Goal: Complete application form

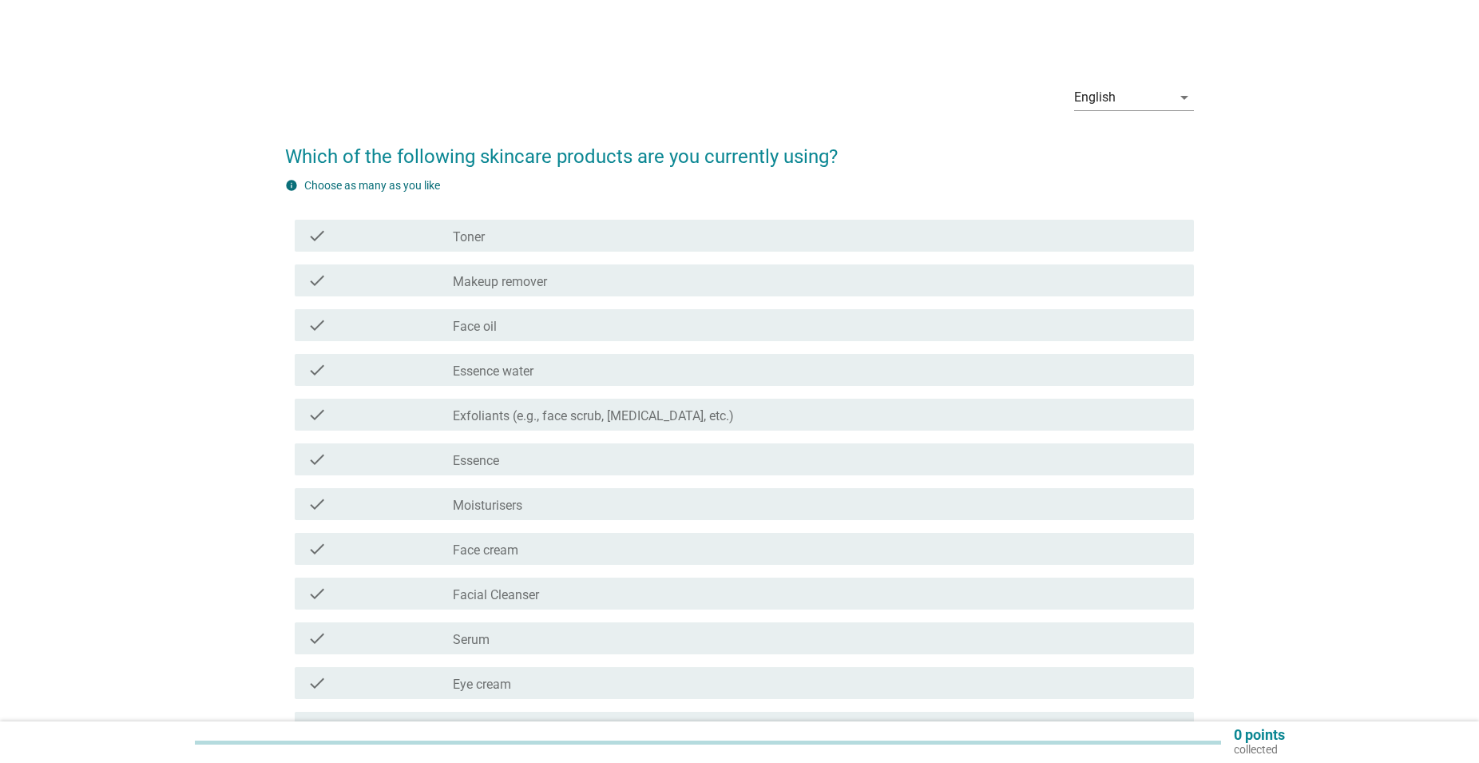
click at [539, 503] on div "check_box_outline_blank Moisturisers" at bounding box center [817, 503] width 729 height 19
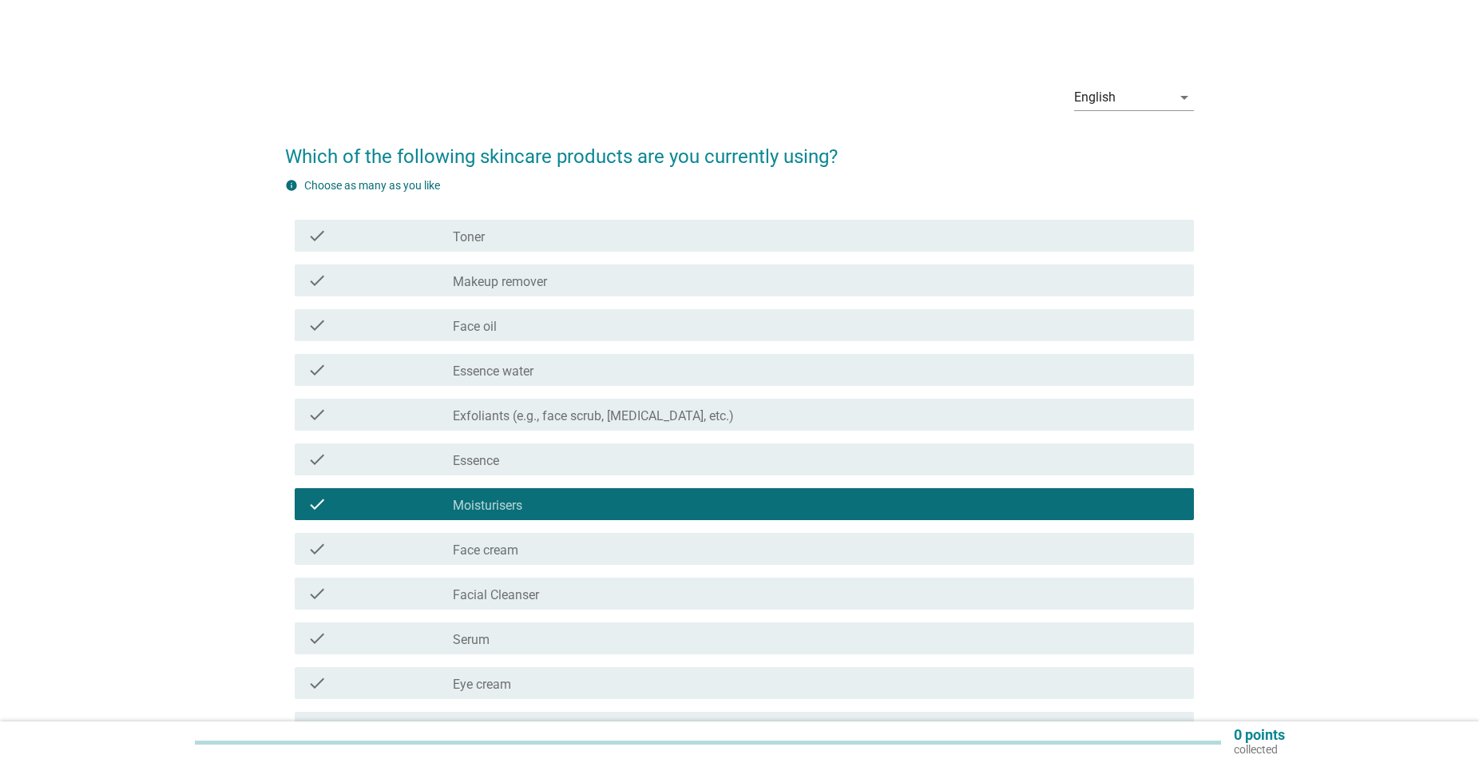
click at [536, 549] on div "check_box_outline_blank Face cream" at bounding box center [817, 548] width 729 height 19
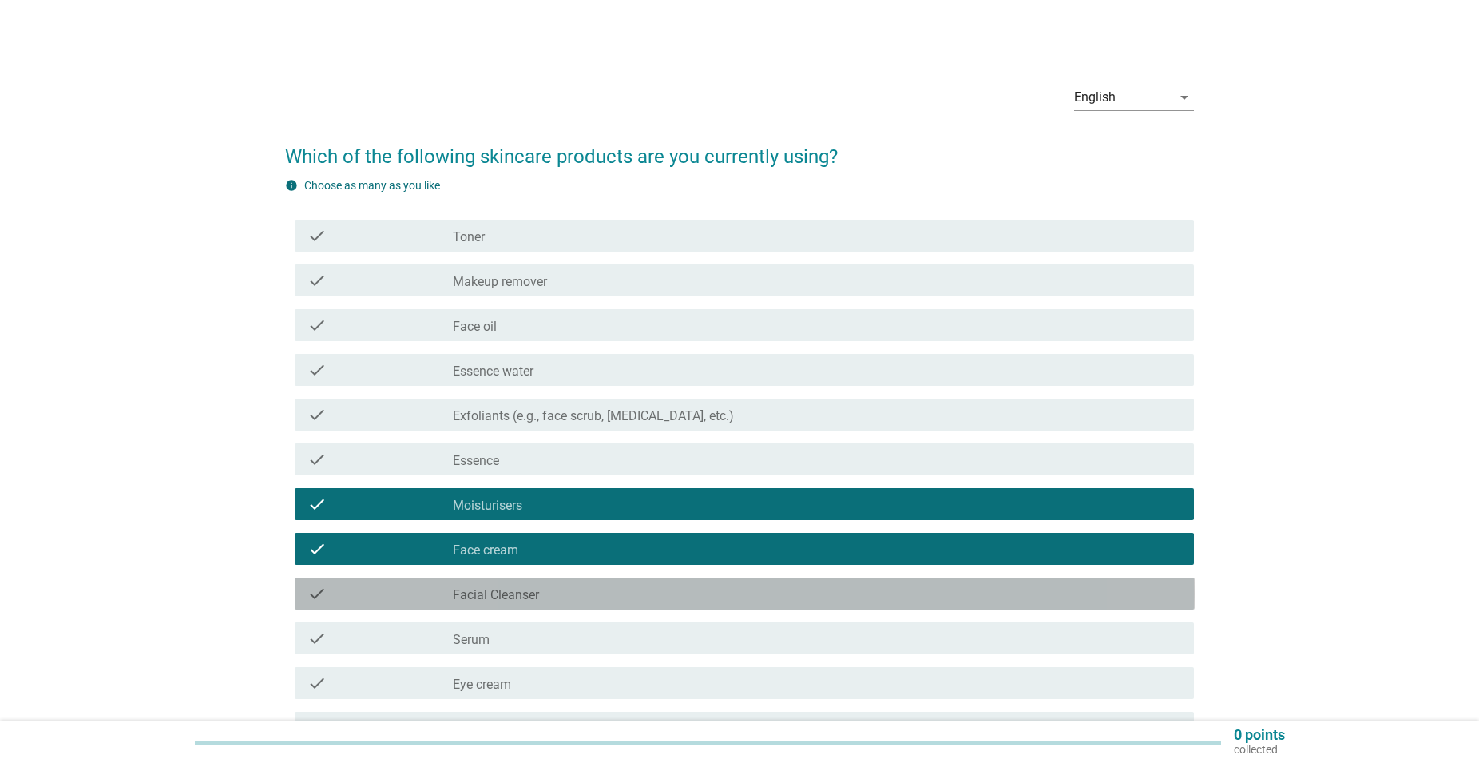
click at [549, 604] on div "check check_box_outline_blank Facial Cleanser" at bounding box center [745, 594] width 900 height 32
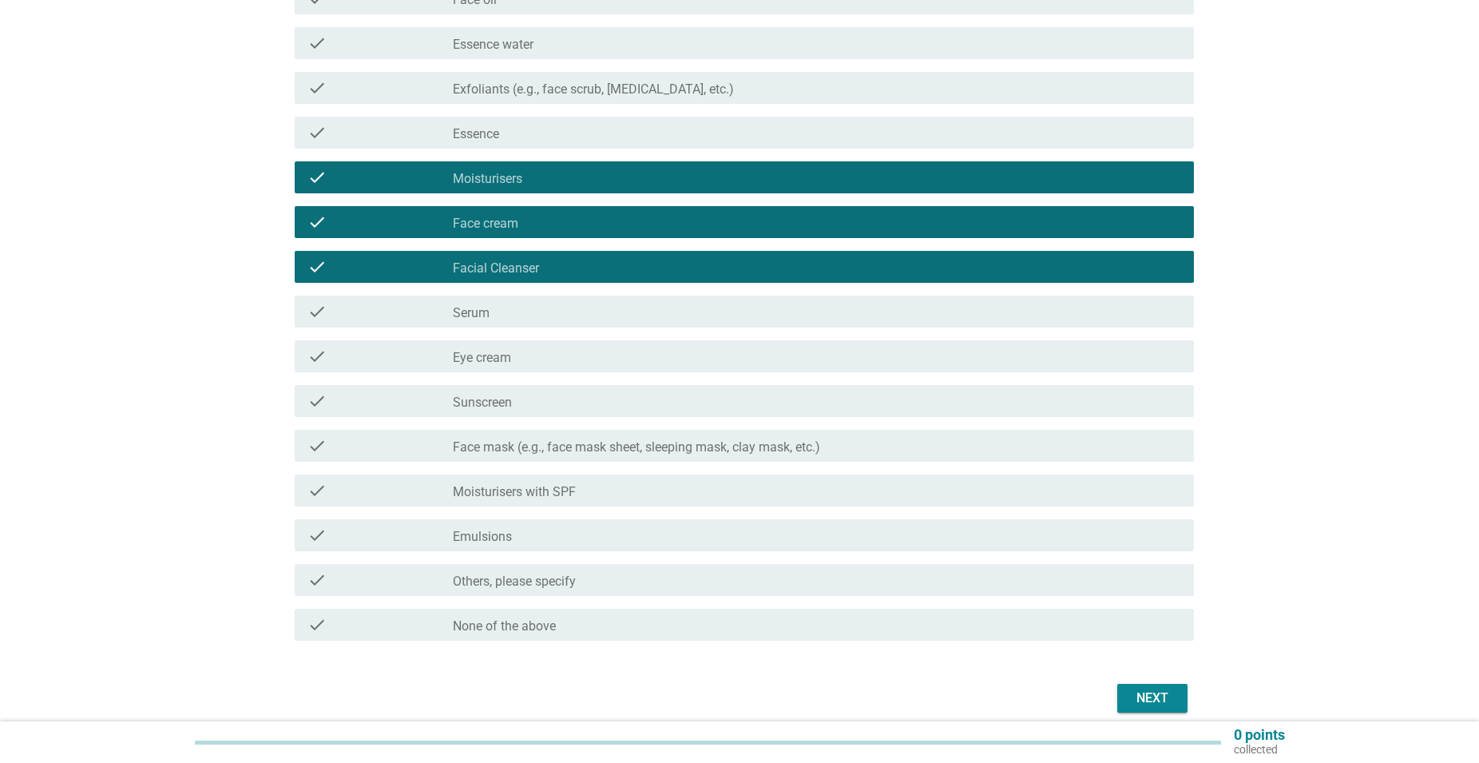
scroll to position [395, 0]
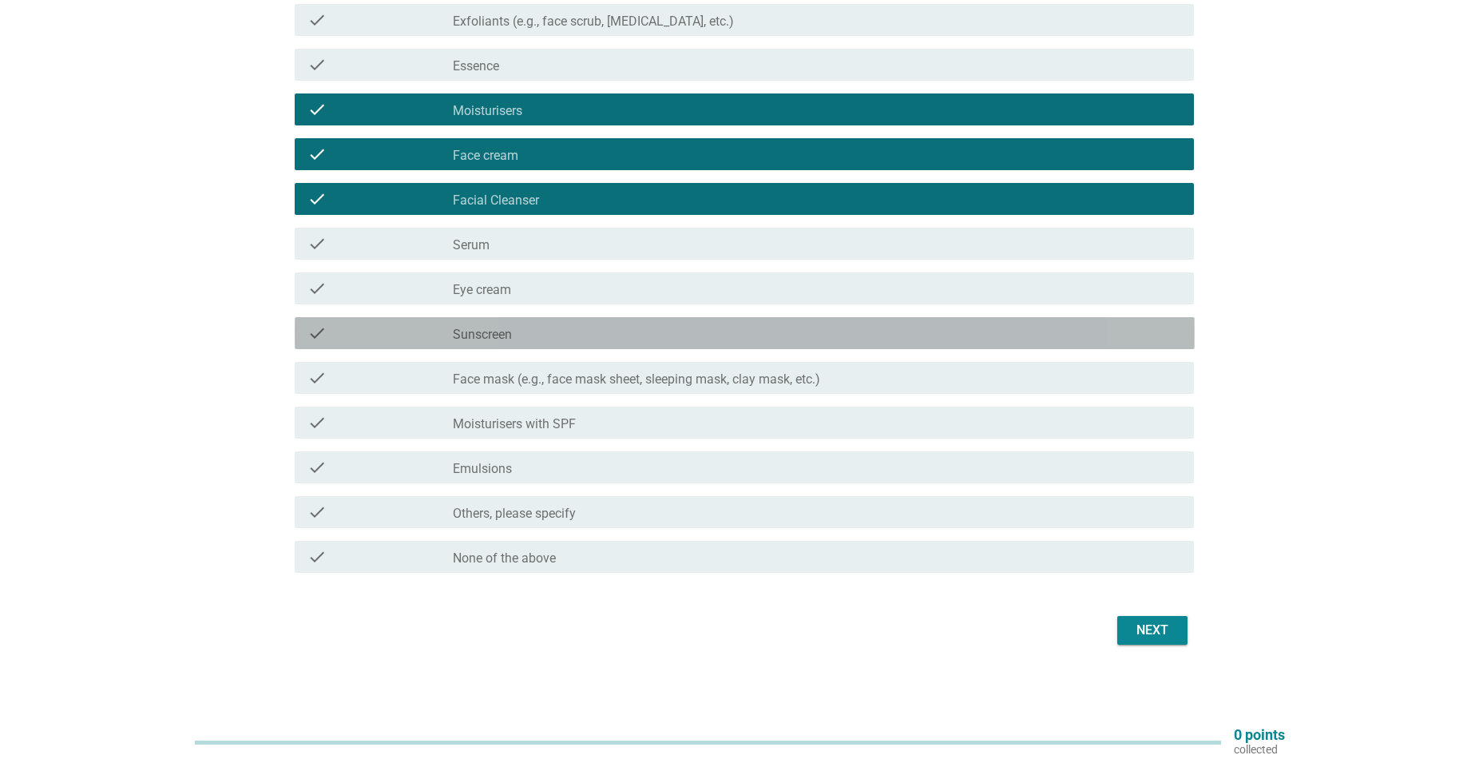
click at [641, 332] on div "check_box_outline_blank Sunscreen" at bounding box center [817, 333] width 729 height 19
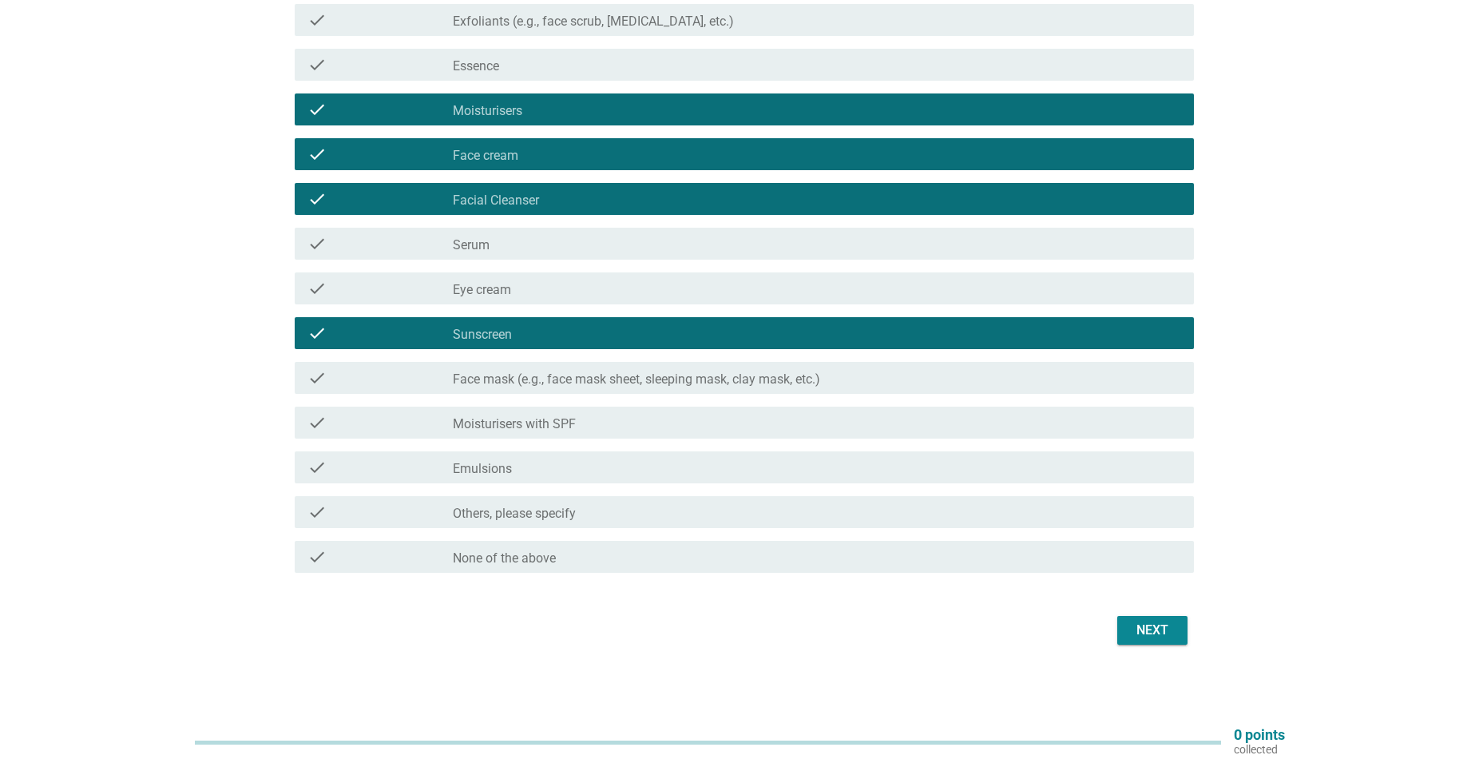
click at [1149, 629] on div "Next" at bounding box center [1152, 630] width 45 height 19
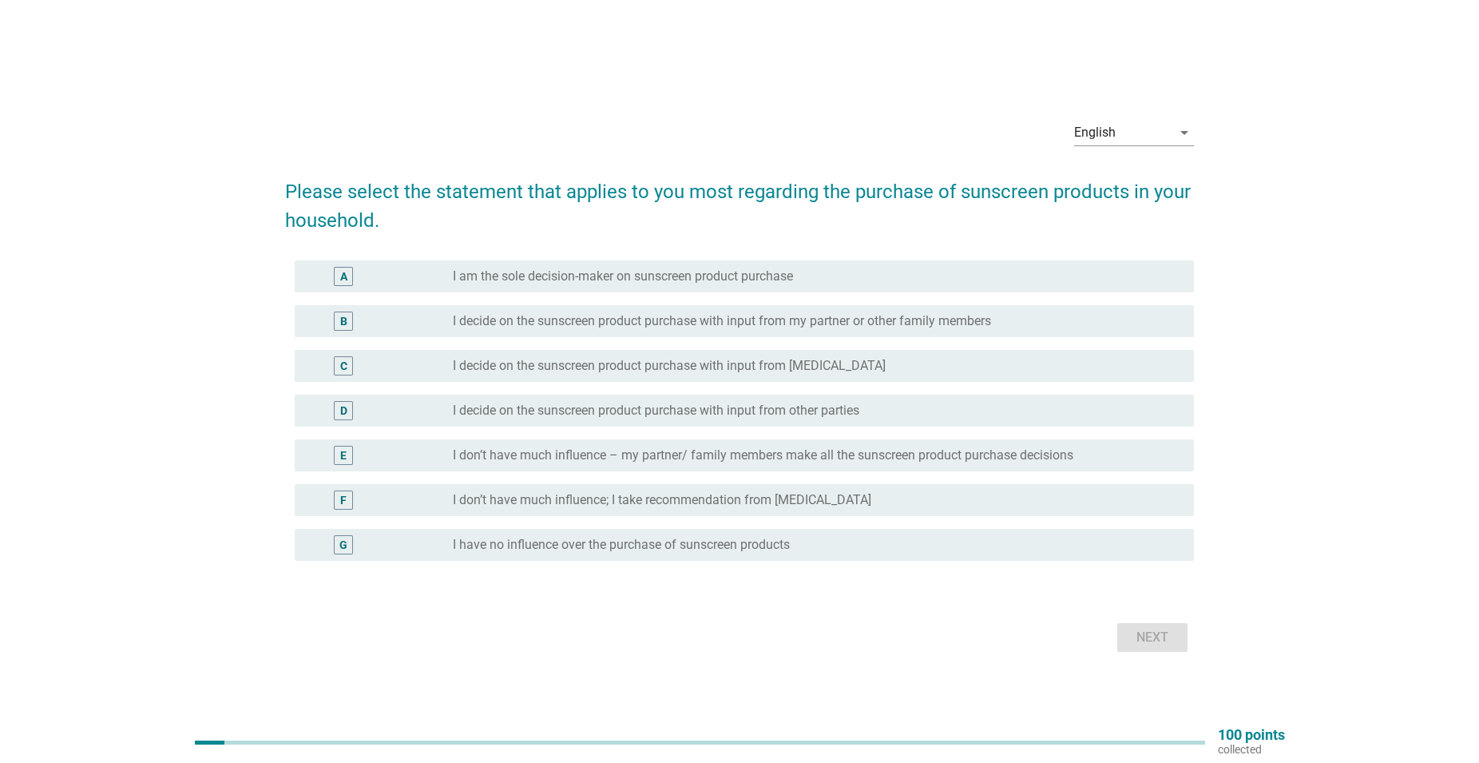
click at [800, 260] on div "A radio_button_unchecked I am the sole decision-maker on sunscreen product purc…" at bounding box center [745, 276] width 900 height 32
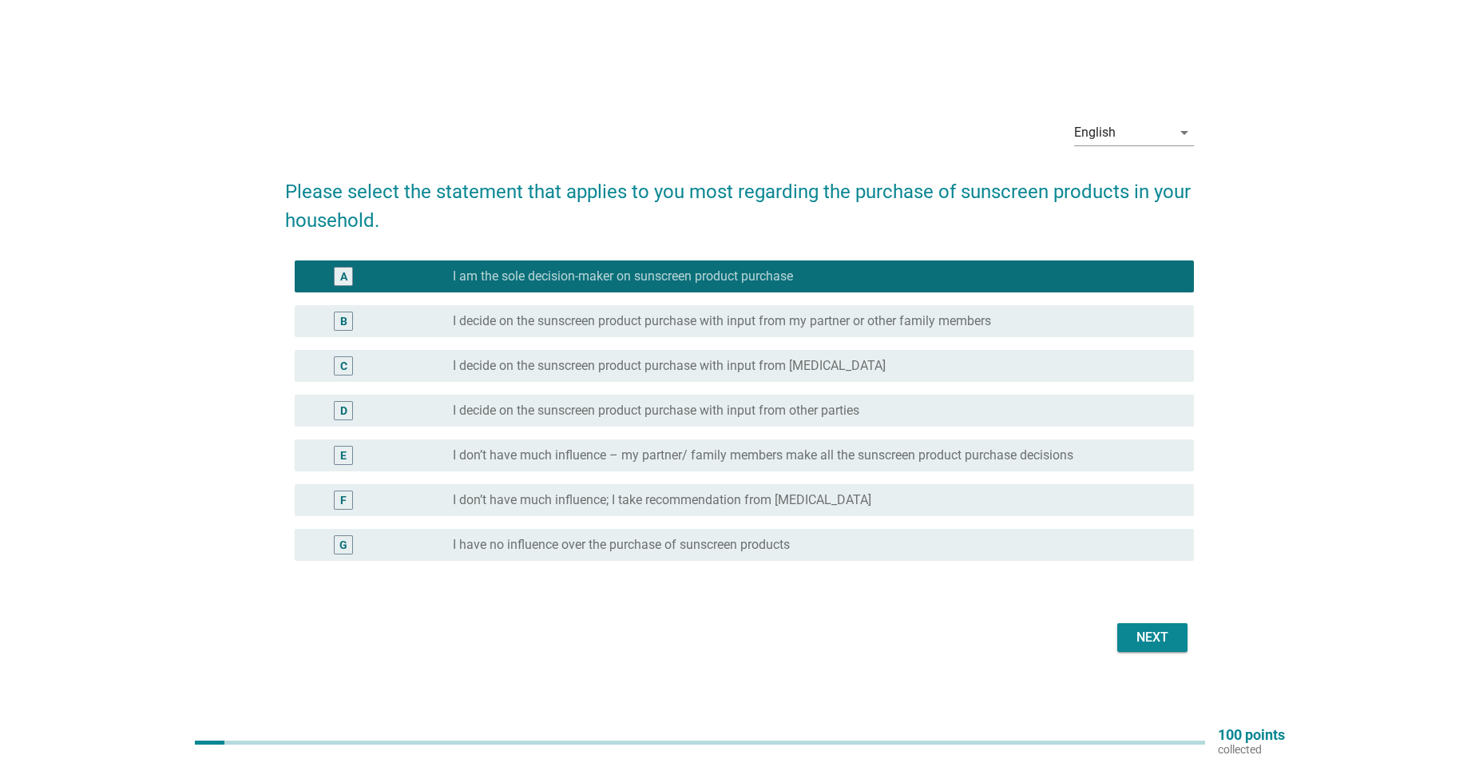
click at [1167, 632] on div "Next" at bounding box center [1152, 637] width 45 height 19
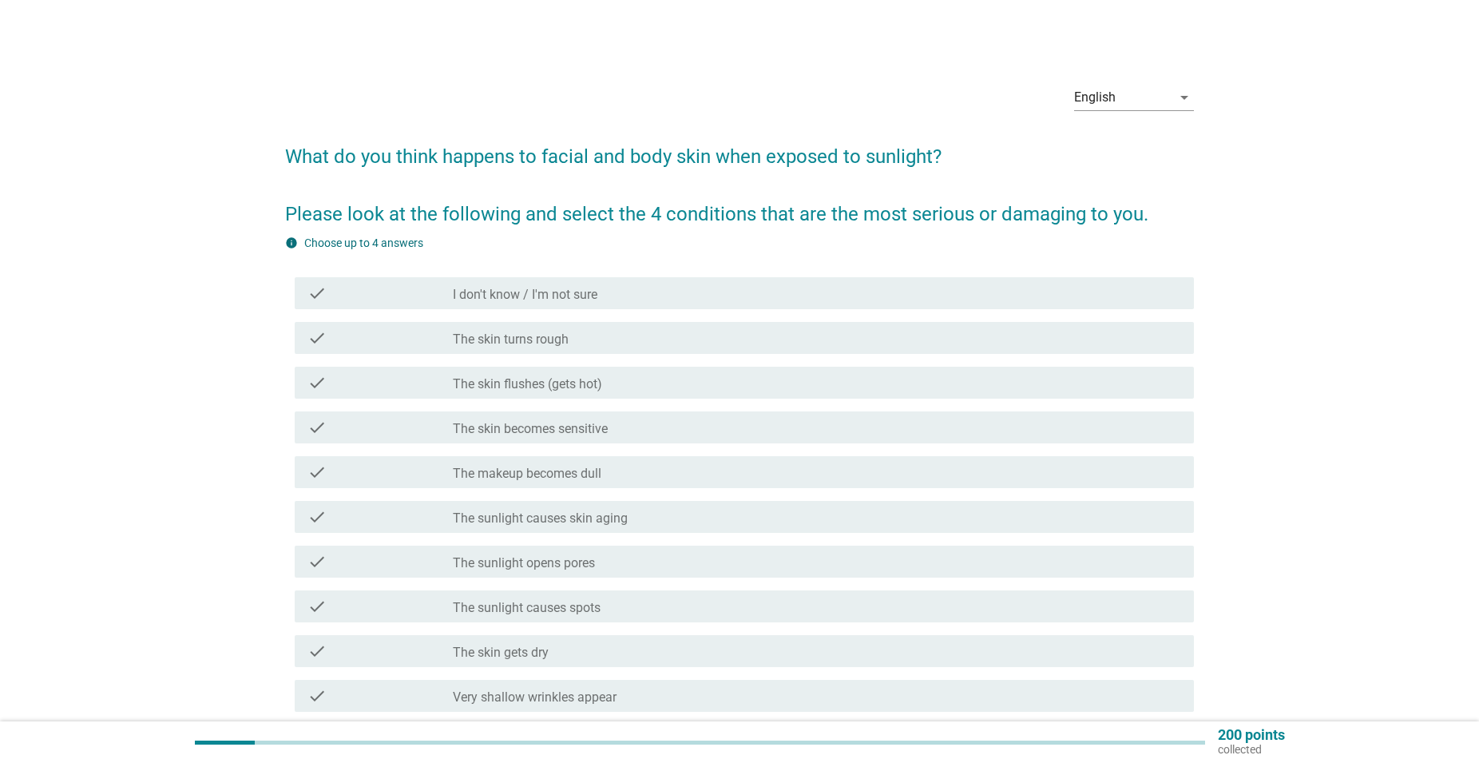
click at [659, 409] on div "check check_box_outline_blank The skin becomes sensitive" at bounding box center [740, 427] width 910 height 45
click at [665, 423] on div "check_box_outline_blank The skin becomes sensitive" at bounding box center [817, 427] width 729 height 19
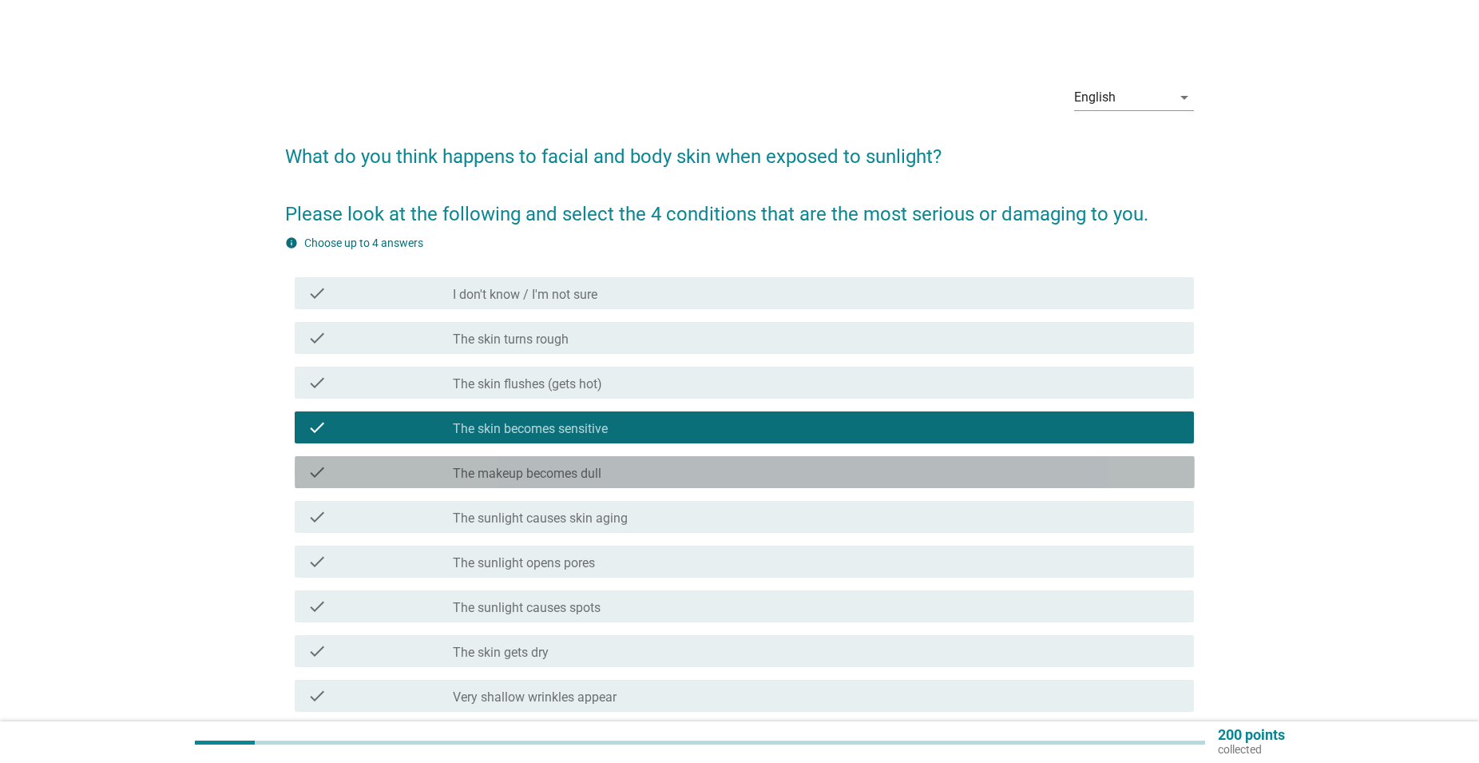
click at [676, 471] on div "check_box_outline_blank The makeup becomes dull" at bounding box center [817, 472] width 729 height 19
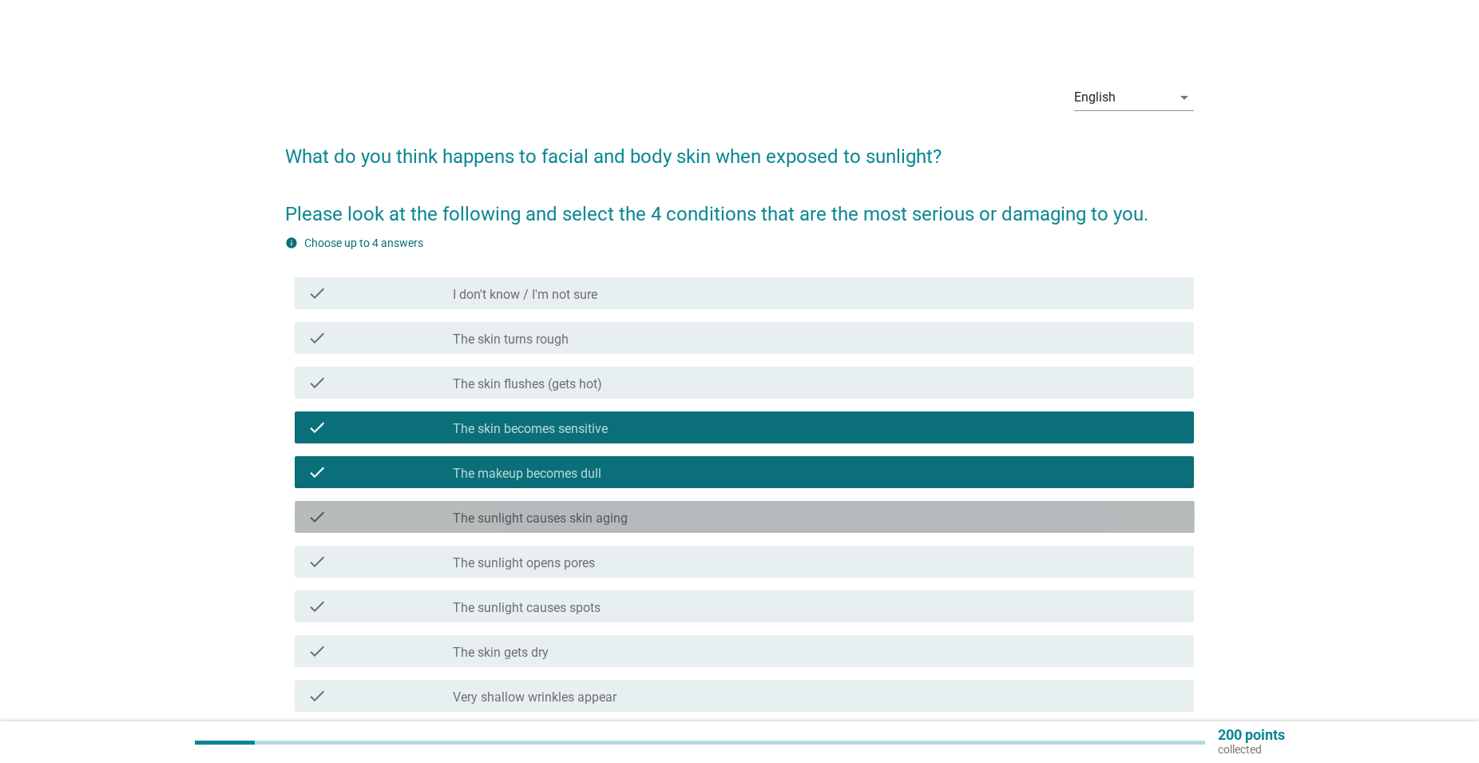
click at [694, 520] on div "check_box_outline_blank The sunlight causes skin aging" at bounding box center [817, 516] width 729 height 19
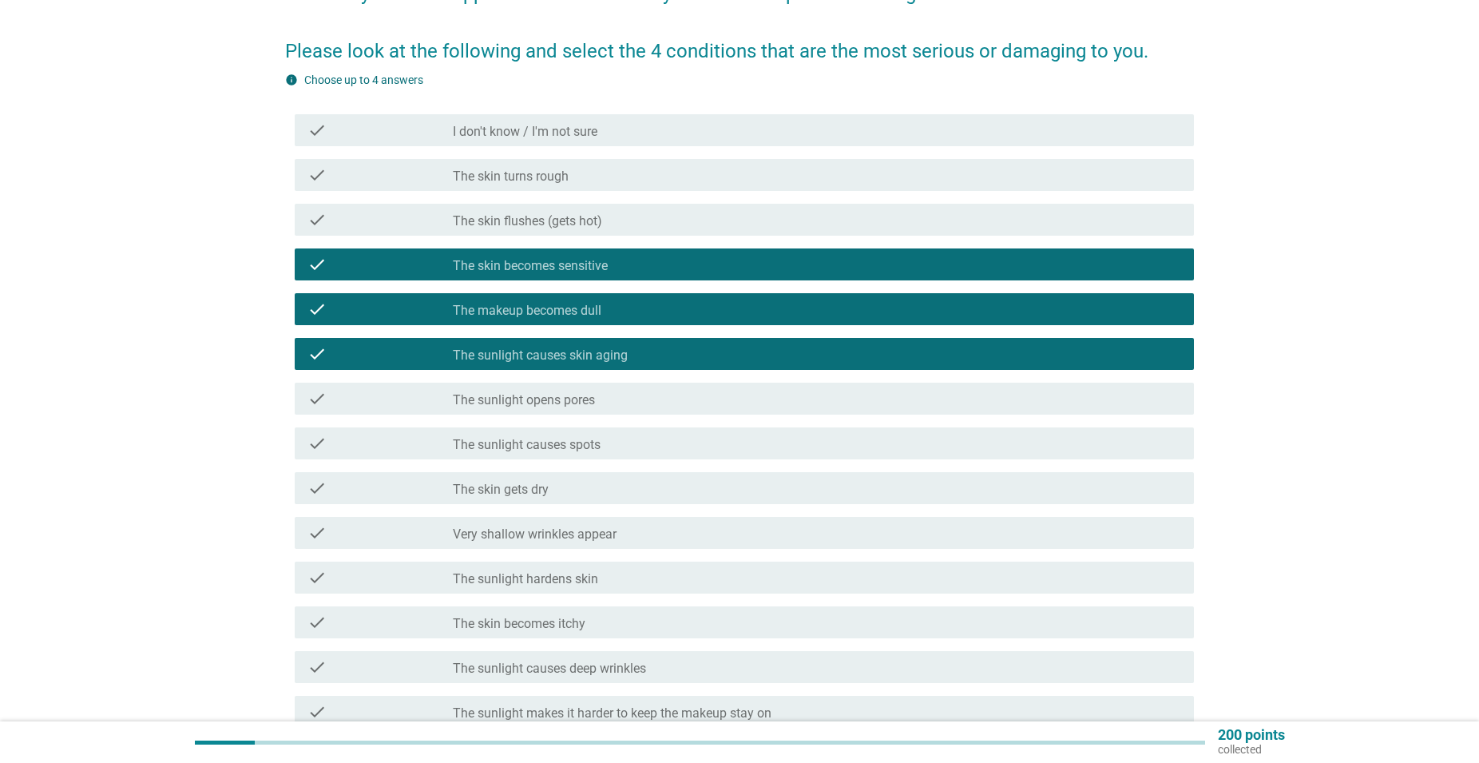
scroll to position [326, 0]
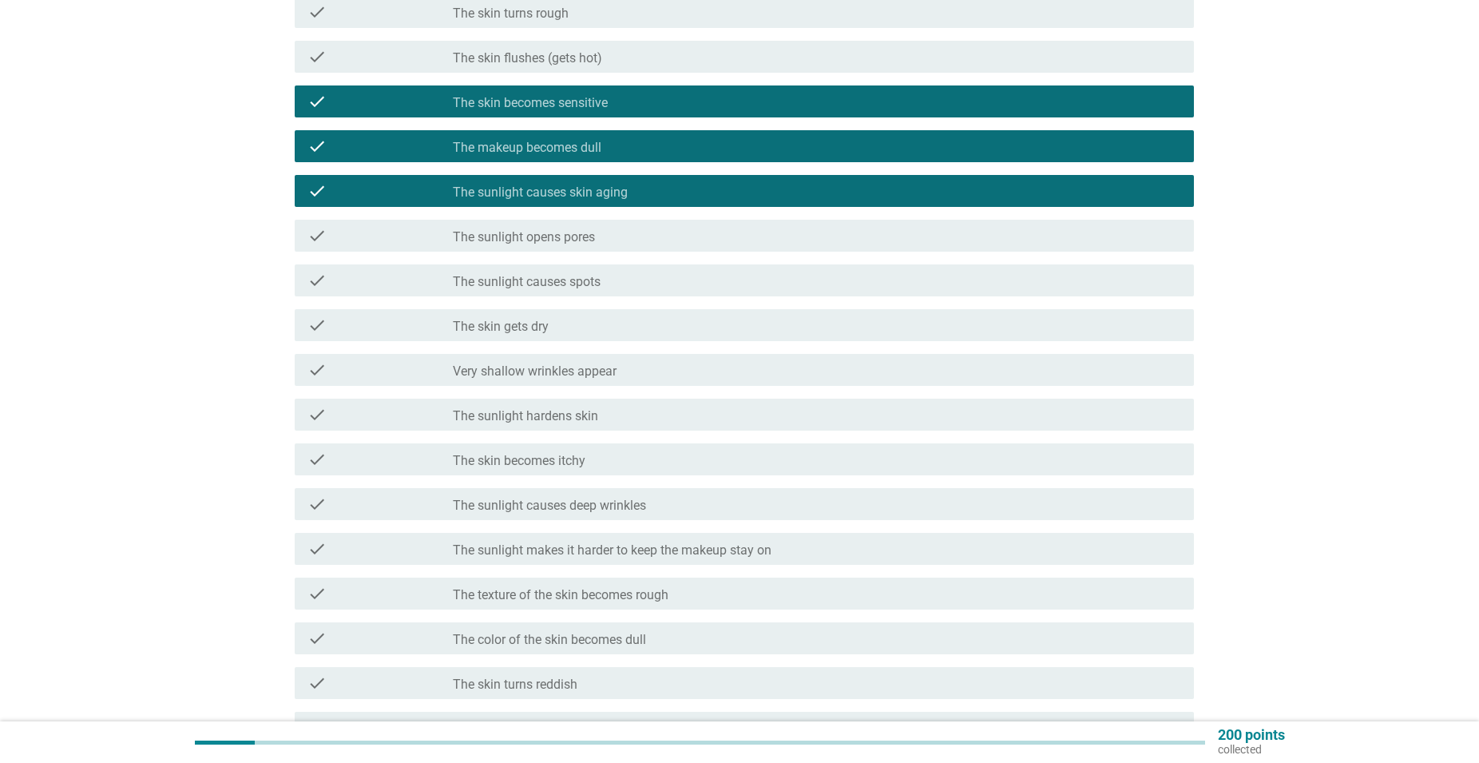
click at [676, 359] on div "check check_box_outline_blank Very shallow wrinkles appear" at bounding box center [745, 370] width 900 height 32
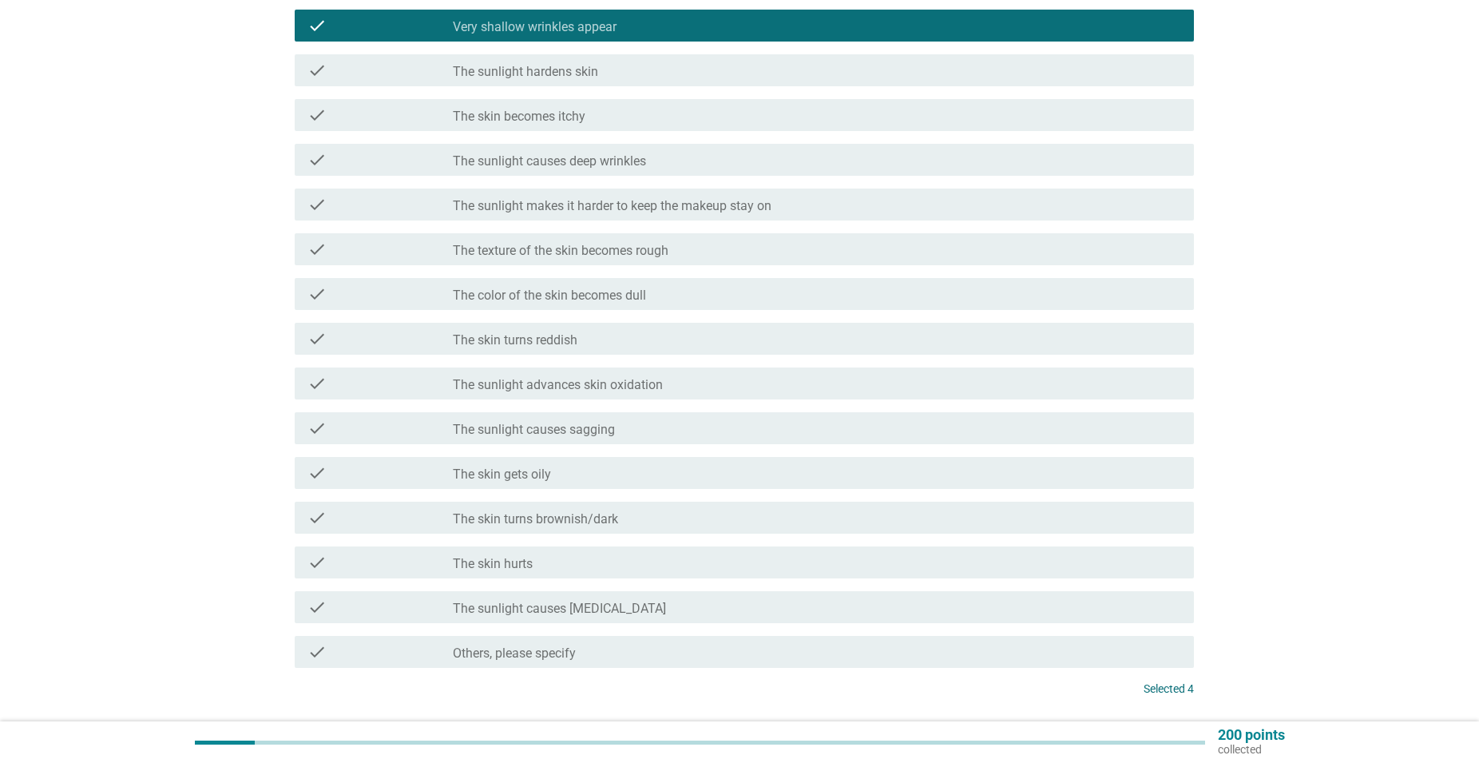
scroll to position [733, 0]
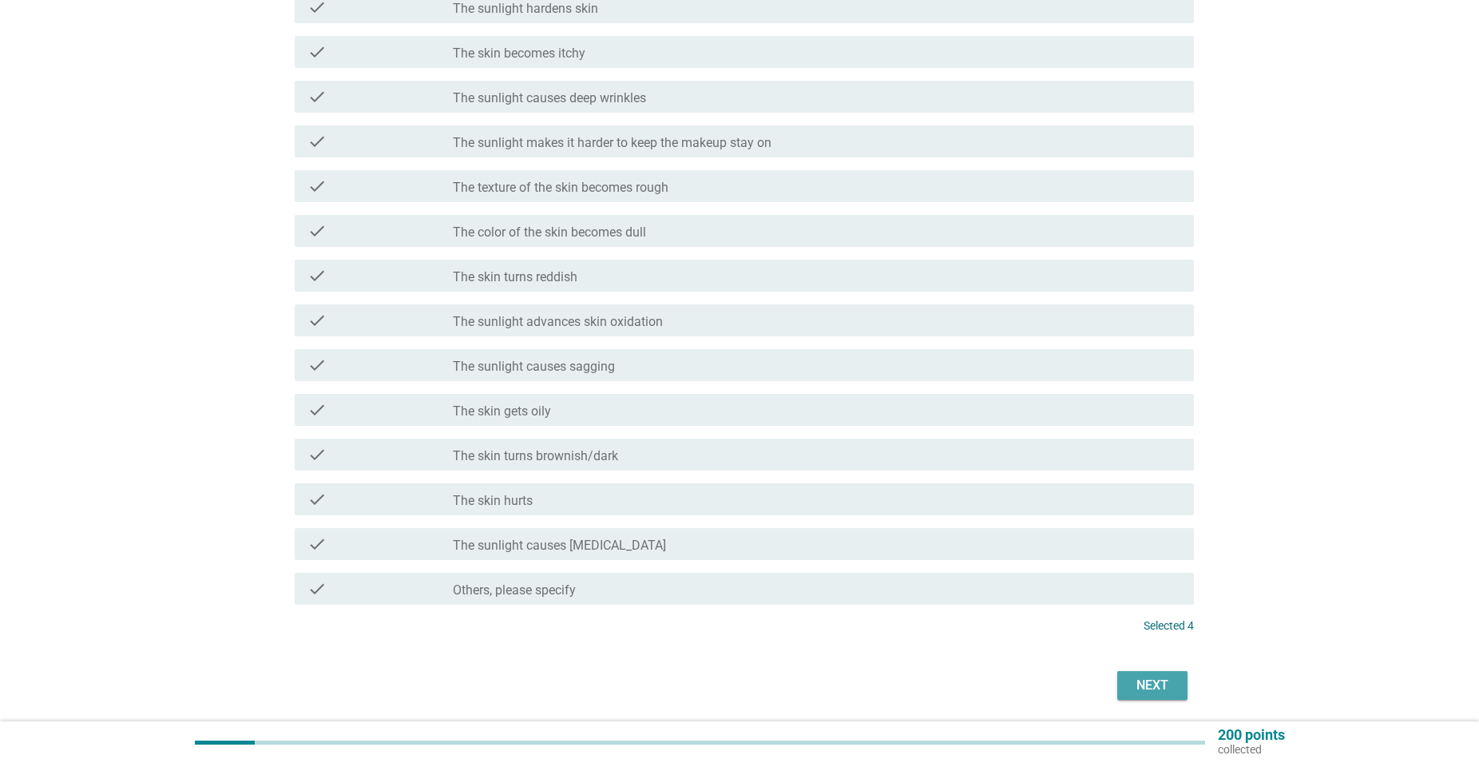
click at [1144, 687] on div "Next" at bounding box center [1152, 685] width 45 height 19
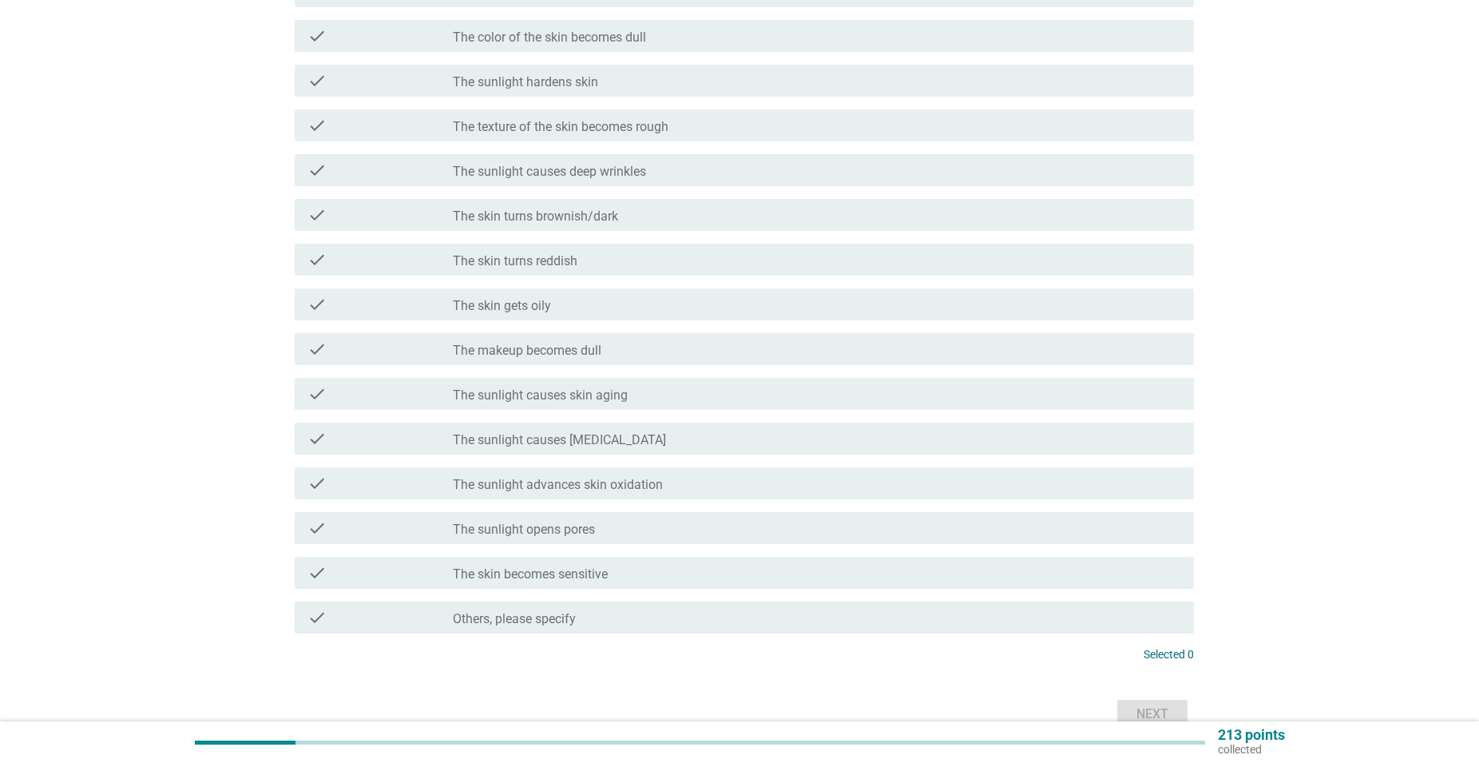
scroll to position [0, 0]
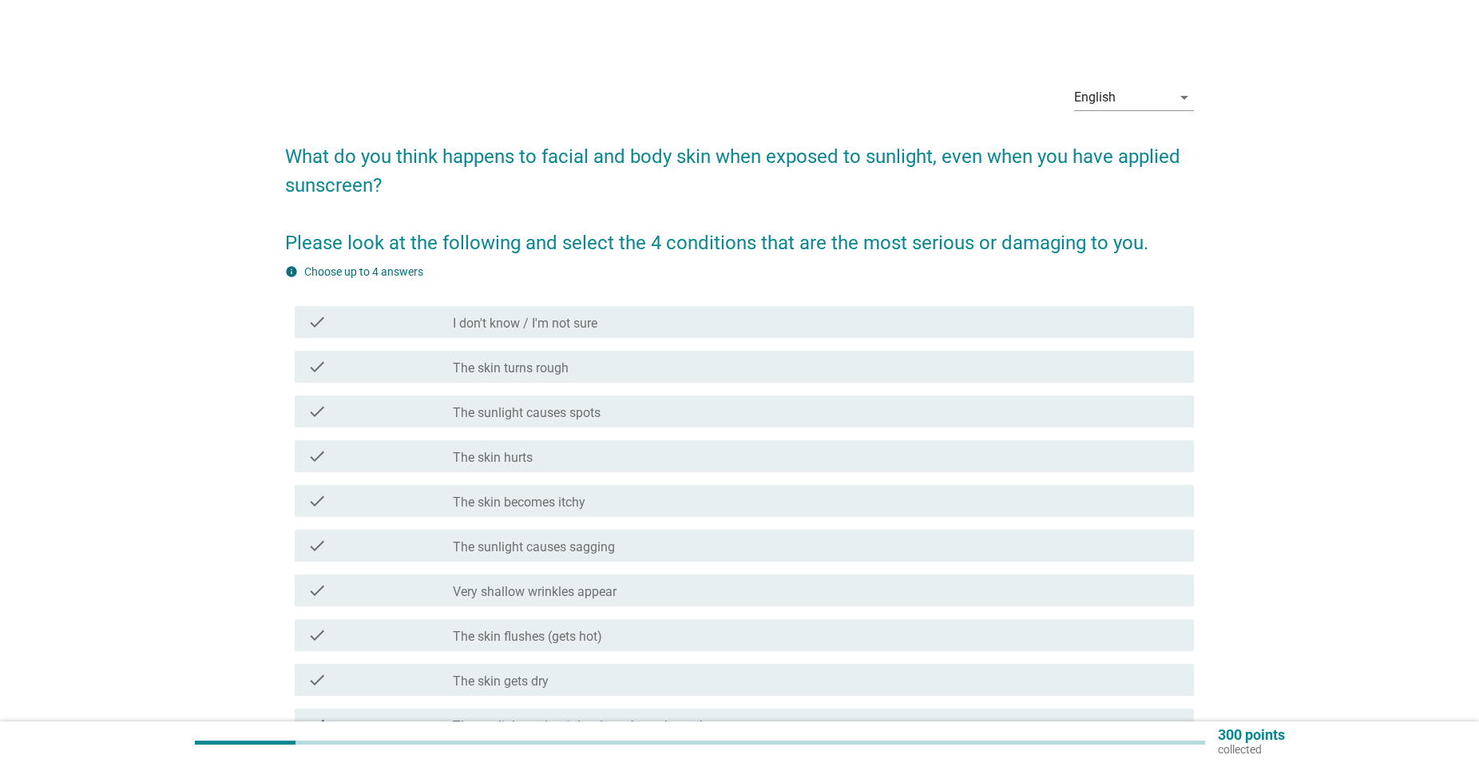
click at [689, 539] on div "check_box_outline_blank The sunlight causes sagging" at bounding box center [817, 545] width 729 height 19
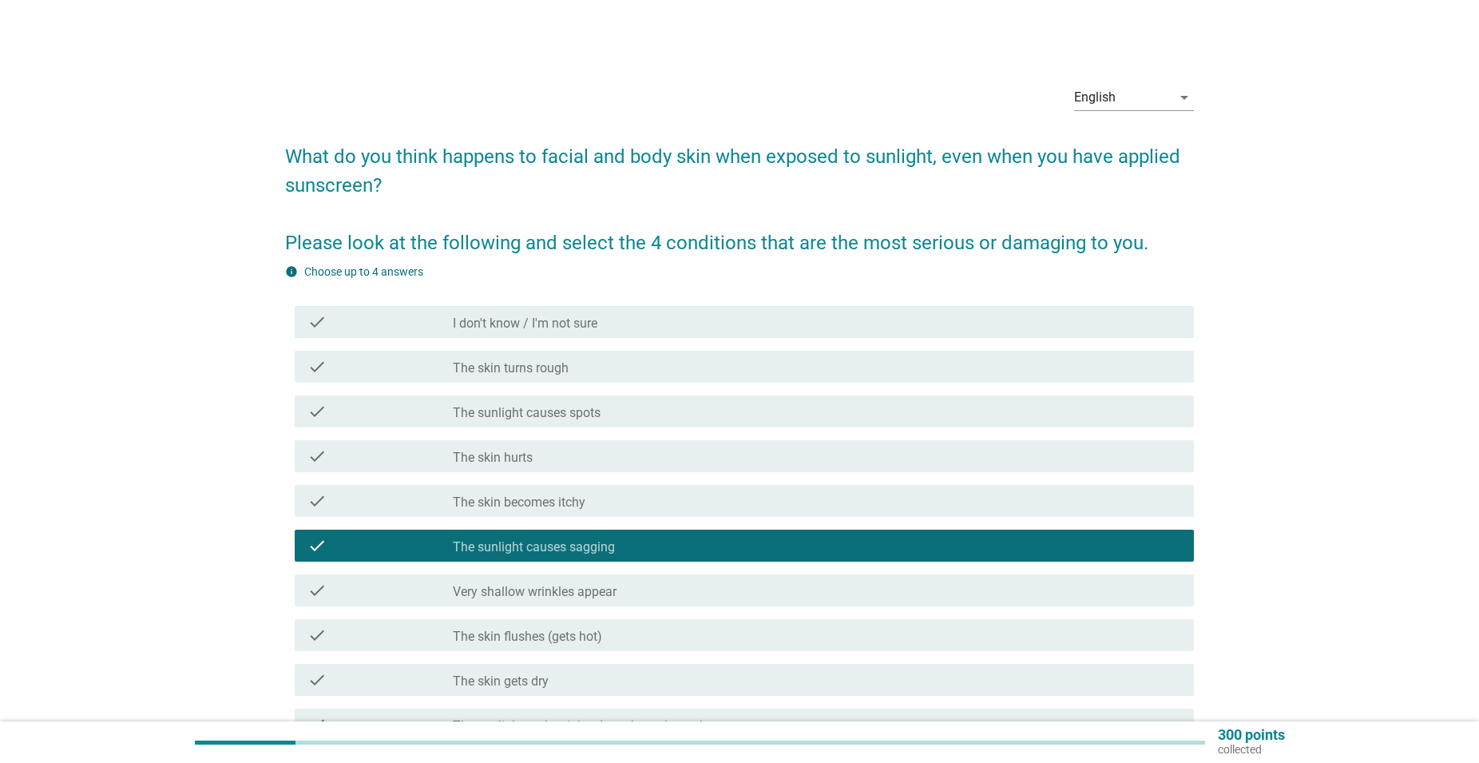
click at [694, 478] on div "check check_box_outline_blank The skin becomes itchy" at bounding box center [740, 500] width 910 height 45
click at [697, 436] on div "check check_box_outline_blank The skin hurts" at bounding box center [740, 456] width 910 height 45
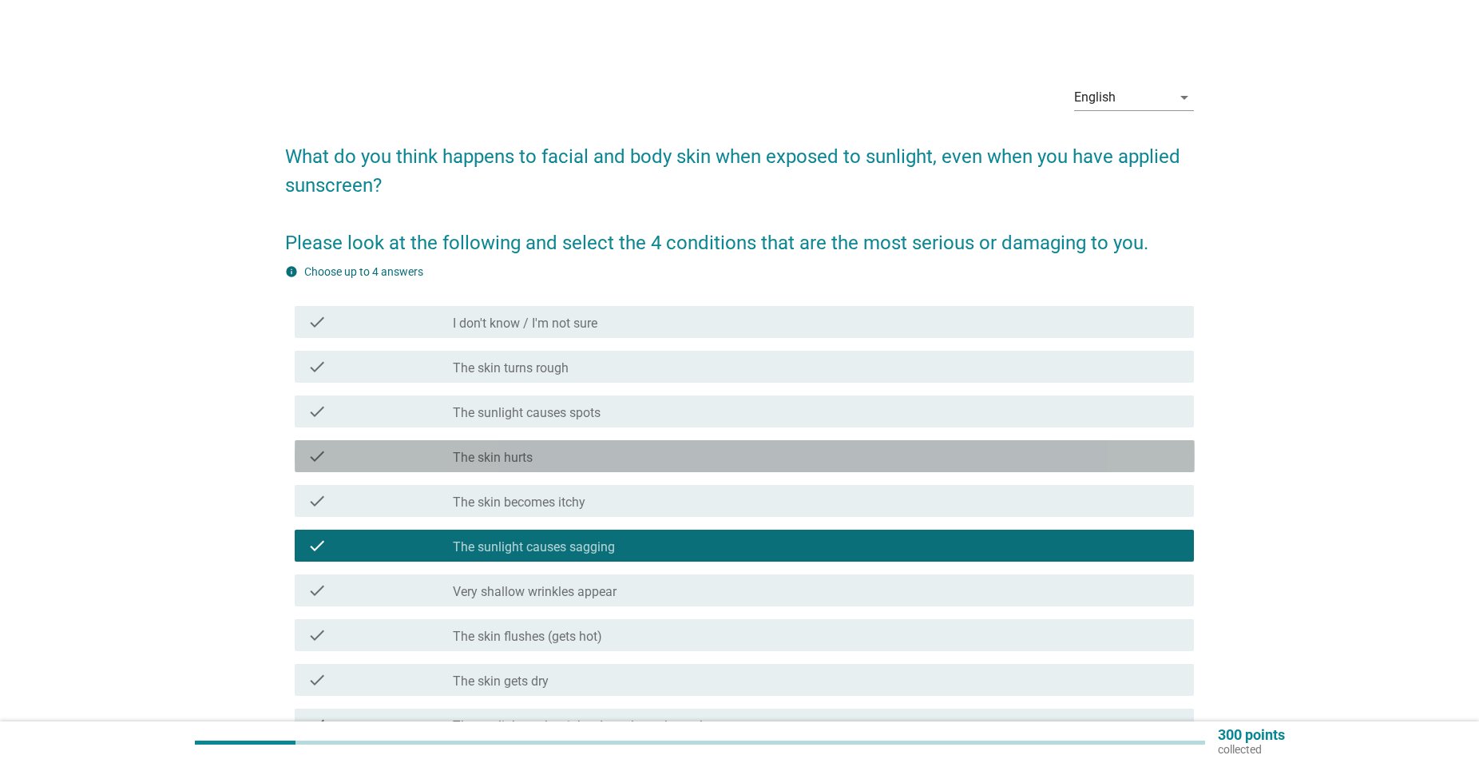
click at [693, 451] on div "check_box_outline_blank The skin hurts" at bounding box center [817, 456] width 729 height 19
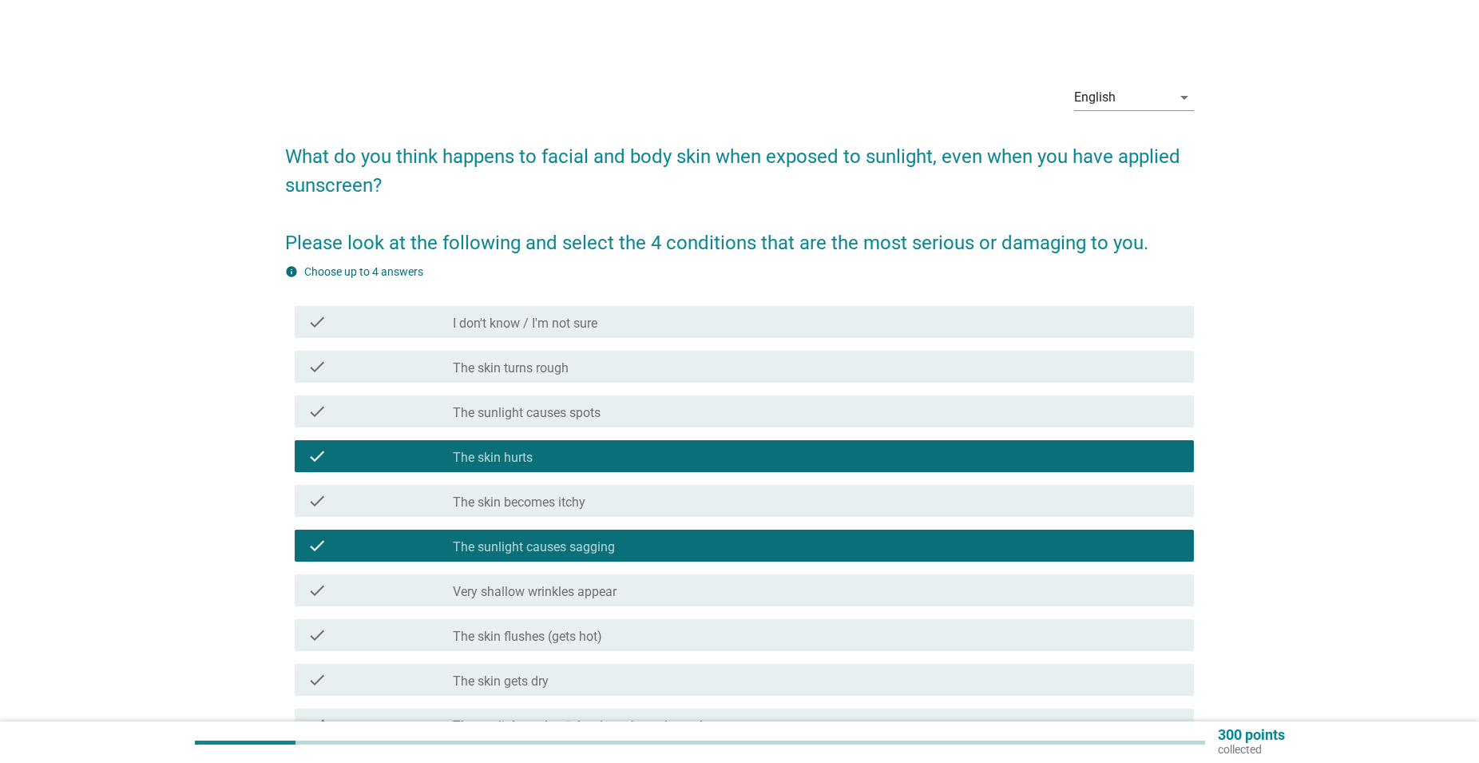
click at [641, 410] on div "check_box_outline_blank The sunlight causes spots" at bounding box center [817, 411] width 729 height 19
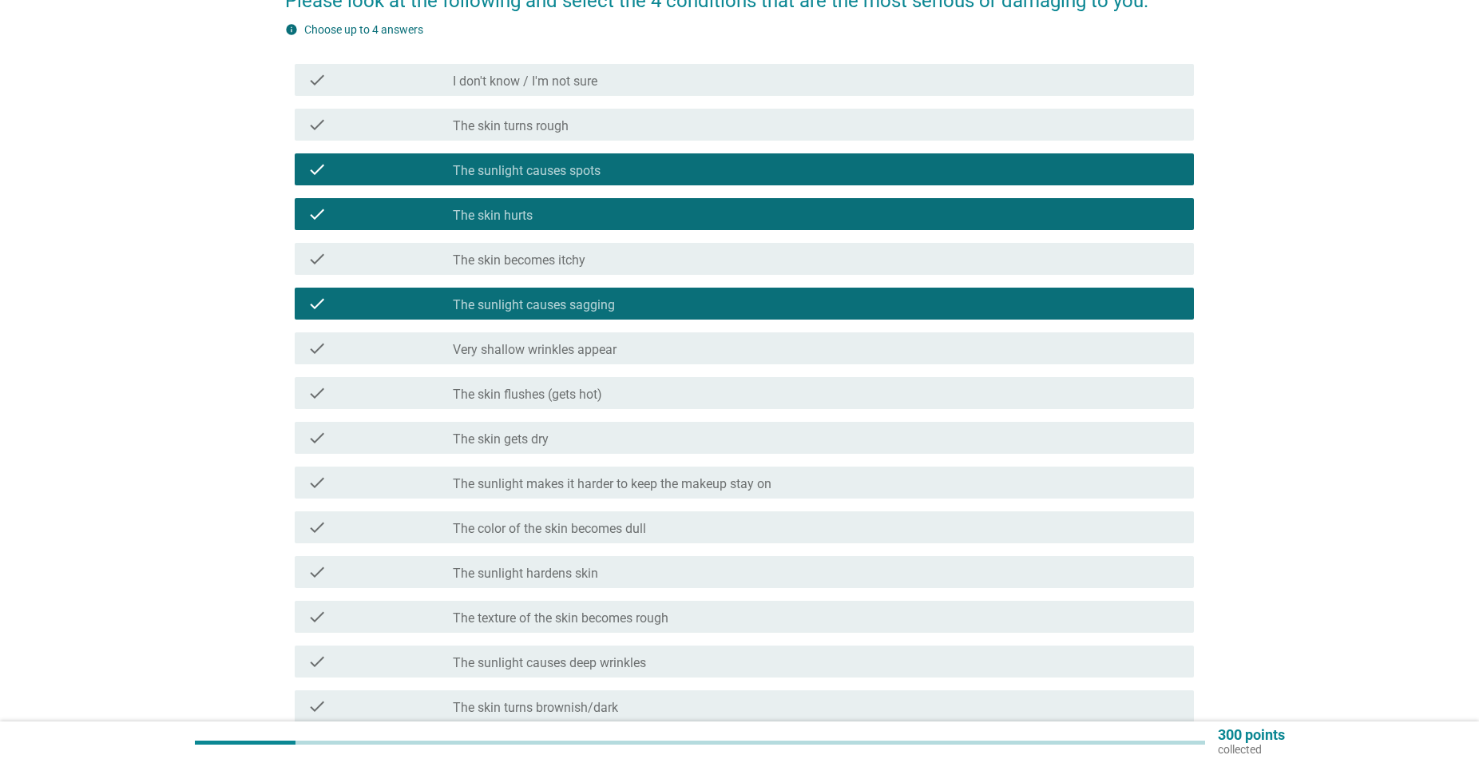
scroll to position [244, 0]
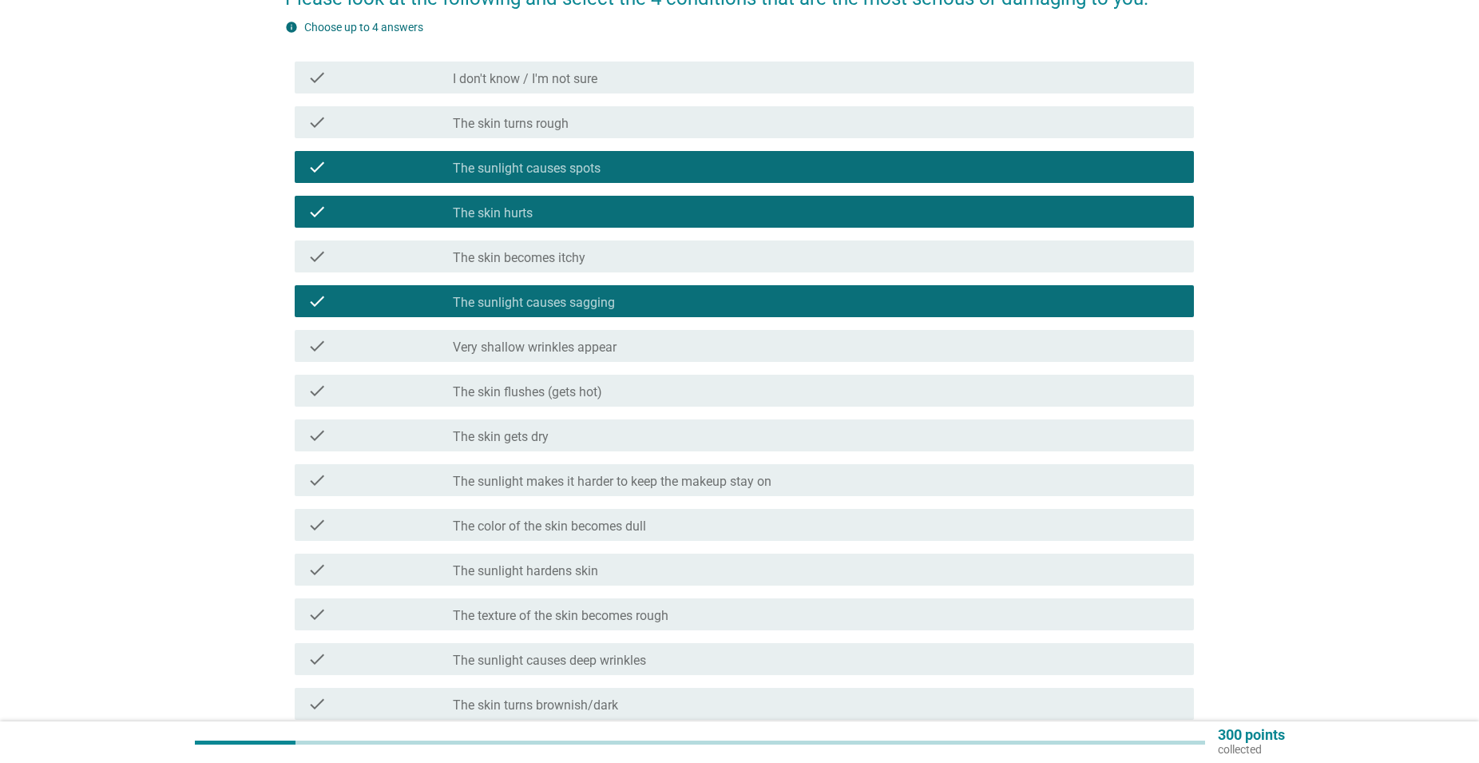
click at [681, 513] on div "check check_box_outline_blank The color of the skin becomes dull" at bounding box center [745, 525] width 900 height 32
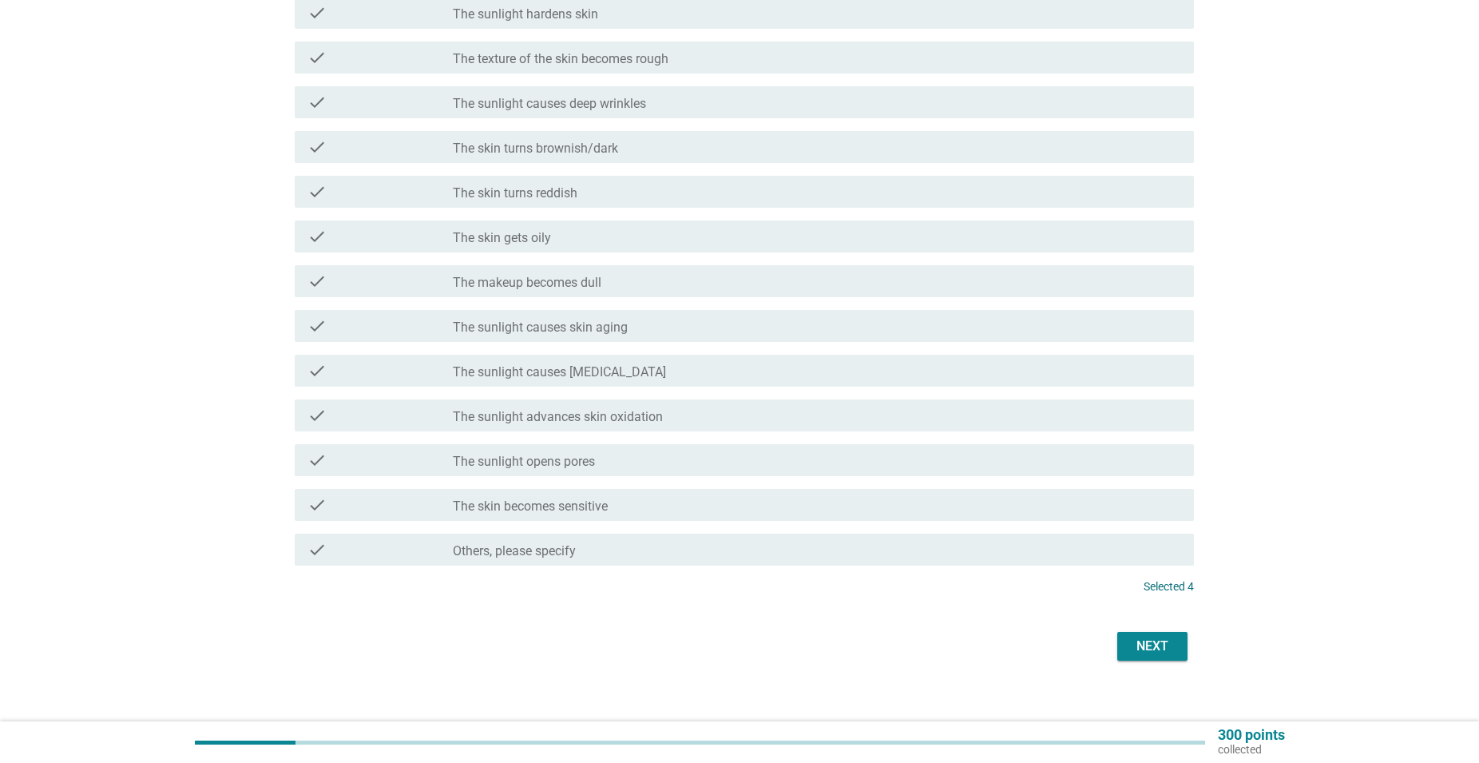
scroll to position [817, 0]
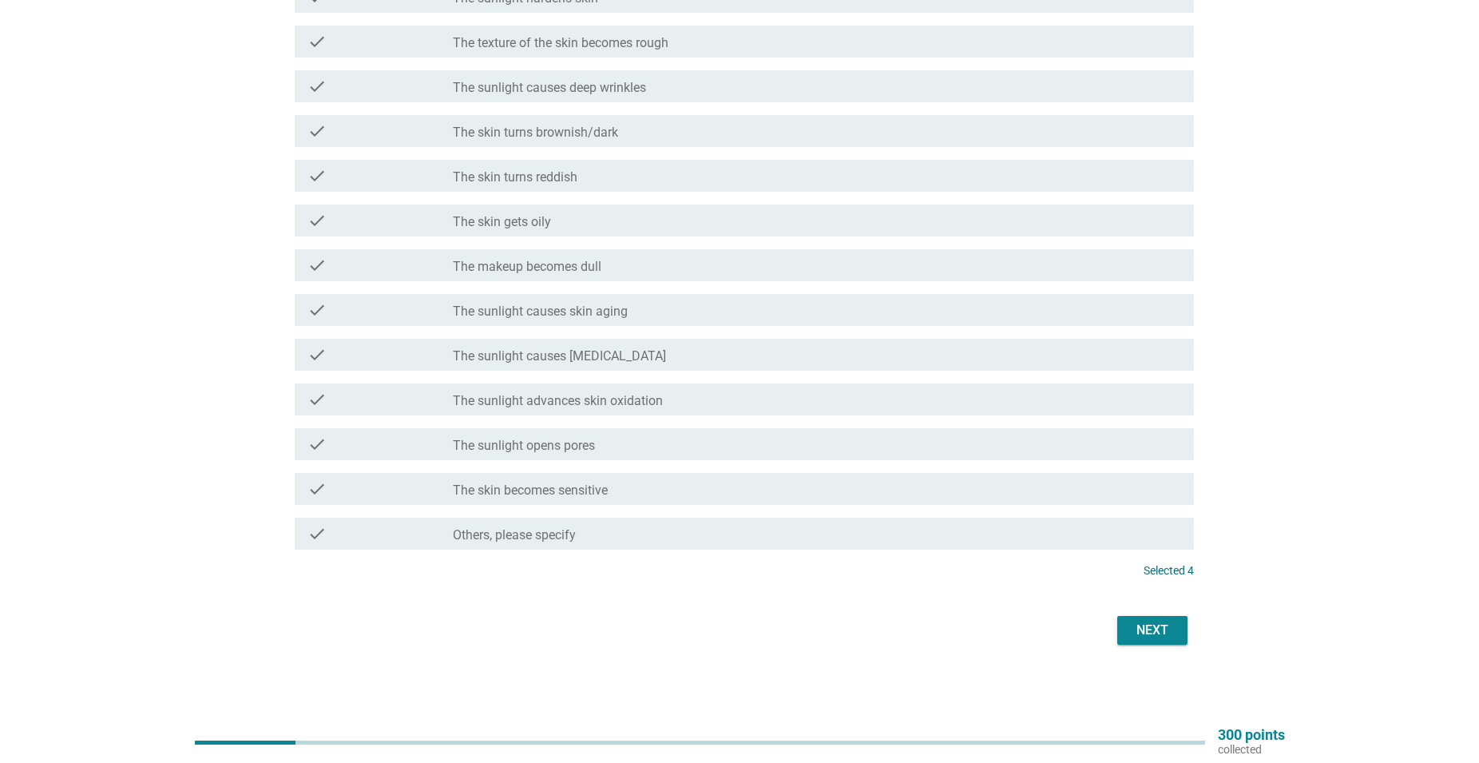
click at [1163, 643] on button "Next" at bounding box center [1153, 630] width 70 height 29
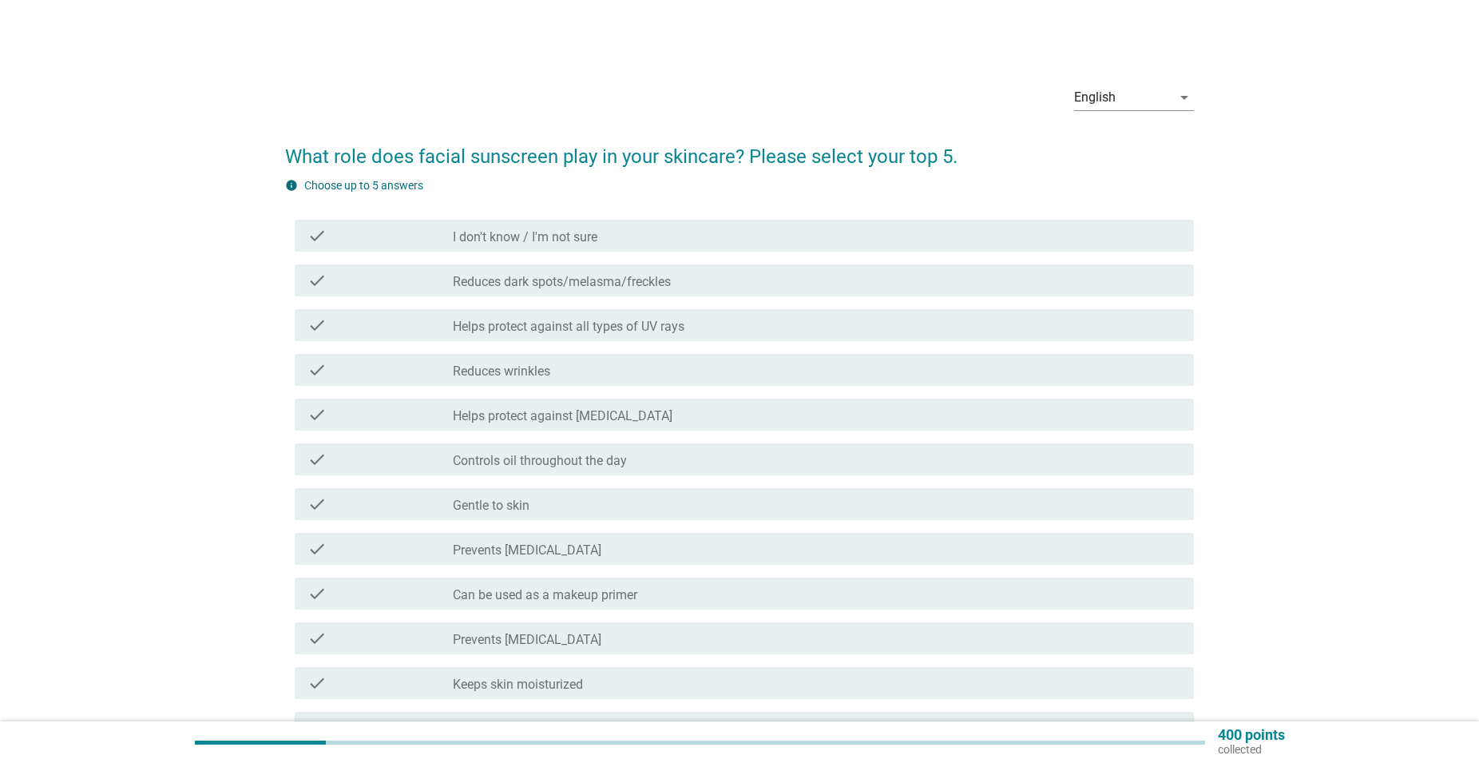
click at [609, 550] on div "check_box_outline_blank Prevents [MEDICAL_DATA]" at bounding box center [817, 548] width 729 height 19
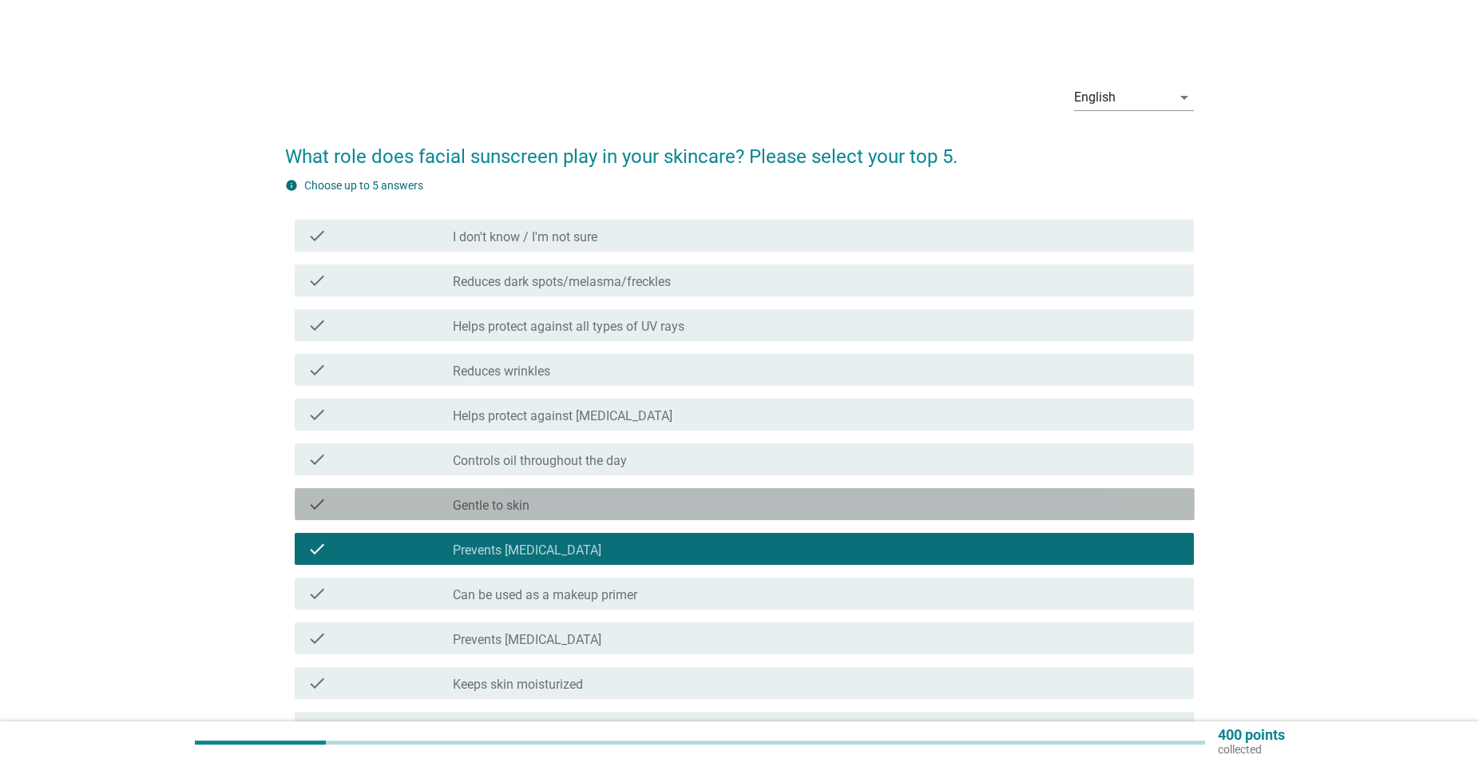
click at [611, 502] on div "check_box_outline_blank Gentle to skin" at bounding box center [817, 503] width 729 height 19
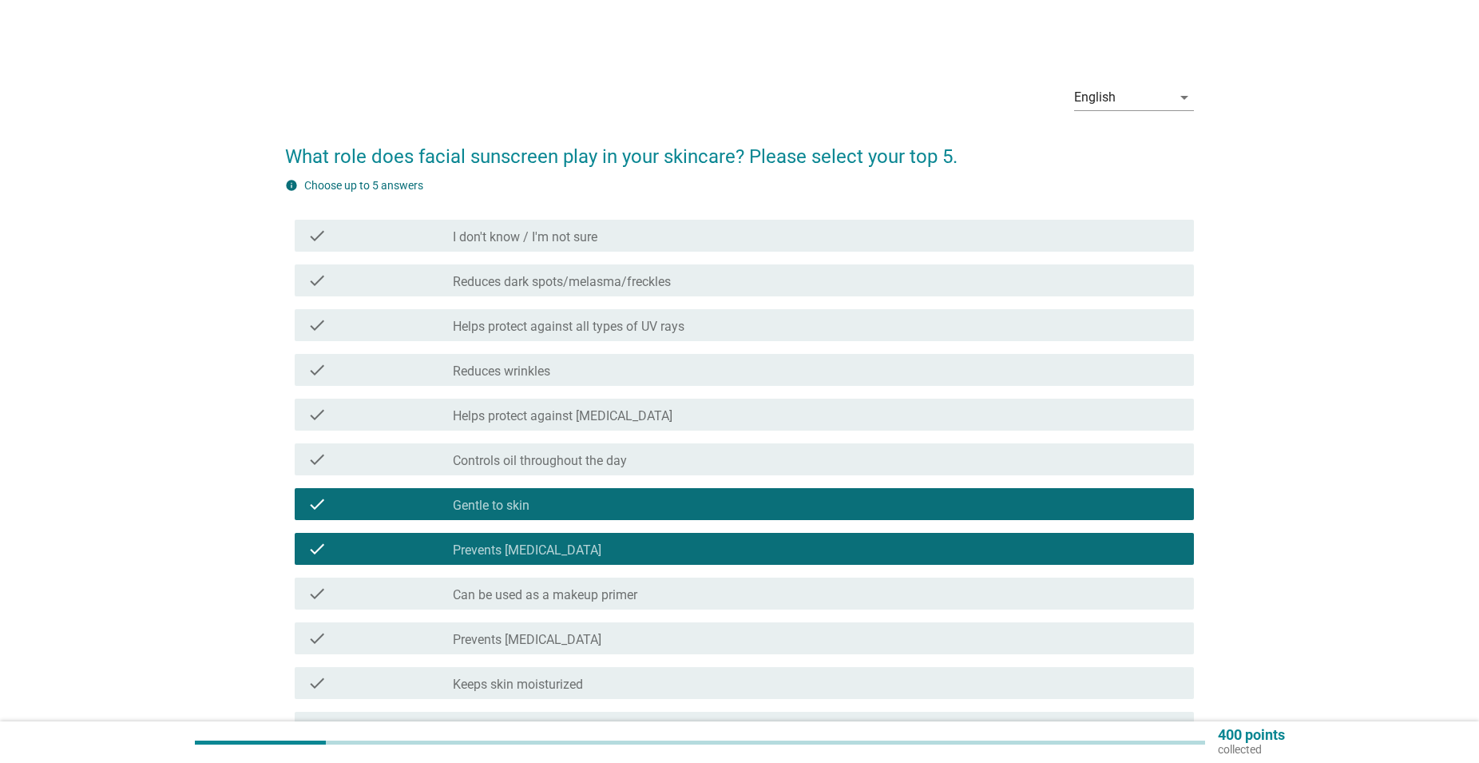
click at [653, 419] on div "check_box_outline_blank Helps protect against [MEDICAL_DATA]" at bounding box center [817, 414] width 729 height 19
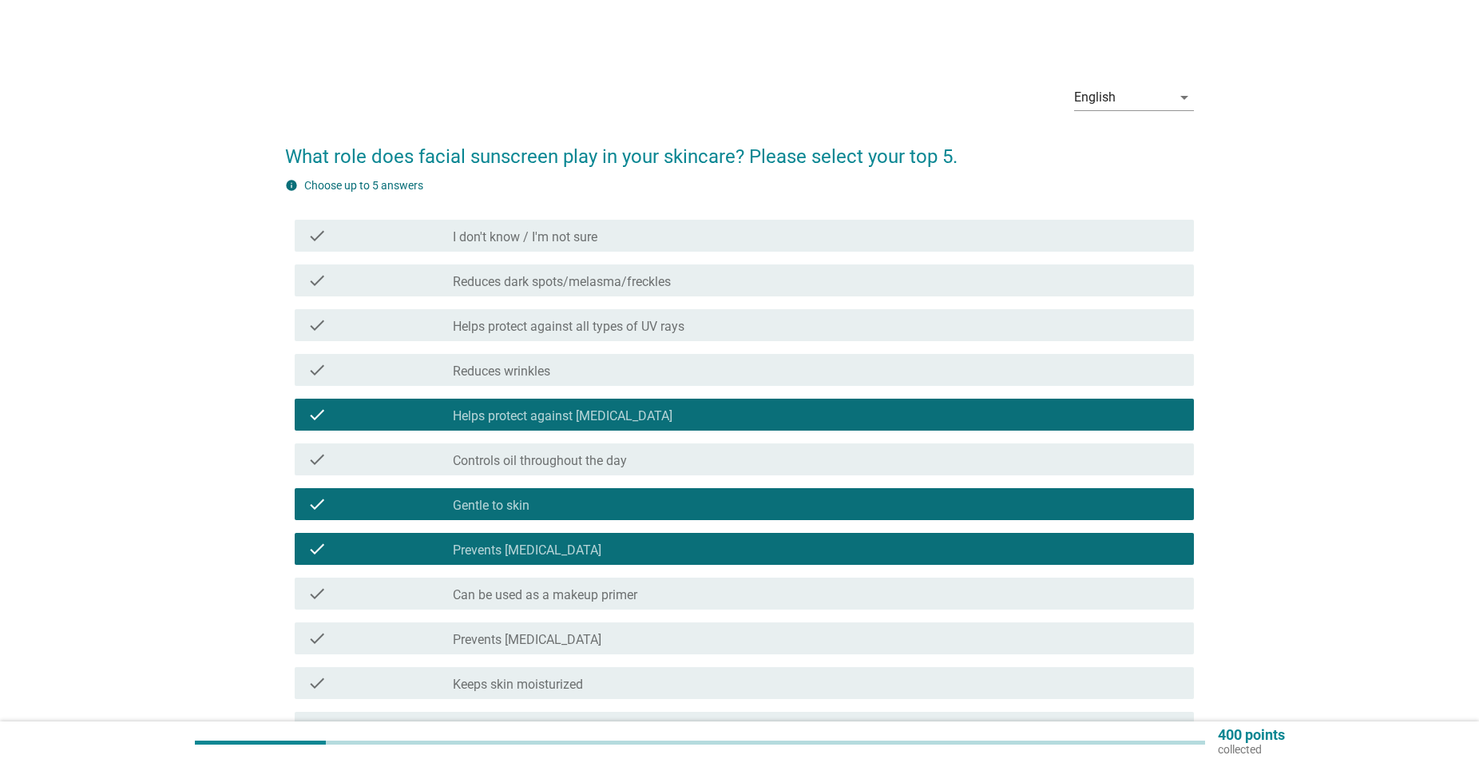
scroll to position [244, 0]
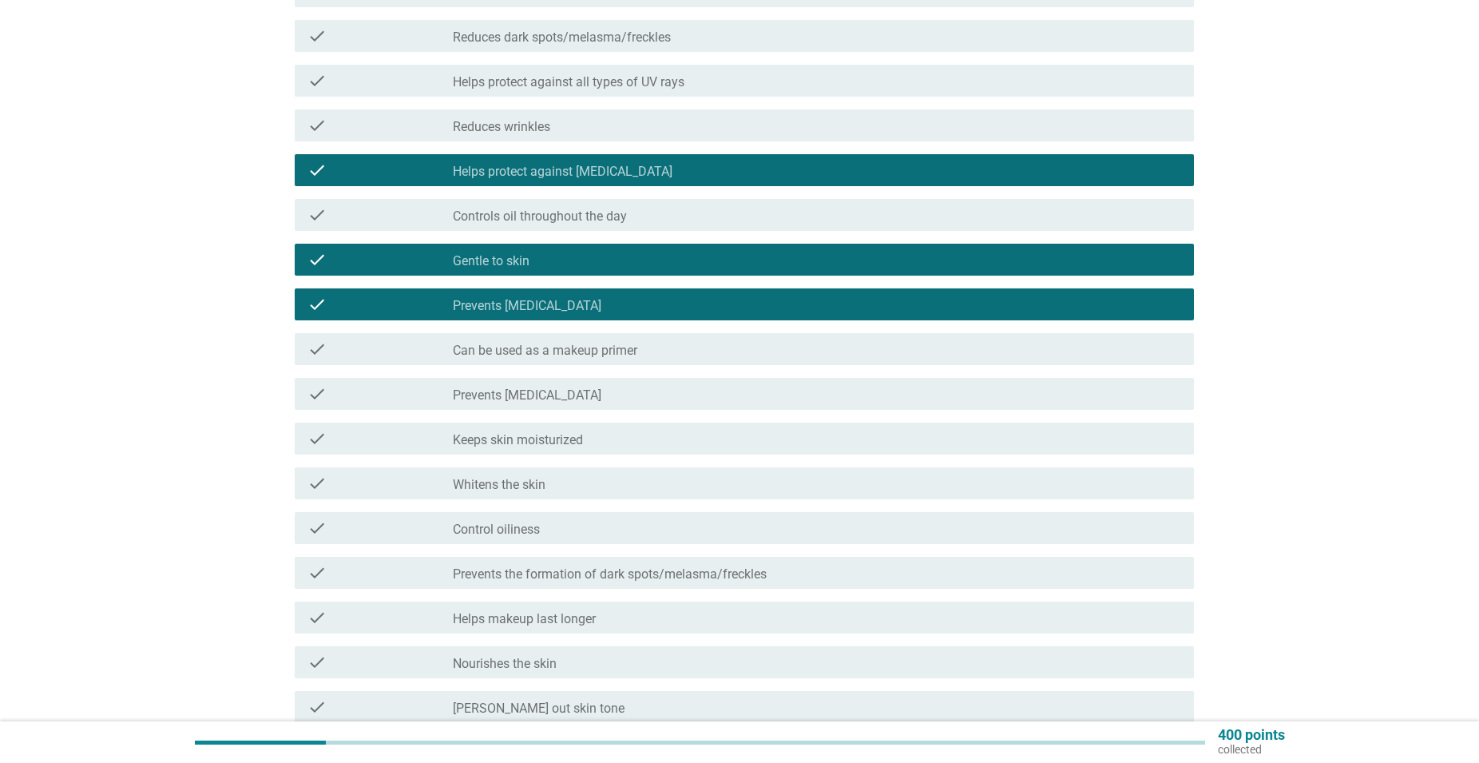
drag, startPoint x: 666, startPoint y: 488, endPoint x: 681, endPoint y: 478, distance: 18.0
click at [666, 487] on div "check_box_outline_blank Whitens the skin" at bounding box center [817, 483] width 729 height 19
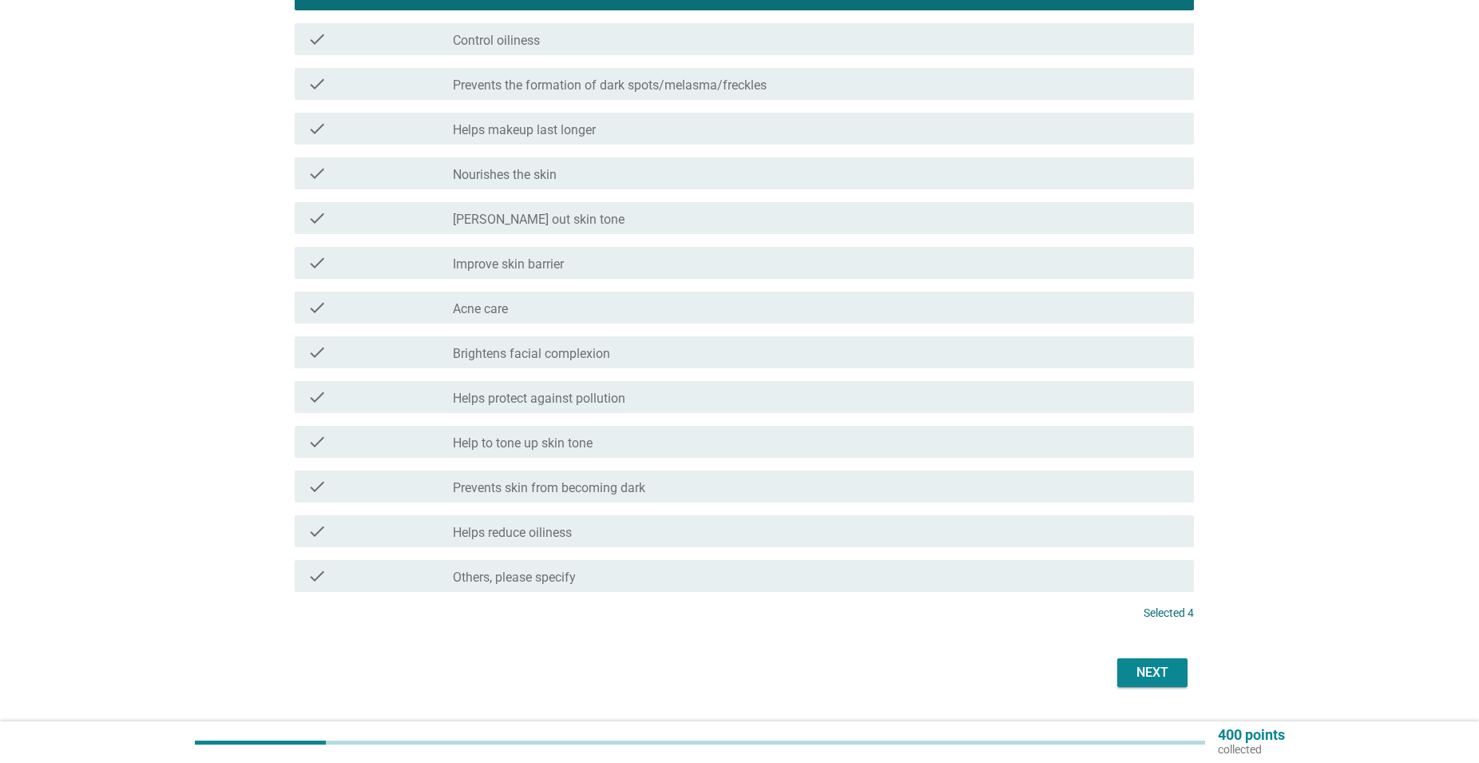
scroll to position [776, 0]
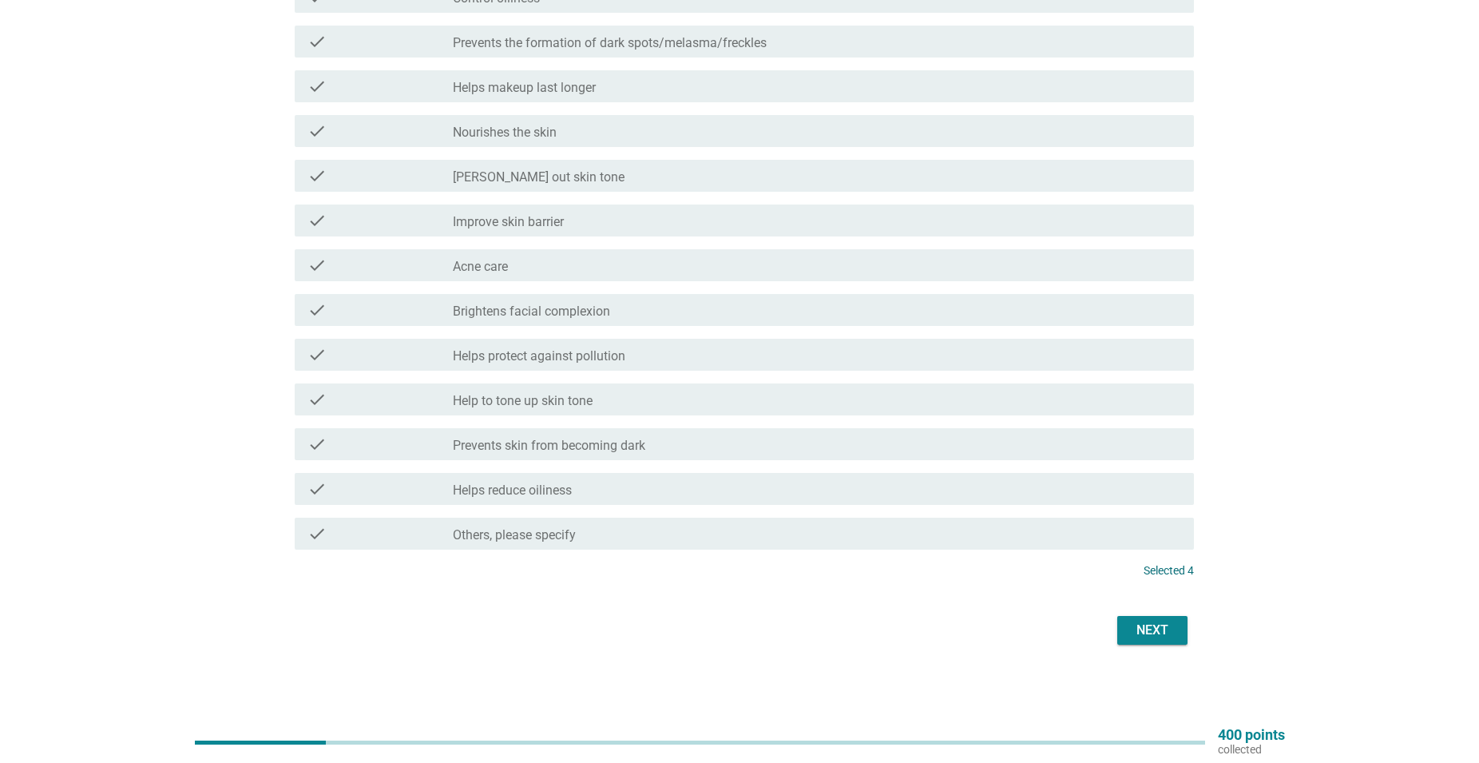
click at [1155, 613] on div "Next" at bounding box center [740, 630] width 910 height 38
click at [1155, 629] on div "Next" at bounding box center [1152, 630] width 45 height 19
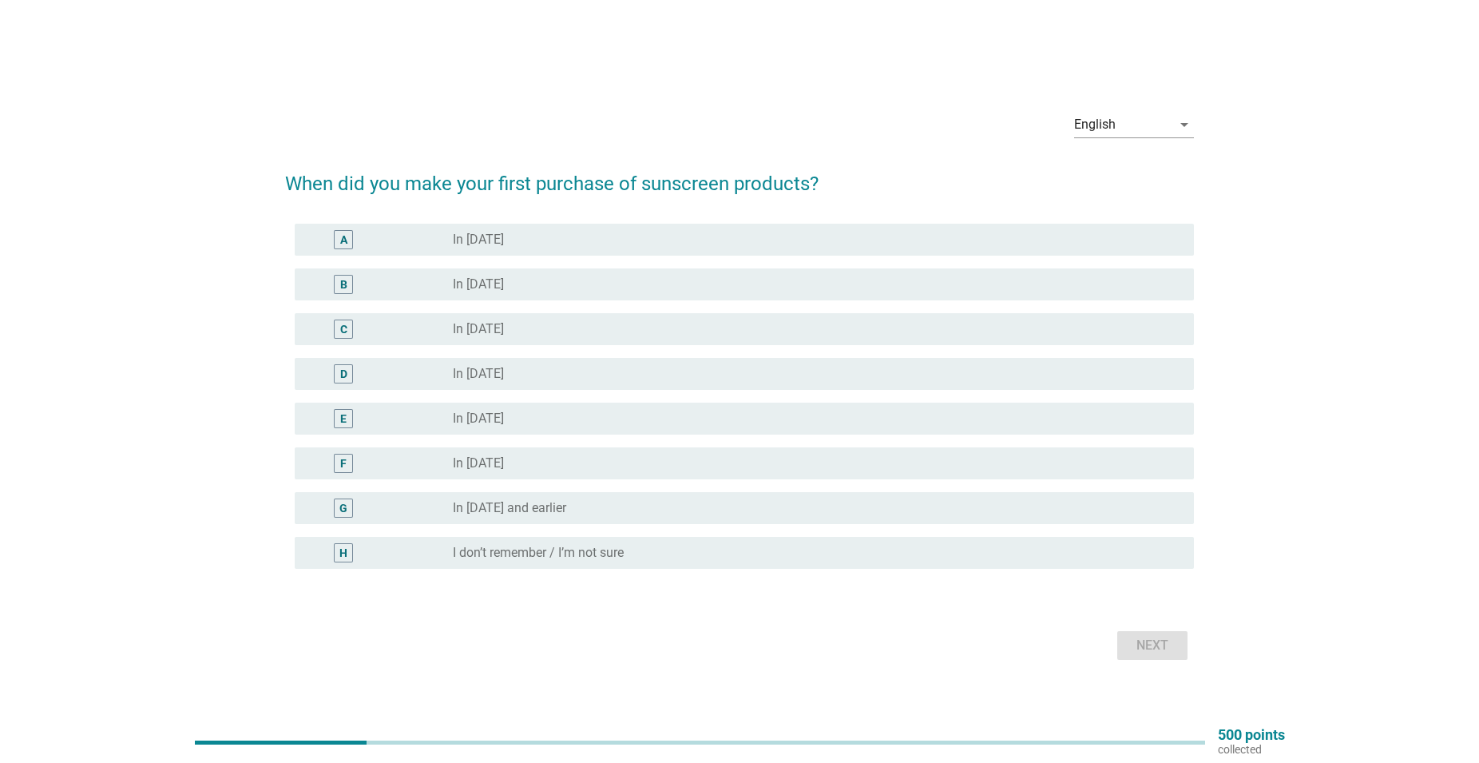
click at [574, 286] on div "radio_button_unchecked In [DATE]" at bounding box center [811, 284] width 716 height 16
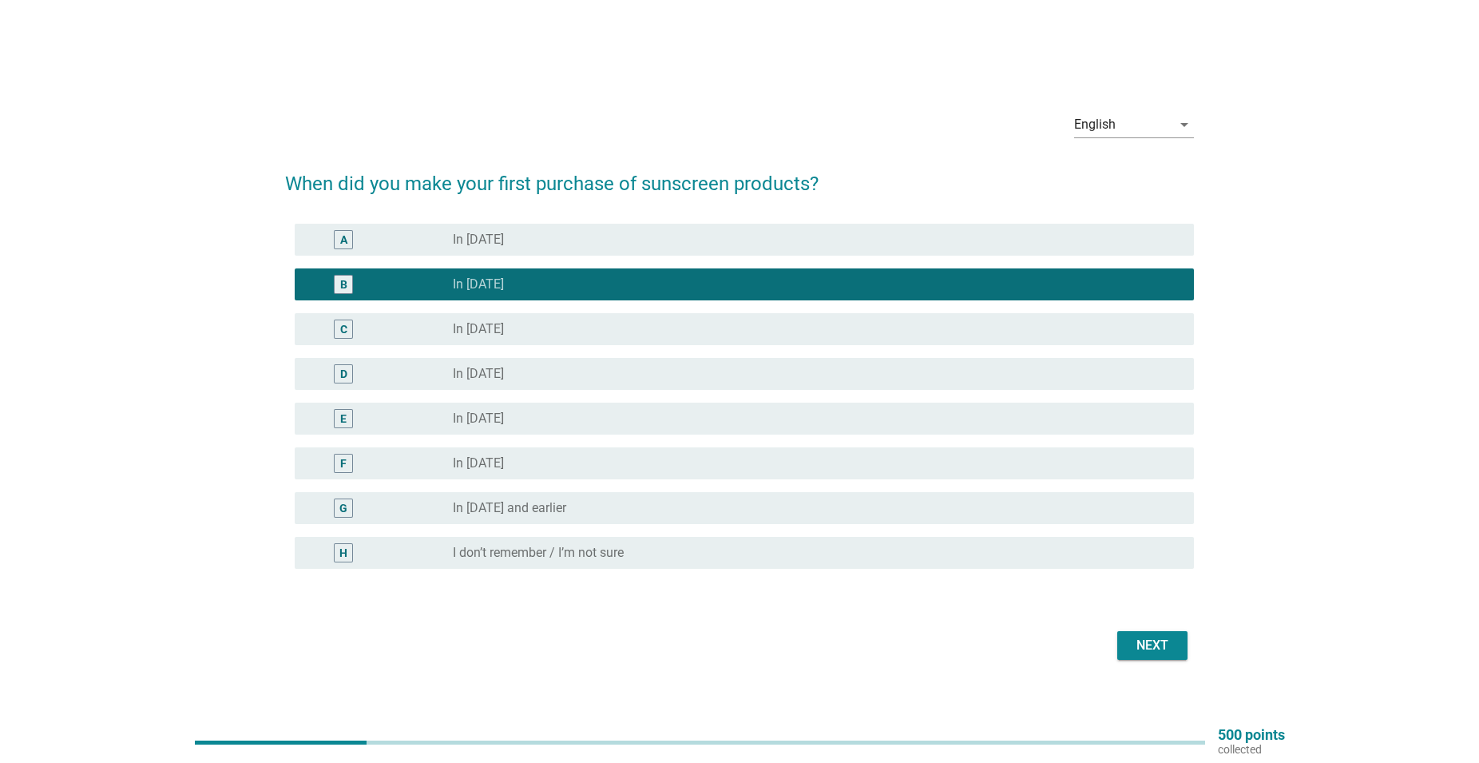
click at [549, 369] on div "radio_button_unchecked In [DATE]" at bounding box center [811, 374] width 716 height 16
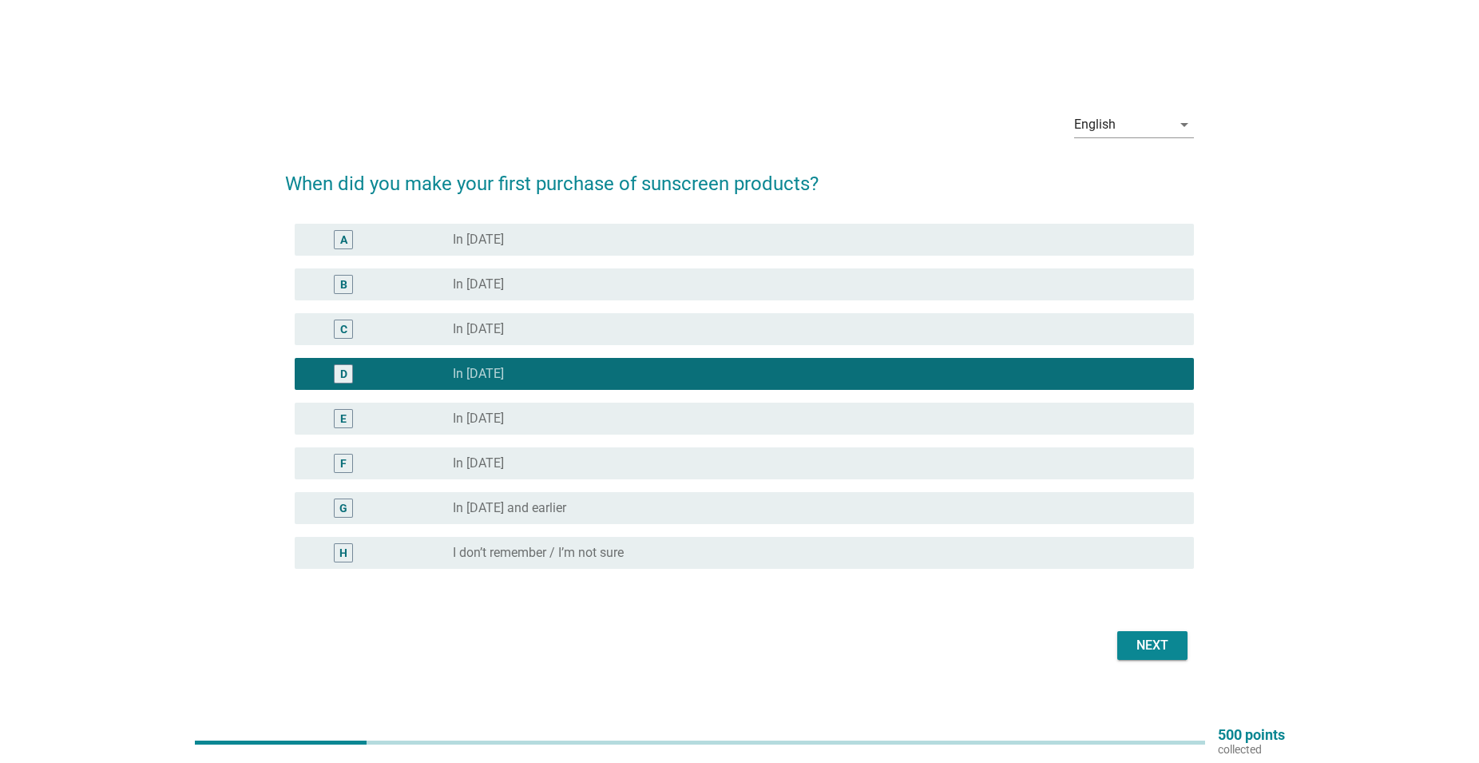
click at [1155, 648] on div "Next" at bounding box center [1152, 645] width 45 height 19
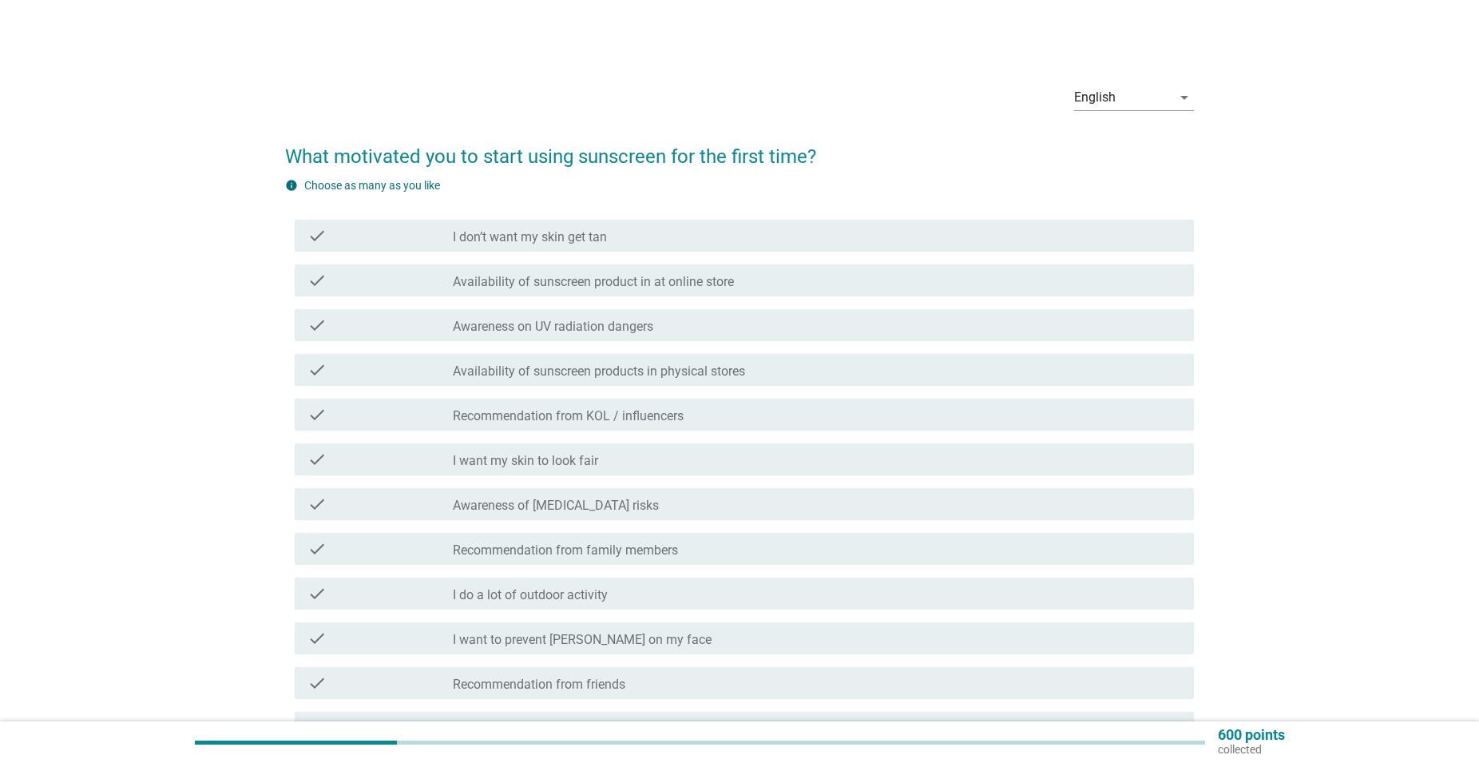
click at [701, 237] on div "check_box_outline_blank I don’t want my skin get tan" at bounding box center [817, 235] width 729 height 19
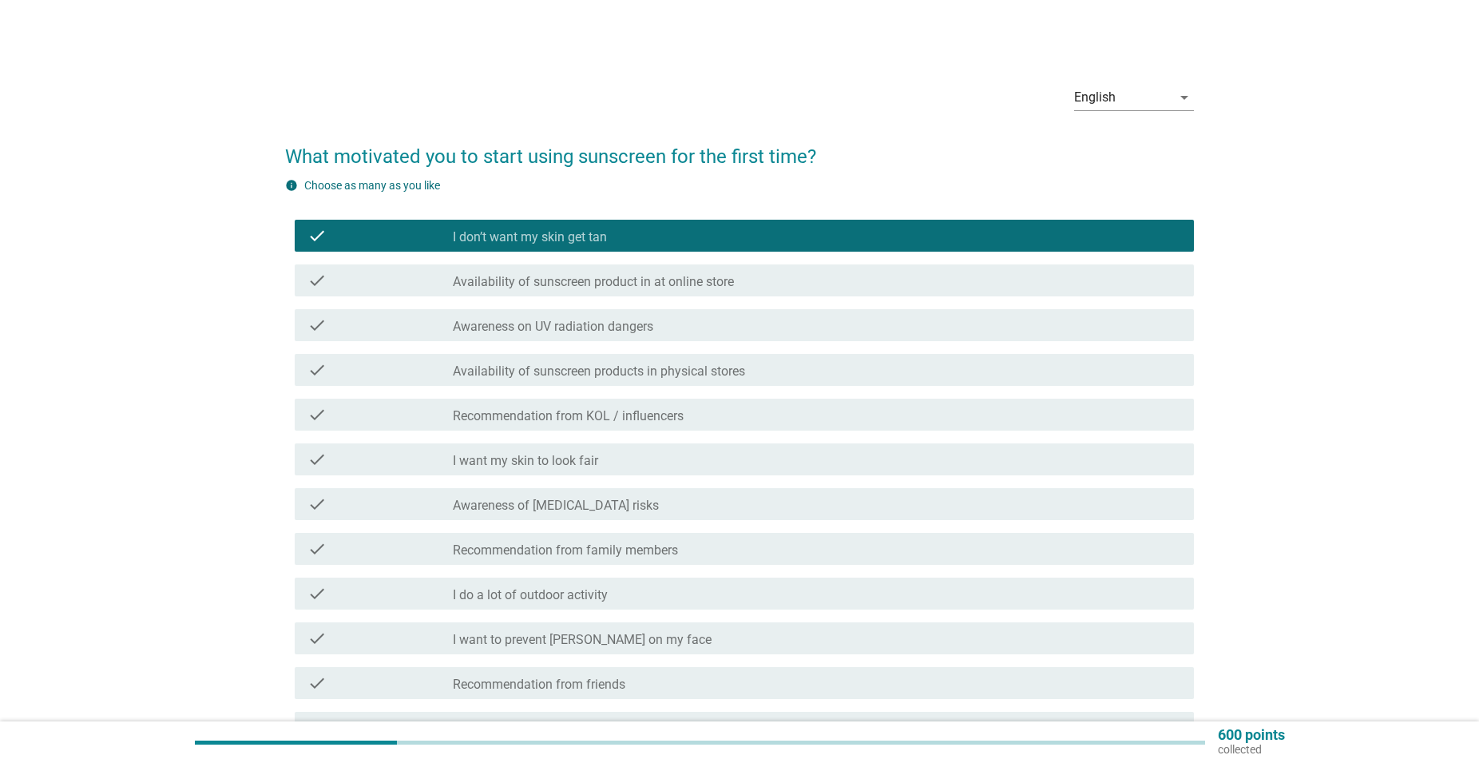
click at [705, 327] on div "check_box_outline_blank Awareness on UV radiation dangers" at bounding box center [817, 325] width 729 height 19
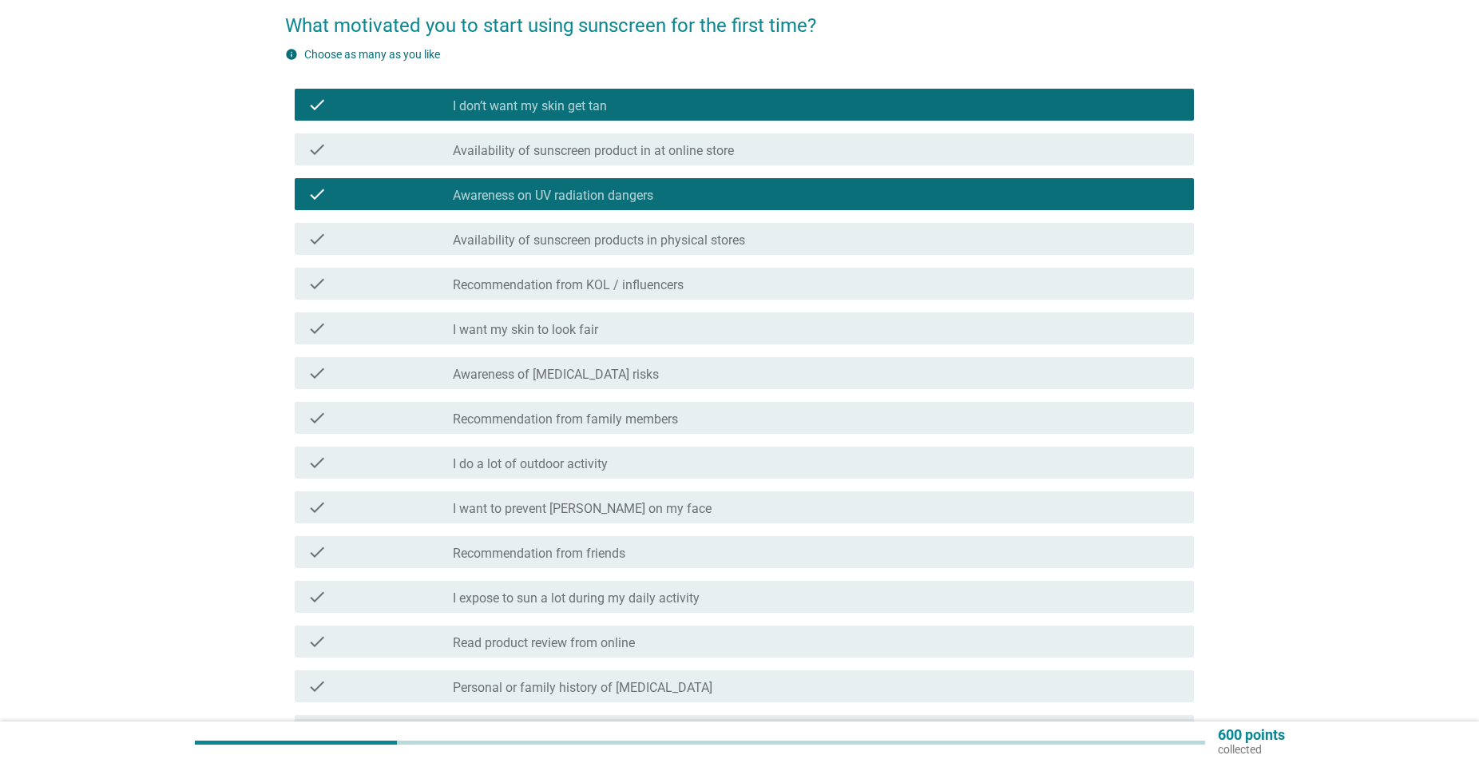
scroll to position [163, 0]
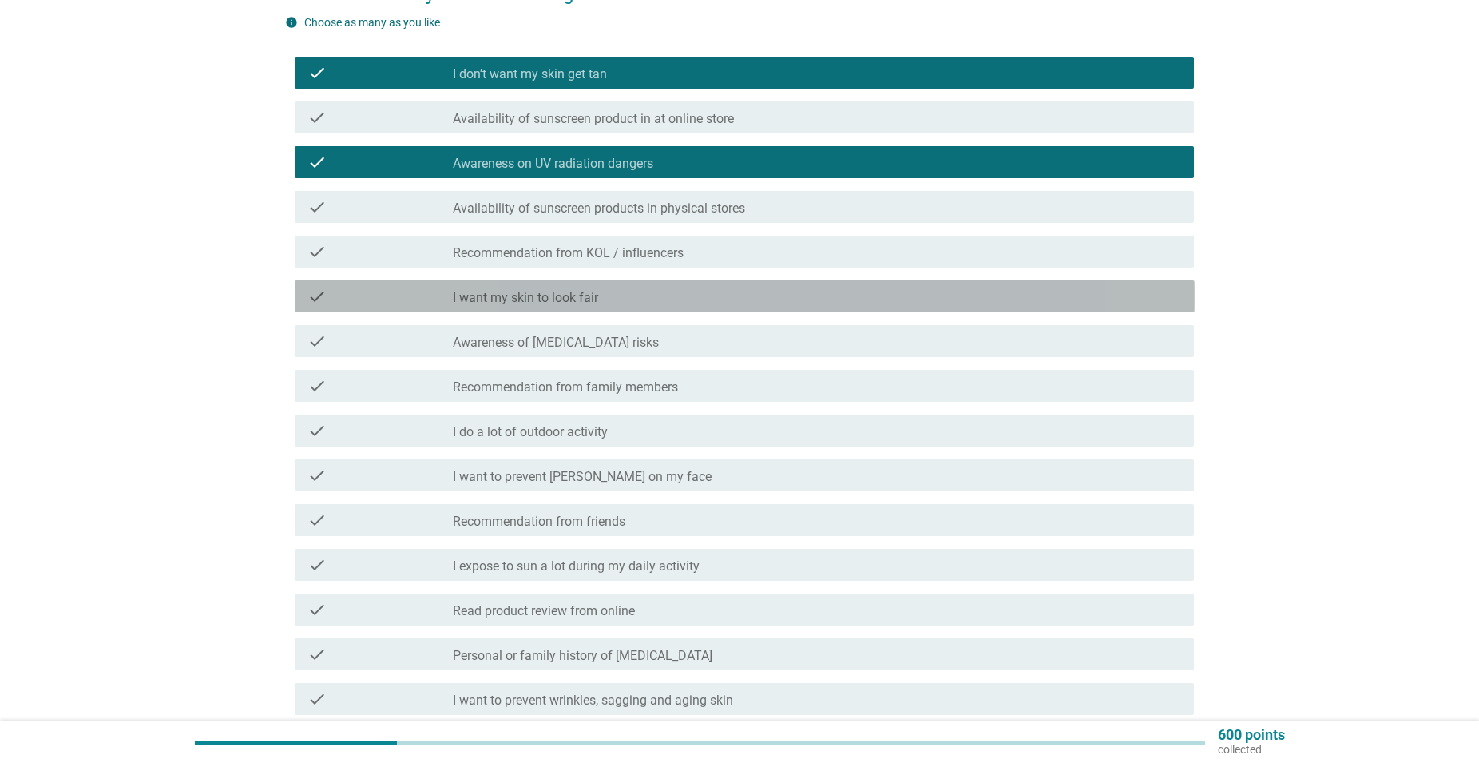
click at [695, 300] on div "check_box_outline_blank I want my skin to look fair" at bounding box center [817, 296] width 729 height 19
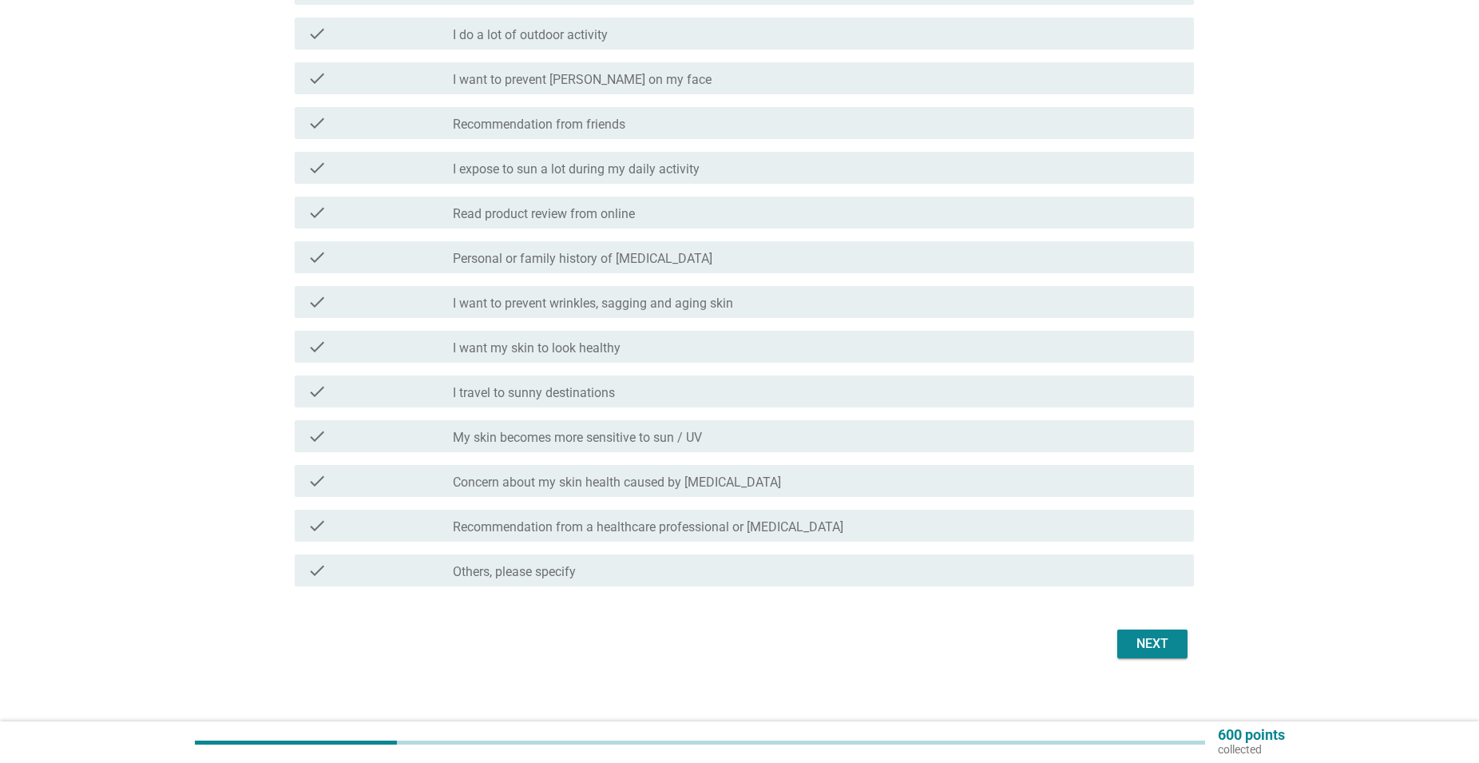
scroll to position [574, 0]
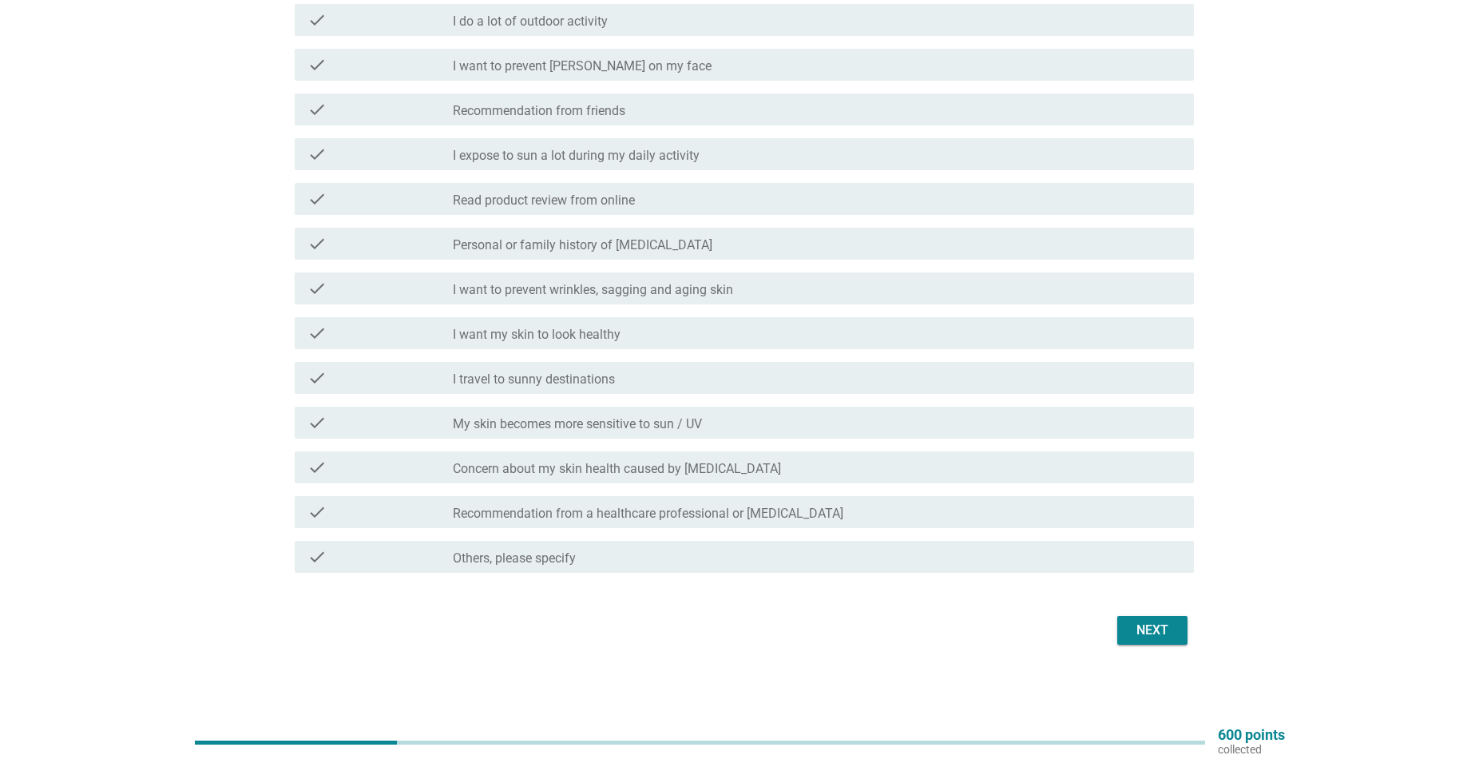
click at [1141, 626] on div "Next" at bounding box center [1152, 630] width 45 height 19
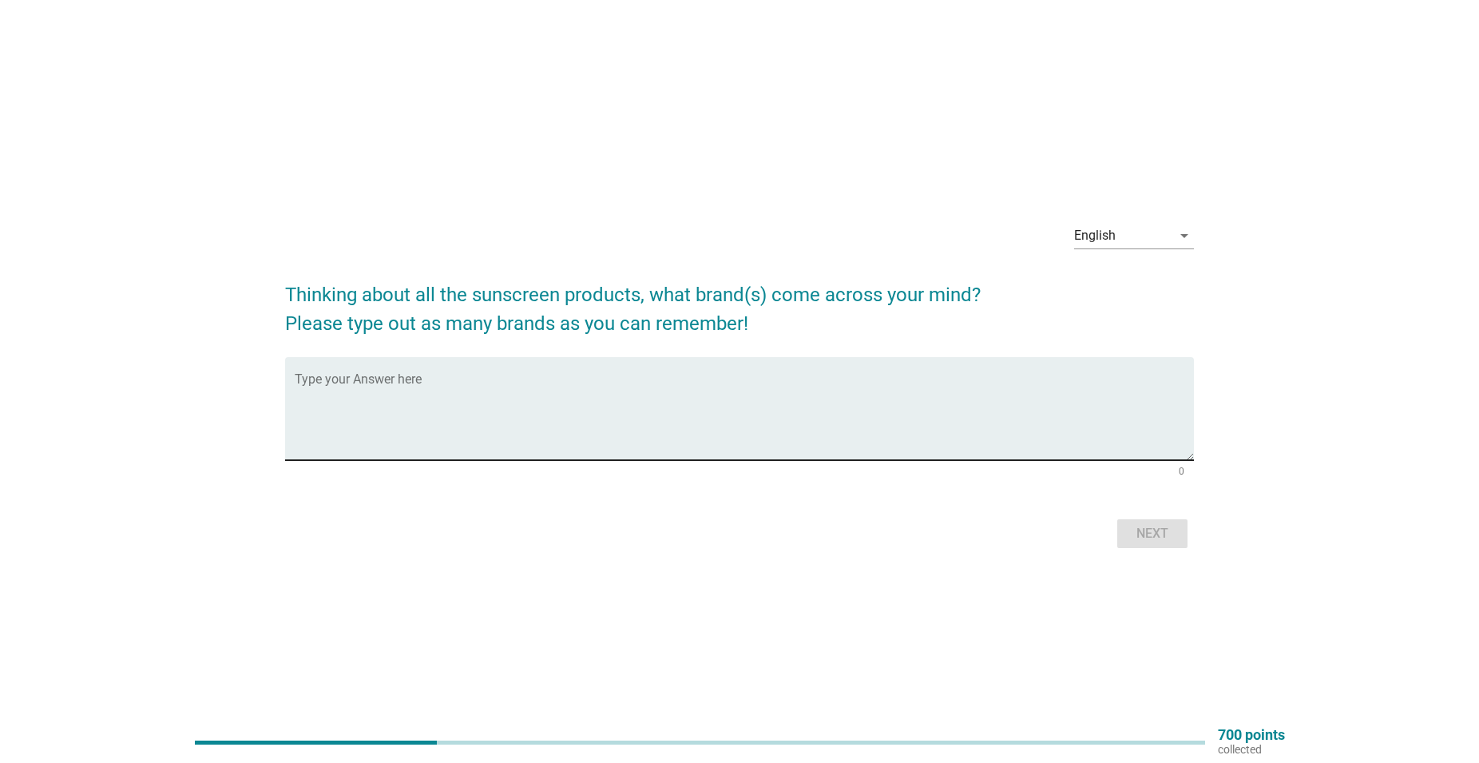
click at [730, 387] on textarea "Type your Answer here" at bounding box center [745, 418] width 900 height 84
type textarea "MELILEA"
click at [1145, 539] on div "Next" at bounding box center [1152, 533] width 45 height 19
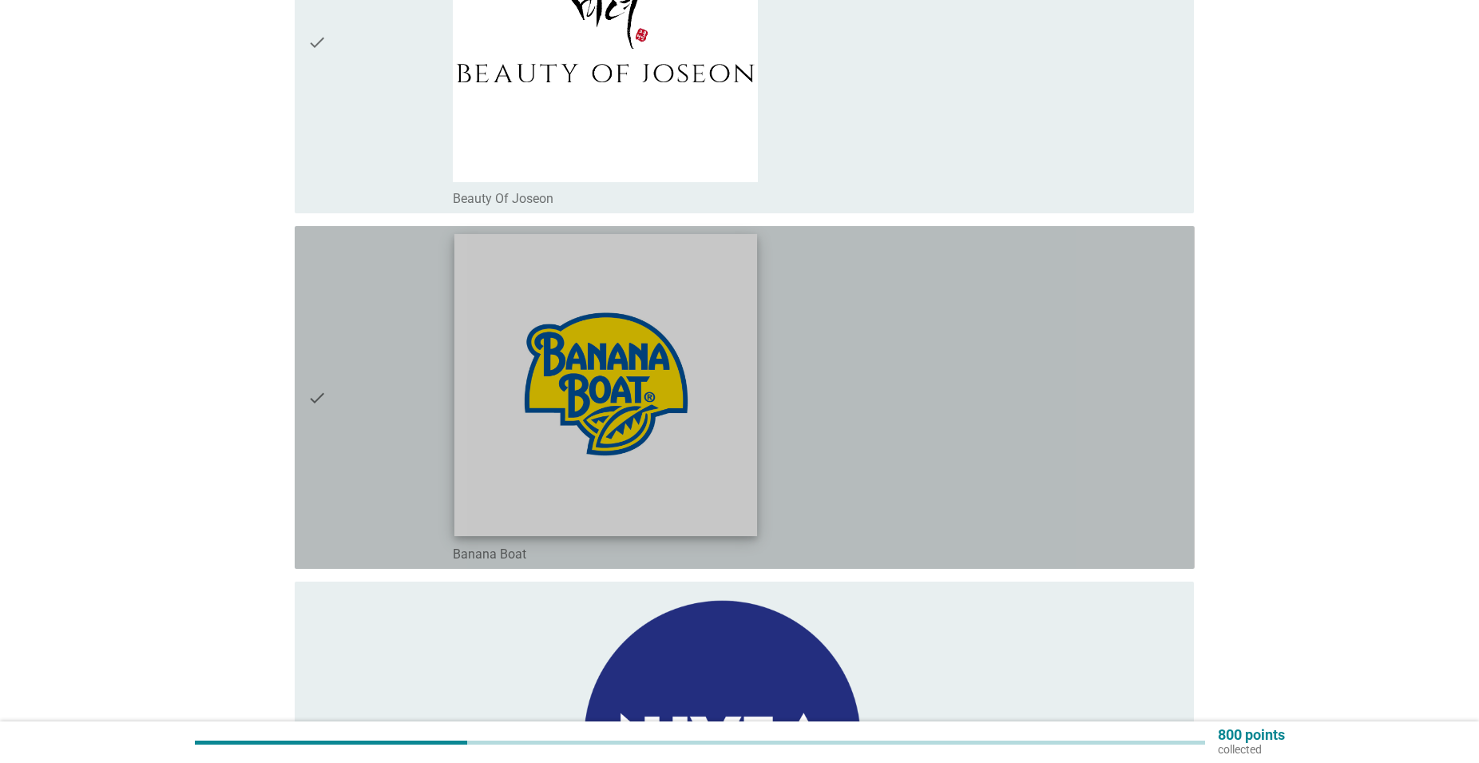
click at [667, 393] on img at bounding box center [606, 385] width 303 height 302
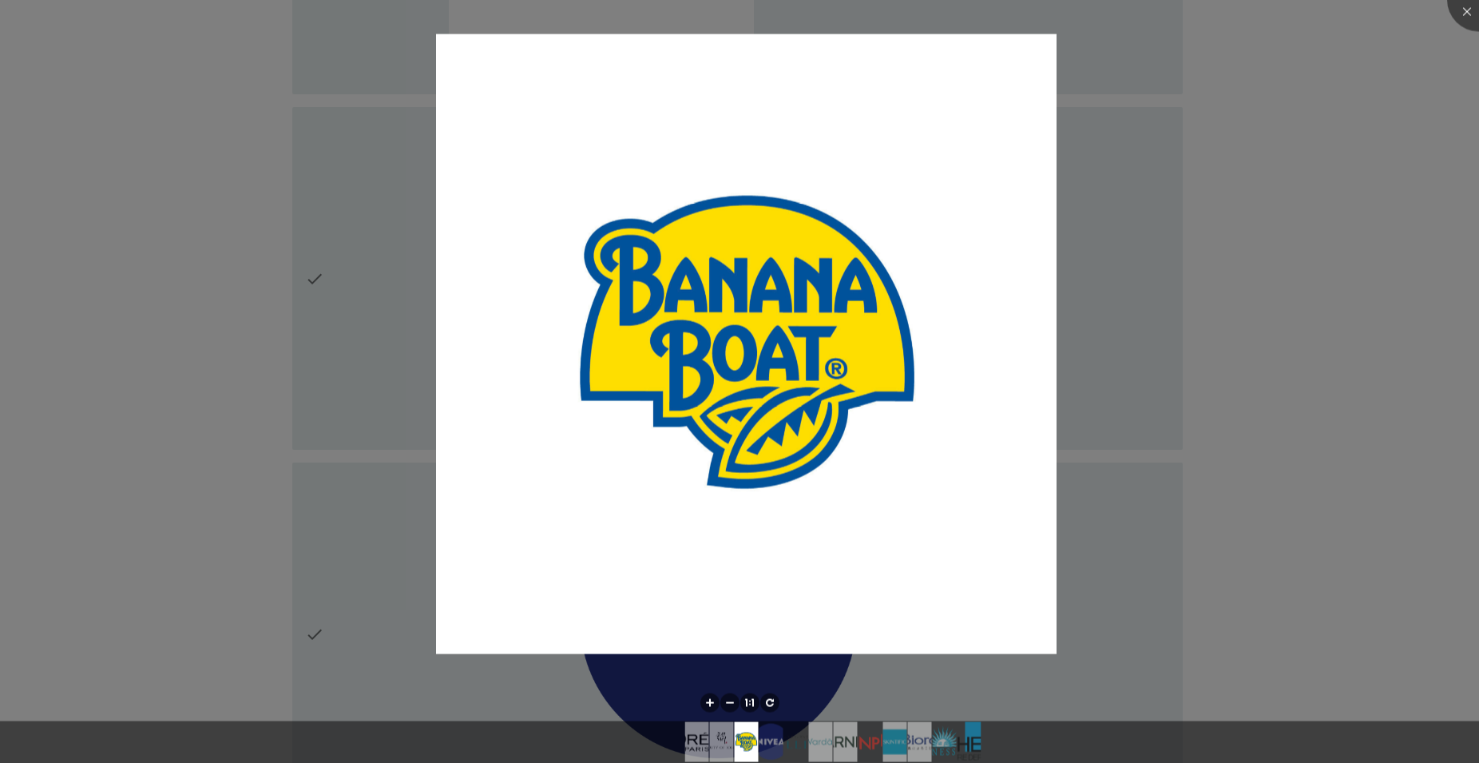
scroll to position [978, 0]
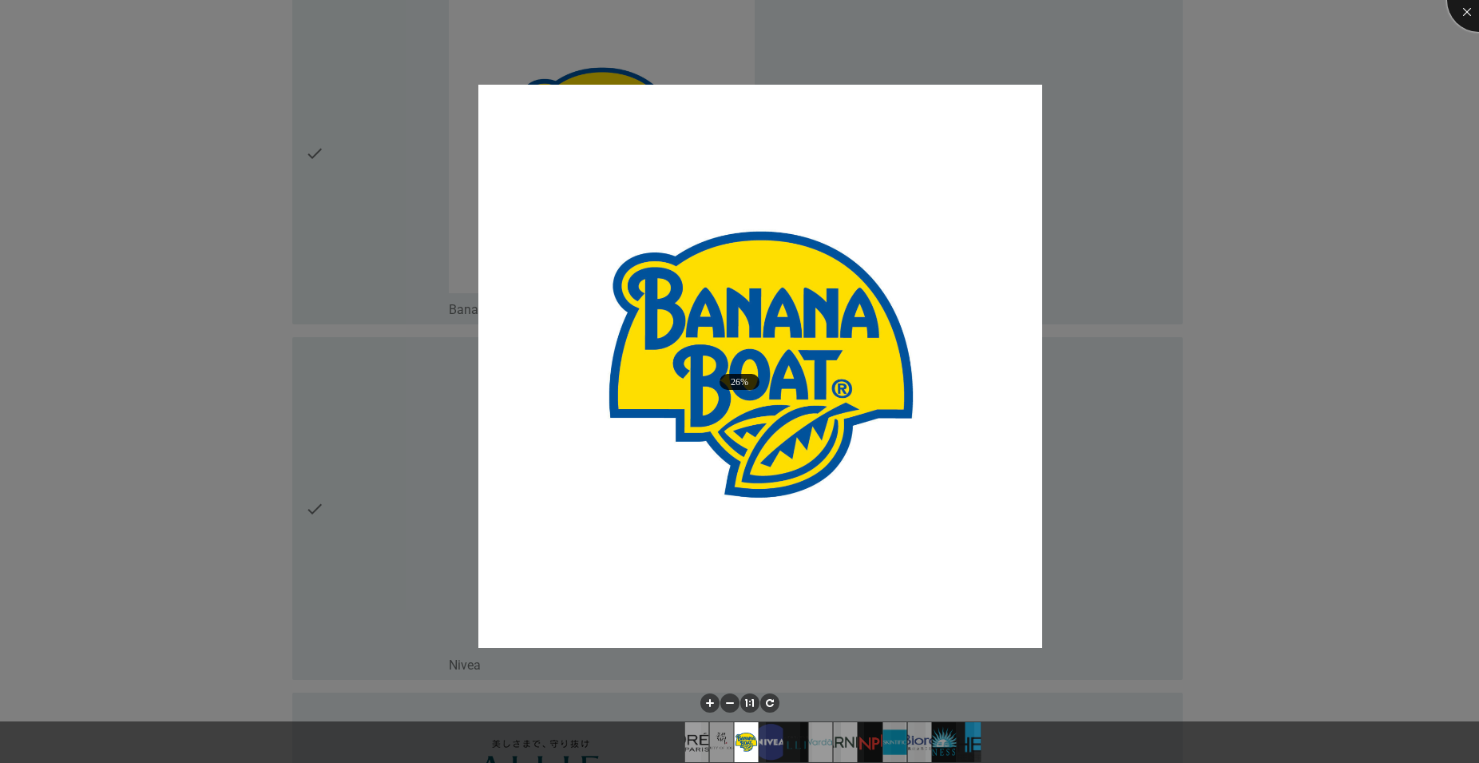
click at [1473, 10] on div at bounding box center [1479, 0] width 64 height 64
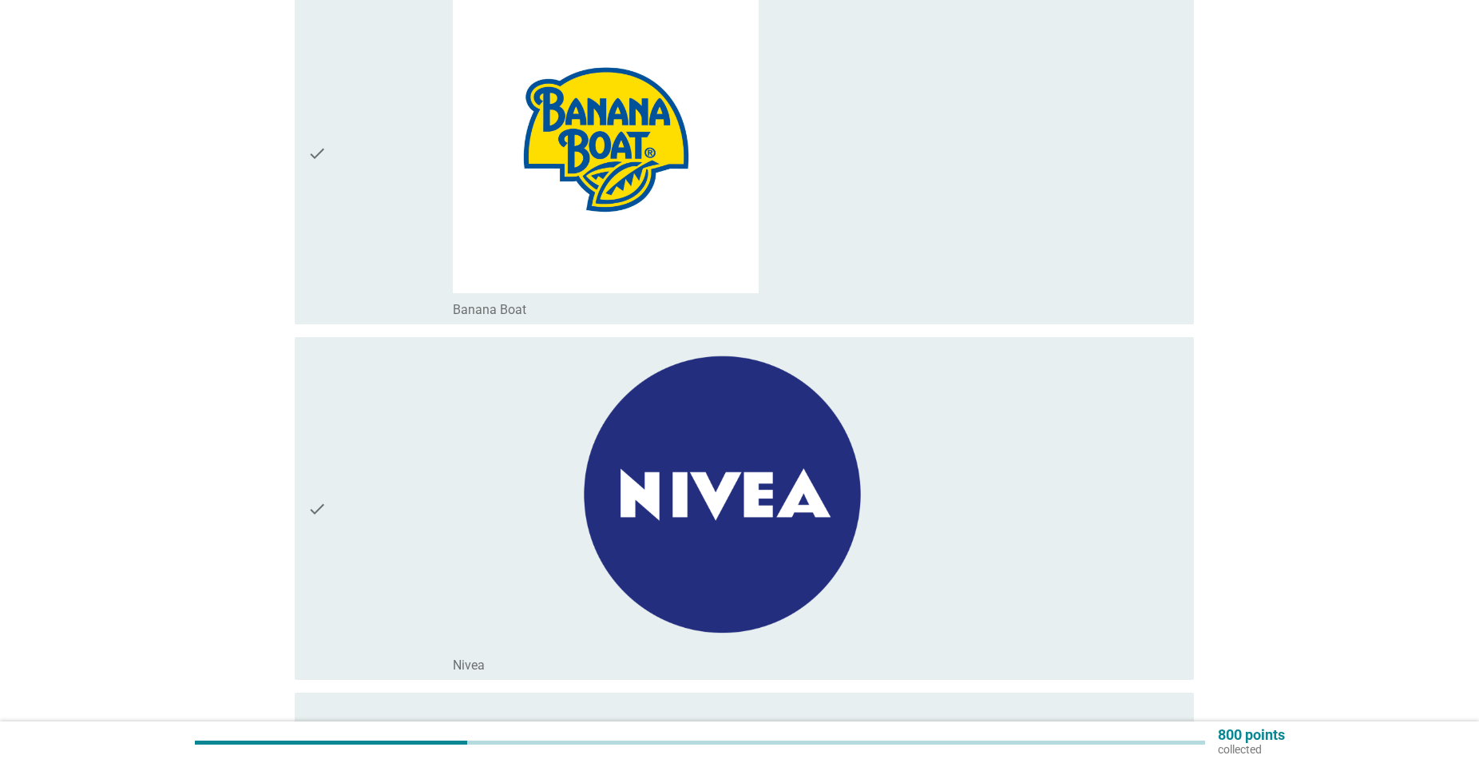
click at [425, 292] on div "check" at bounding box center [380, 153] width 145 height 330
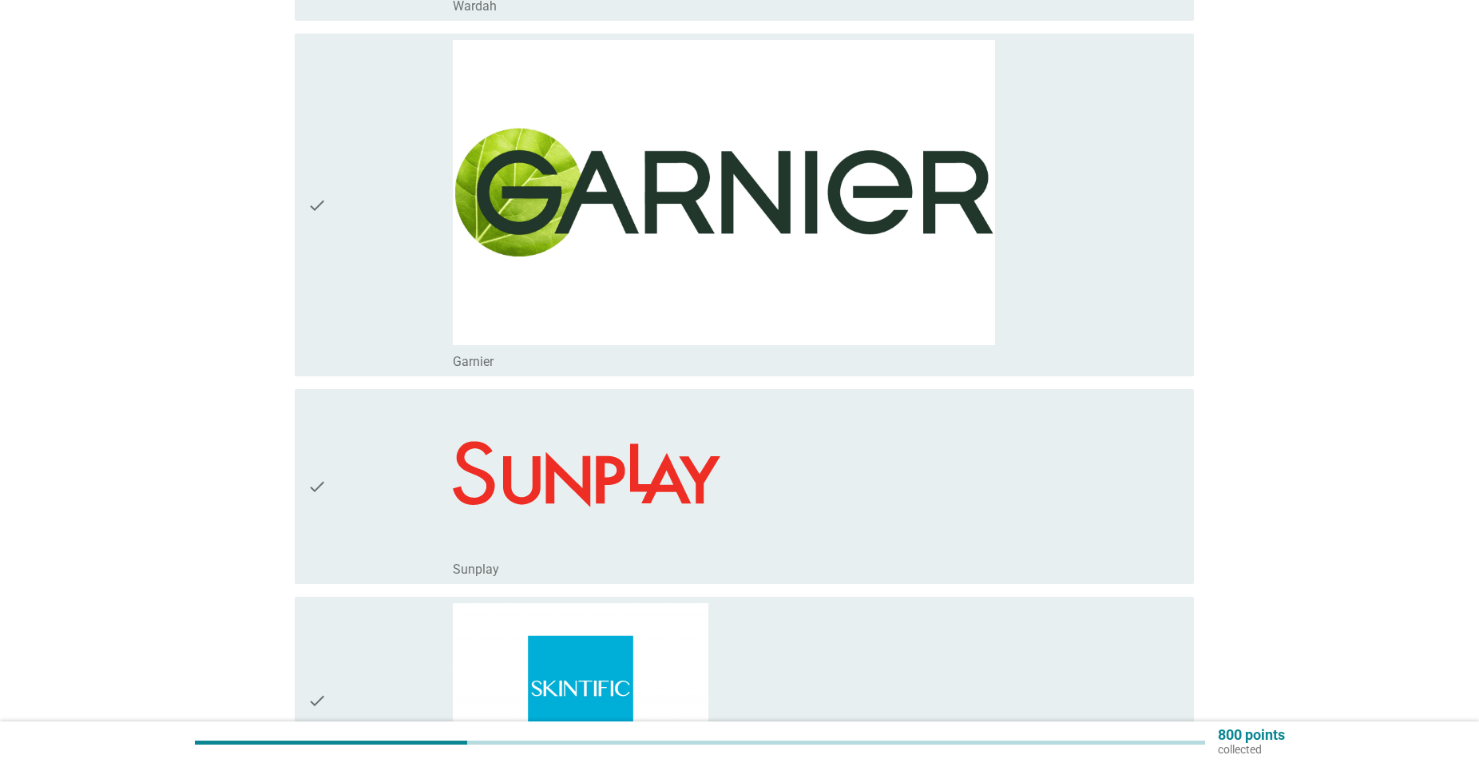
scroll to position [2281, 0]
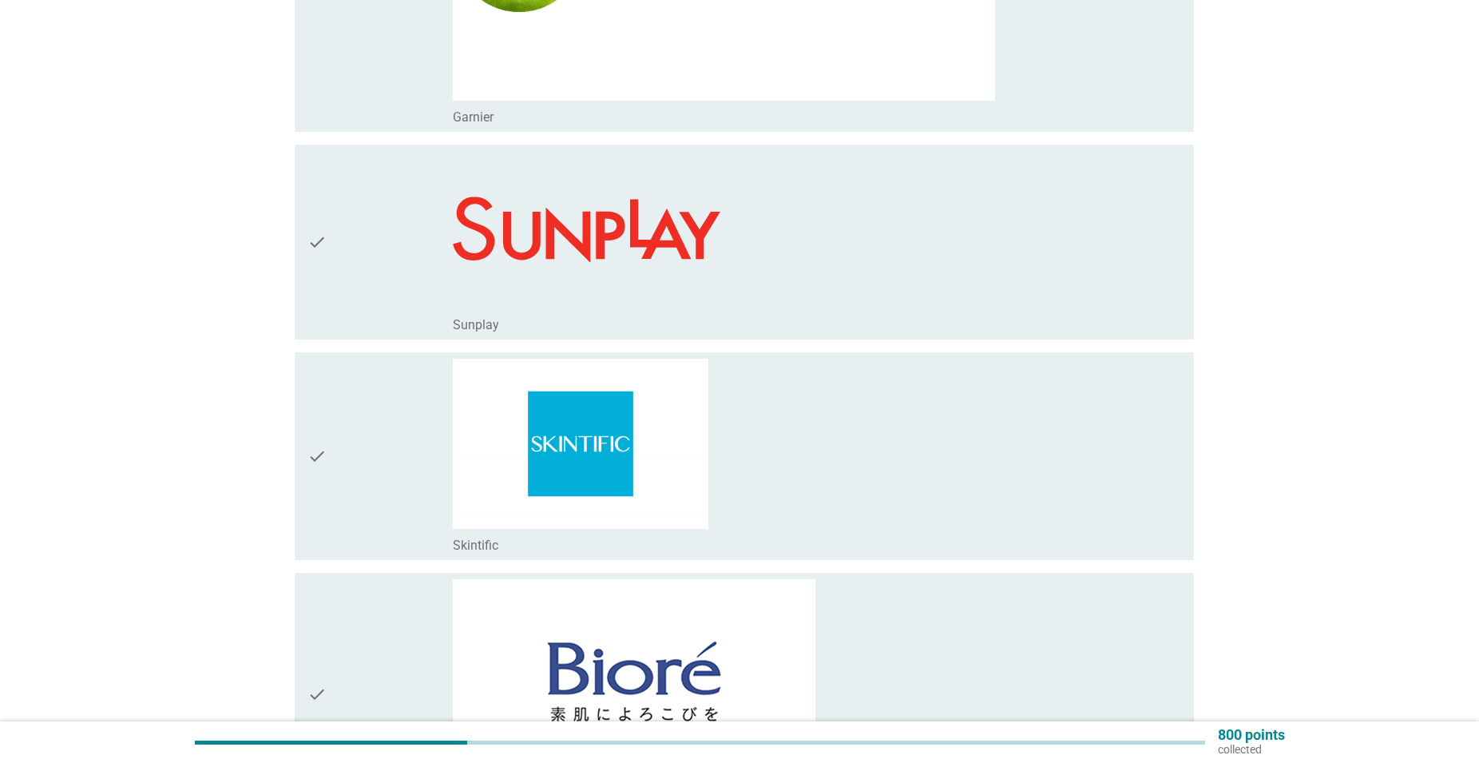
click at [367, 268] on div "check" at bounding box center [380, 242] width 145 height 182
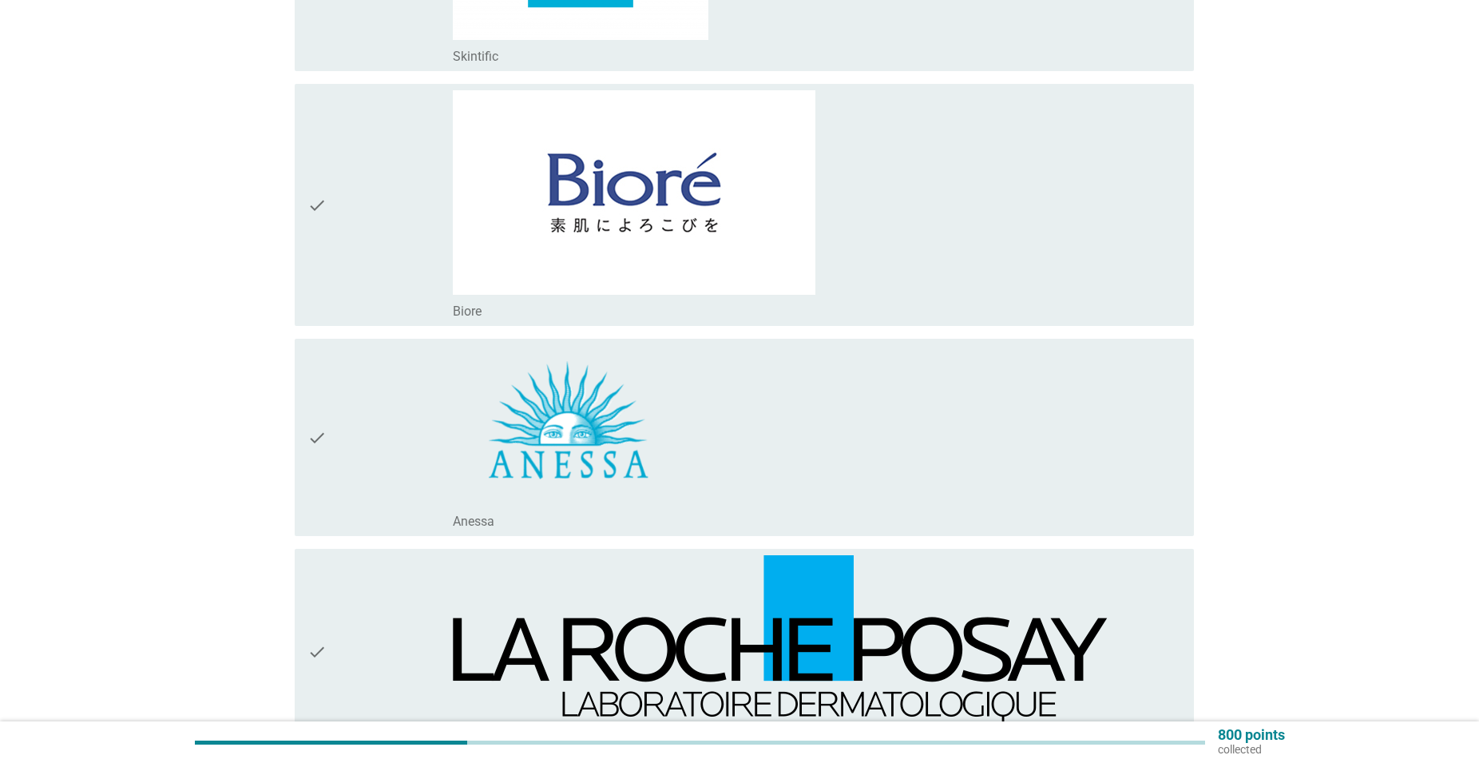
scroll to position [2933, 0]
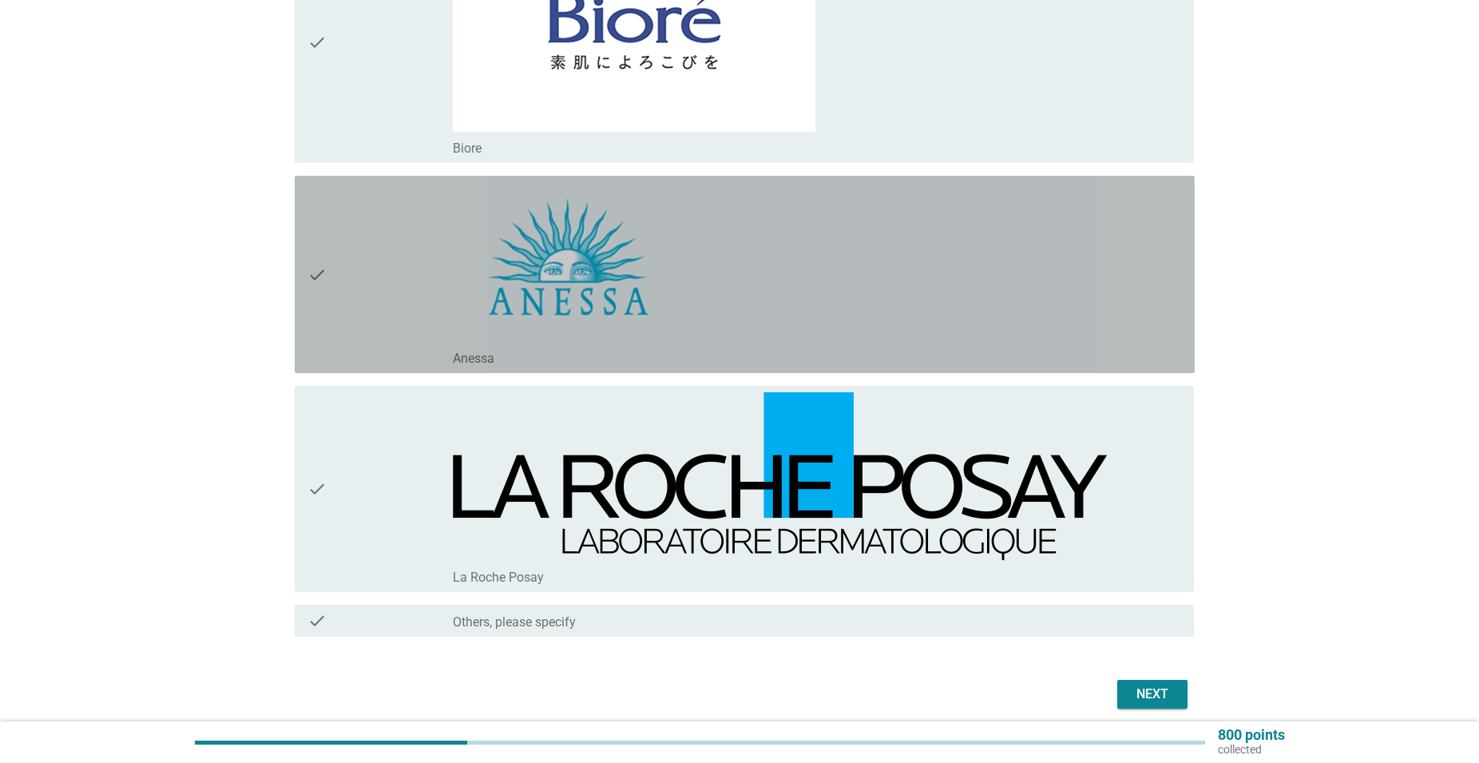
click at [358, 256] on div "check" at bounding box center [380, 274] width 145 height 185
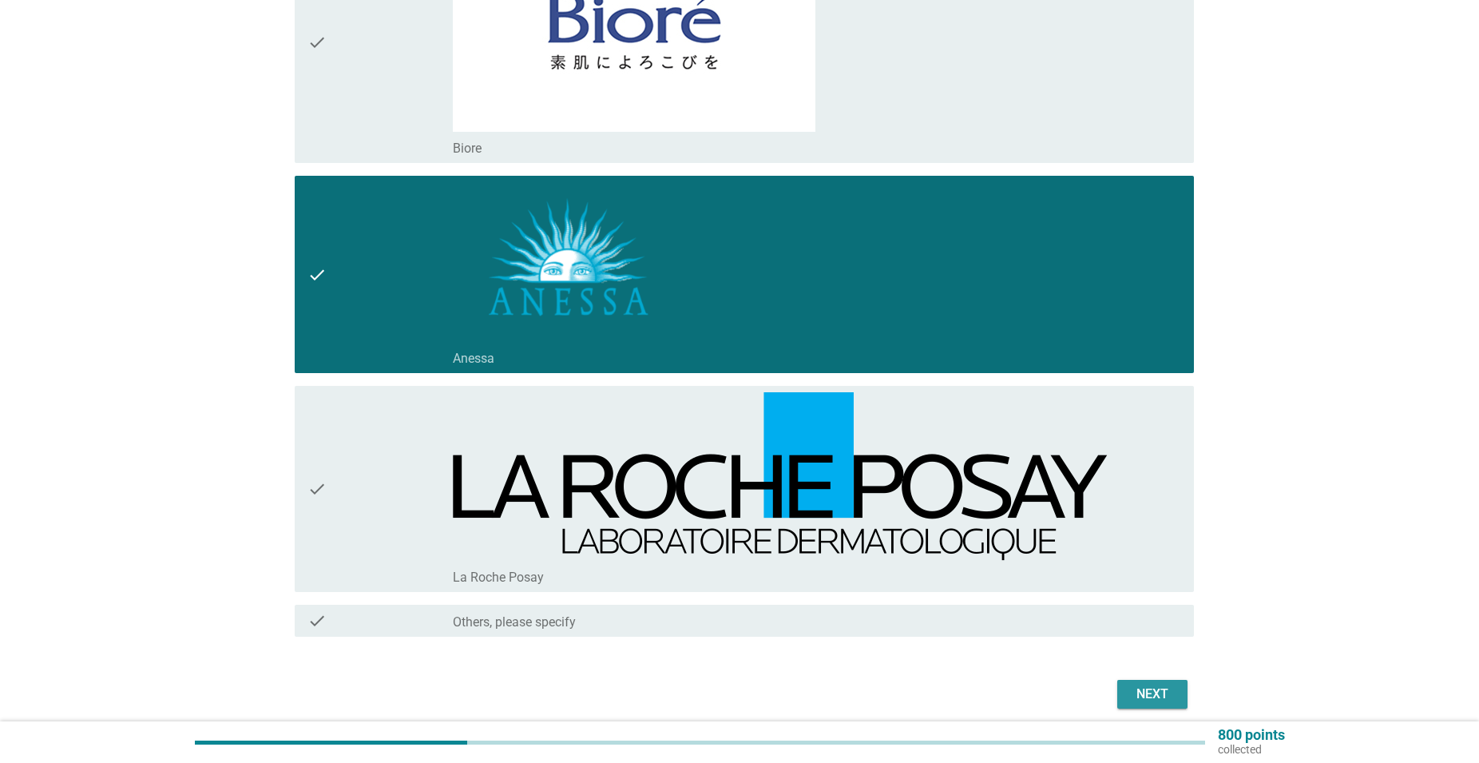
click at [1142, 685] on div "Next" at bounding box center [1152, 694] width 45 height 19
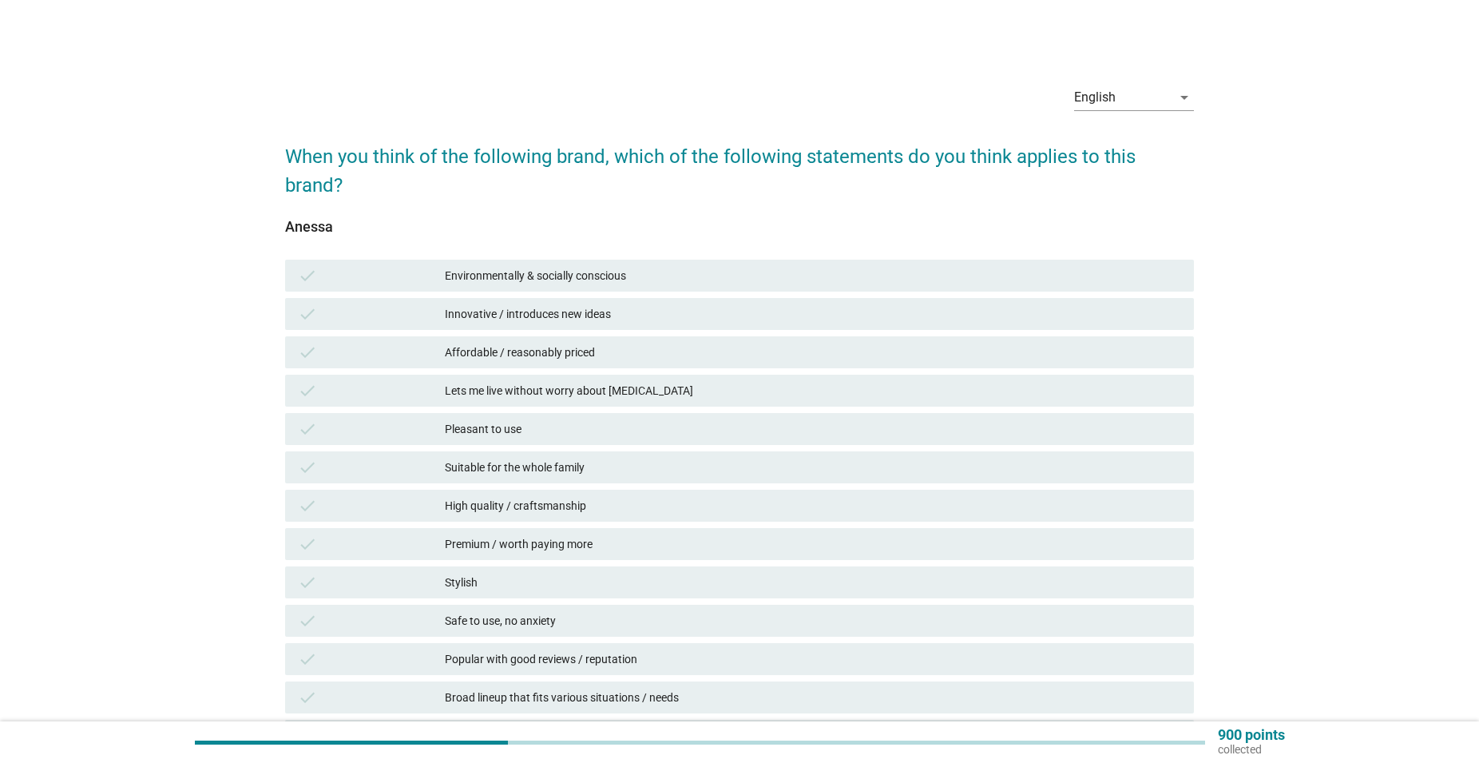
scroll to position [163, 0]
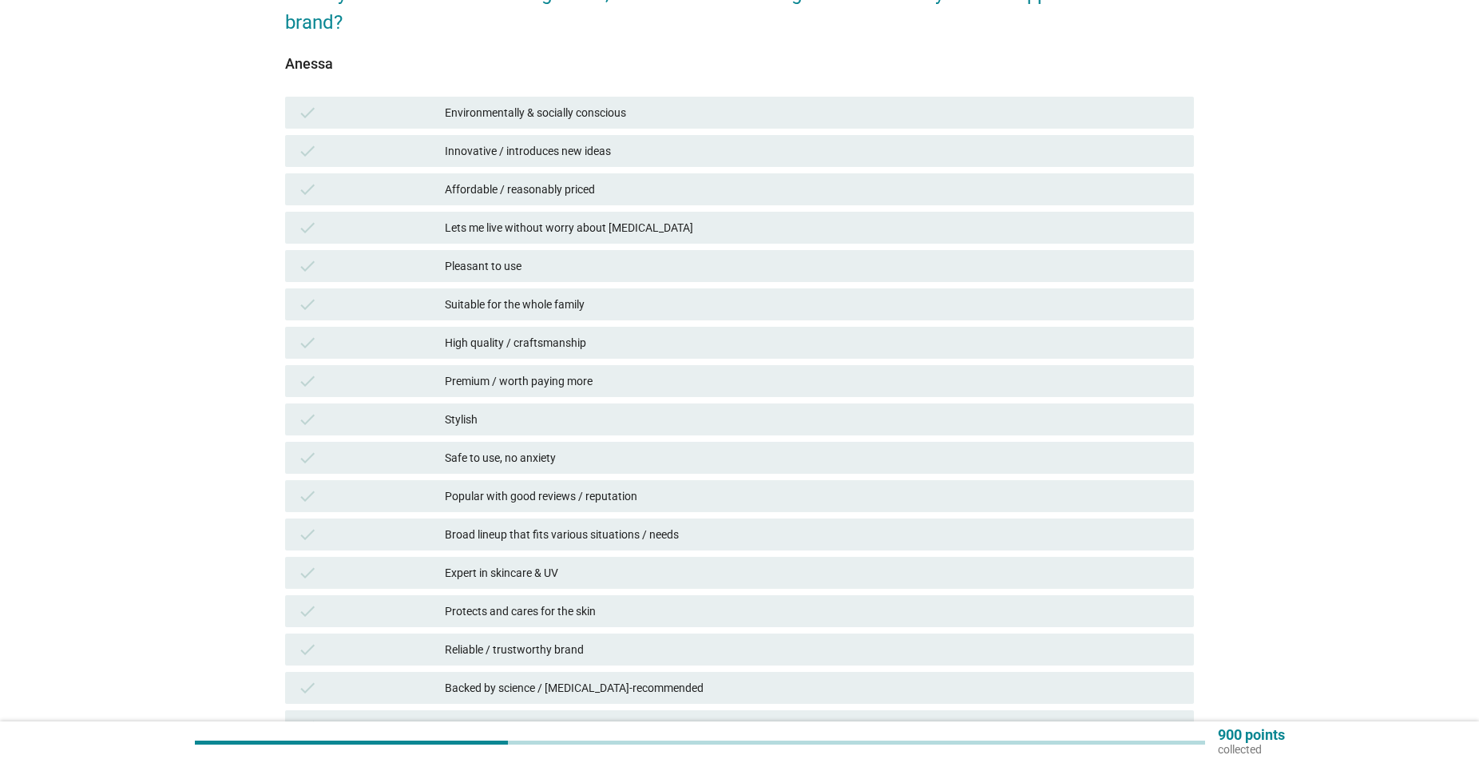
click at [574, 380] on div "Premium / worth paying more" at bounding box center [813, 380] width 737 height 19
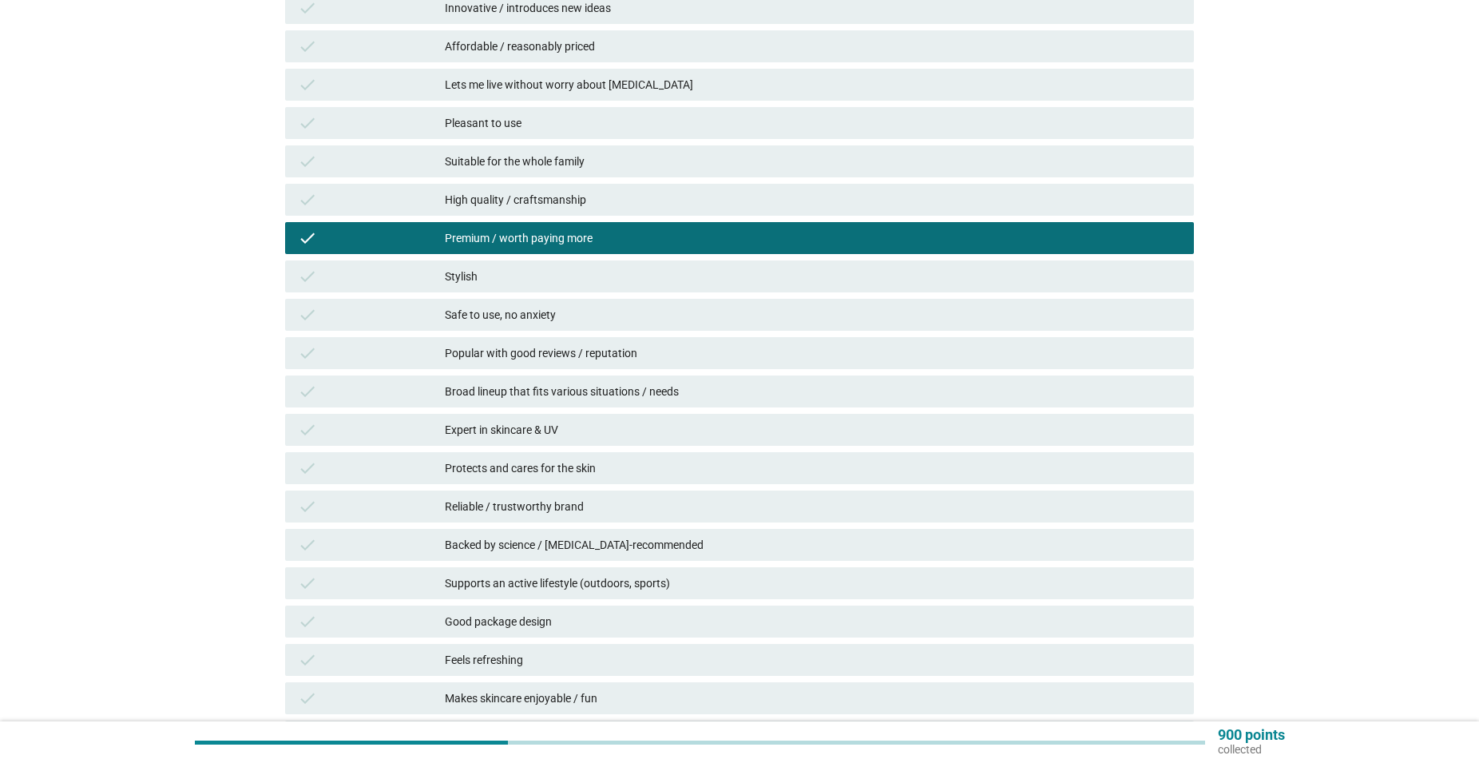
scroll to position [489, 0]
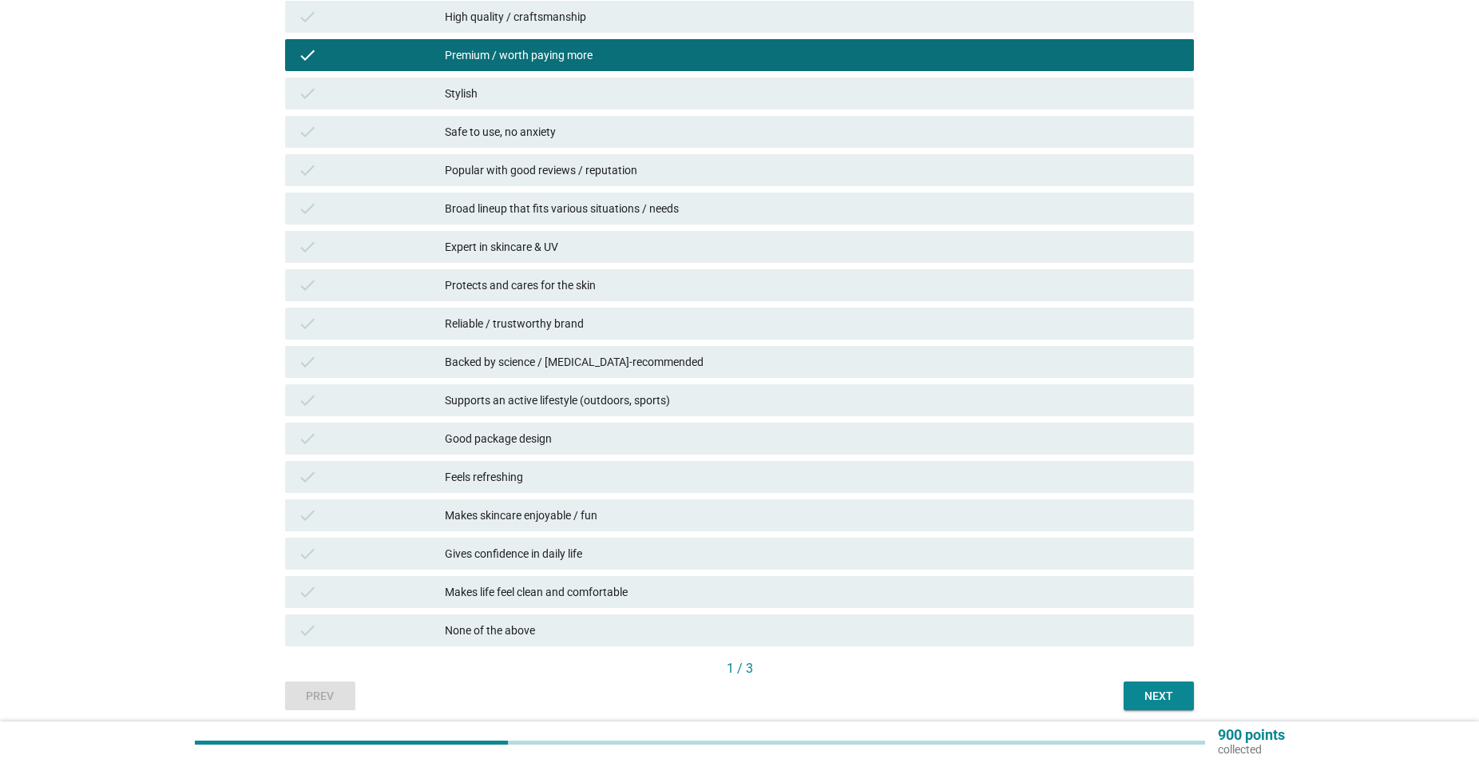
click at [641, 317] on div "Reliable / trustworthy brand" at bounding box center [813, 323] width 737 height 19
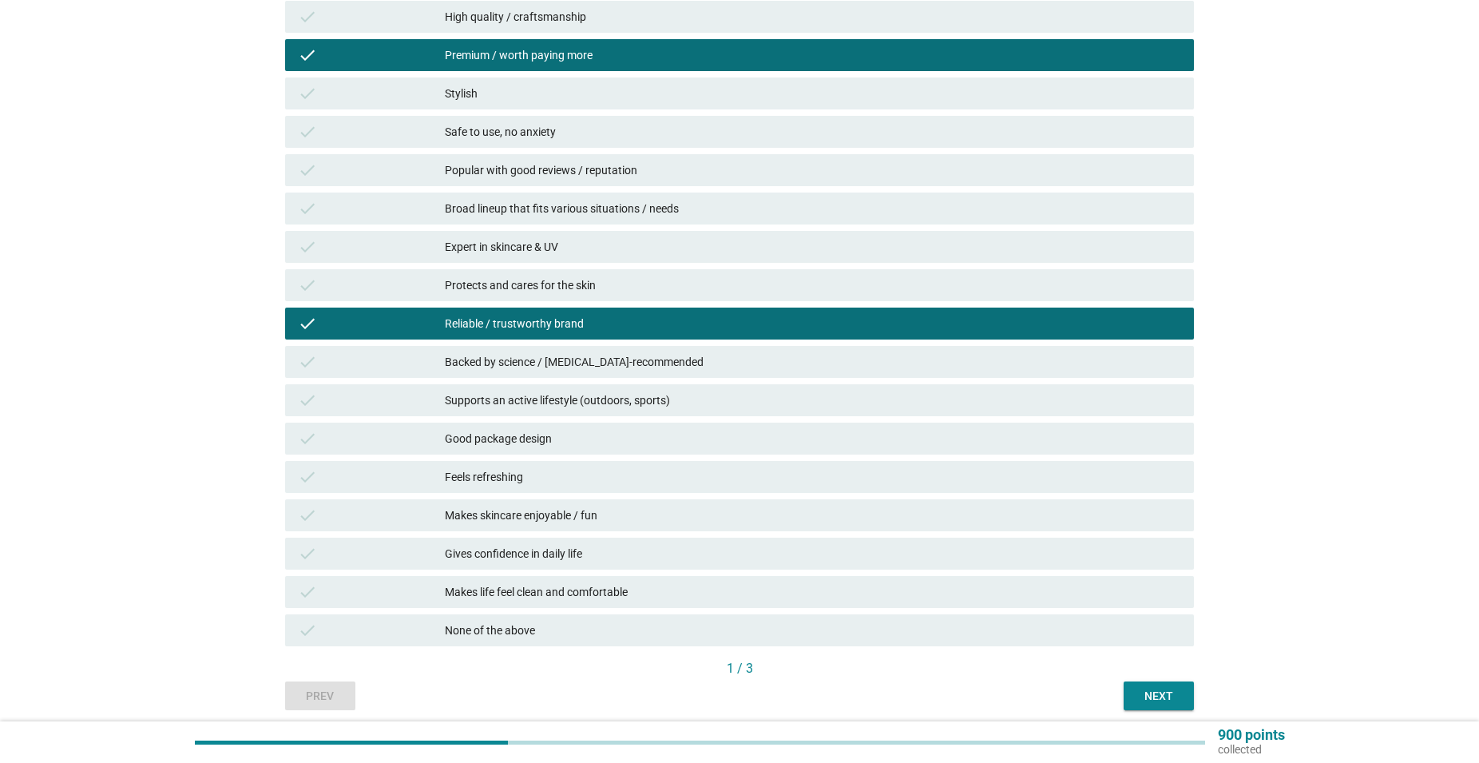
click at [1179, 695] on div "Next" at bounding box center [1159, 696] width 45 height 17
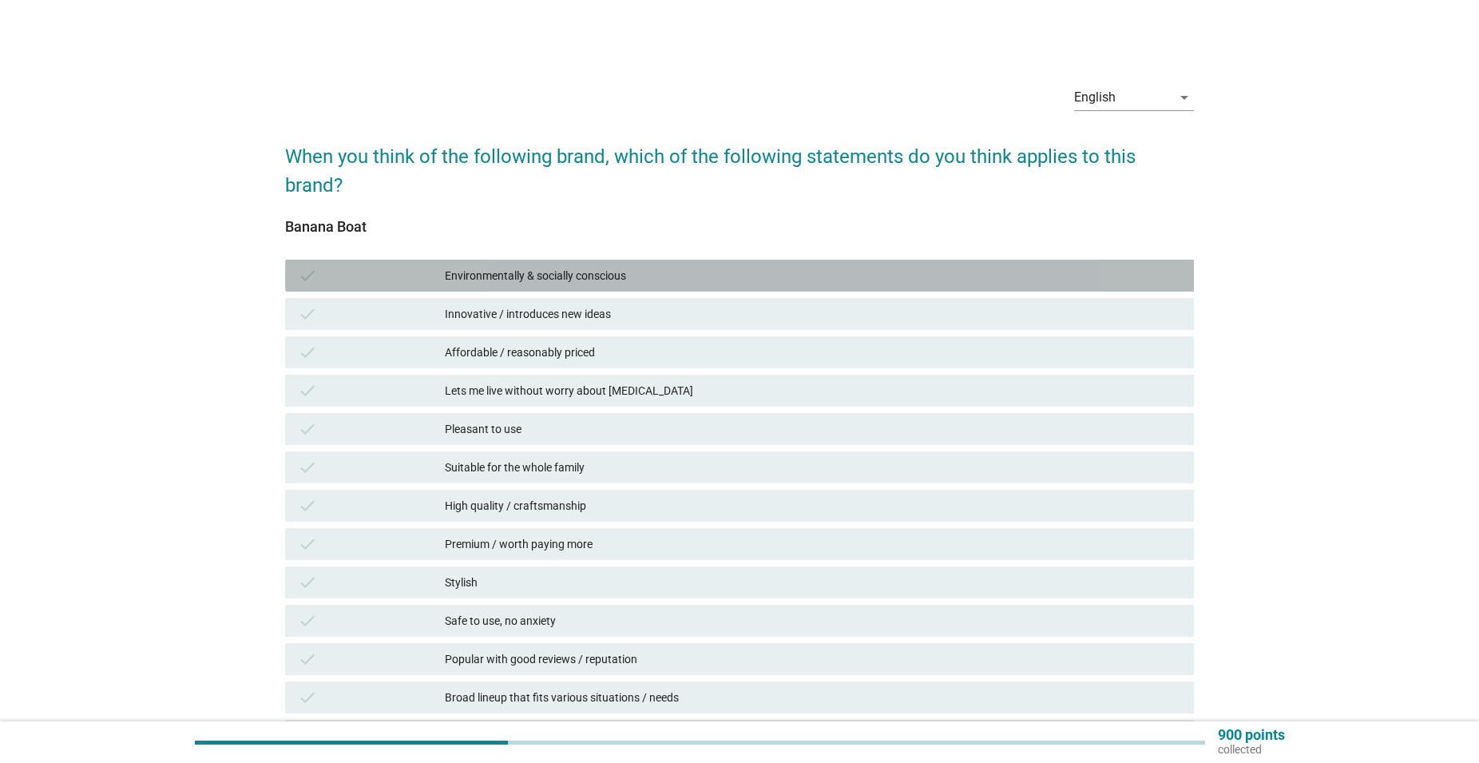
click at [713, 270] on div "Environmentally & socially conscious" at bounding box center [813, 275] width 737 height 19
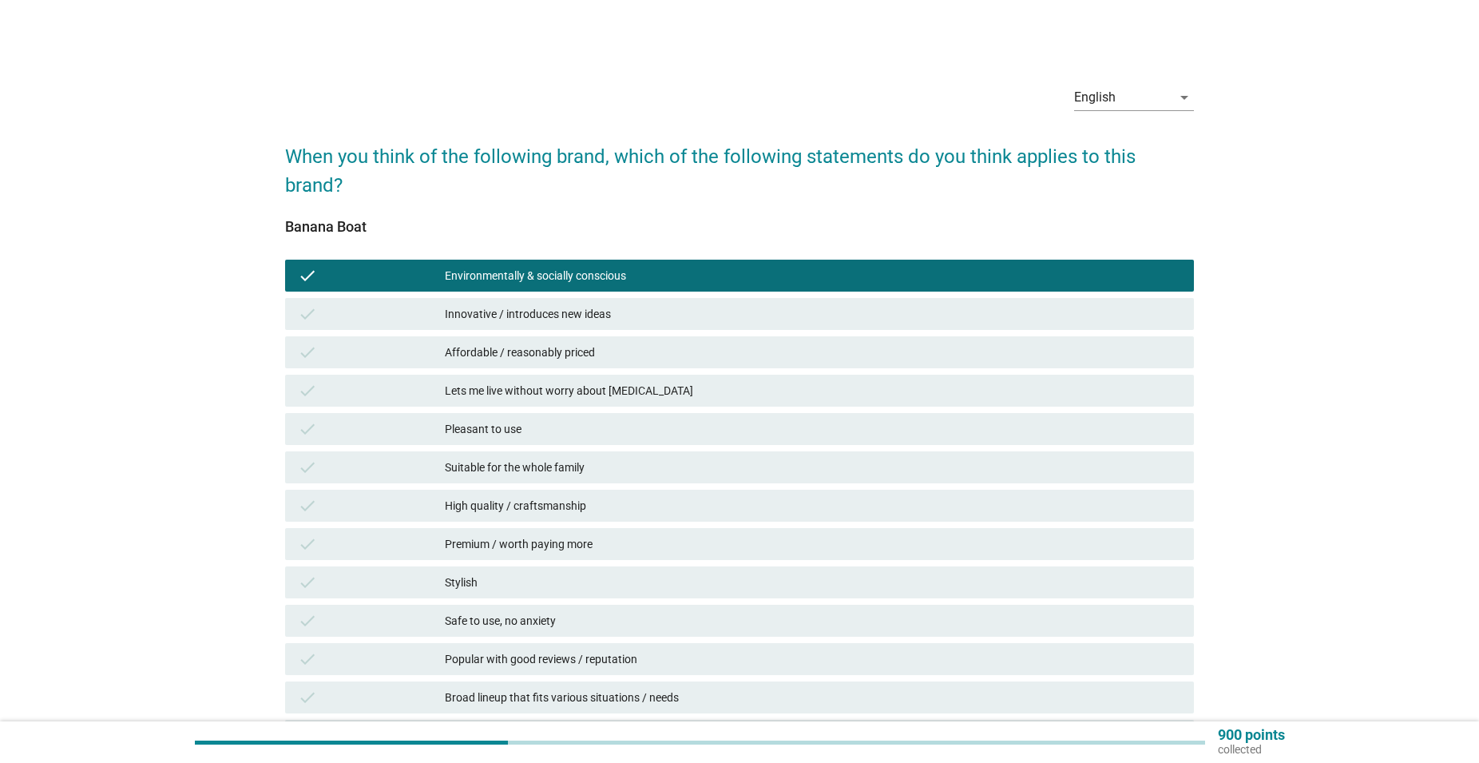
click at [700, 345] on div "Affordable / reasonably priced" at bounding box center [813, 352] width 737 height 19
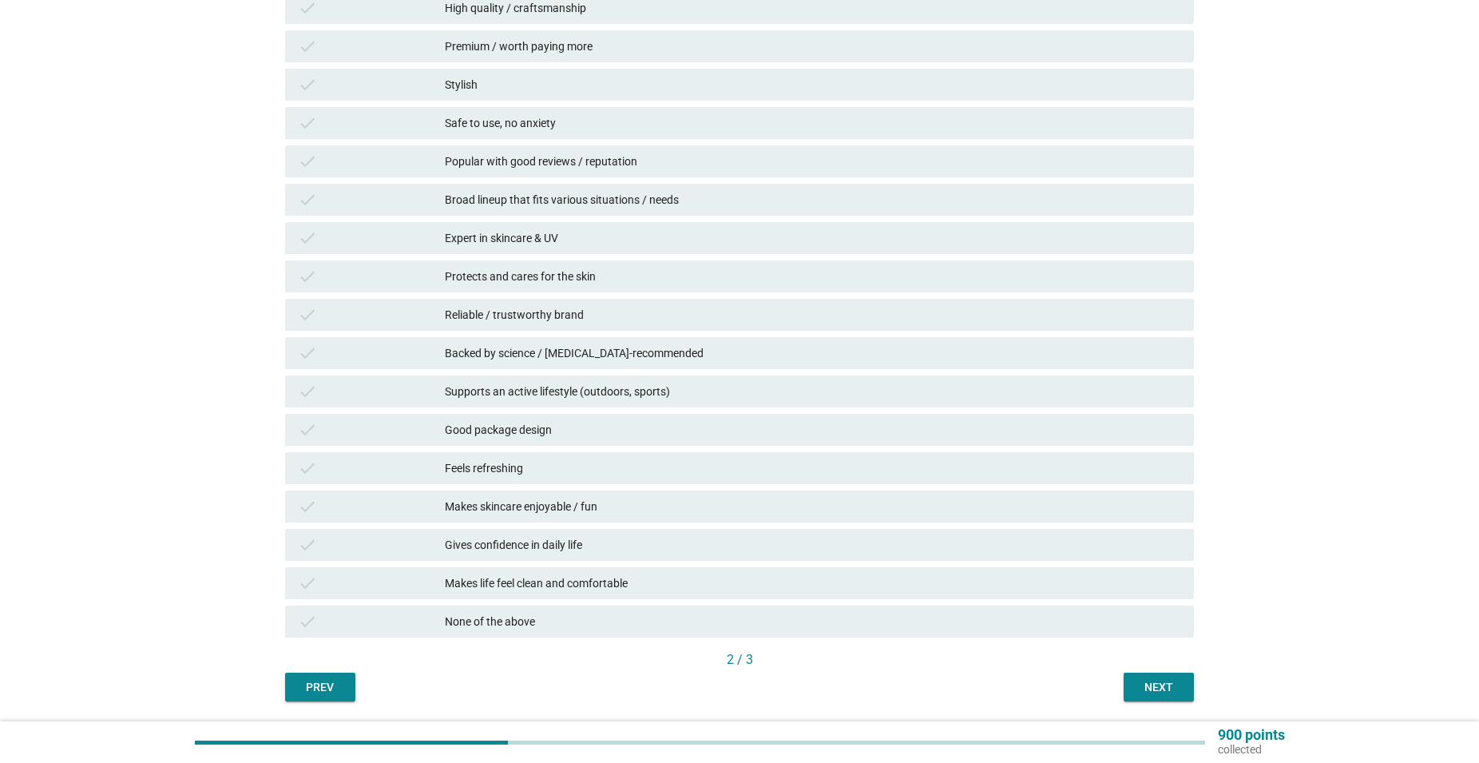
scroll to position [550, 0]
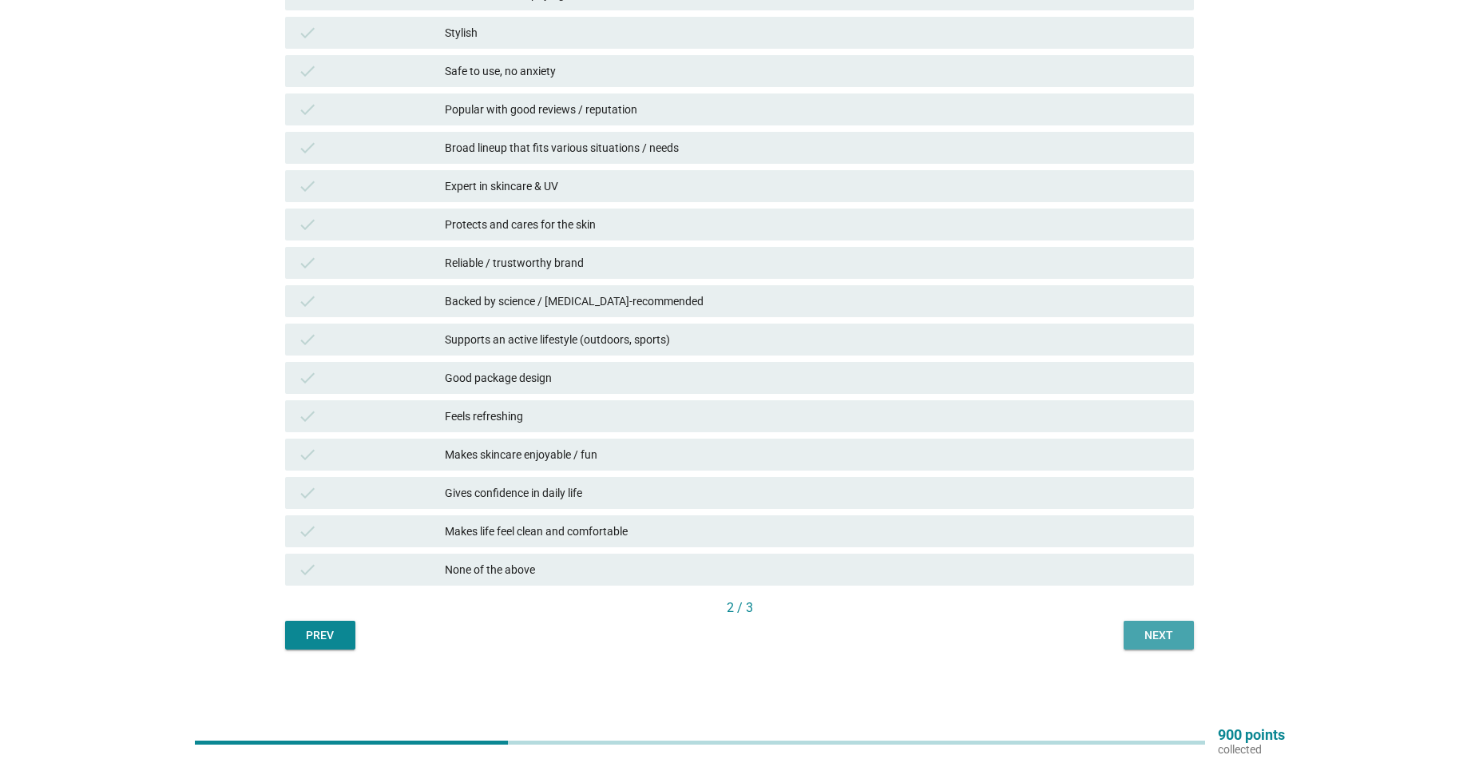
click at [1148, 637] on div "Next" at bounding box center [1159, 635] width 45 height 17
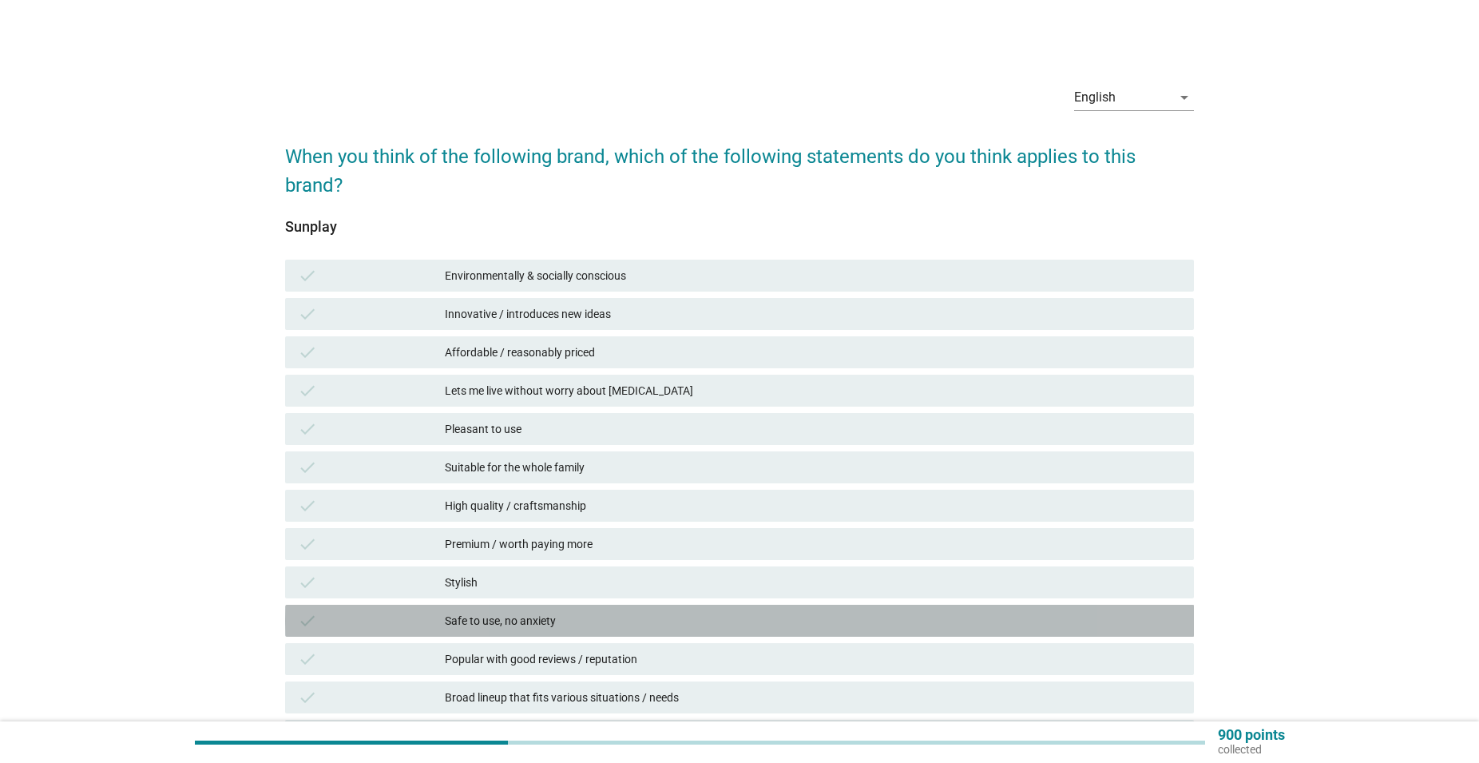
click at [577, 613] on div "Safe to use, no anxiety" at bounding box center [813, 620] width 737 height 19
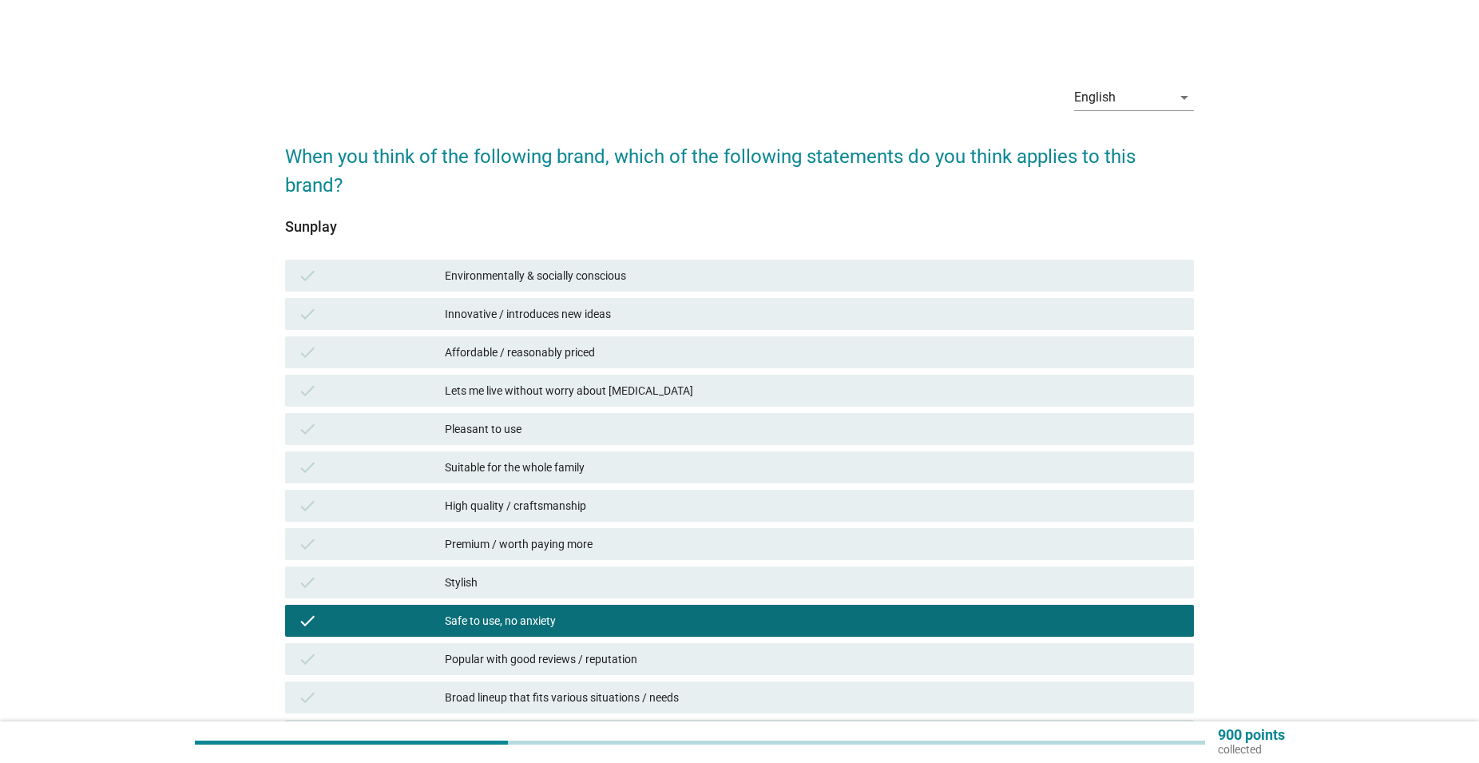
scroll to position [326, 0]
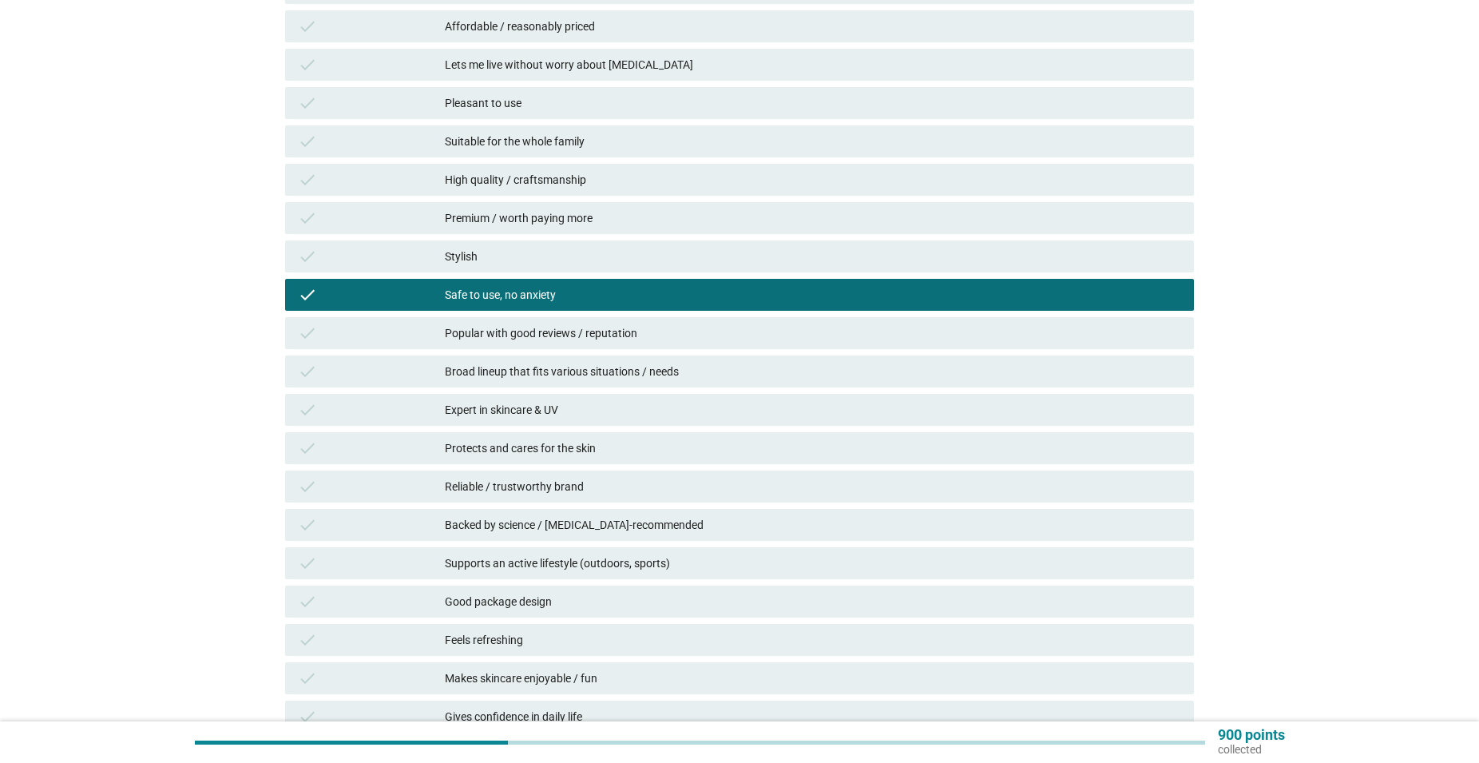
click at [574, 405] on div "Expert in skincare & UV" at bounding box center [813, 409] width 737 height 19
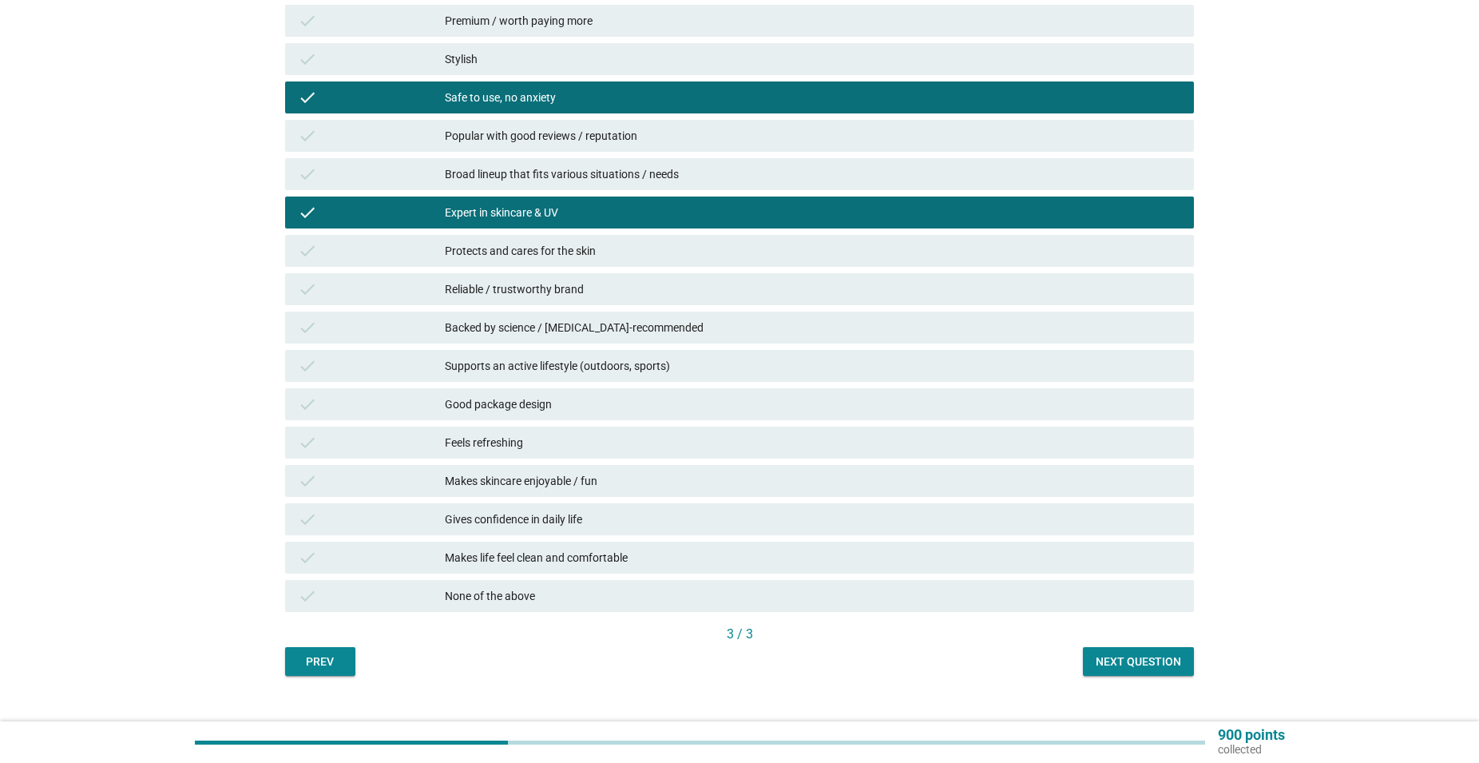
scroll to position [550, 0]
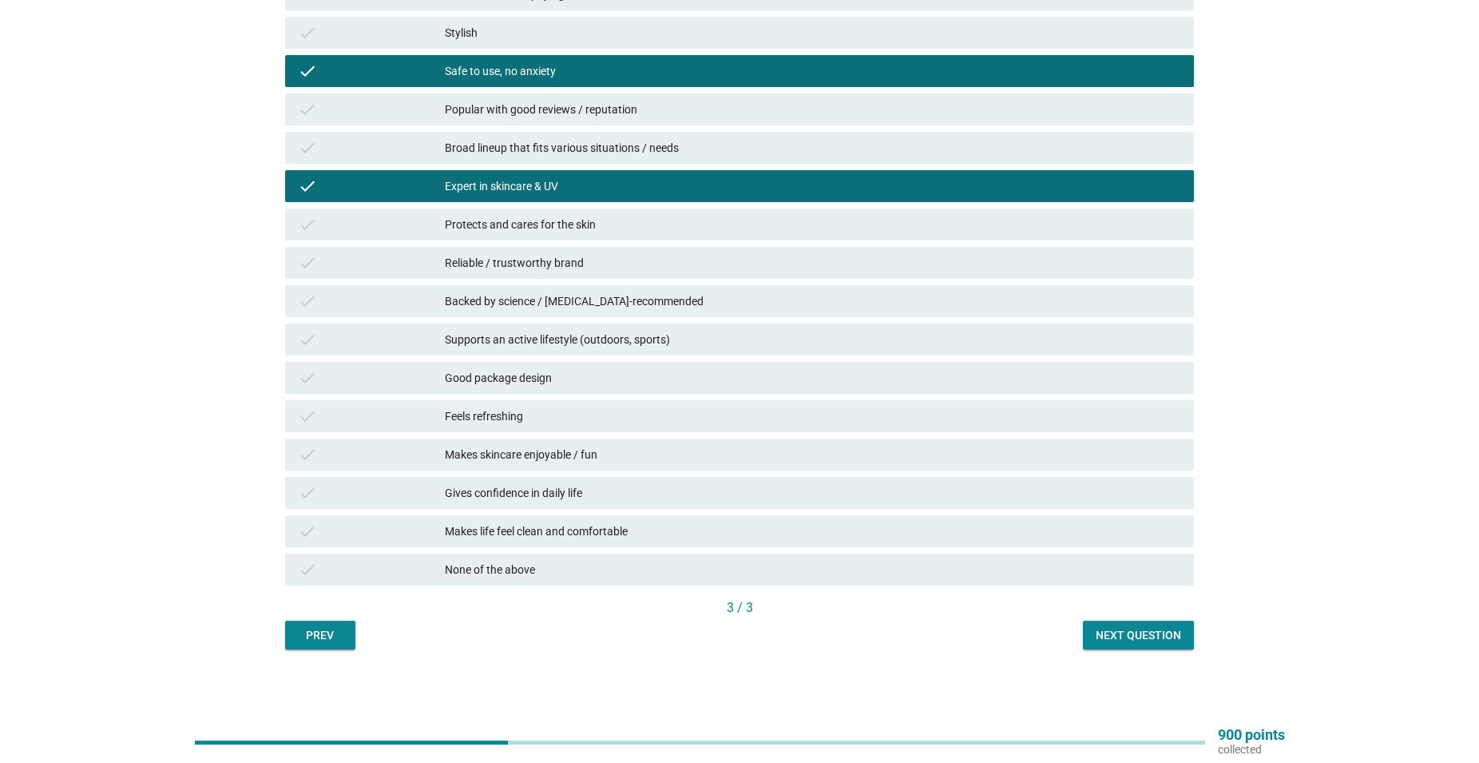
click at [747, 412] on div "Feels refreshing" at bounding box center [813, 416] width 737 height 19
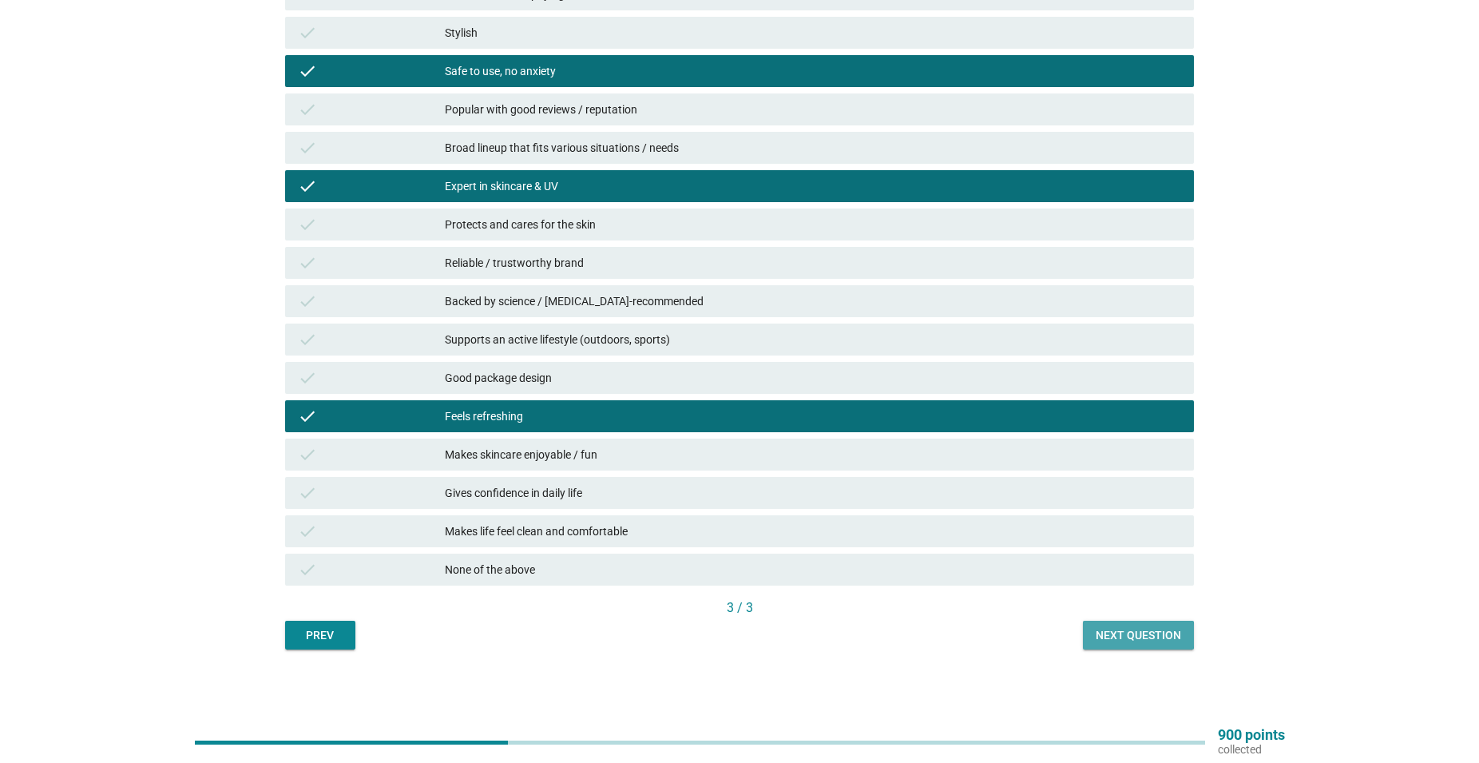
click at [1127, 640] on div "Next question" at bounding box center [1138, 635] width 85 height 17
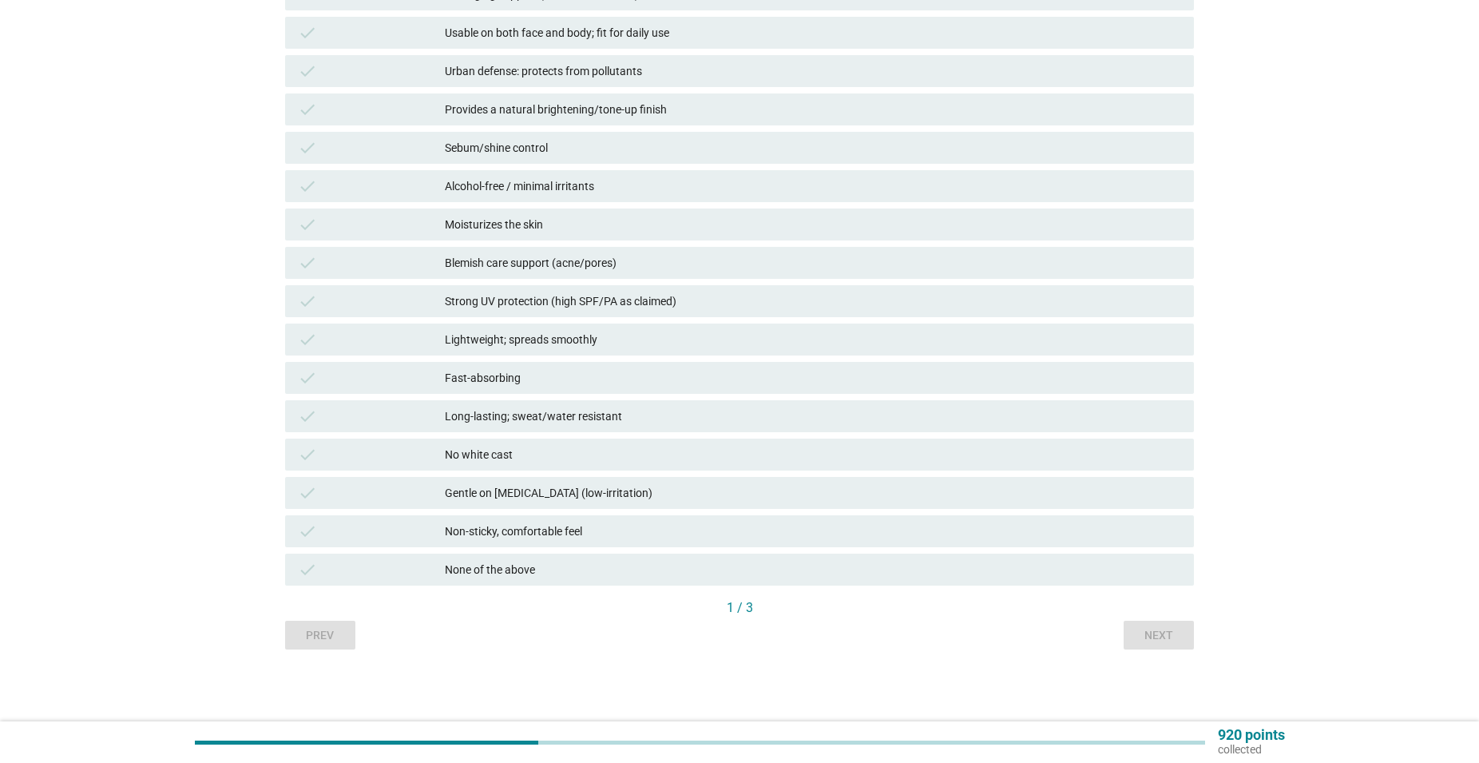
scroll to position [0, 0]
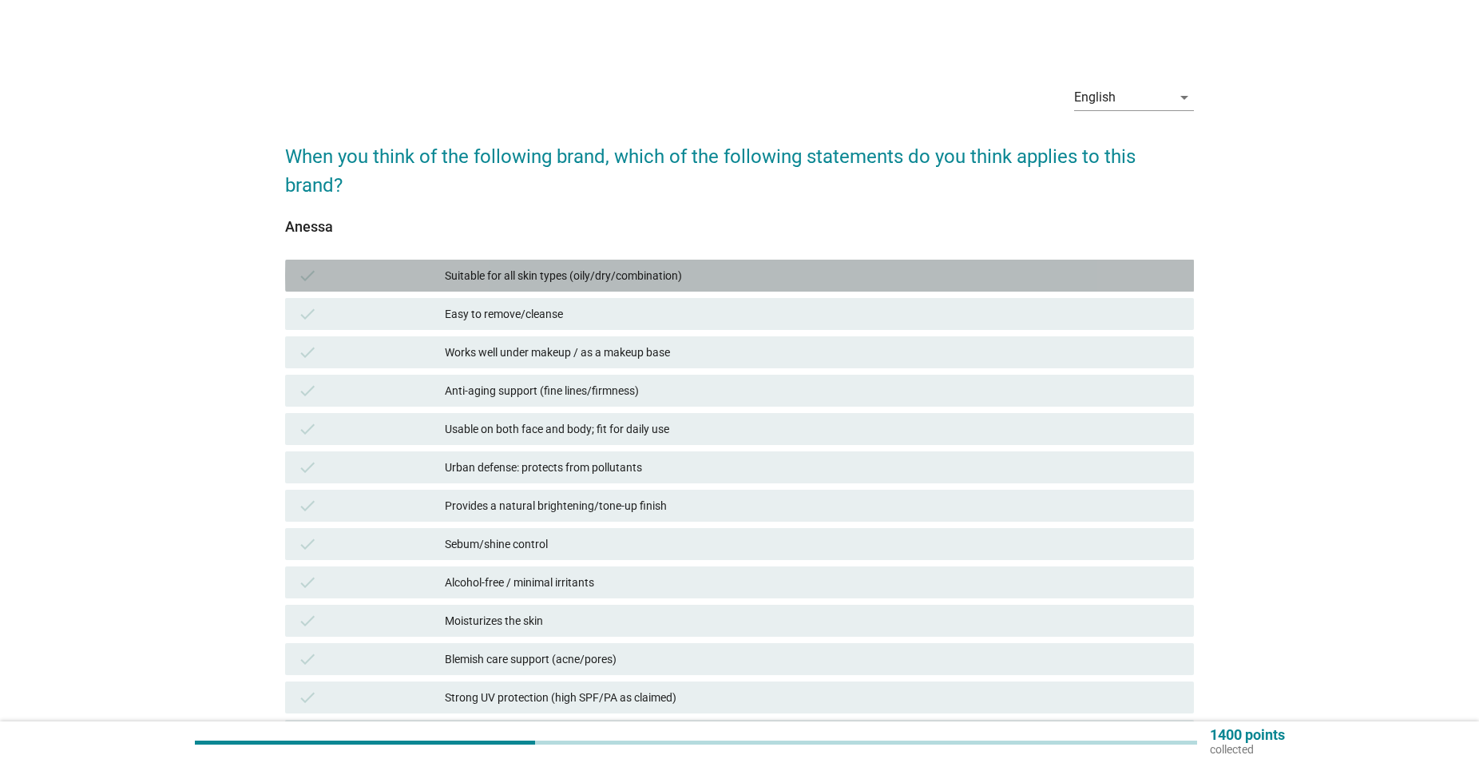
click at [645, 273] on div "Suitable for all skin types (oily/dry/combination)" at bounding box center [813, 275] width 737 height 19
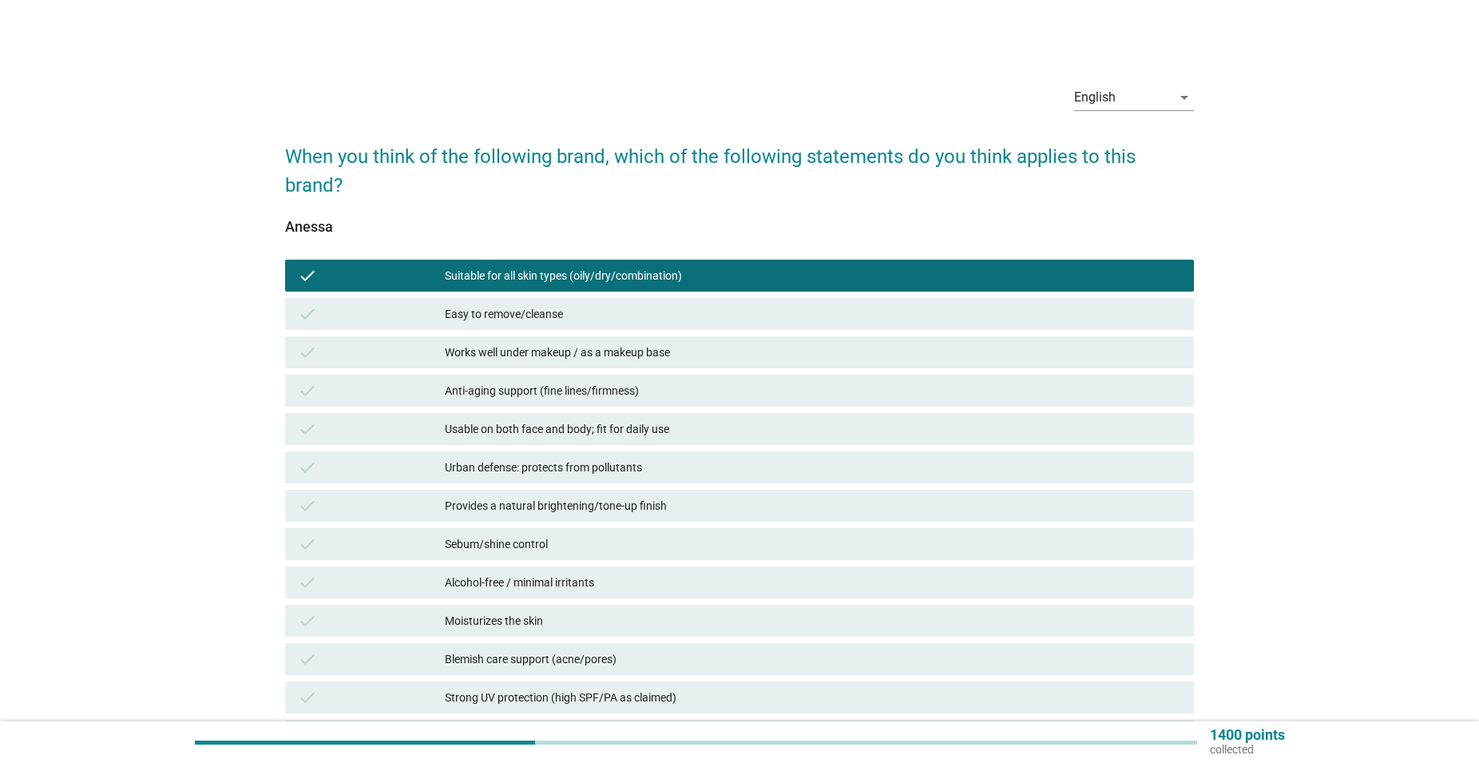
click at [639, 306] on div "Easy to remove/cleanse" at bounding box center [813, 313] width 737 height 19
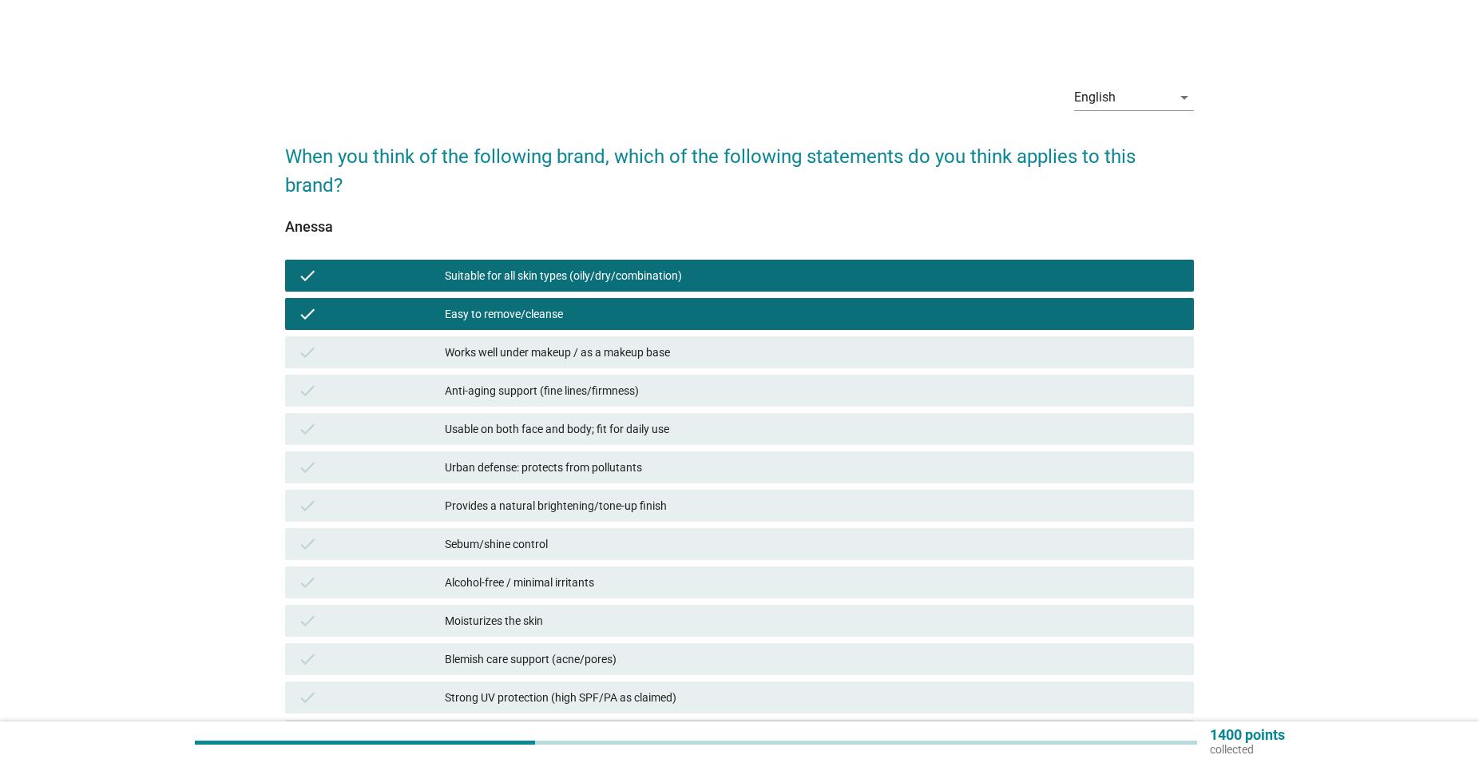
click at [629, 386] on div "Anti-aging support (fine lines/firmness)" at bounding box center [813, 390] width 737 height 19
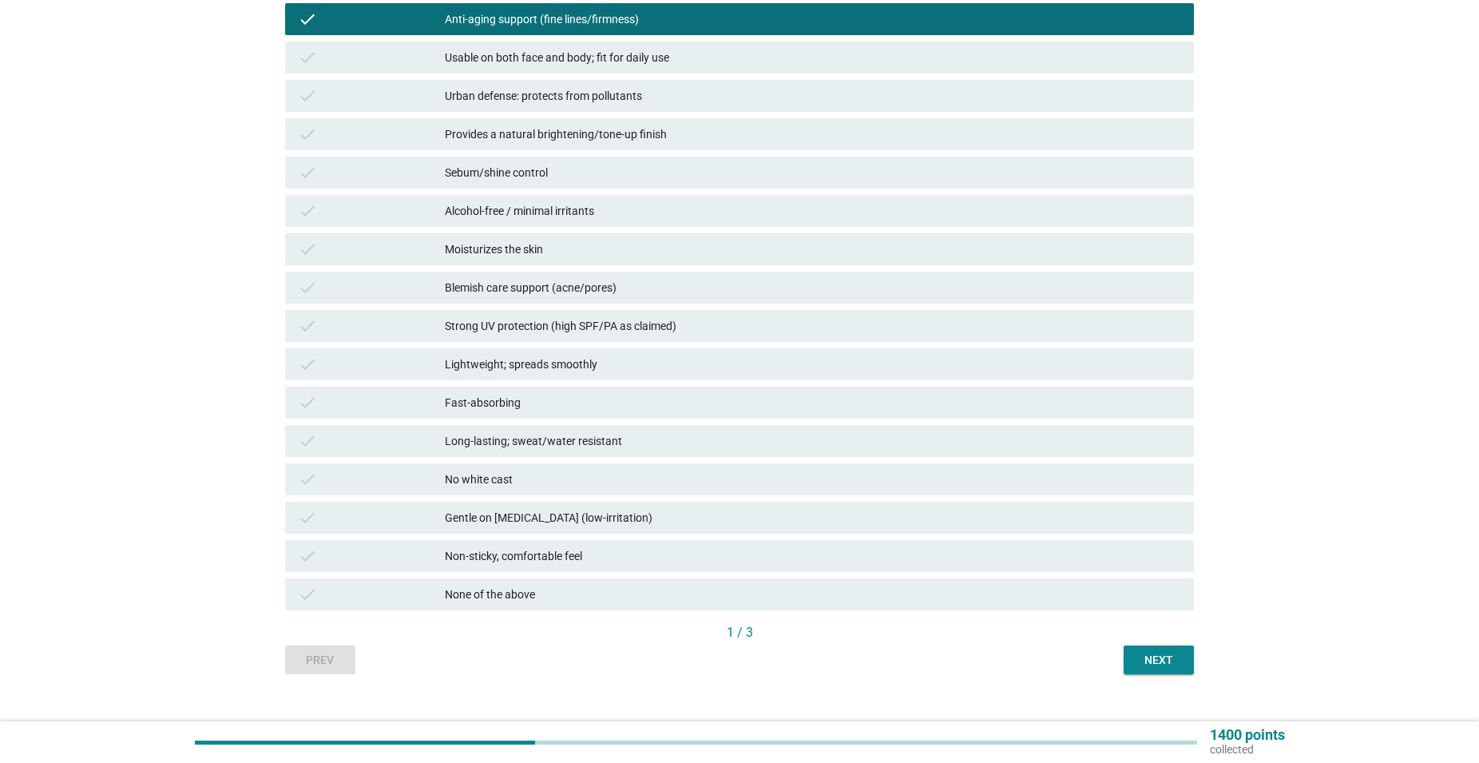
scroll to position [396, 0]
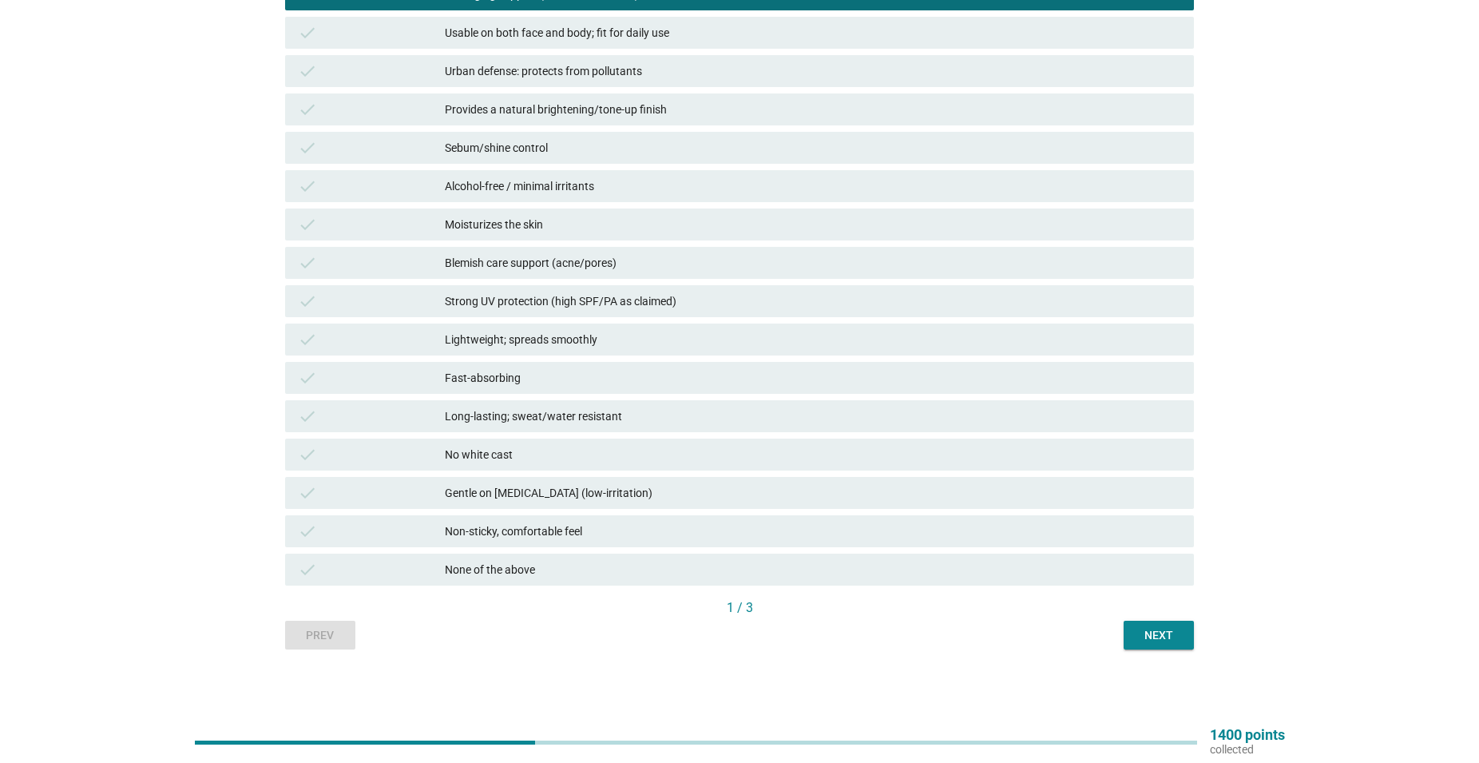
click at [685, 381] on div "Fast-absorbing" at bounding box center [813, 377] width 737 height 19
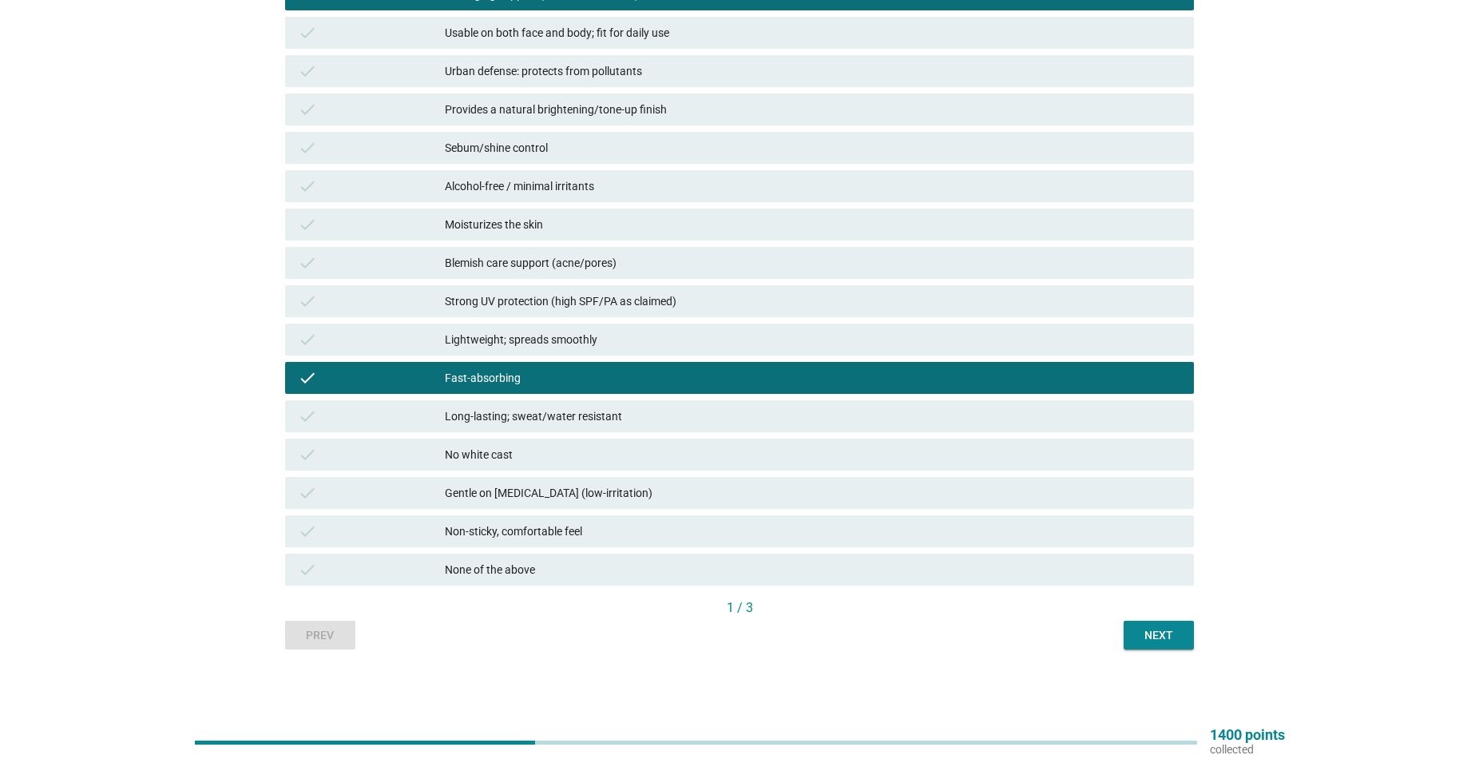
click at [1169, 635] on div "Next" at bounding box center [1159, 635] width 45 height 17
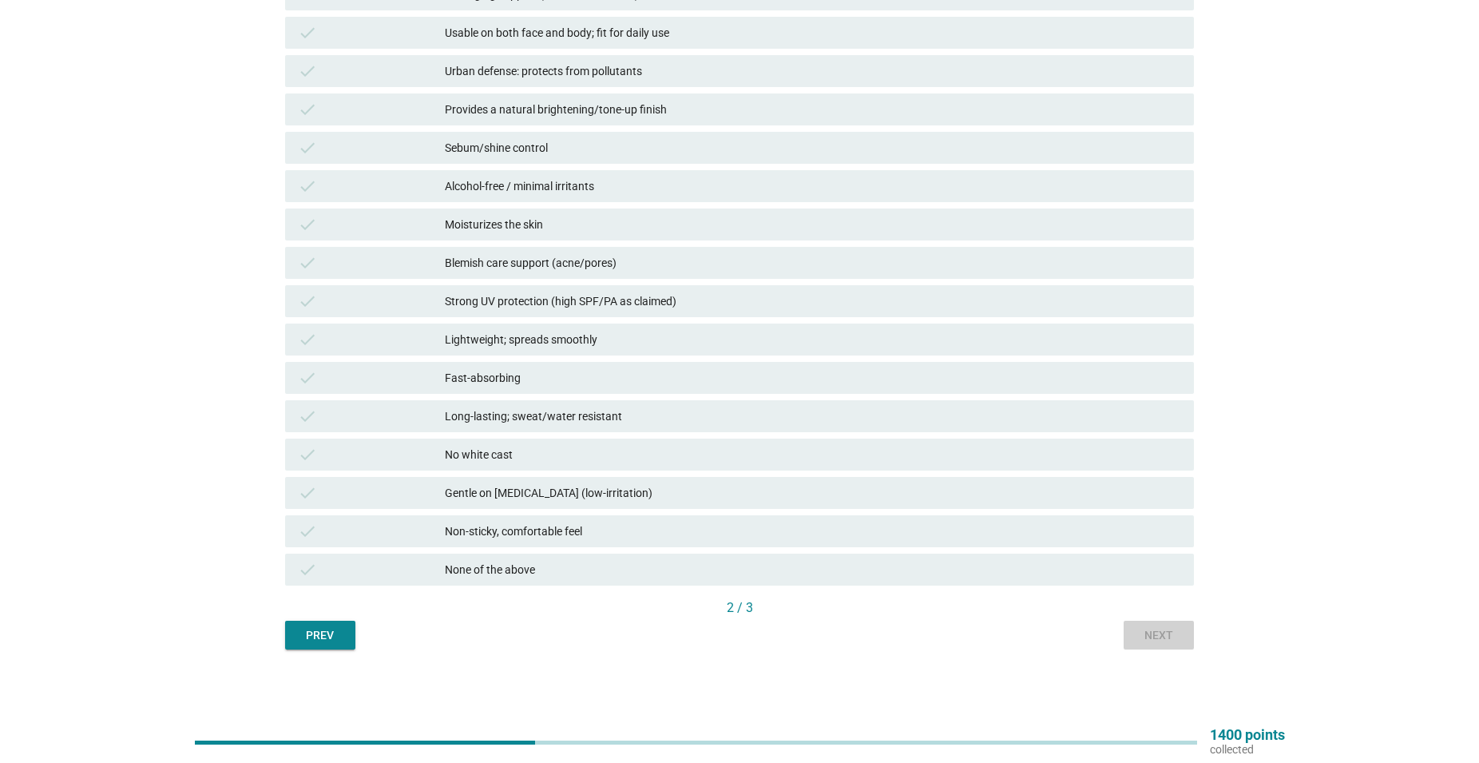
scroll to position [0, 0]
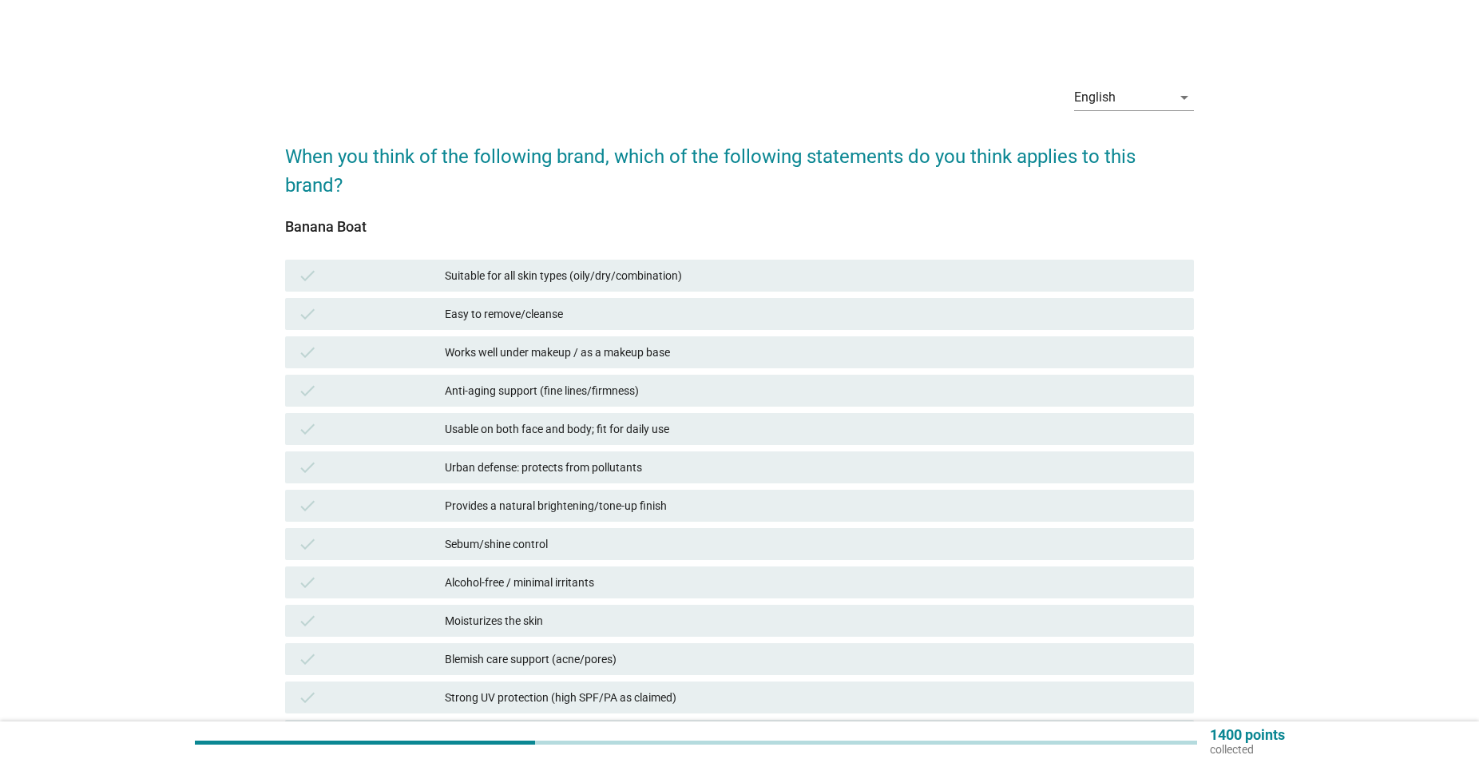
click at [619, 463] on div "Urban defense: protects from pollutants" at bounding box center [813, 467] width 737 height 19
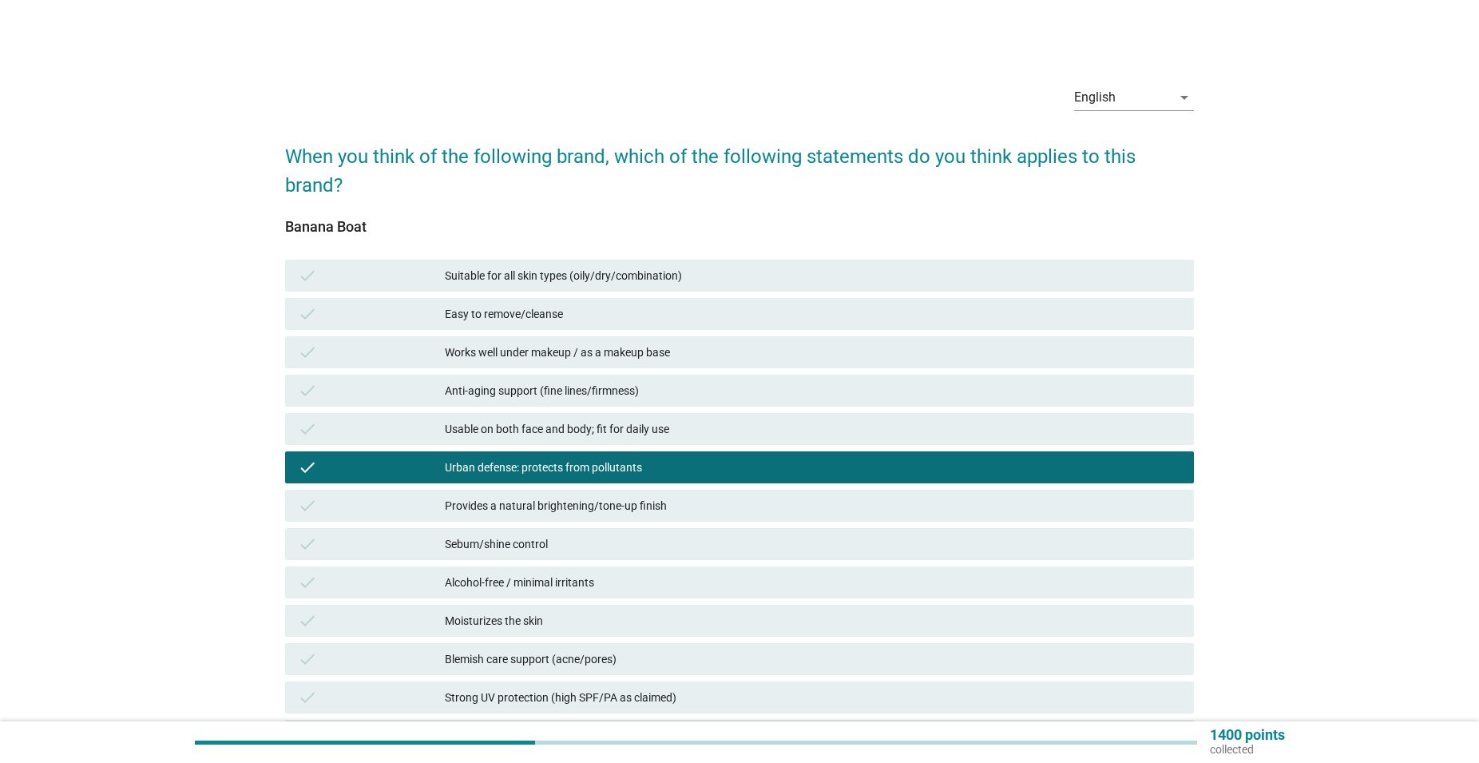
click at [618, 528] on div "check Sebum/shine control" at bounding box center [740, 544] width 910 height 32
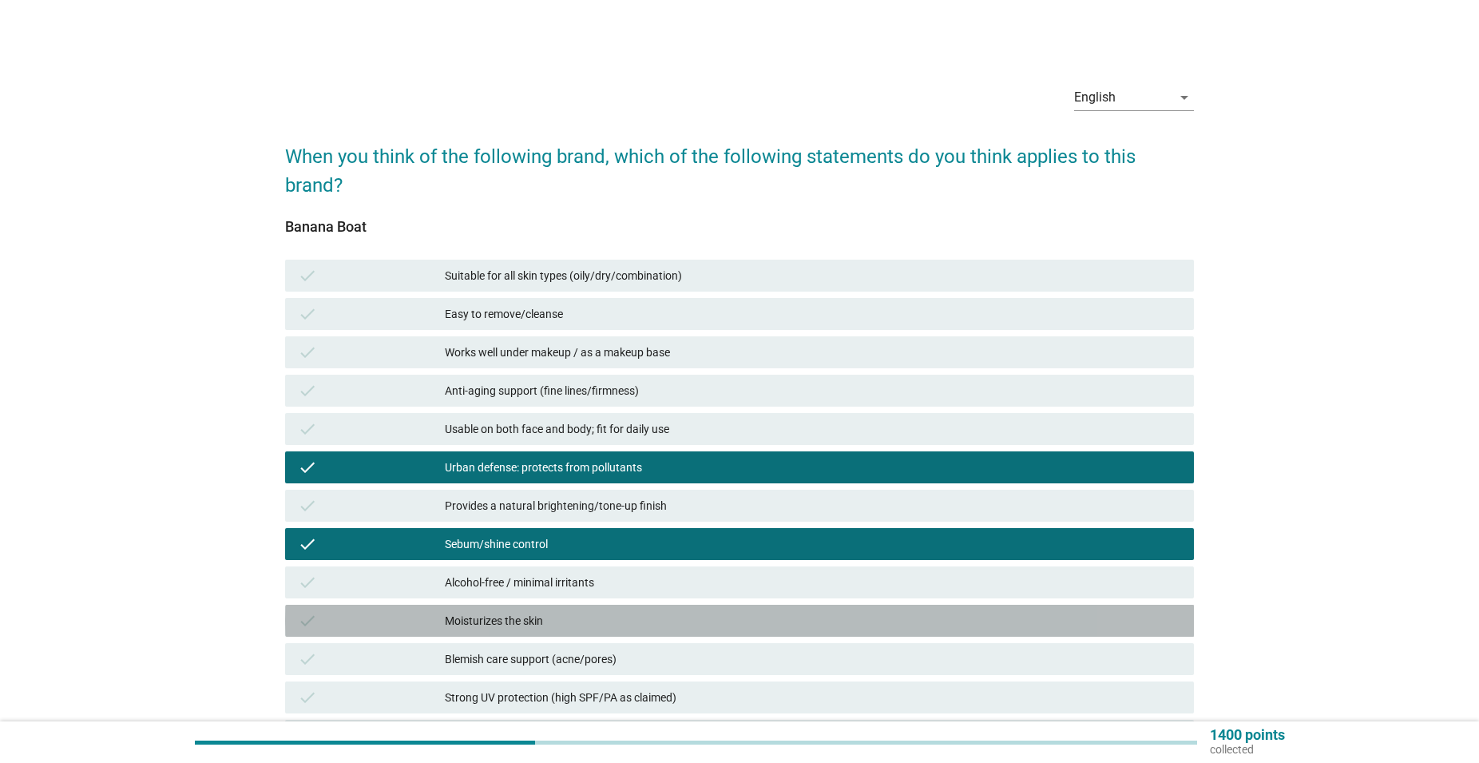
click at [621, 609] on div "check Moisturizes the skin" at bounding box center [740, 621] width 910 height 32
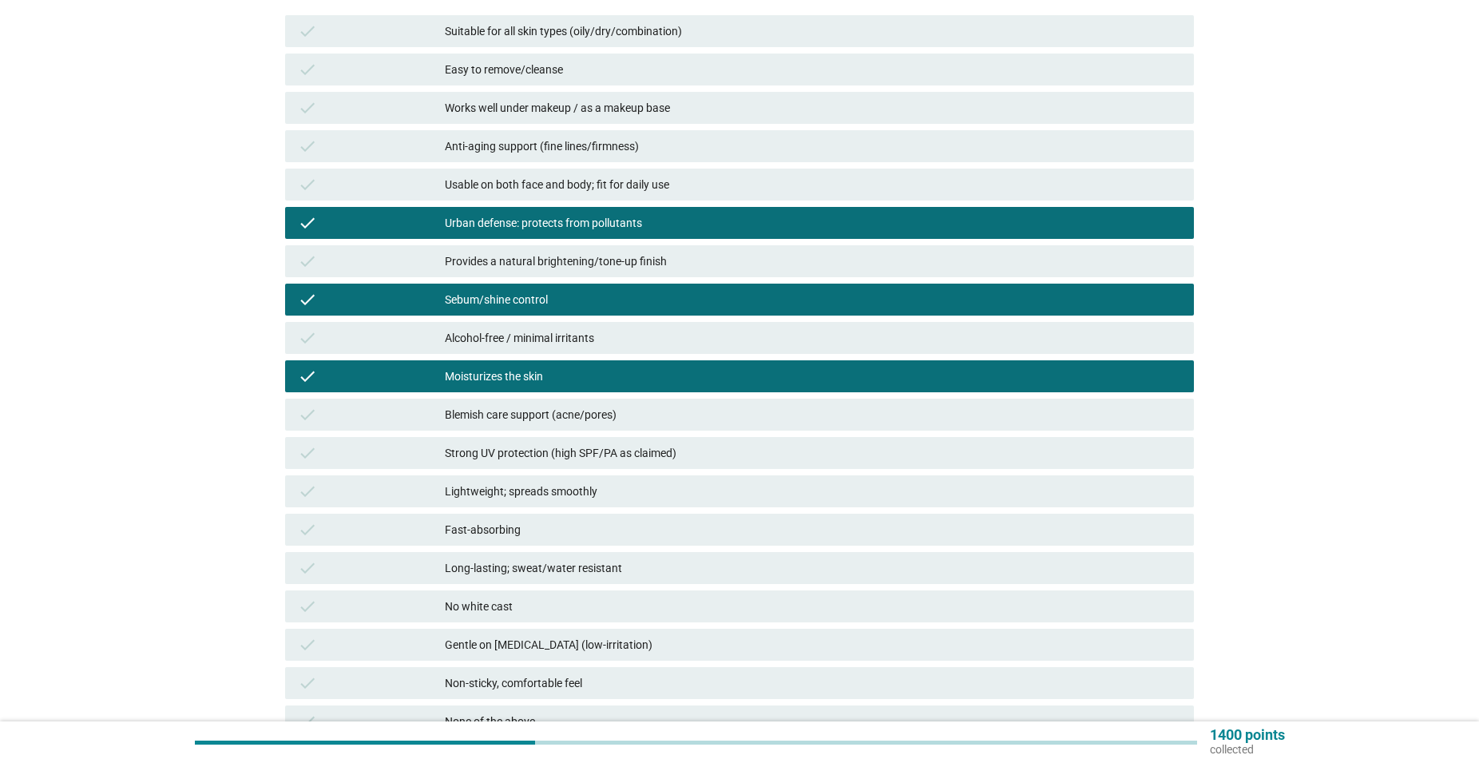
click at [740, 599] on div "No white cast" at bounding box center [813, 606] width 737 height 19
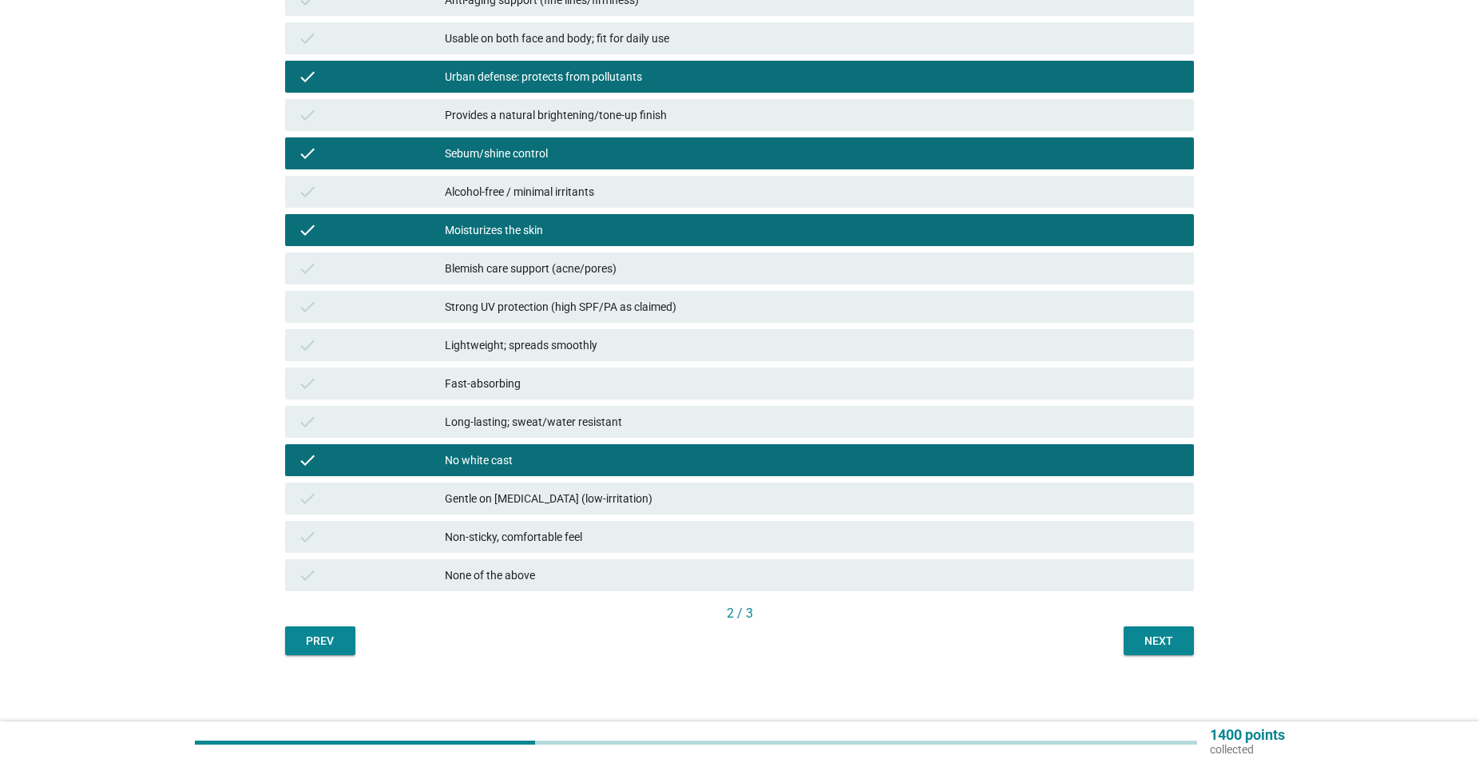
scroll to position [396, 0]
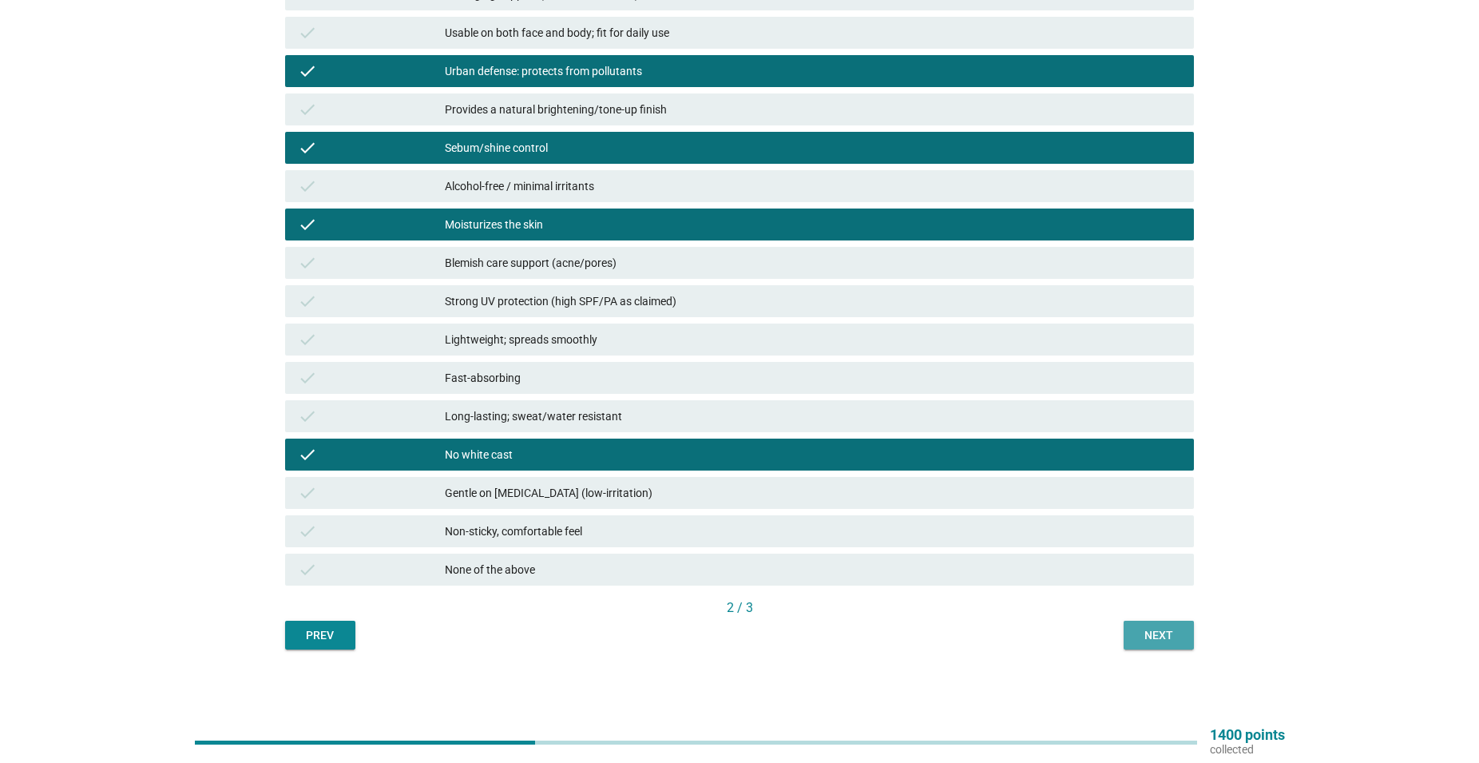
click at [1175, 627] on div "Next" at bounding box center [1159, 635] width 45 height 17
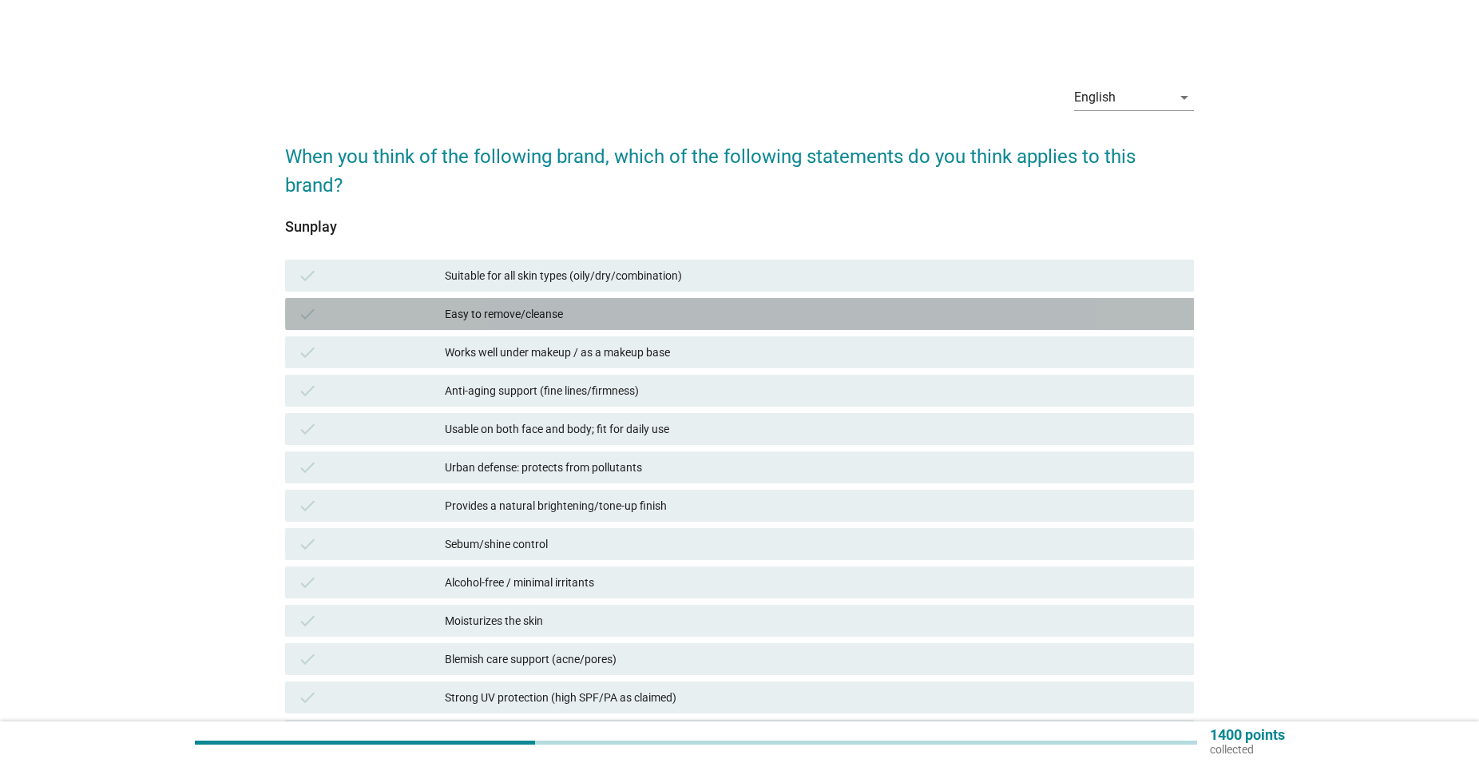
click at [602, 312] on div "Easy to remove/cleanse" at bounding box center [813, 313] width 737 height 19
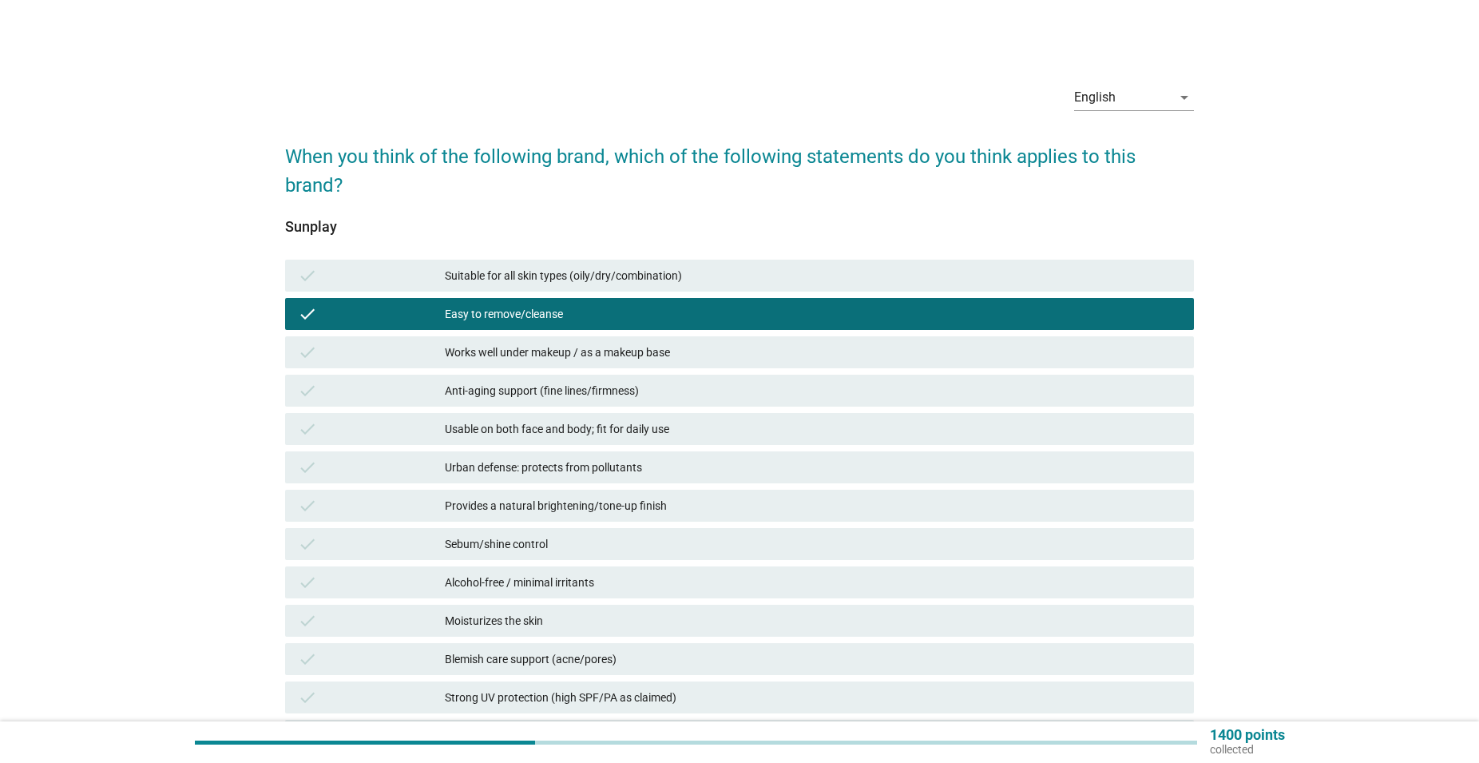
click at [563, 440] on div "check Usable on both face and body; fit for daily use" at bounding box center [740, 429] width 910 height 32
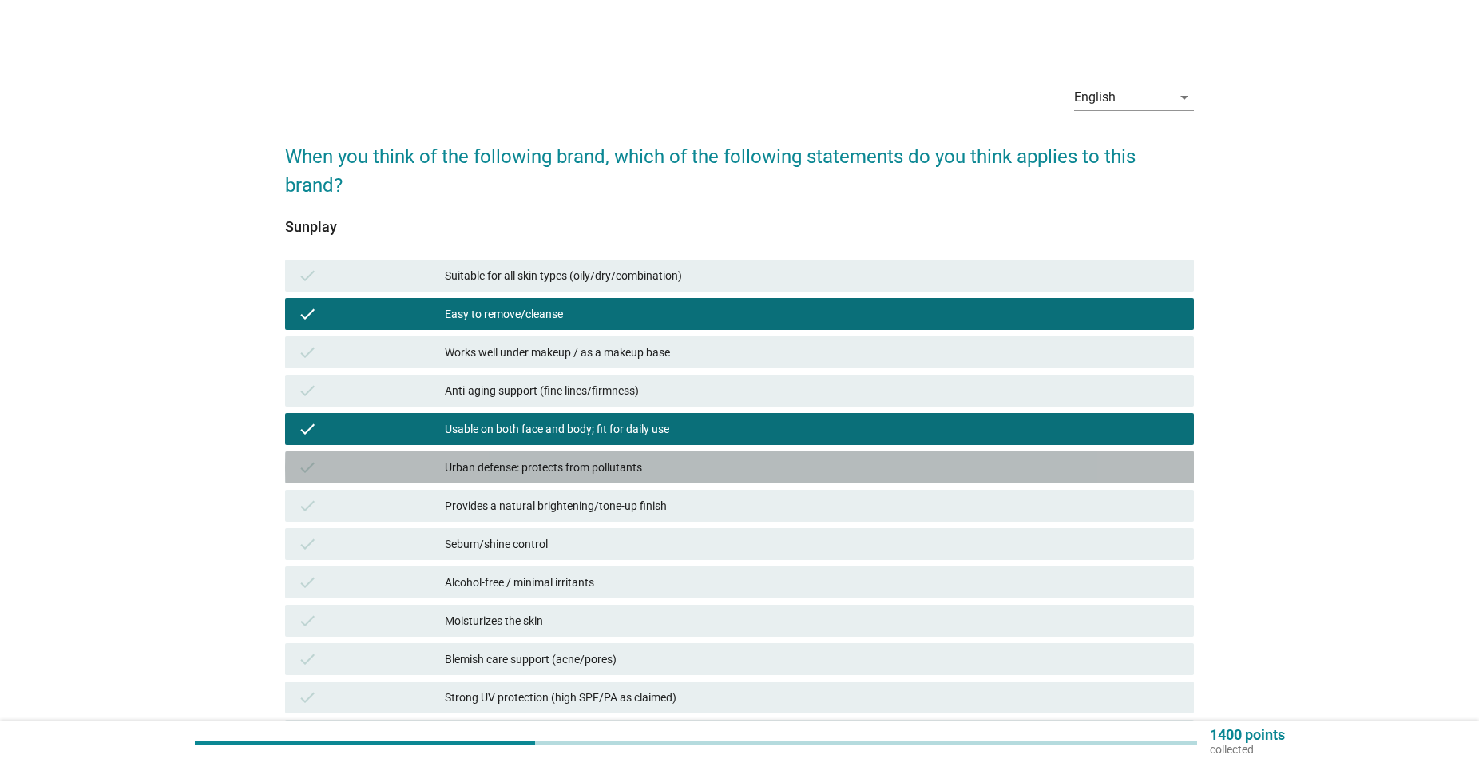
click at [564, 453] on div "check Urban defense: protects from pollutants" at bounding box center [740, 467] width 910 height 32
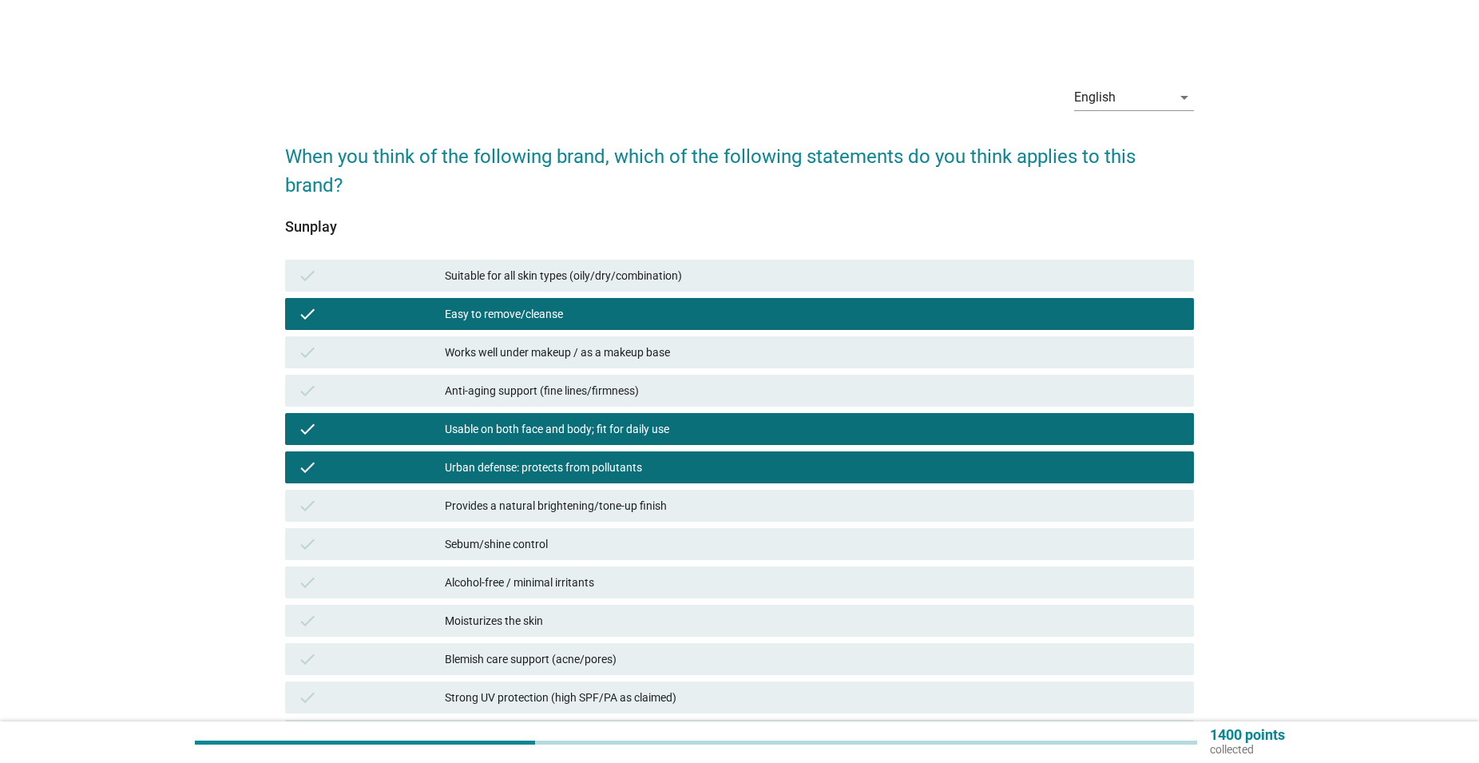
scroll to position [326, 0]
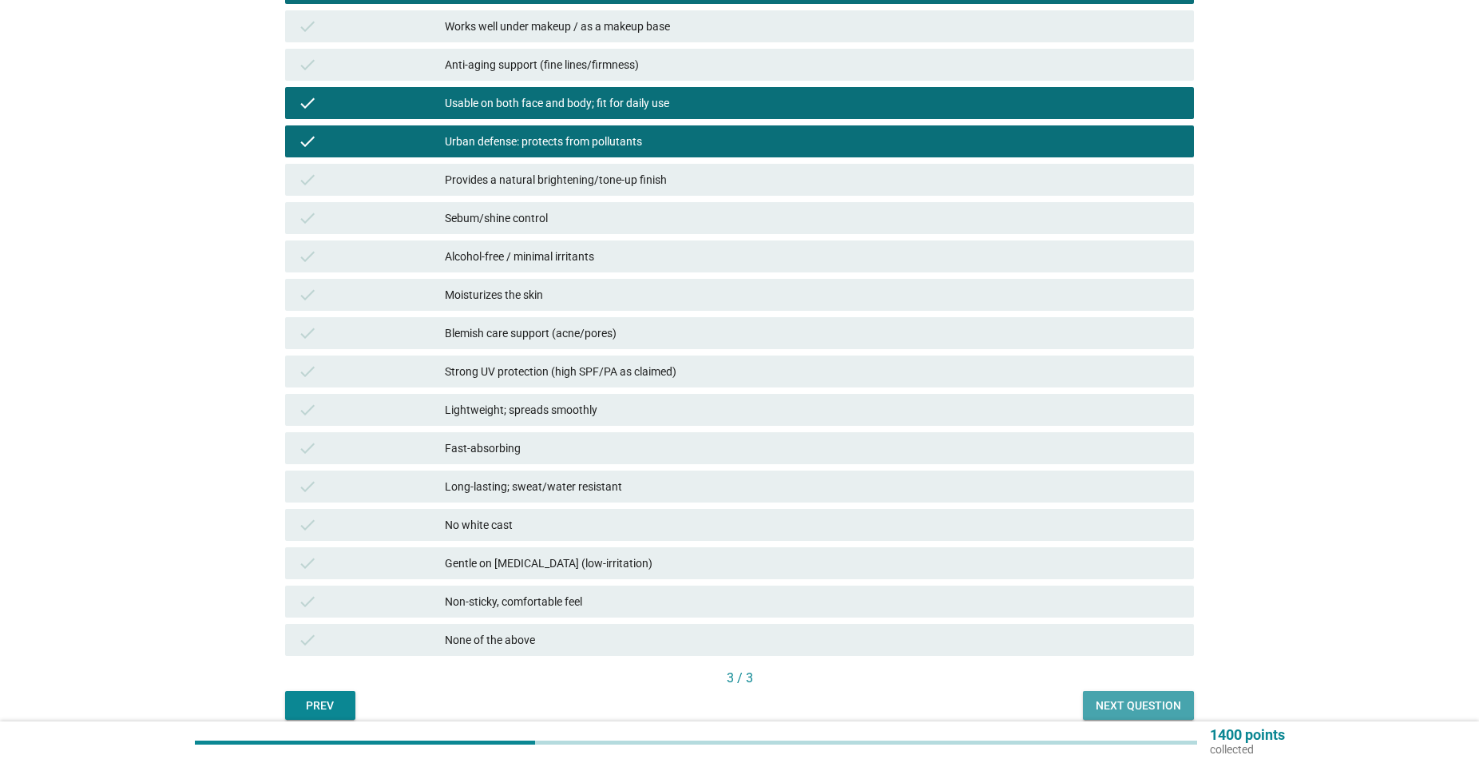
click at [1133, 705] on div "Next question" at bounding box center [1138, 705] width 85 height 17
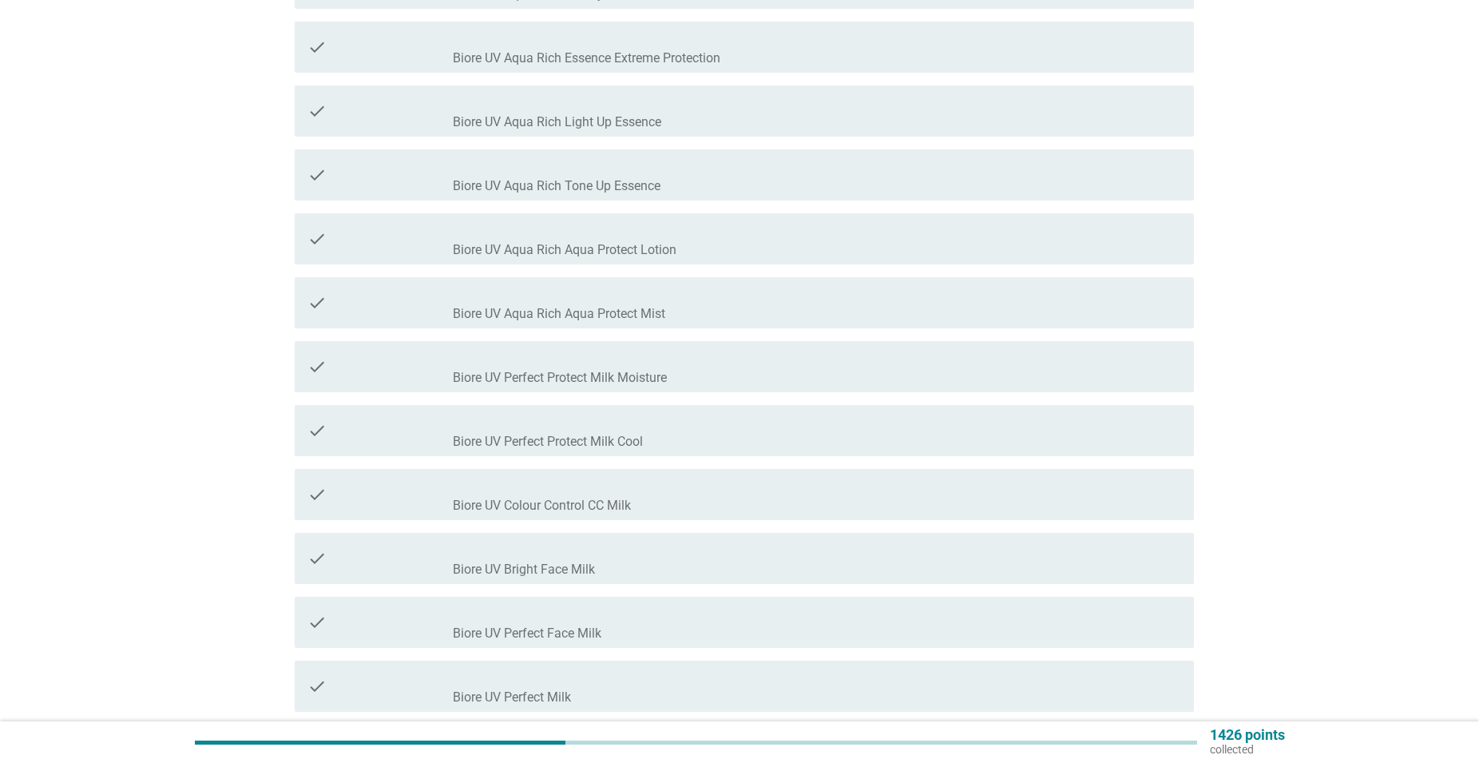
scroll to position [0, 0]
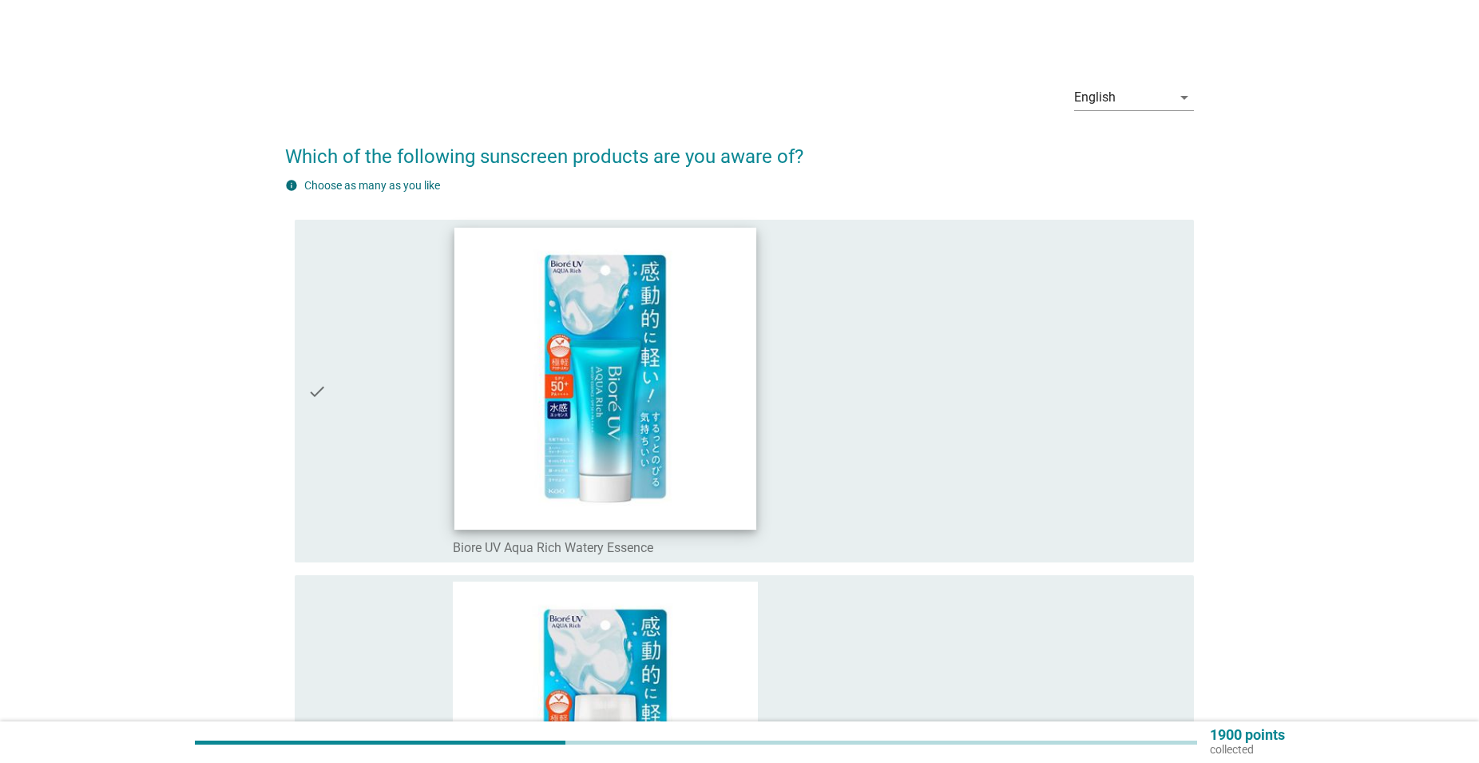
click at [503, 451] on img at bounding box center [606, 379] width 302 height 302
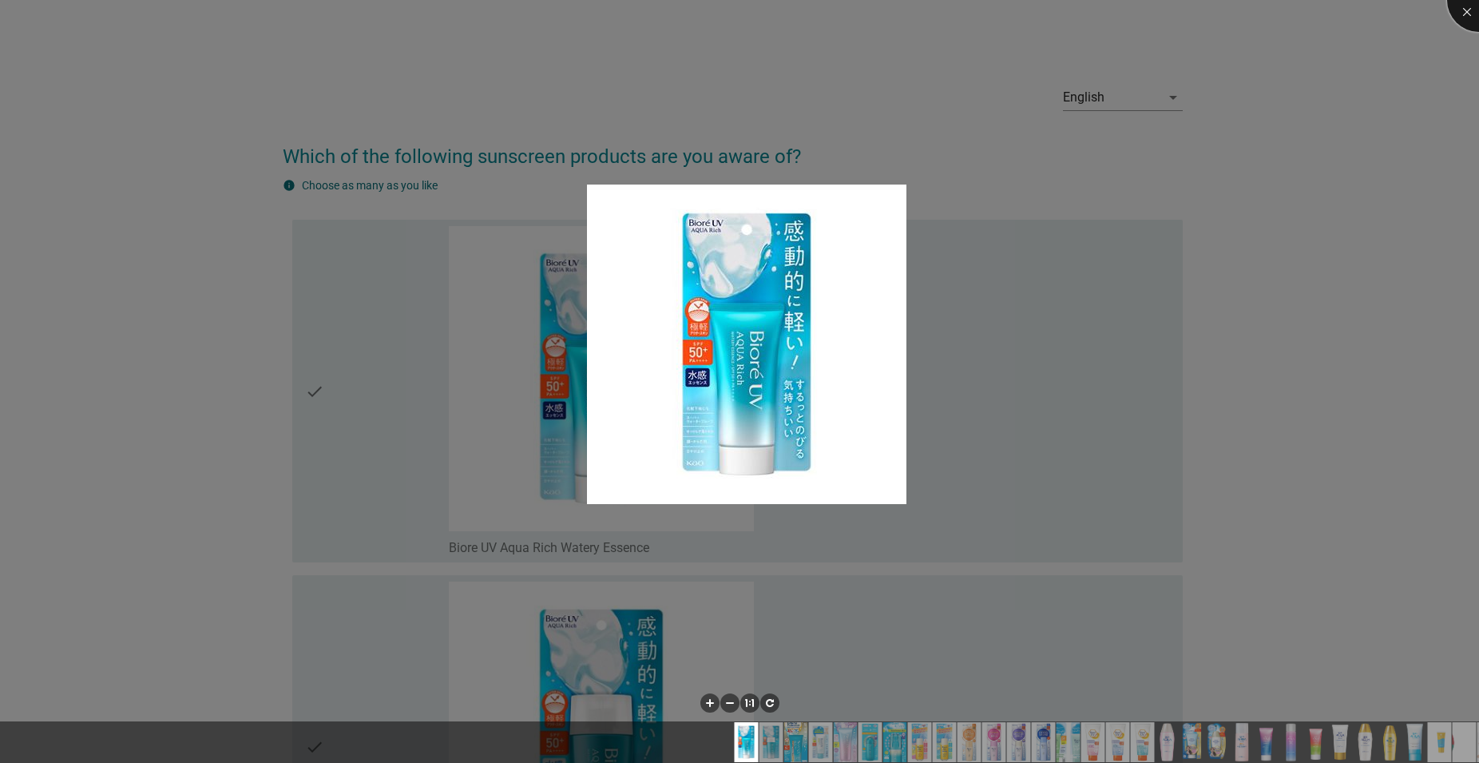
click at [1466, 12] on div at bounding box center [1479, 0] width 64 height 64
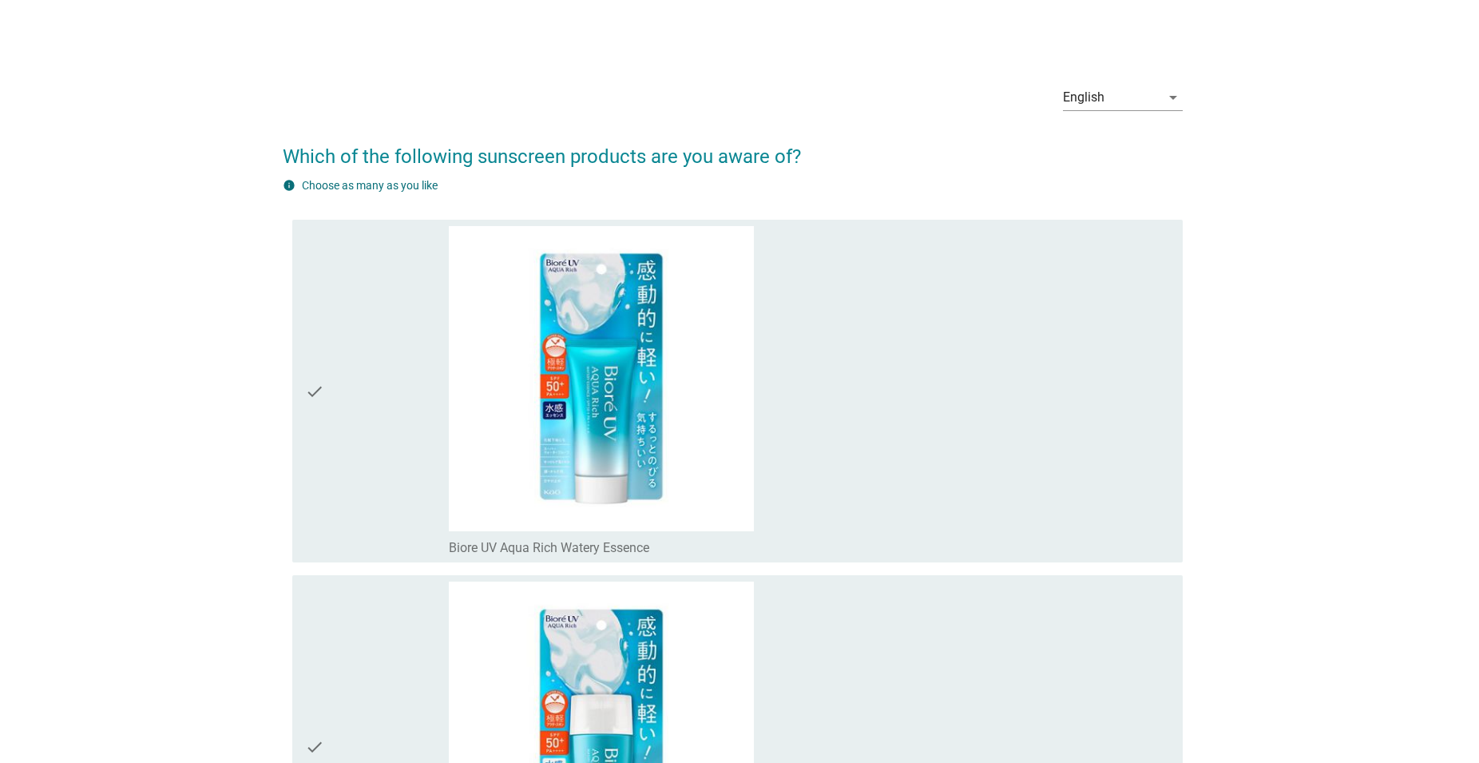
drag, startPoint x: 380, startPoint y: 383, endPoint x: 387, endPoint y: 375, distance: 10.2
click at [383, 379] on div "check" at bounding box center [377, 391] width 145 height 330
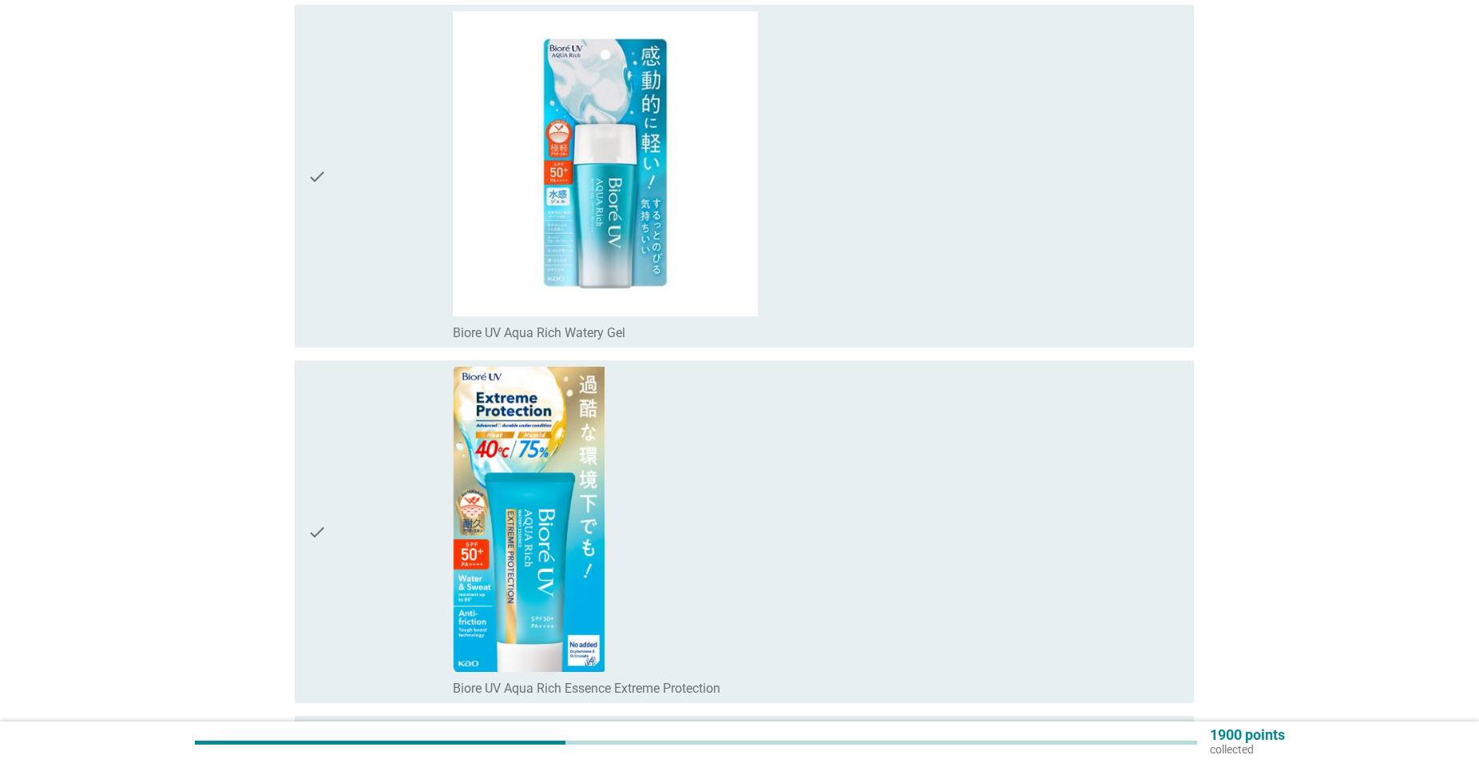
scroll to position [896, 0]
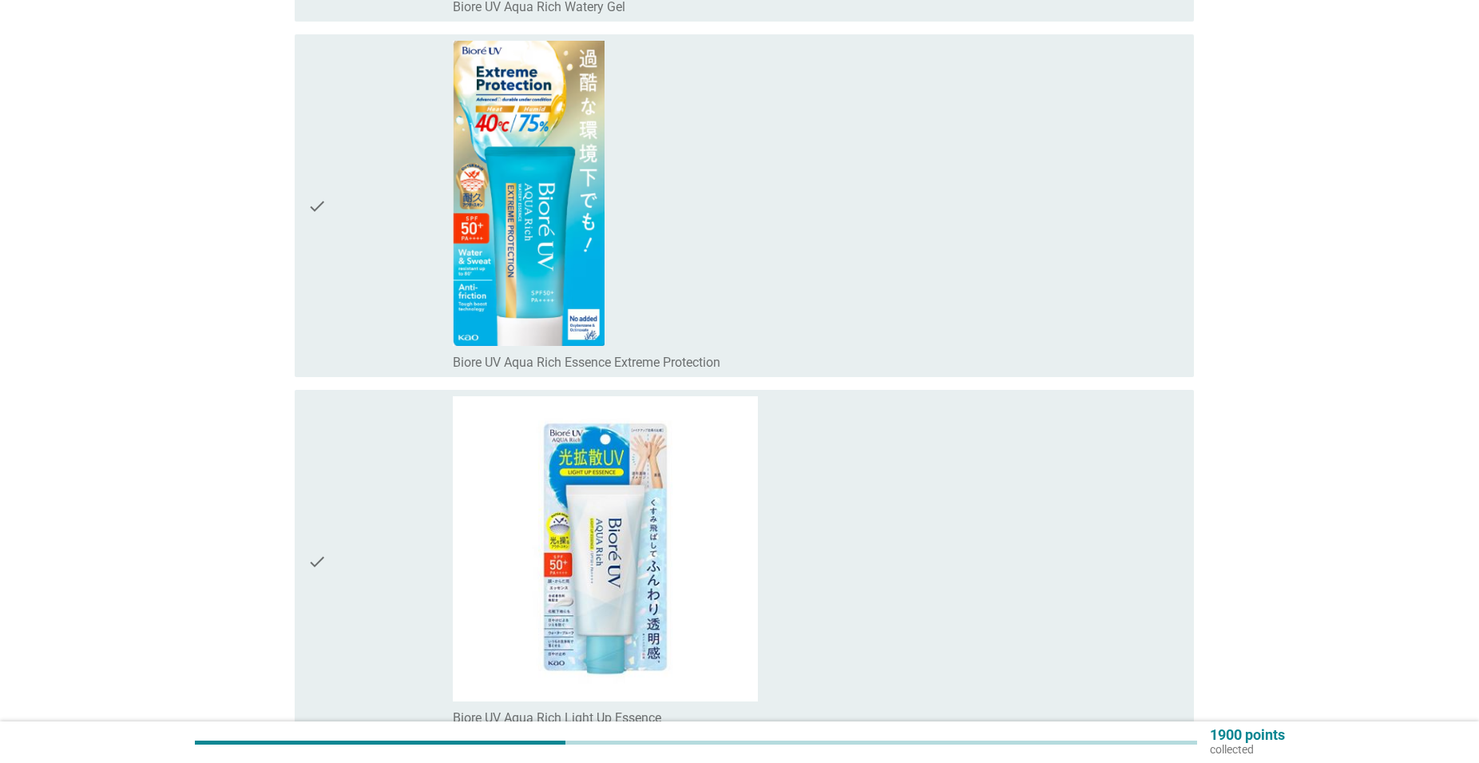
click at [363, 653] on div "check" at bounding box center [380, 561] width 145 height 330
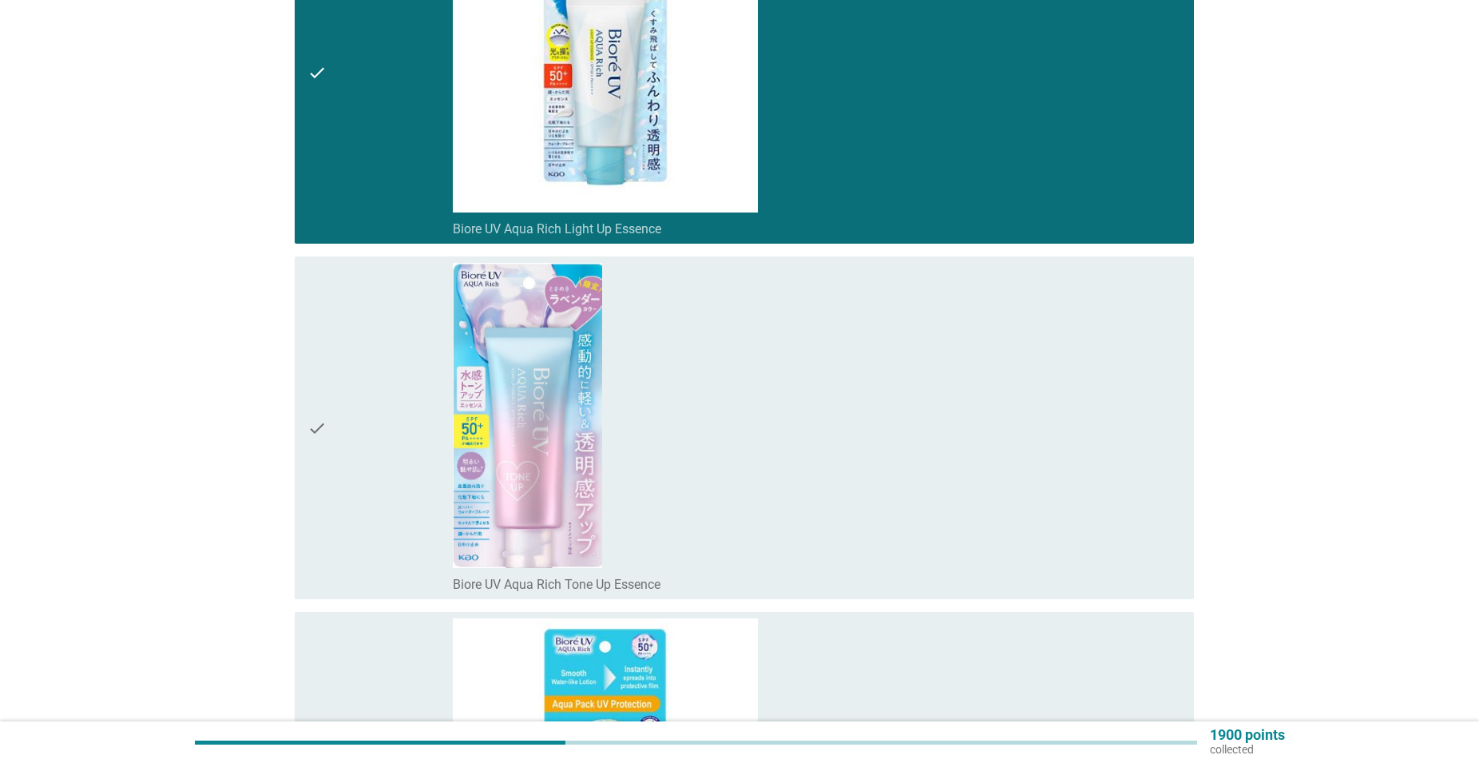
click at [340, 514] on div "check" at bounding box center [380, 428] width 145 height 330
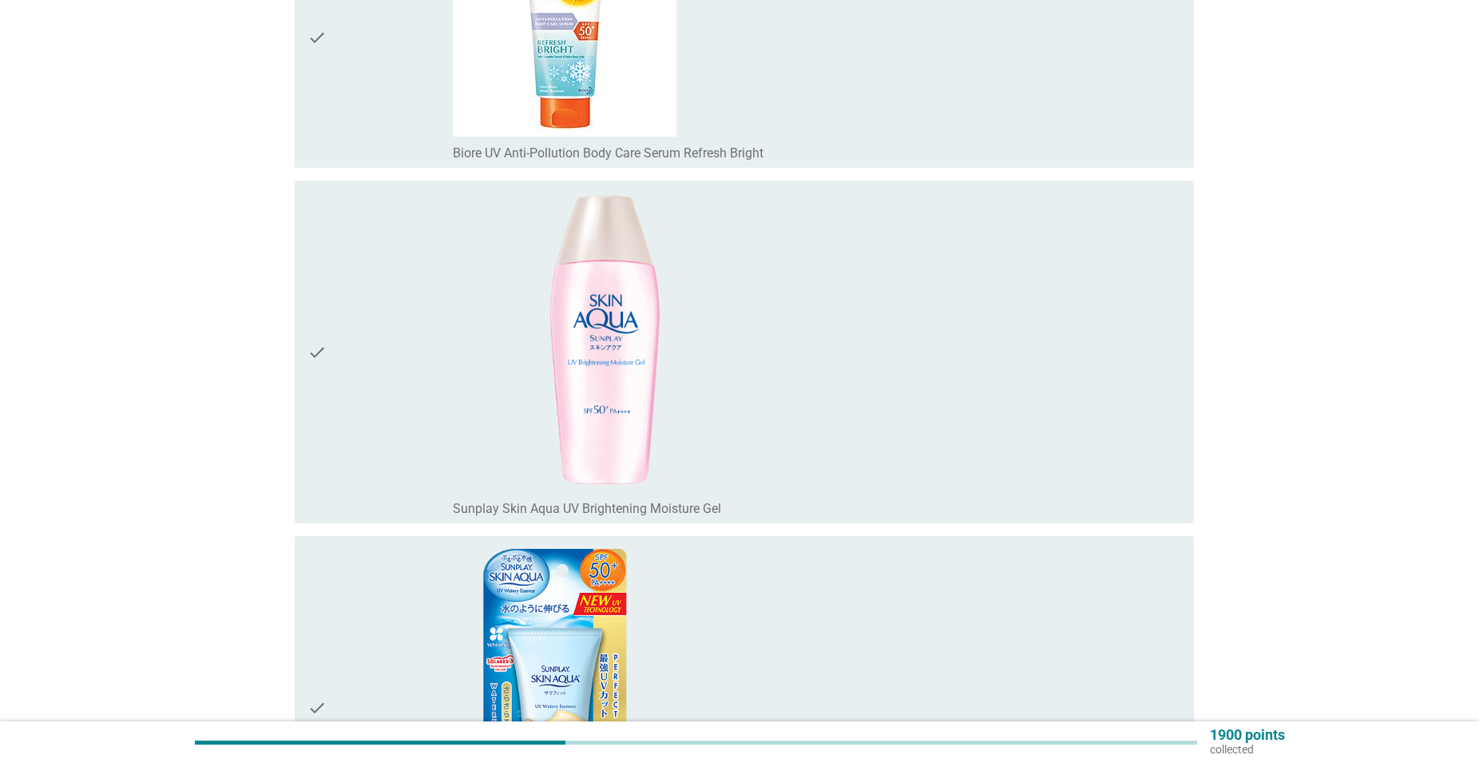
scroll to position [5378, 0]
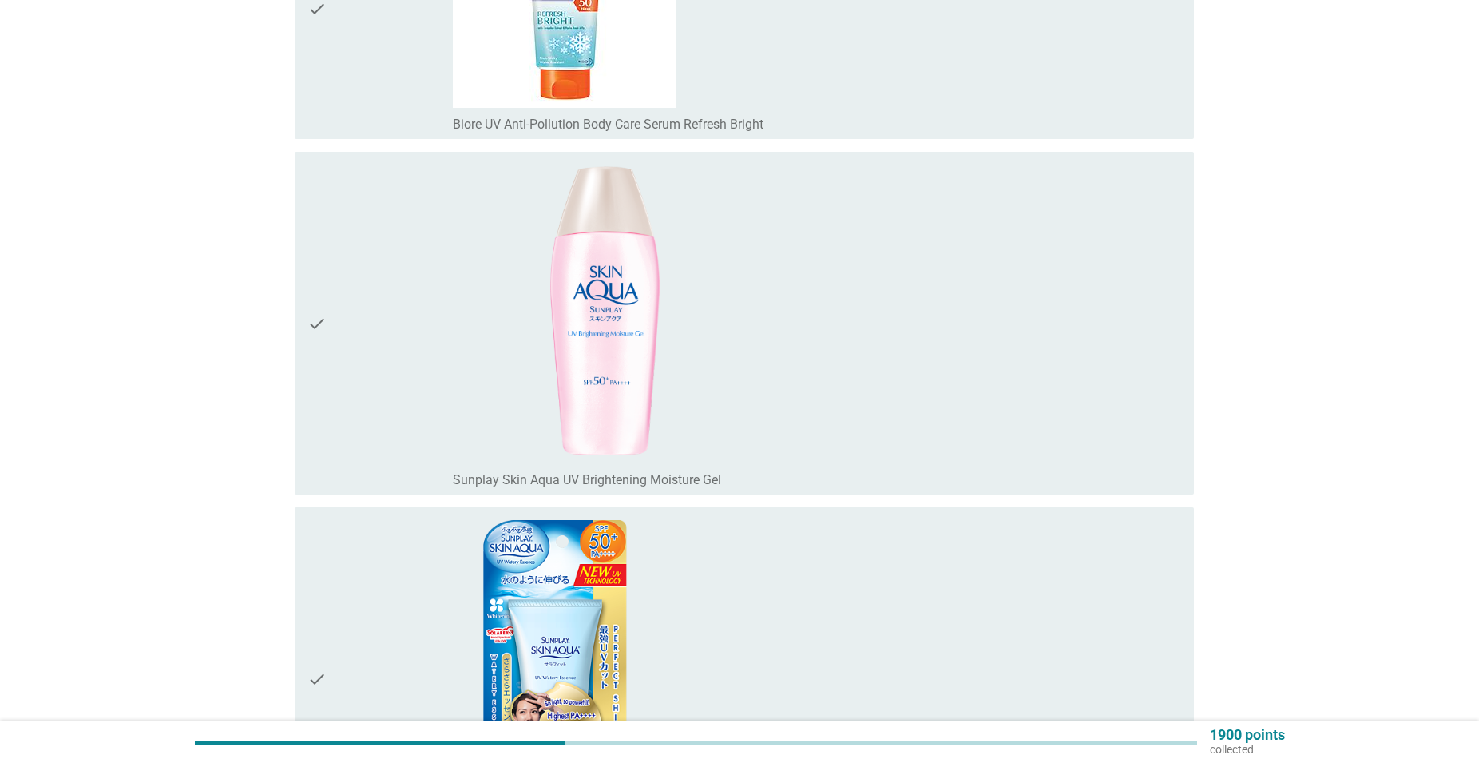
click at [379, 388] on div "check" at bounding box center [380, 323] width 145 height 330
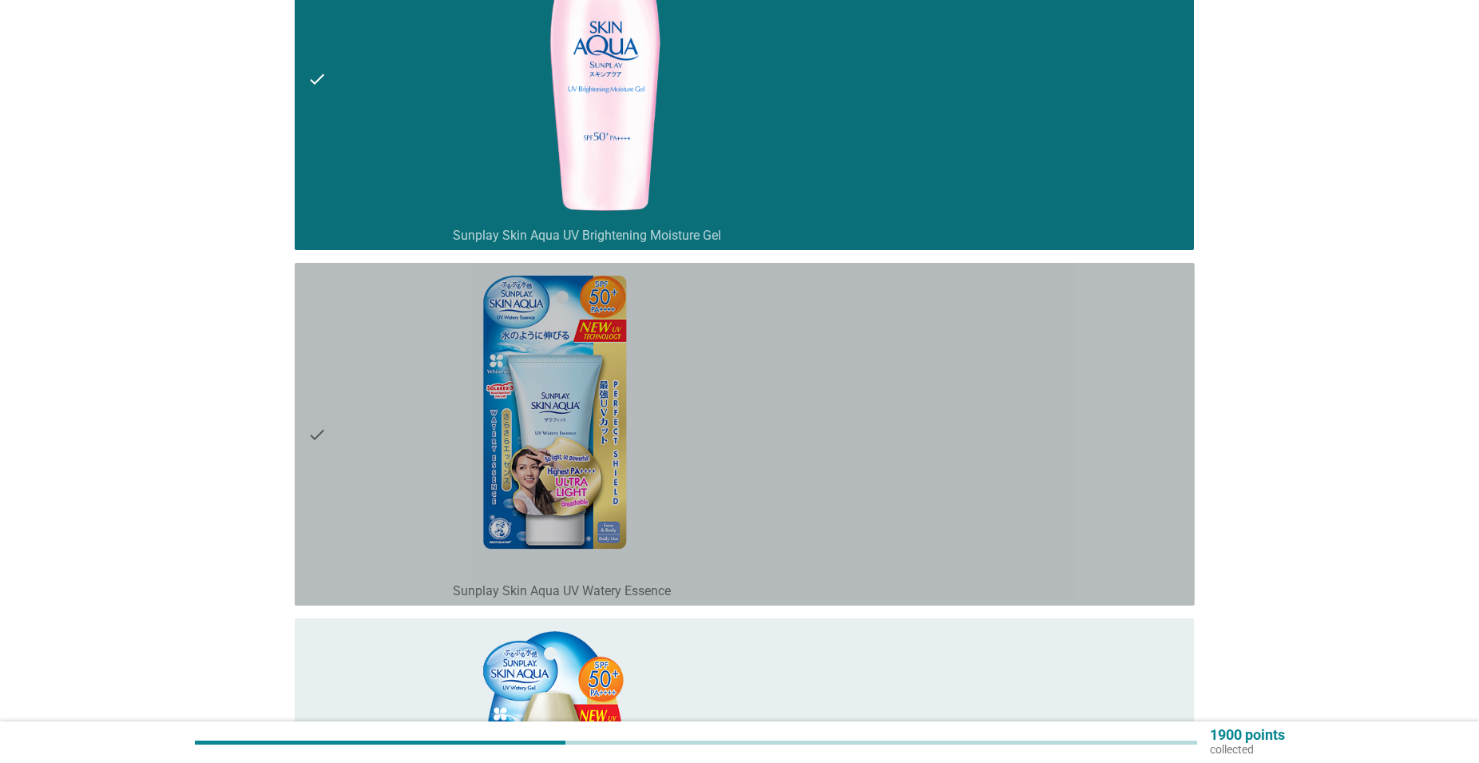
click at [367, 479] on div "check" at bounding box center [380, 434] width 145 height 330
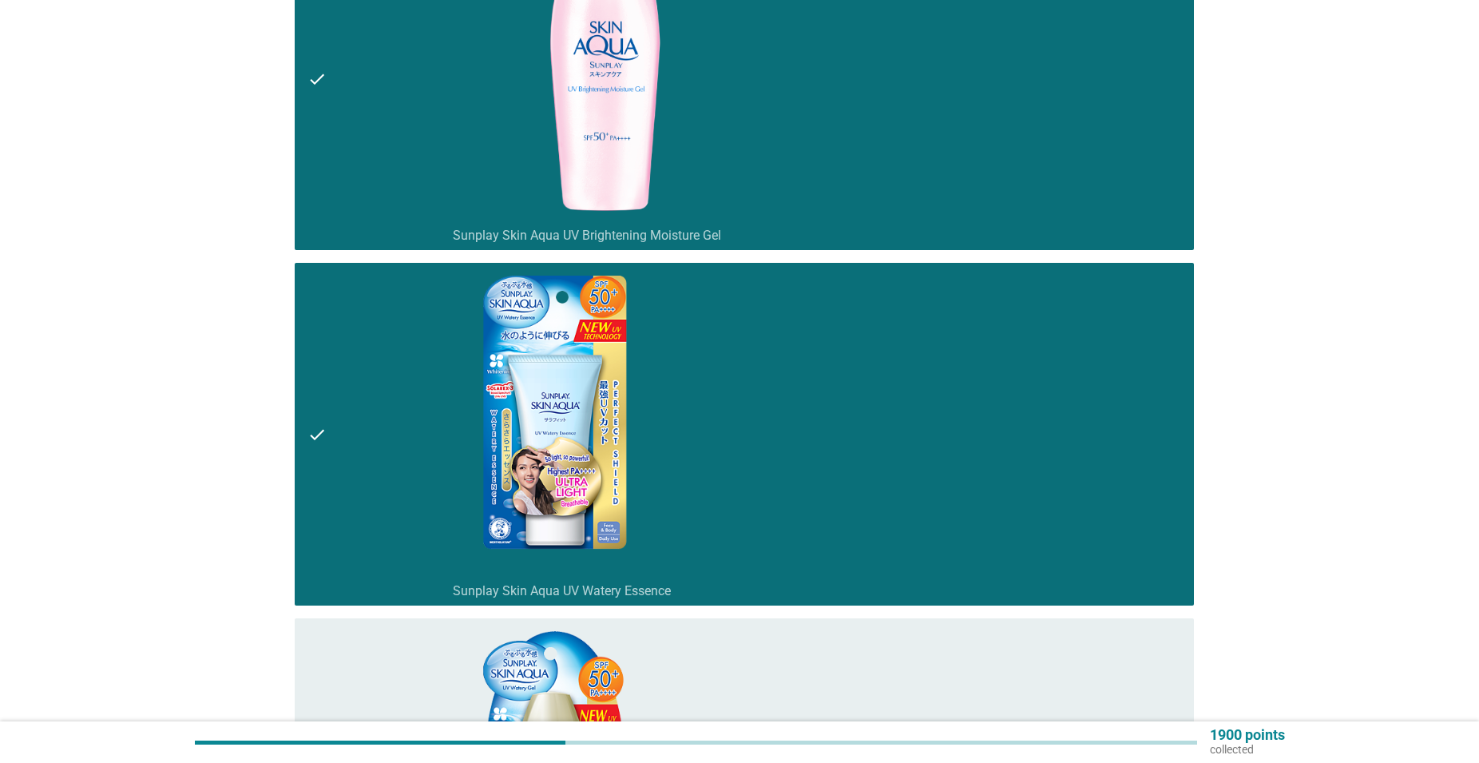
scroll to position [5948, 0]
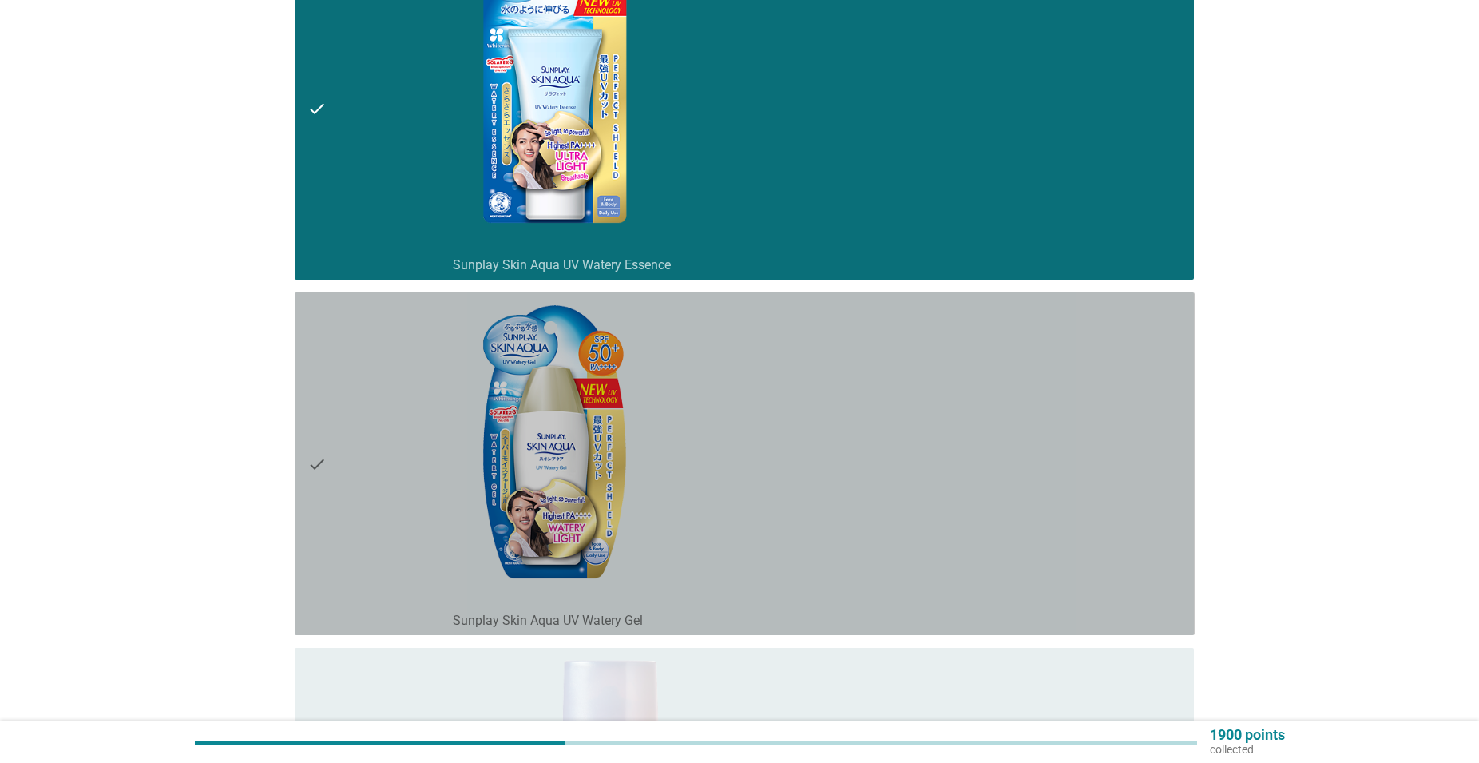
click at [389, 513] on div "check" at bounding box center [380, 464] width 145 height 330
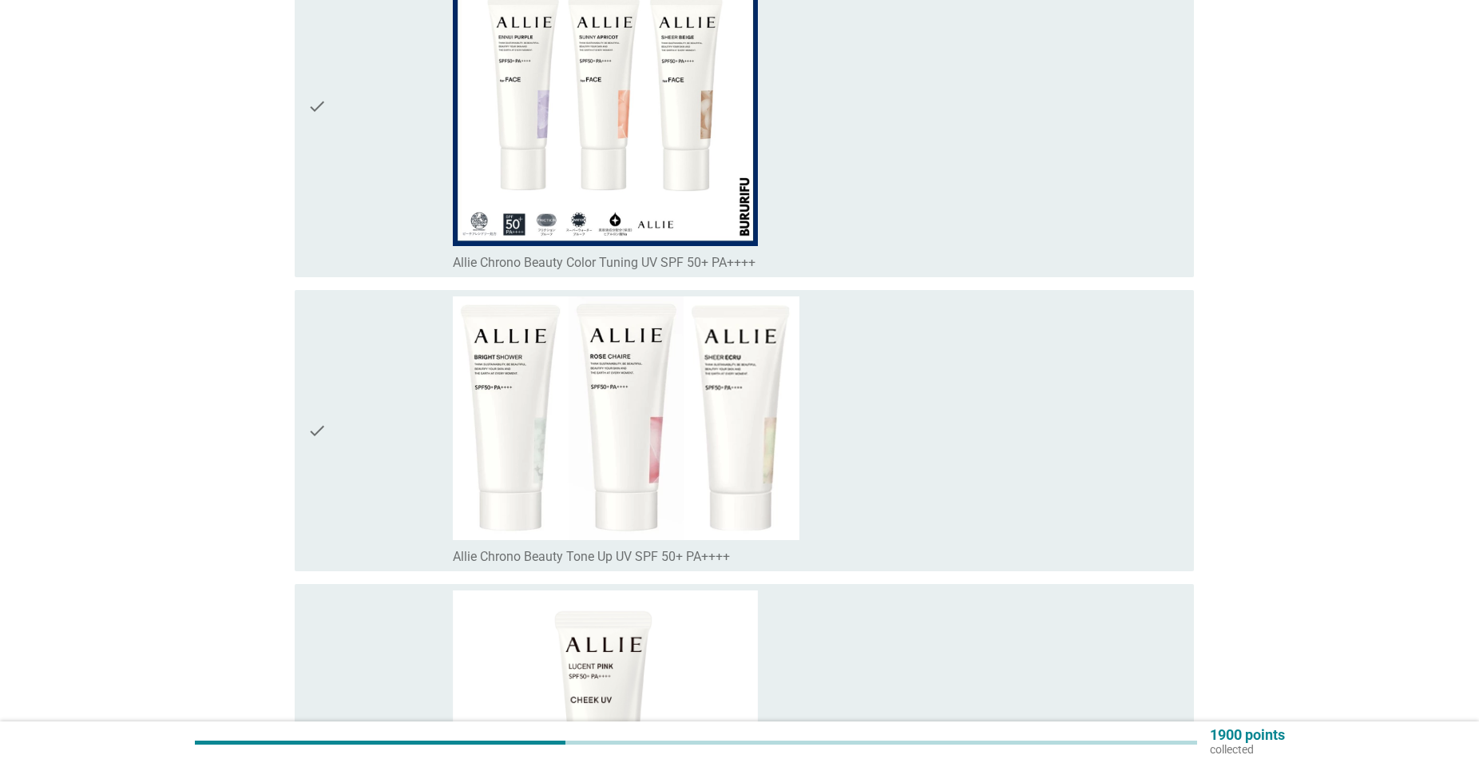
scroll to position [19675, 0]
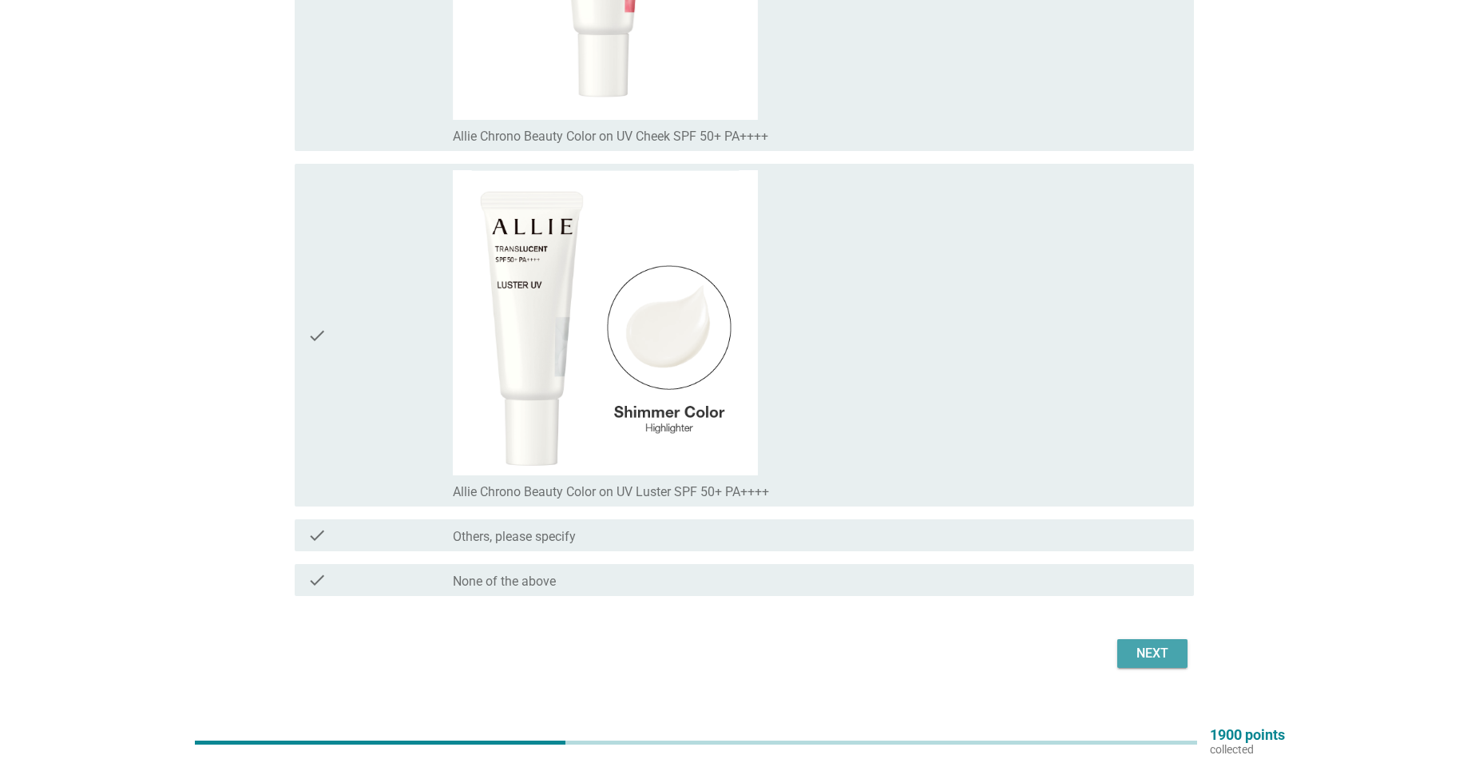
click at [1154, 644] on div "Next" at bounding box center [1152, 653] width 45 height 19
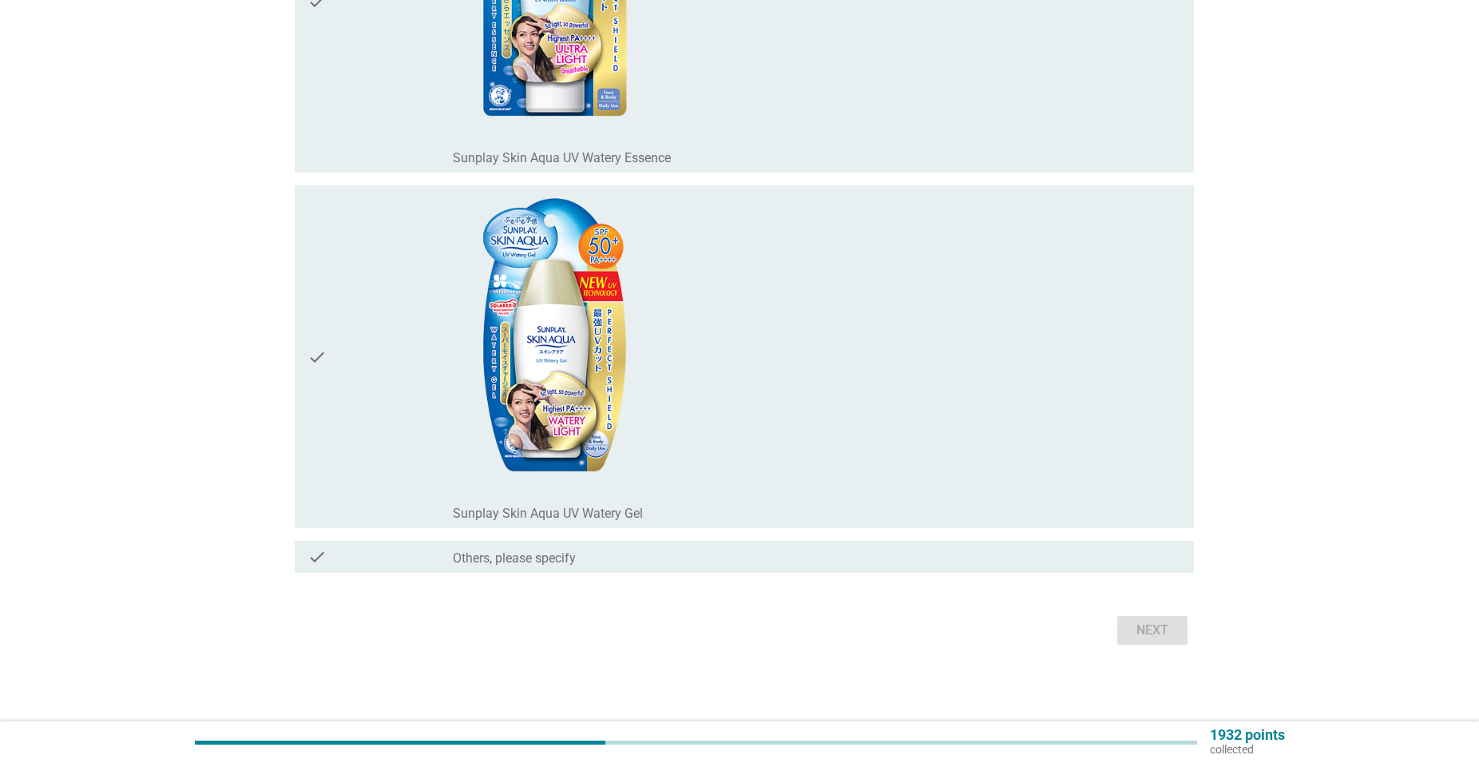
scroll to position [0, 0]
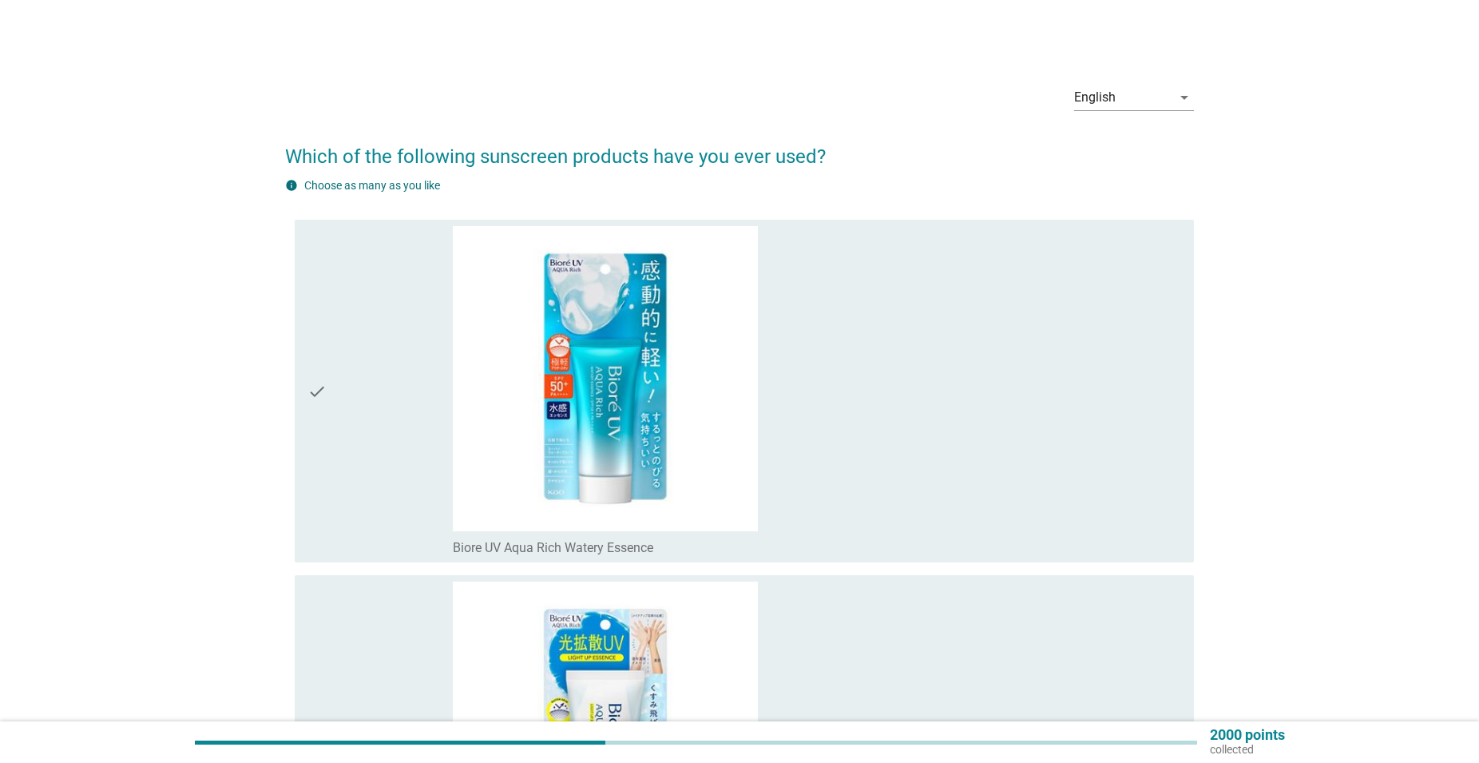
click at [864, 492] on div "check_box_outline_blank Biore UV Aqua Rich Watery Essence" at bounding box center [817, 391] width 729 height 330
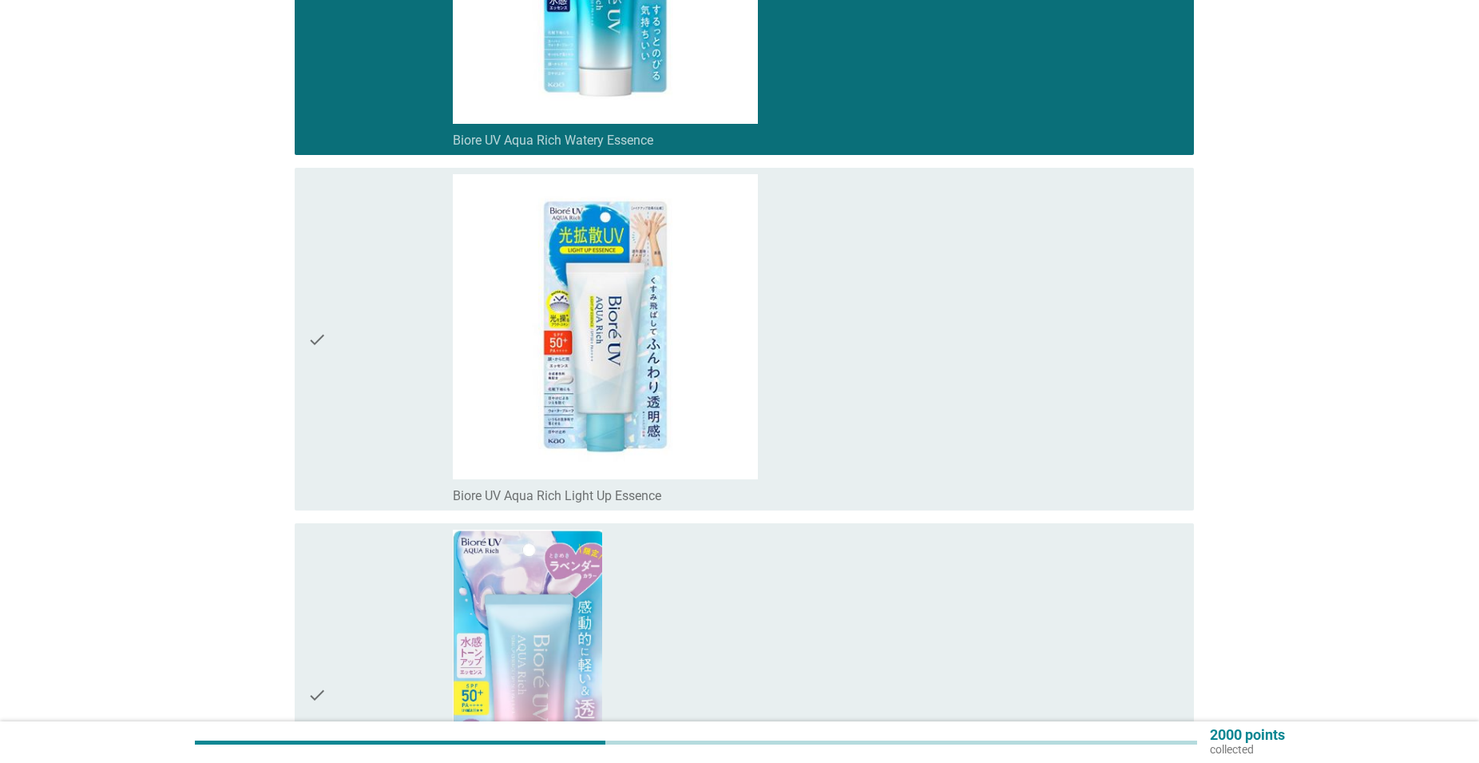
scroll to position [1809, 0]
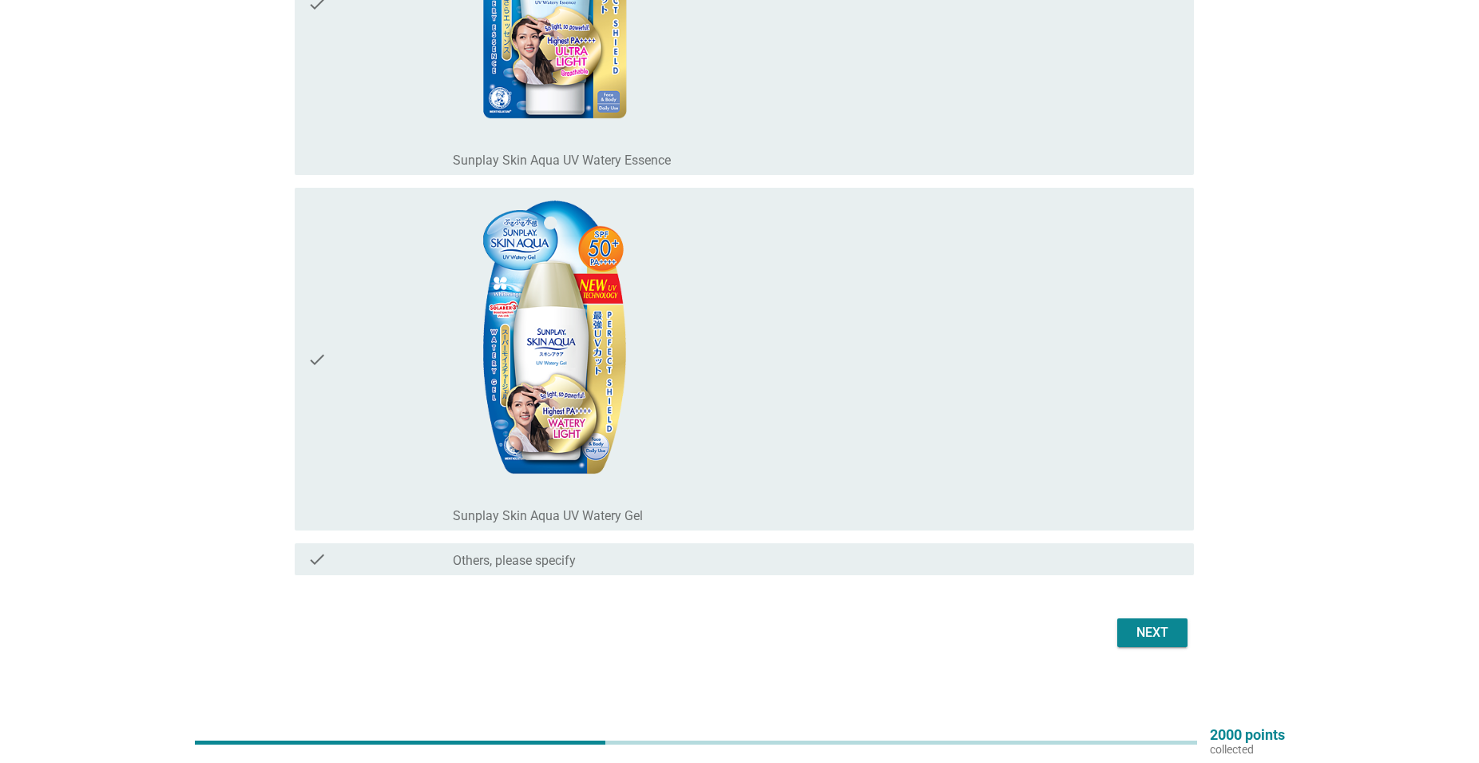
click at [811, 381] on div "check_box_outline_blank Sunplay Skin Aqua UV Watery Gel" at bounding box center [817, 359] width 729 height 330
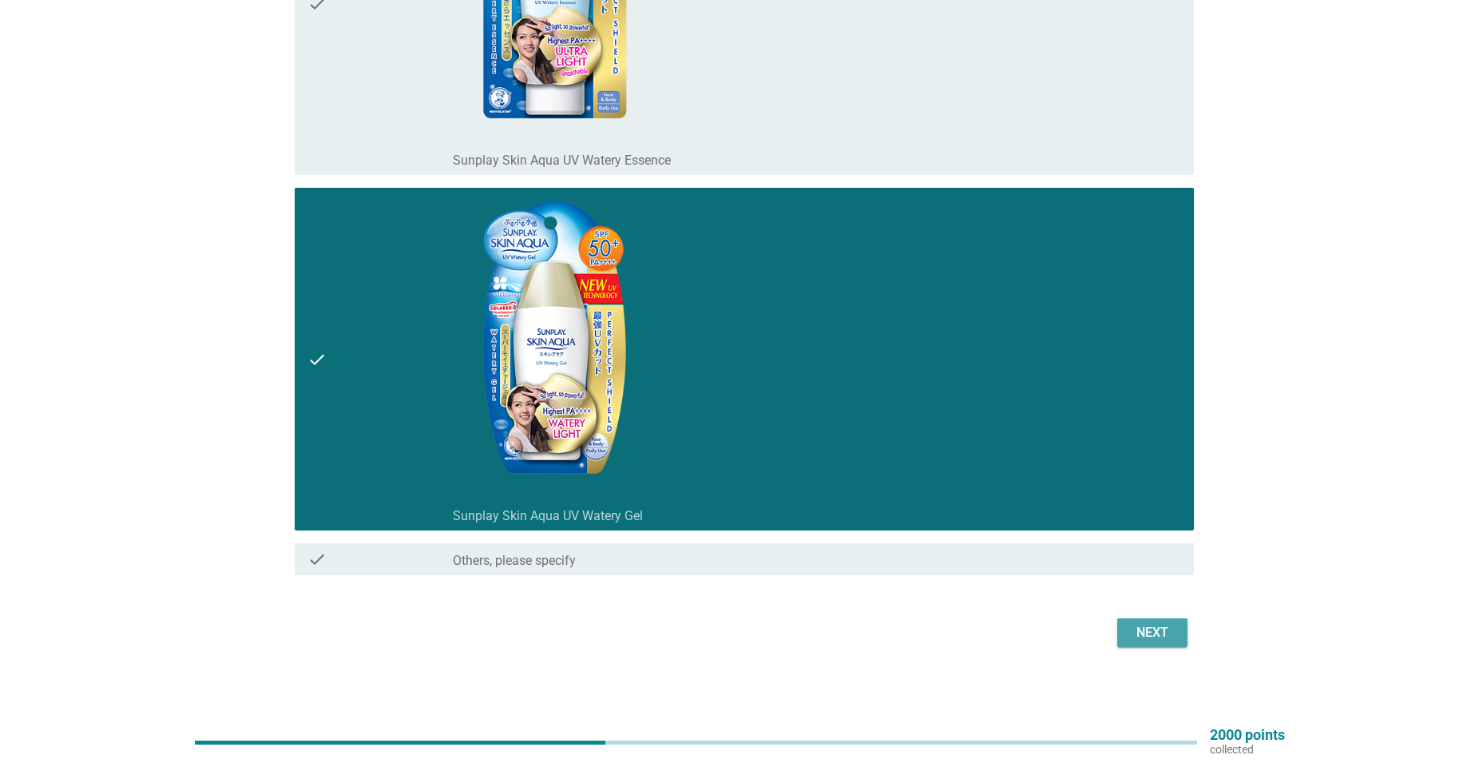
click at [1145, 625] on div "Next" at bounding box center [1152, 632] width 45 height 19
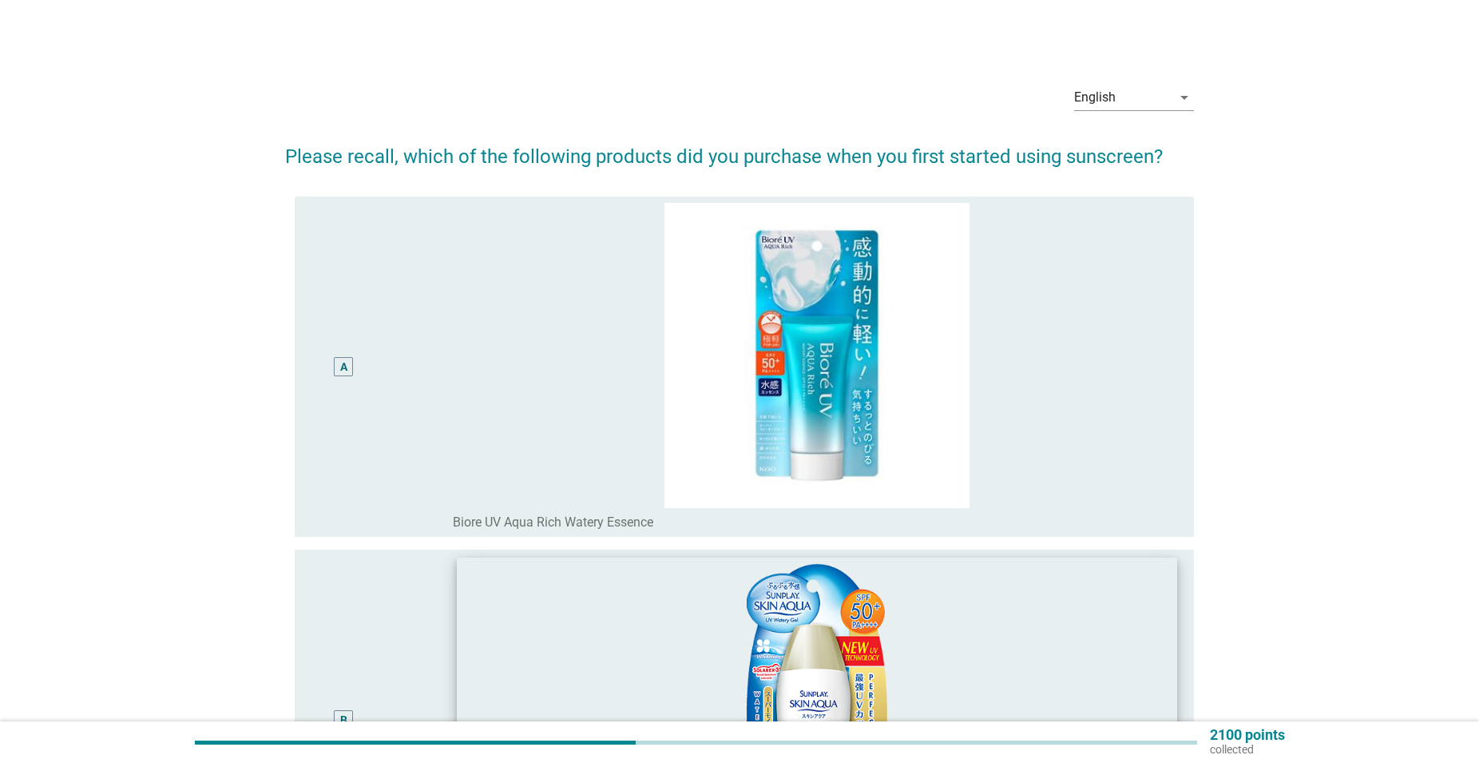
scroll to position [381, 0]
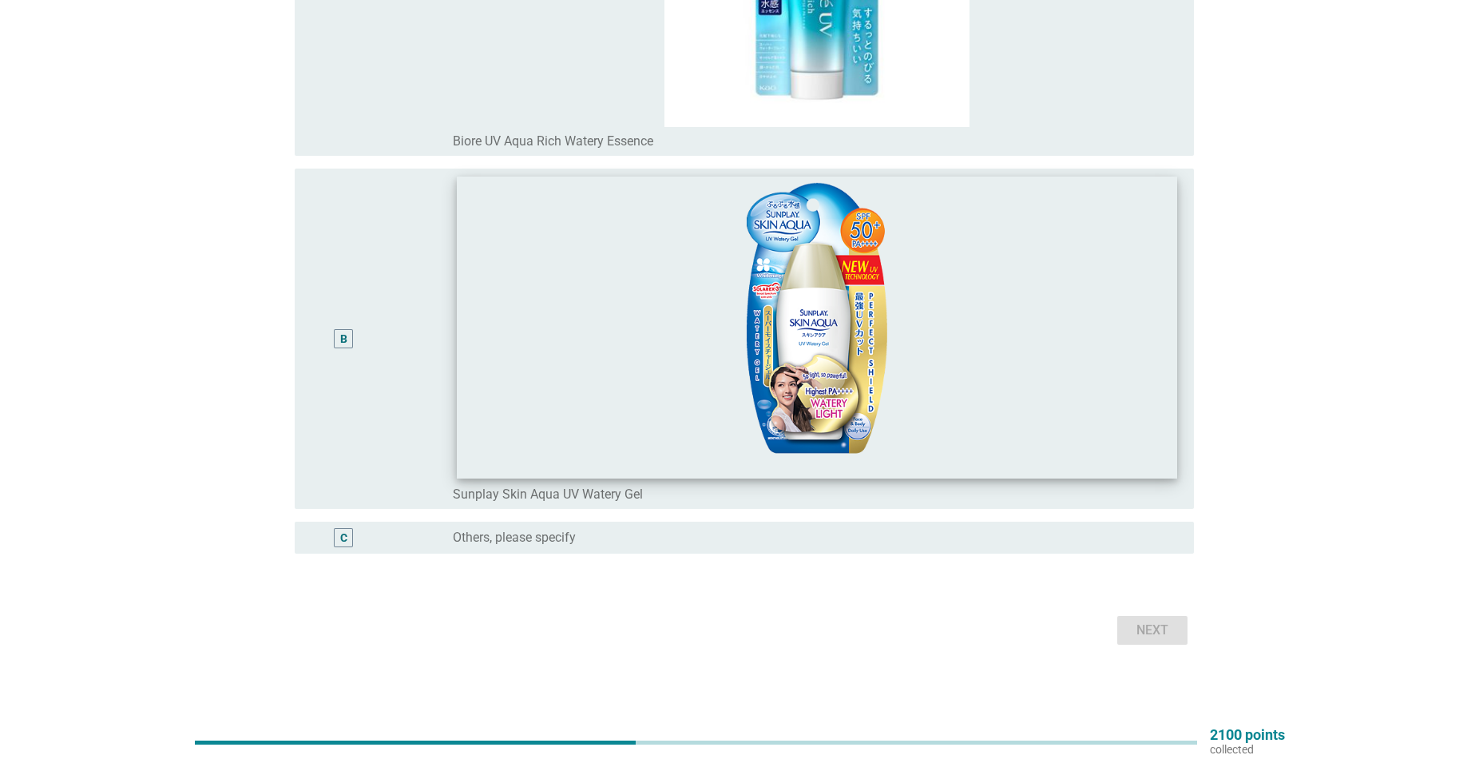
click at [1075, 443] on img at bounding box center [817, 328] width 721 height 302
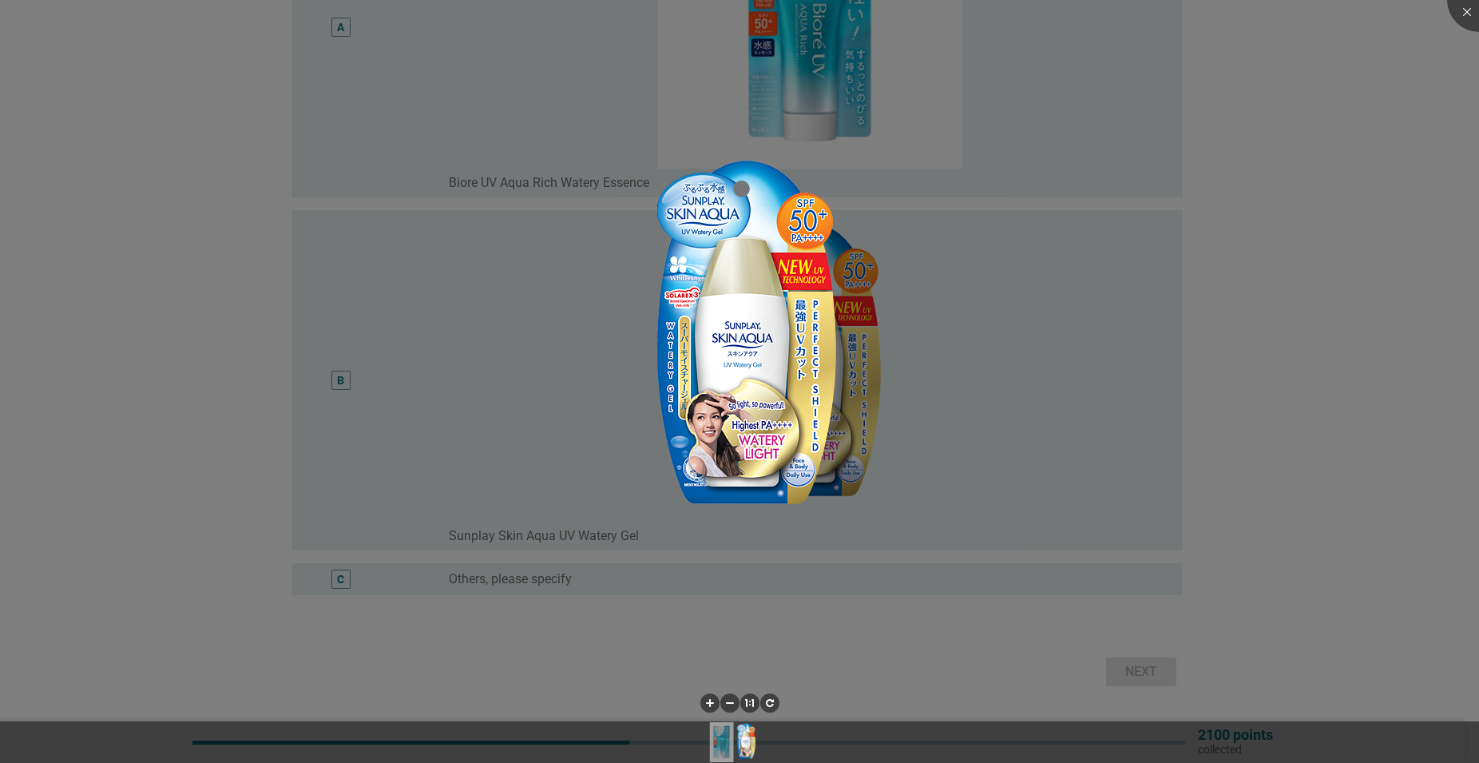
click at [1059, 354] on div at bounding box center [739, 381] width 1479 height 763
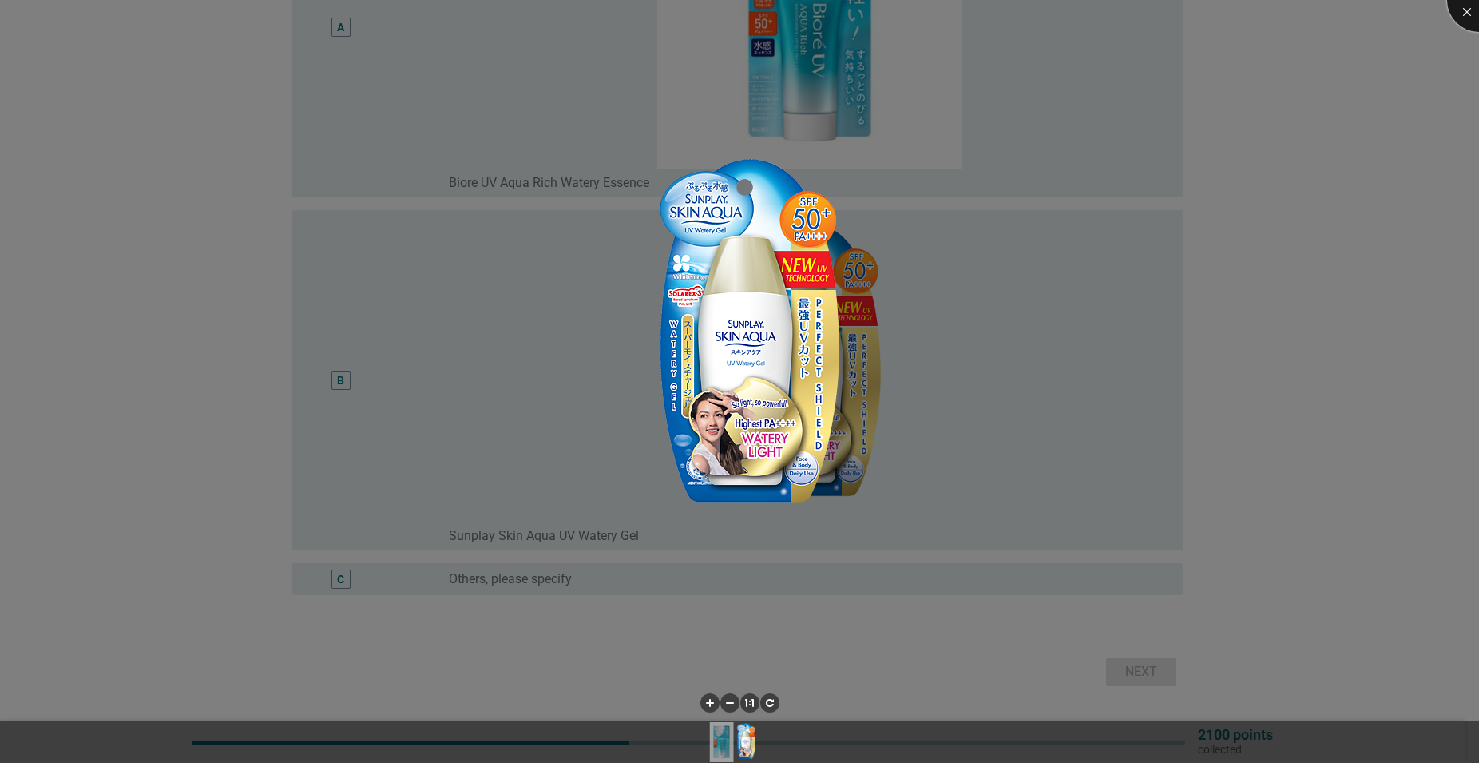
click at [1453, 11] on div at bounding box center [1479, 0] width 64 height 64
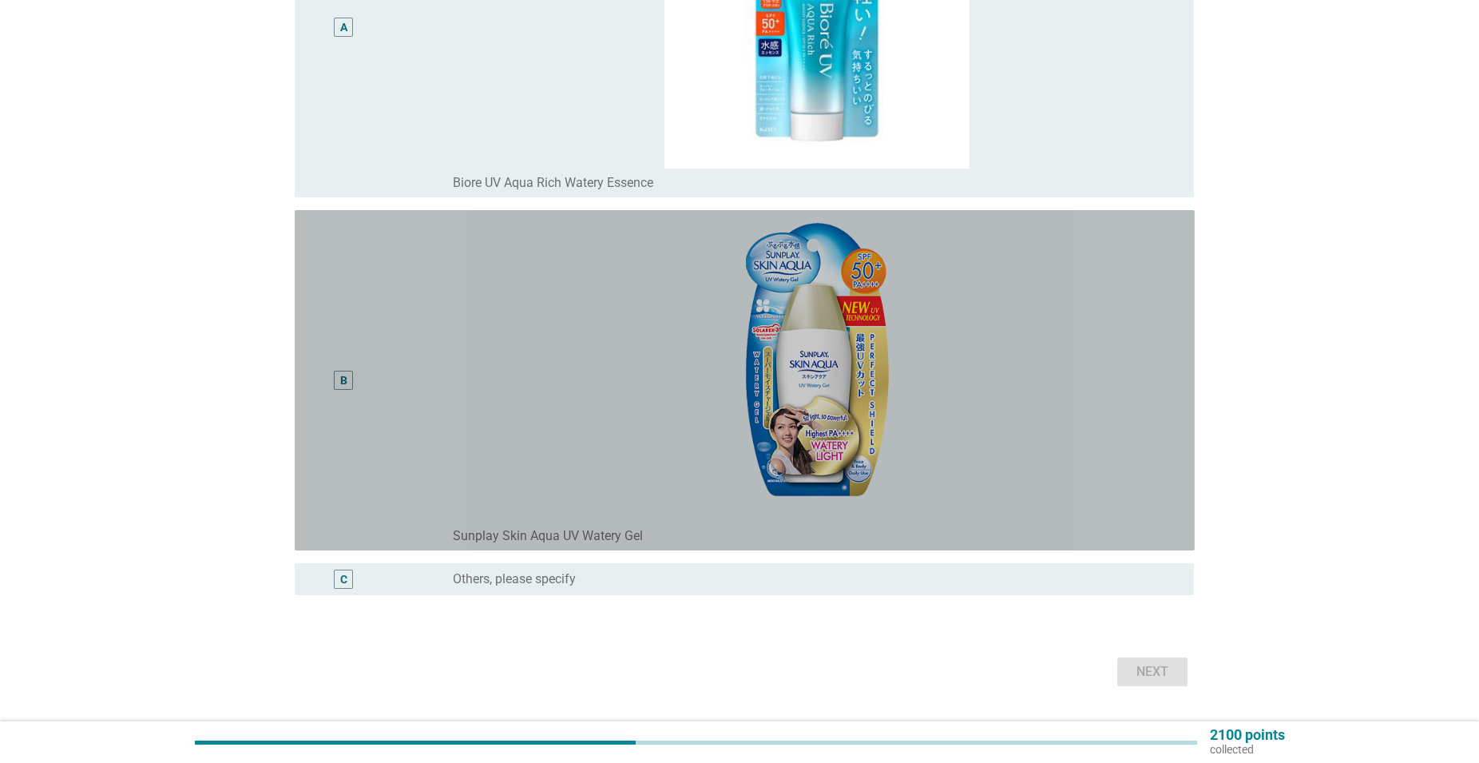
click at [490, 367] on img at bounding box center [817, 368] width 729 height 305
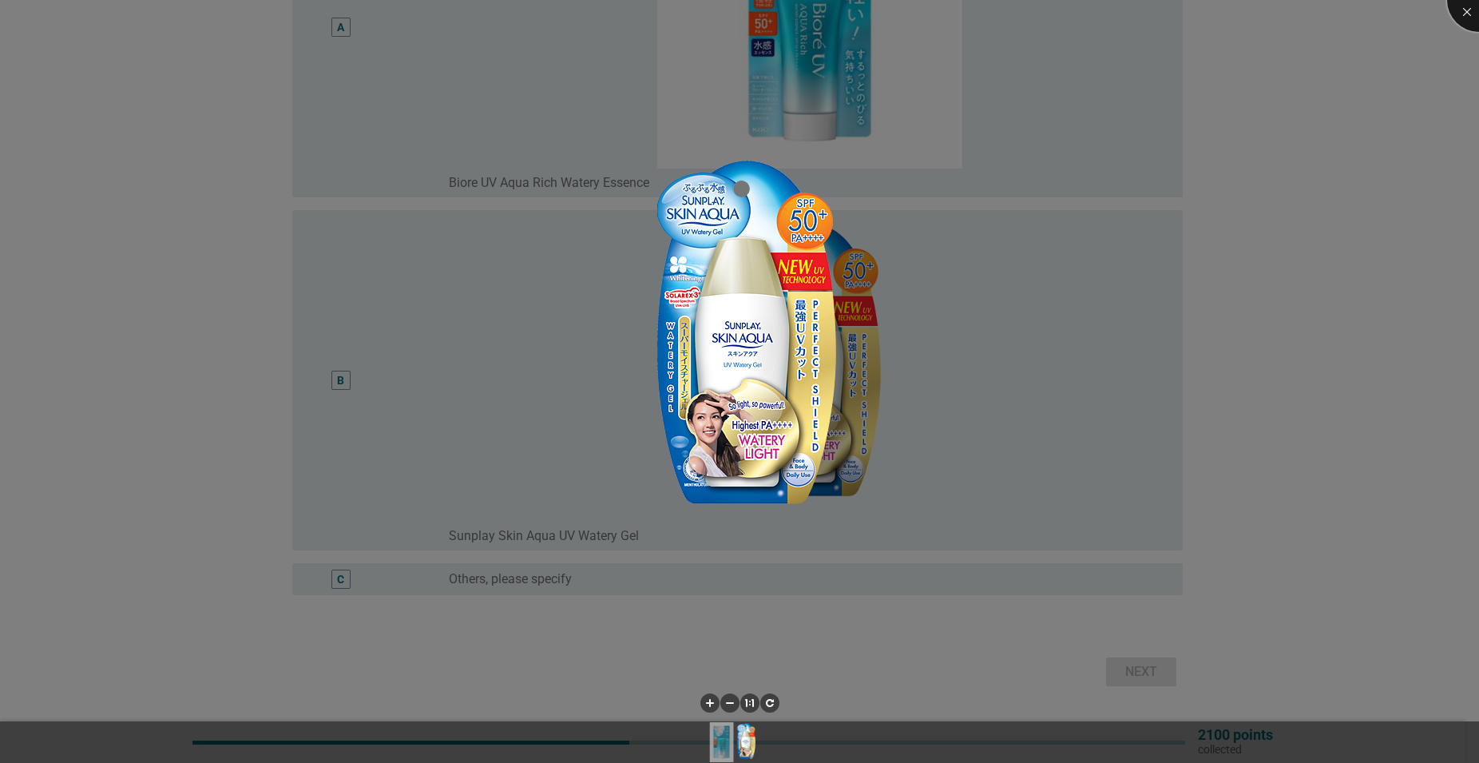
click at [1469, 11] on div at bounding box center [1479, 0] width 64 height 64
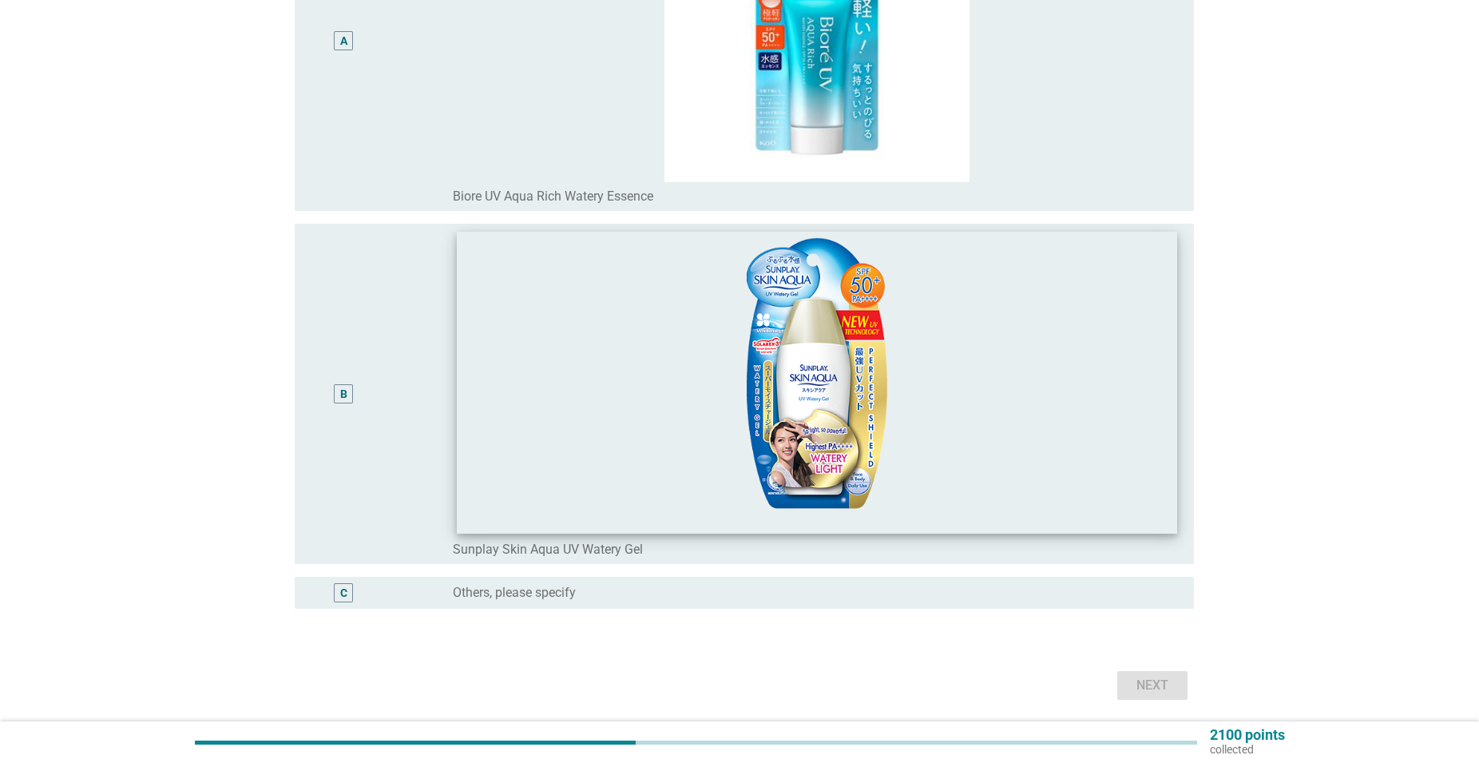
scroll to position [381, 0]
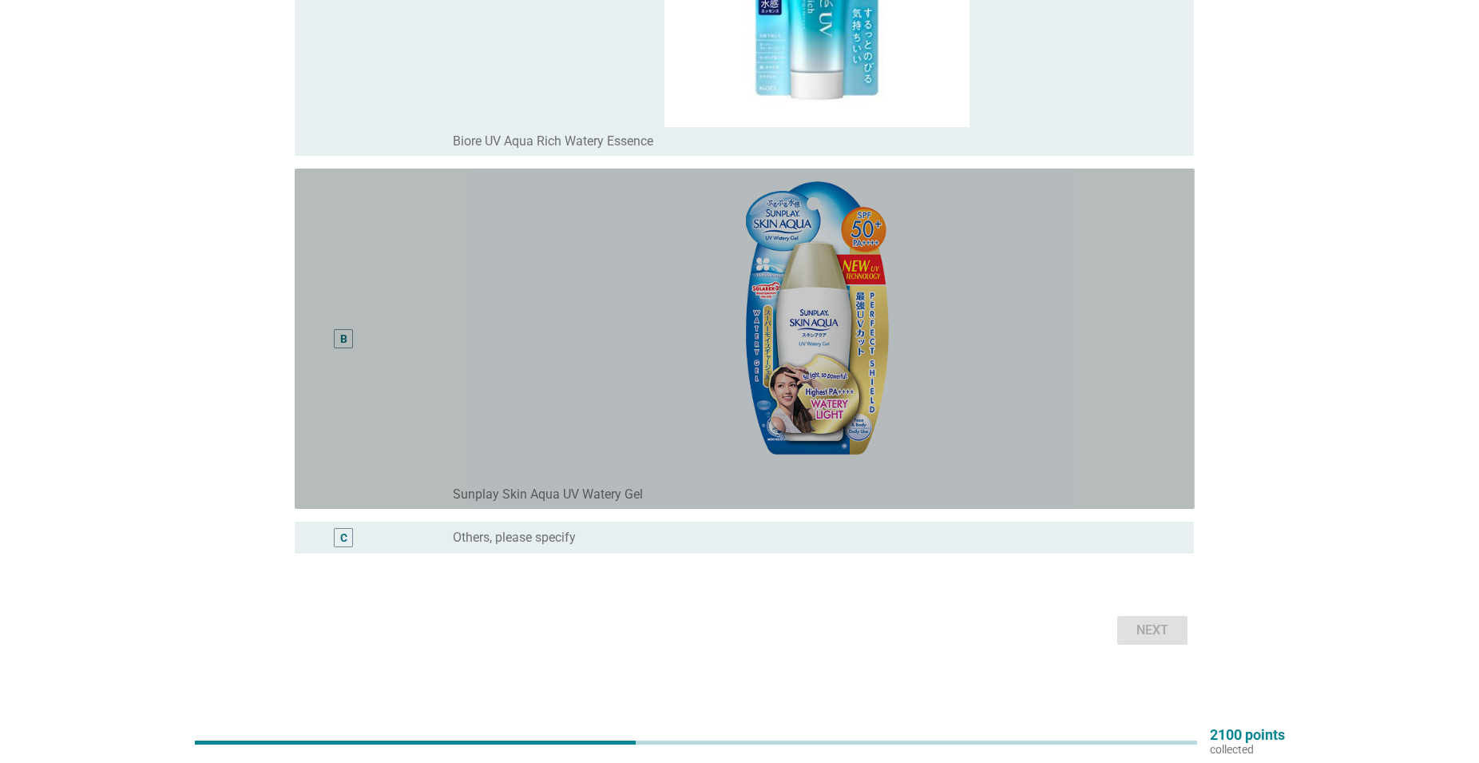
click at [343, 345] on div "B" at bounding box center [343, 339] width 7 height 17
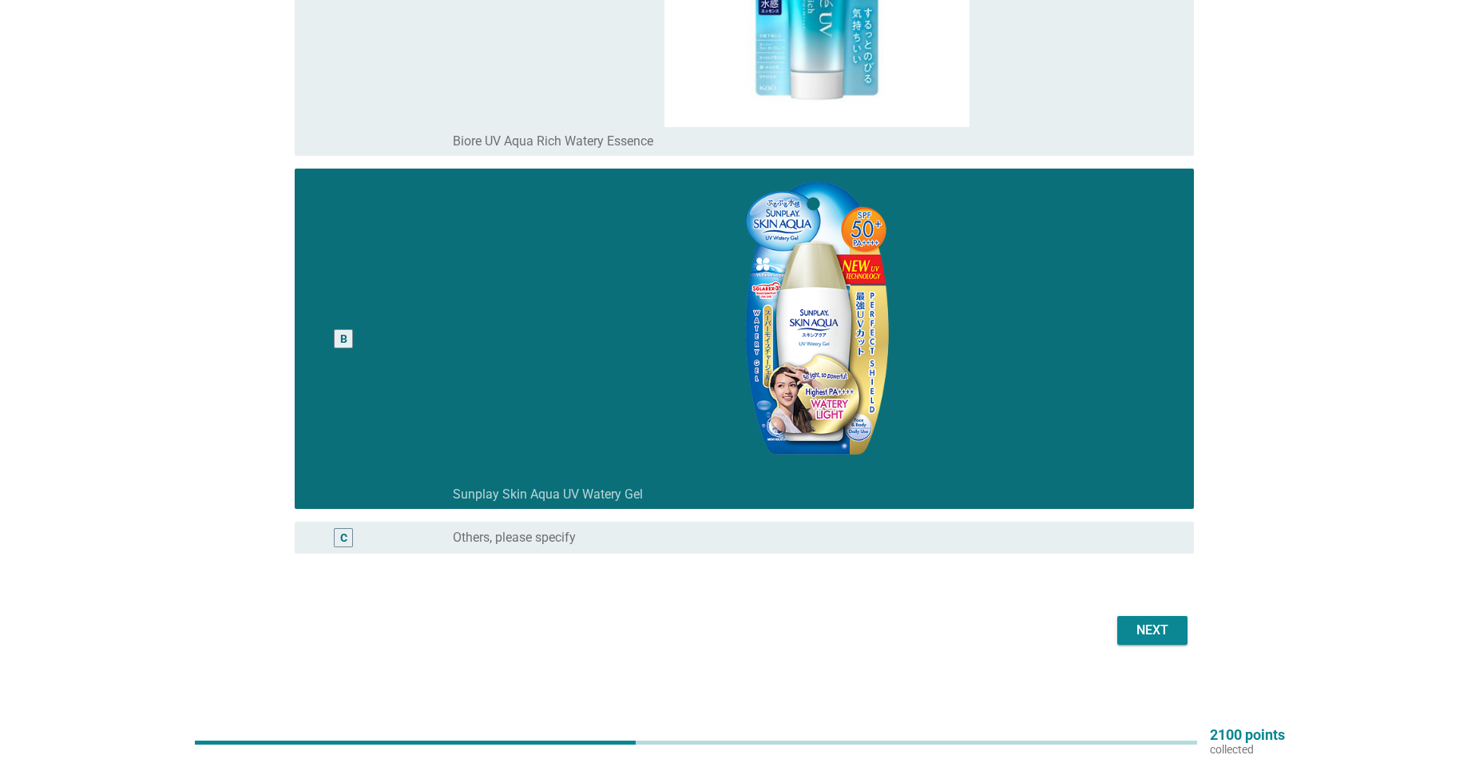
click at [1131, 629] on div "Next" at bounding box center [1152, 630] width 45 height 19
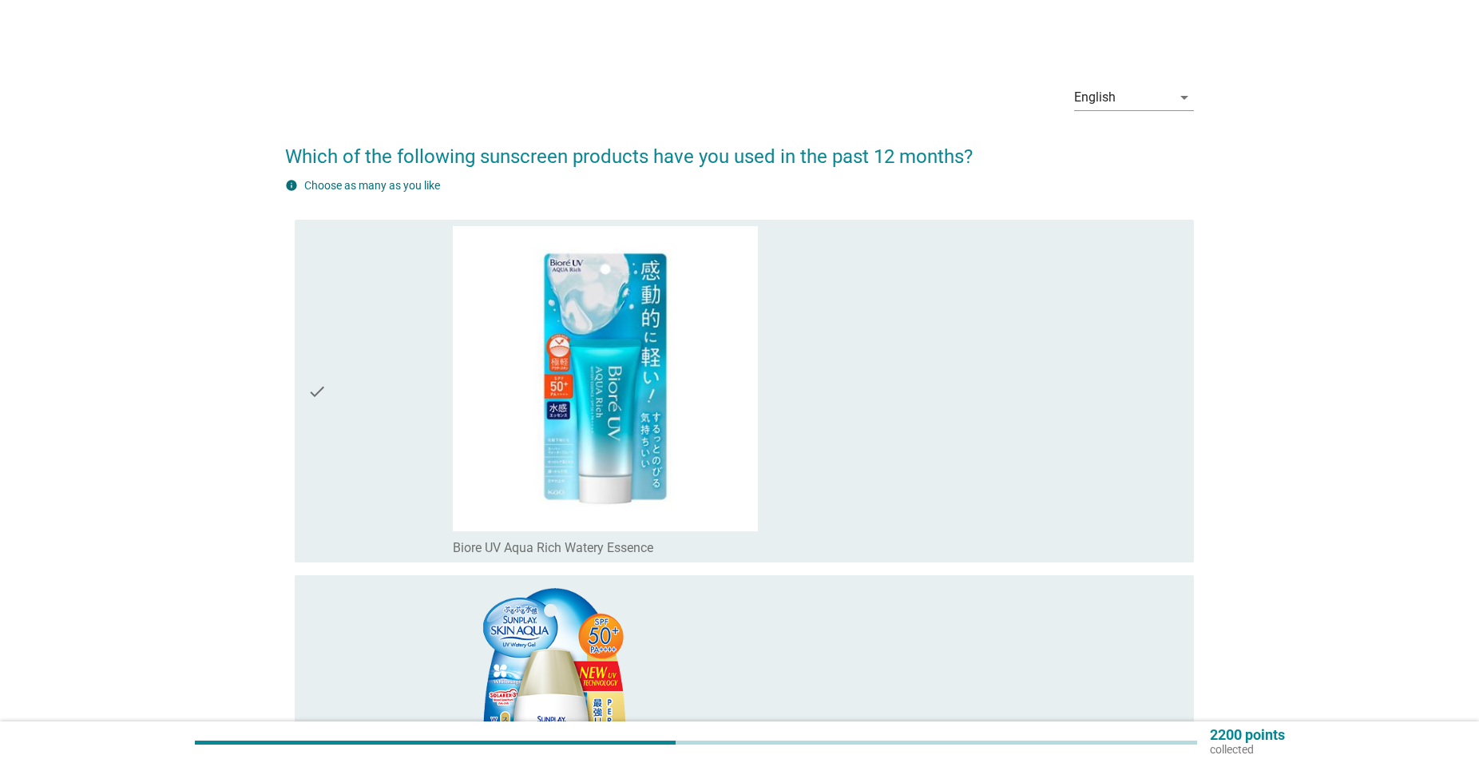
scroll to position [244, 0]
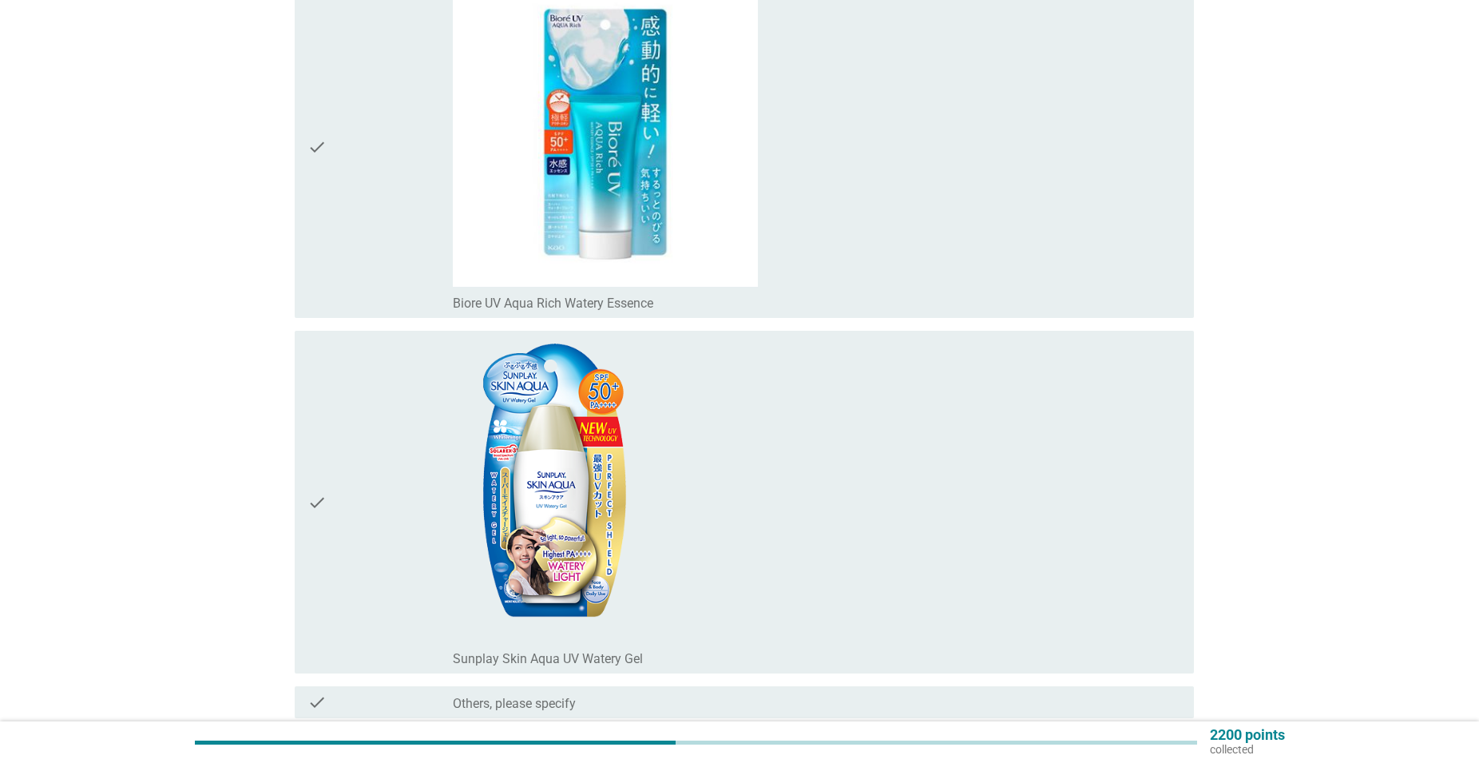
click at [348, 508] on div "check" at bounding box center [380, 502] width 145 height 330
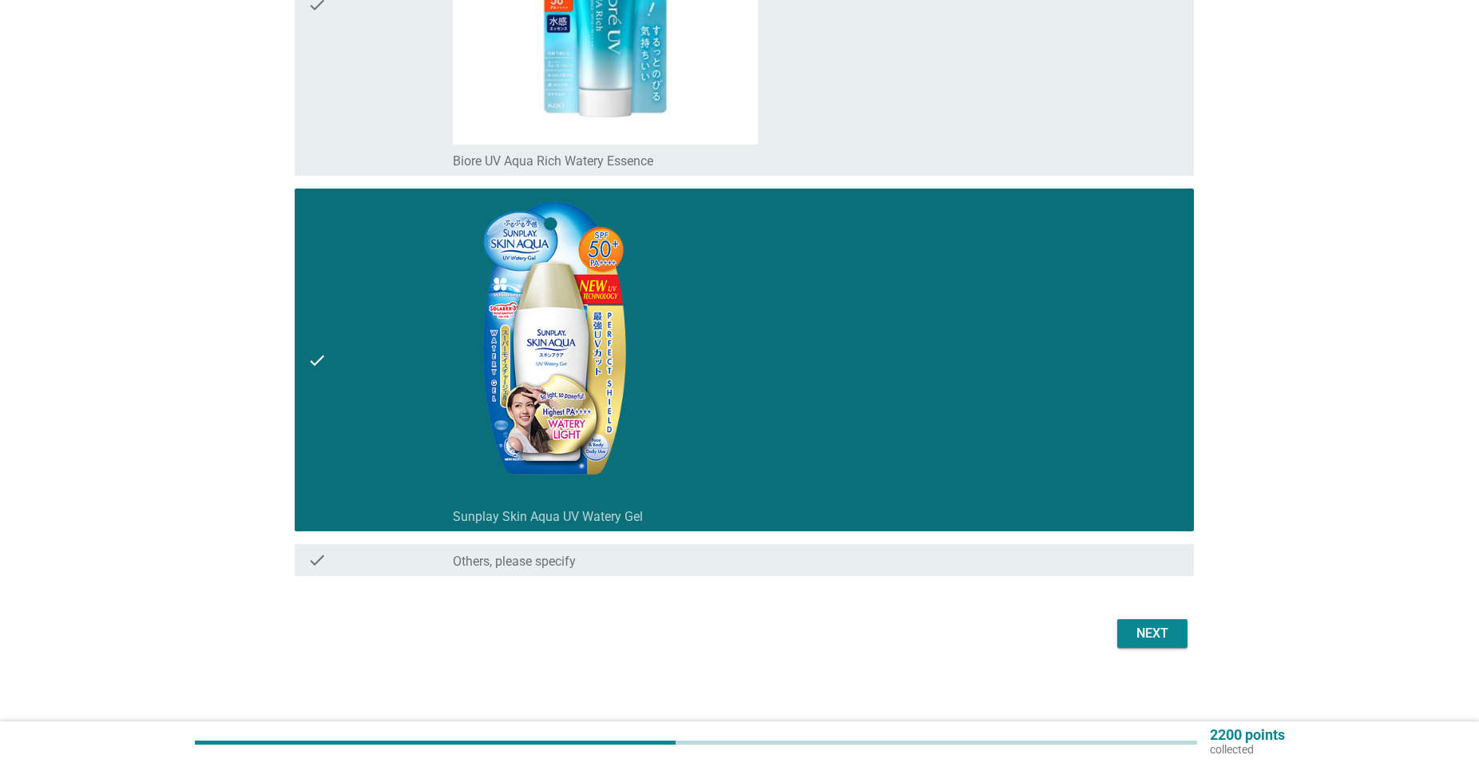
scroll to position [389, 0]
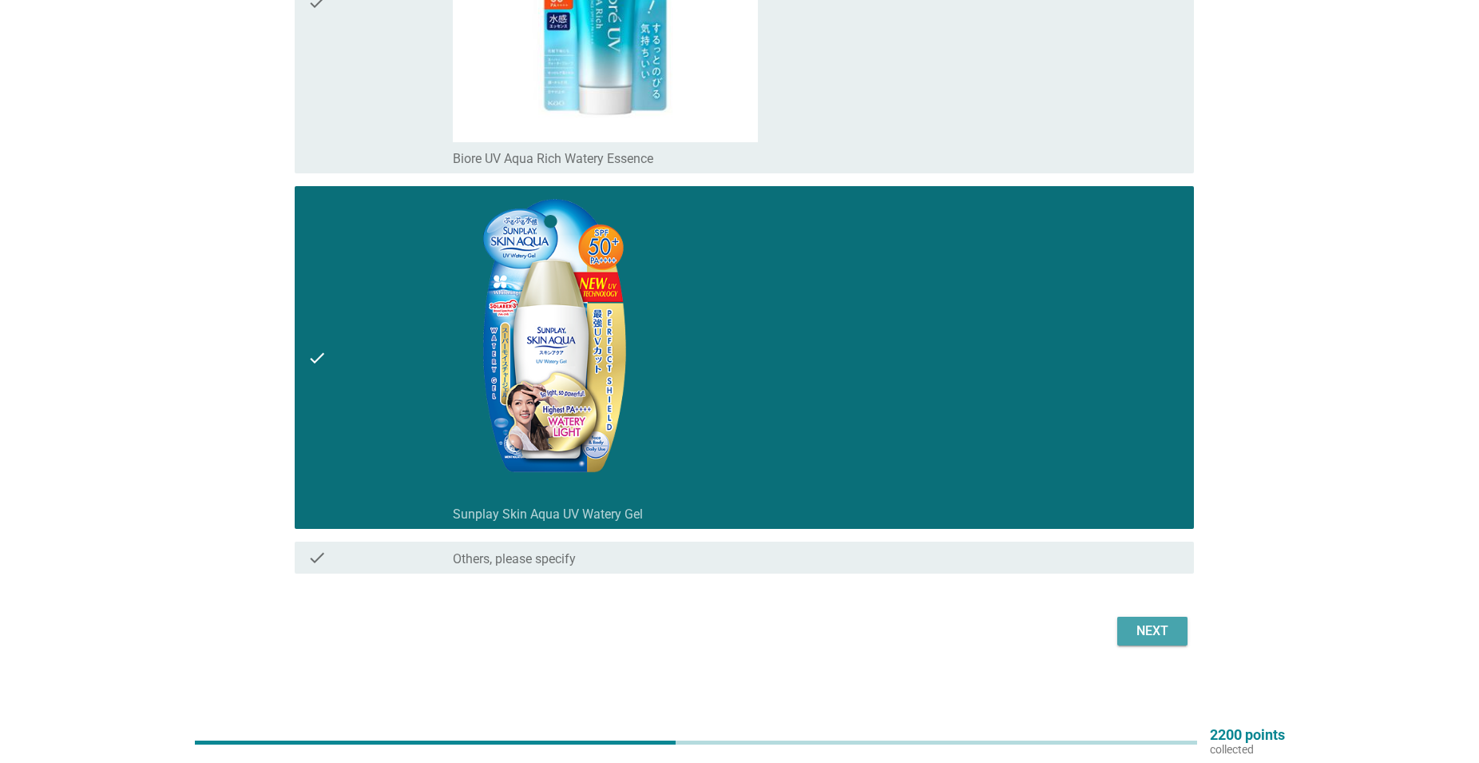
click at [1177, 633] on button "Next" at bounding box center [1153, 631] width 70 height 29
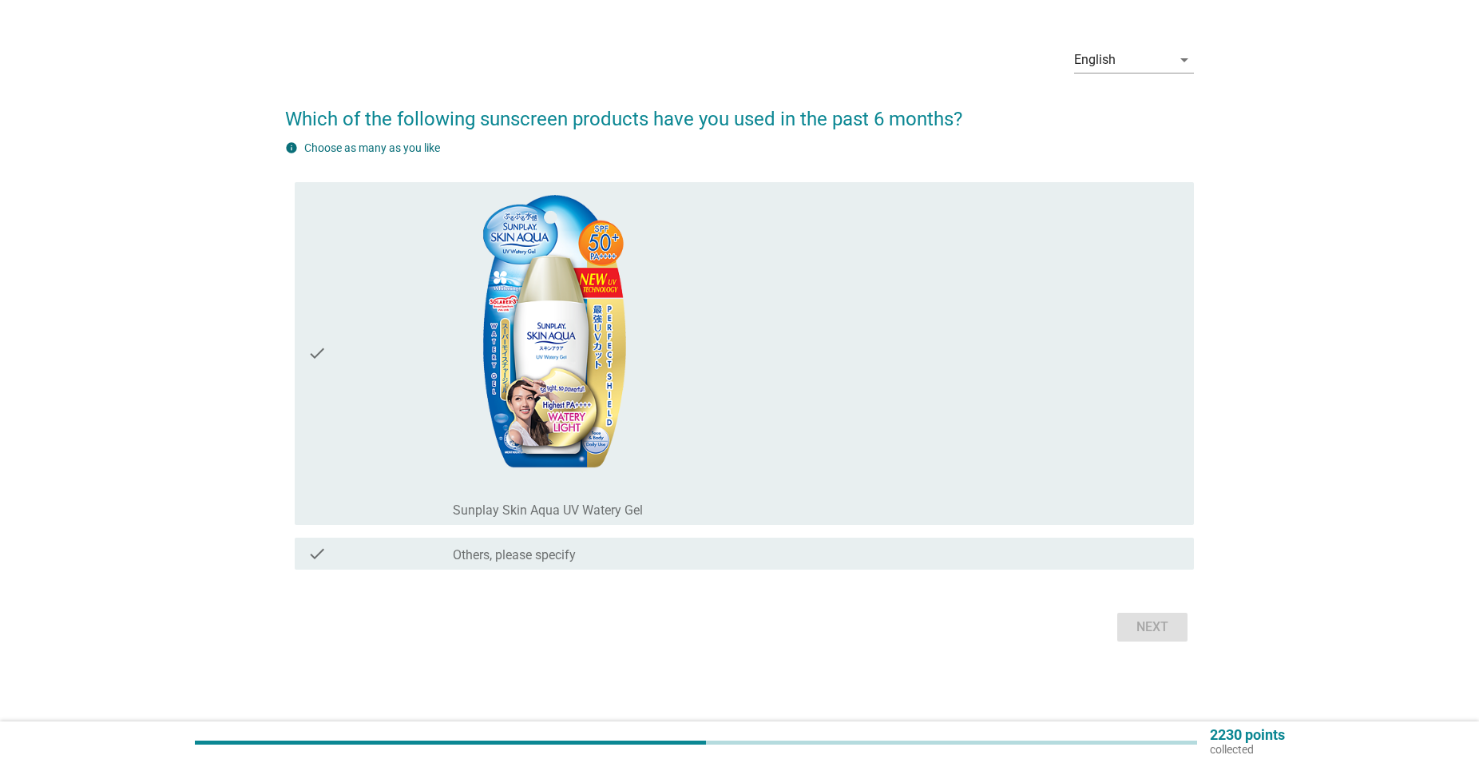
scroll to position [0, 0]
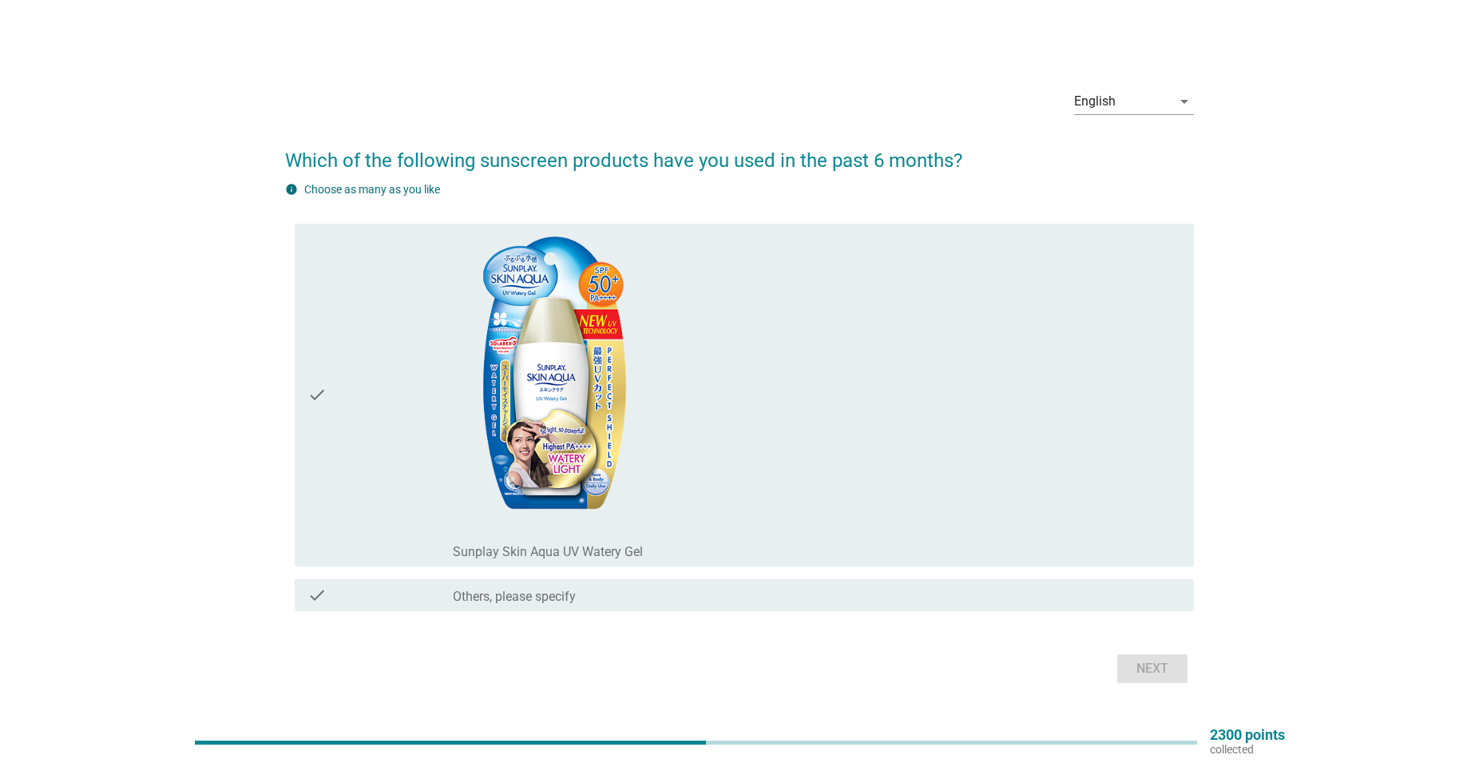
click at [394, 524] on div "check" at bounding box center [380, 395] width 145 height 330
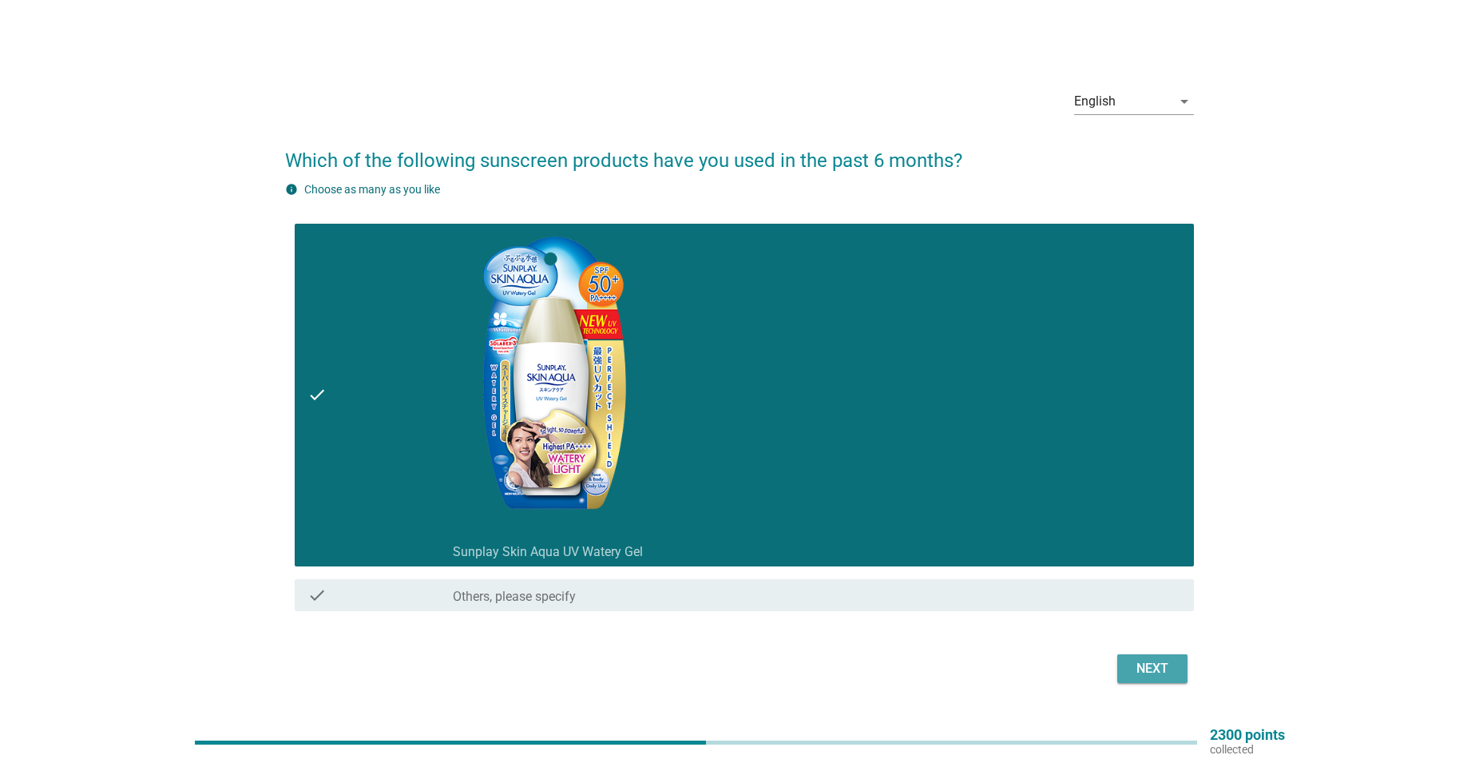
click at [1140, 662] on div "Next" at bounding box center [1152, 668] width 45 height 19
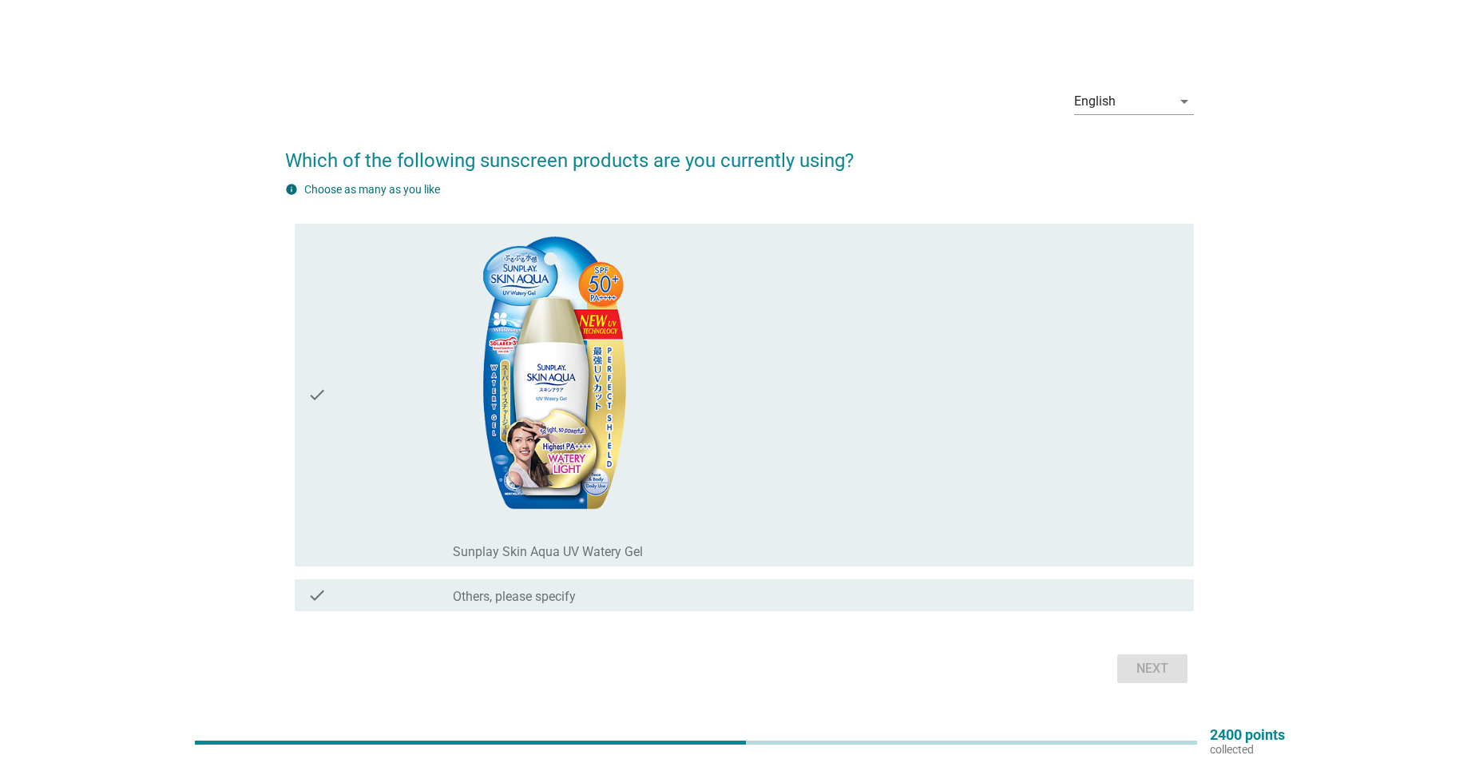
click at [397, 538] on div "check" at bounding box center [380, 395] width 145 height 330
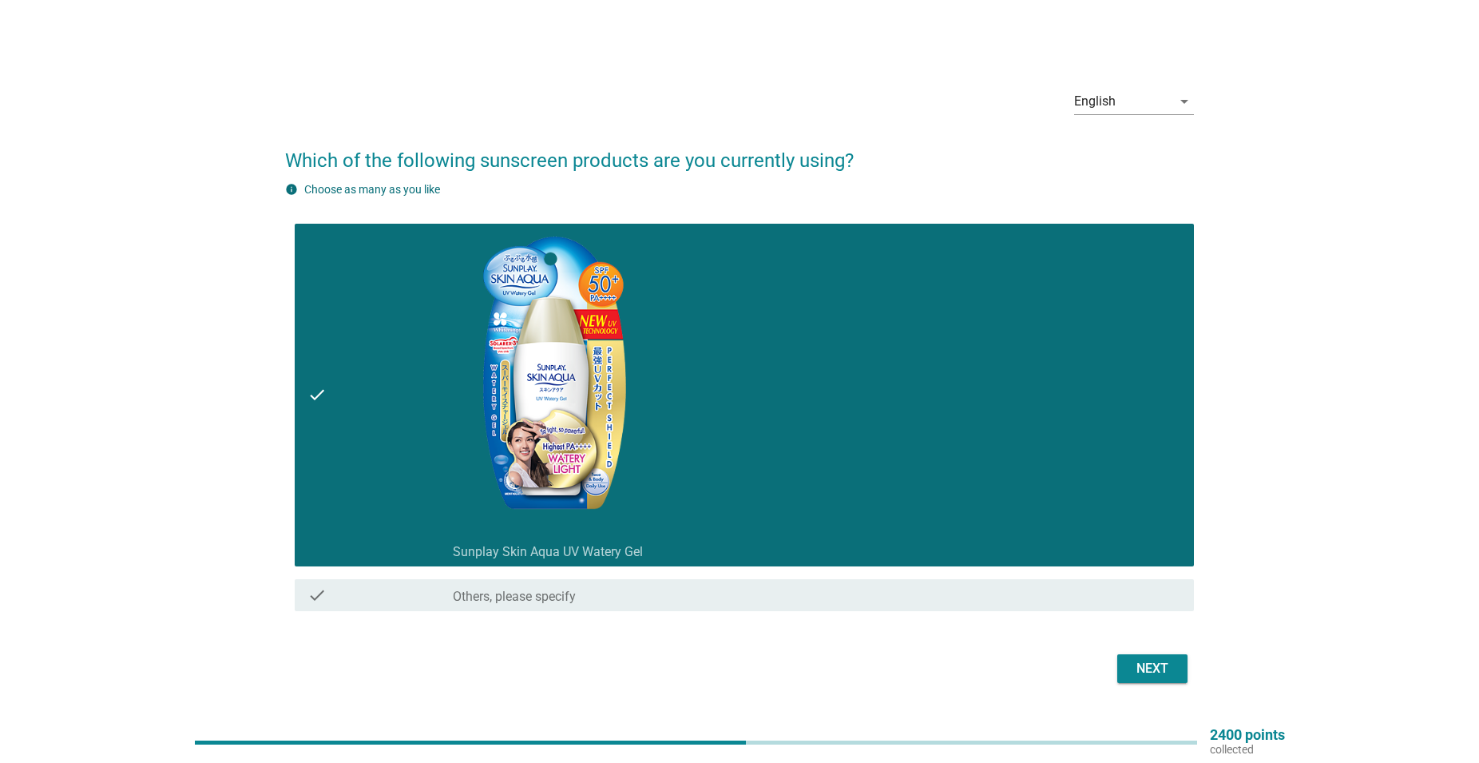
click at [1144, 655] on div "Next" at bounding box center [740, 668] width 910 height 38
click at [1144, 658] on button "Next" at bounding box center [1153, 668] width 70 height 29
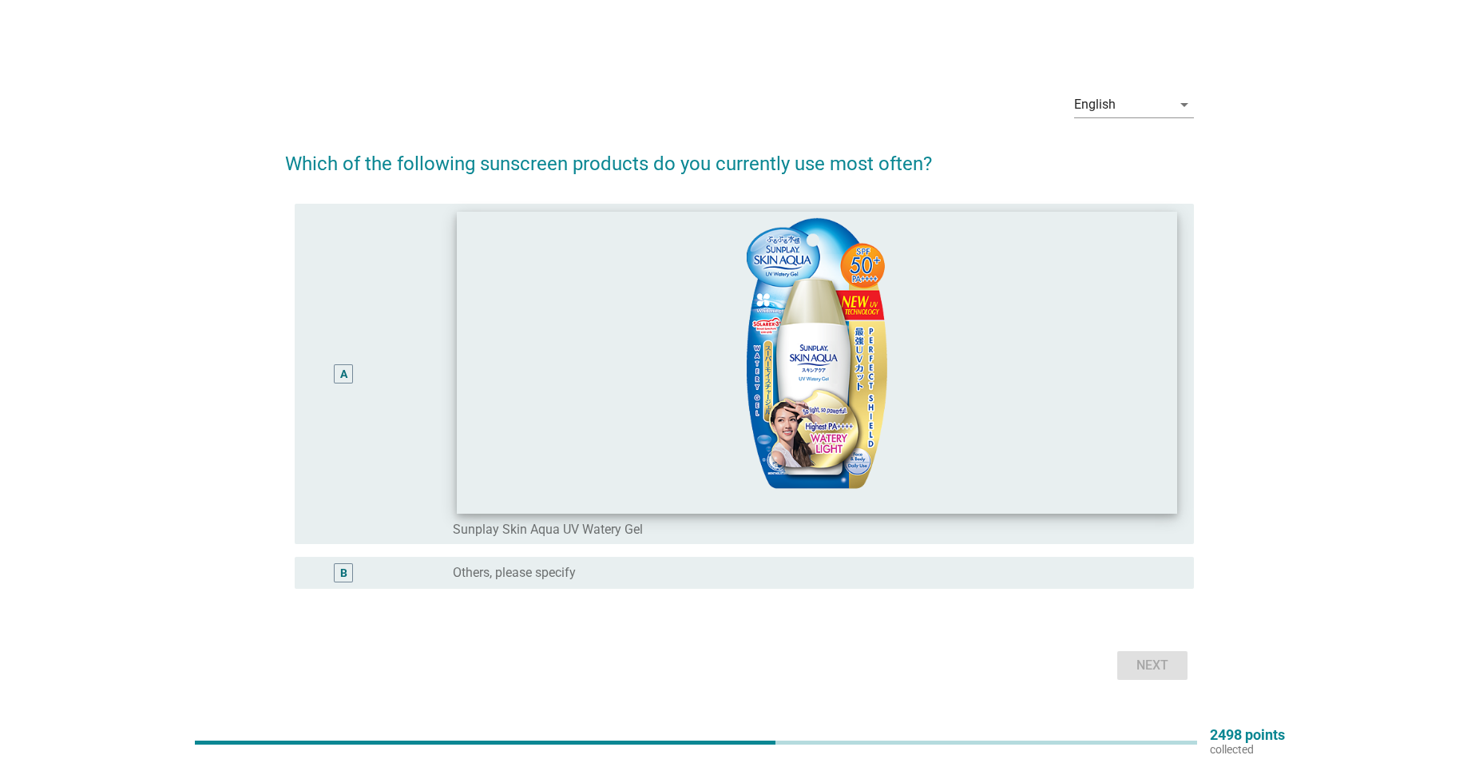
click at [508, 438] on img at bounding box center [817, 362] width 721 height 302
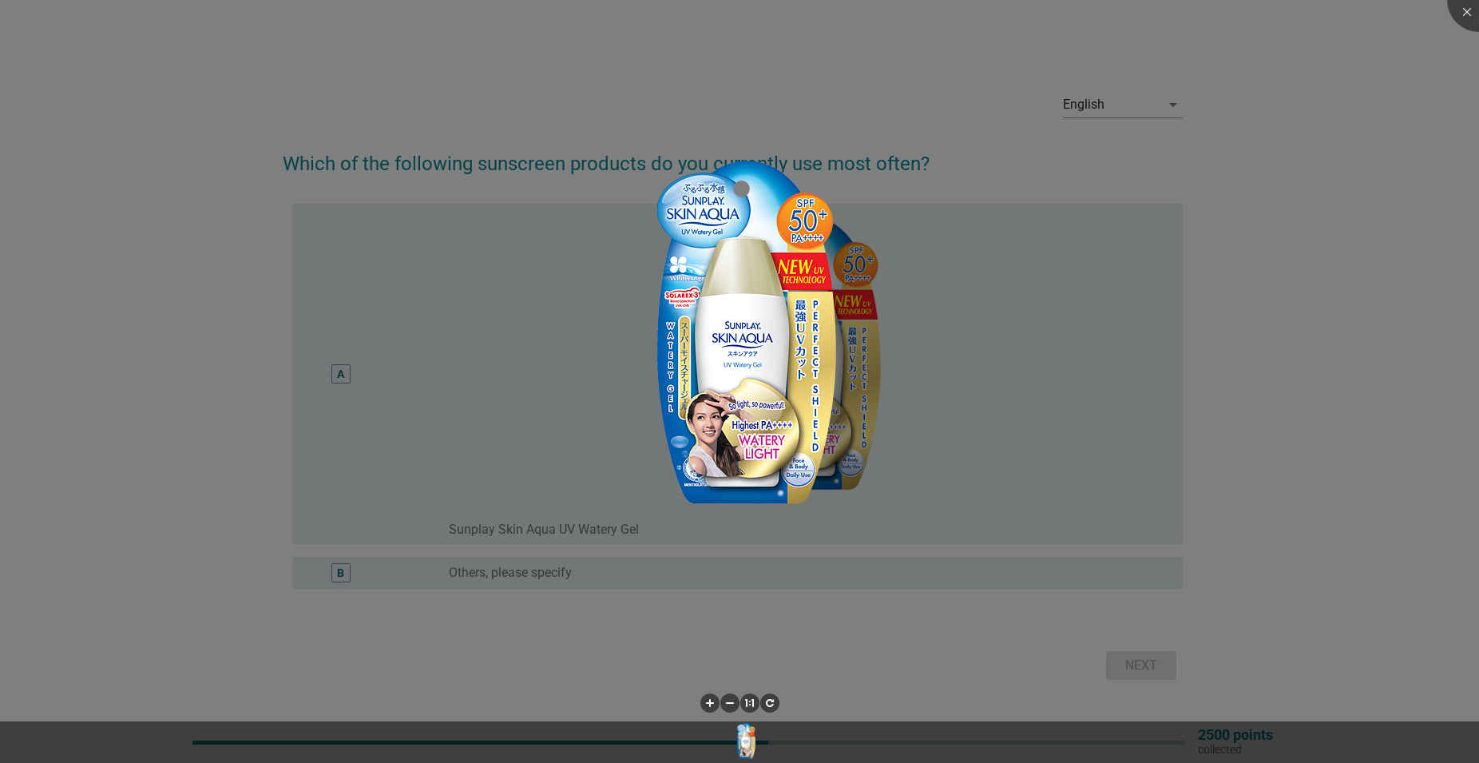
click at [1095, 391] on div at bounding box center [739, 381] width 1479 height 763
click at [1471, 25] on div at bounding box center [1479, 0] width 64 height 64
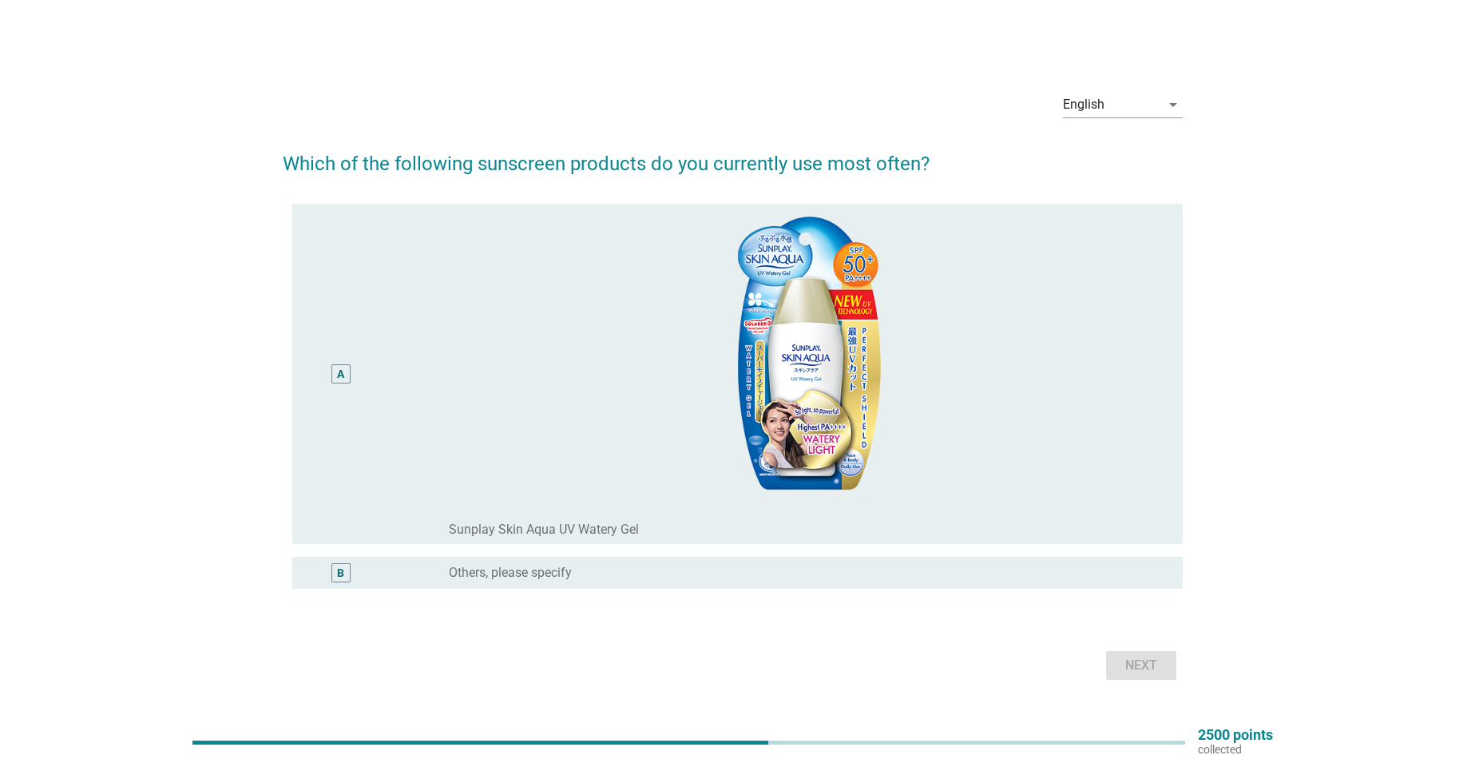
click at [395, 443] on body "English Bahasa Melayu English arrow_drop_down Which of the following sunscreen …" at bounding box center [739, 381] width 1479 height 763
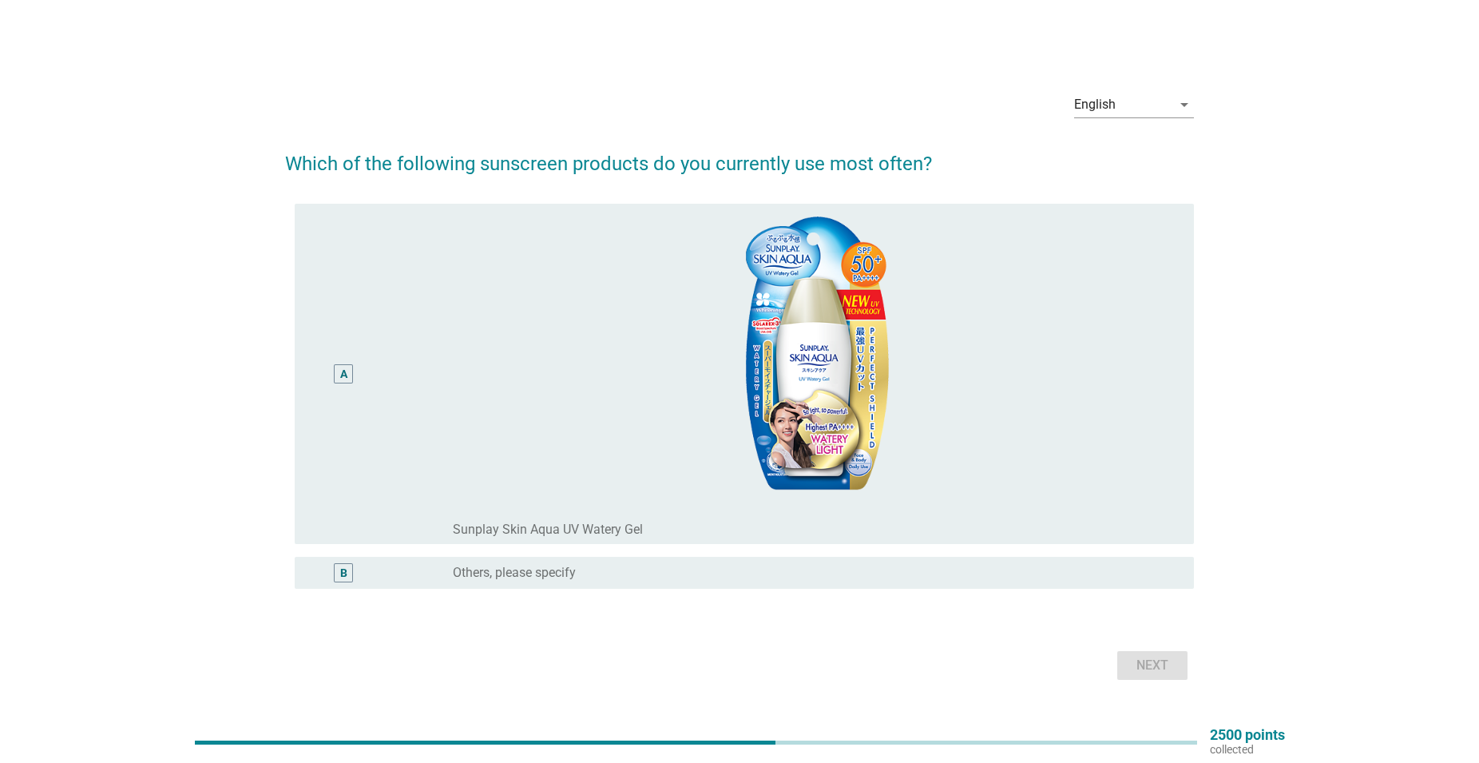
click at [346, 501] on div "A" at bounding box center [344, 374] width 73 height 328
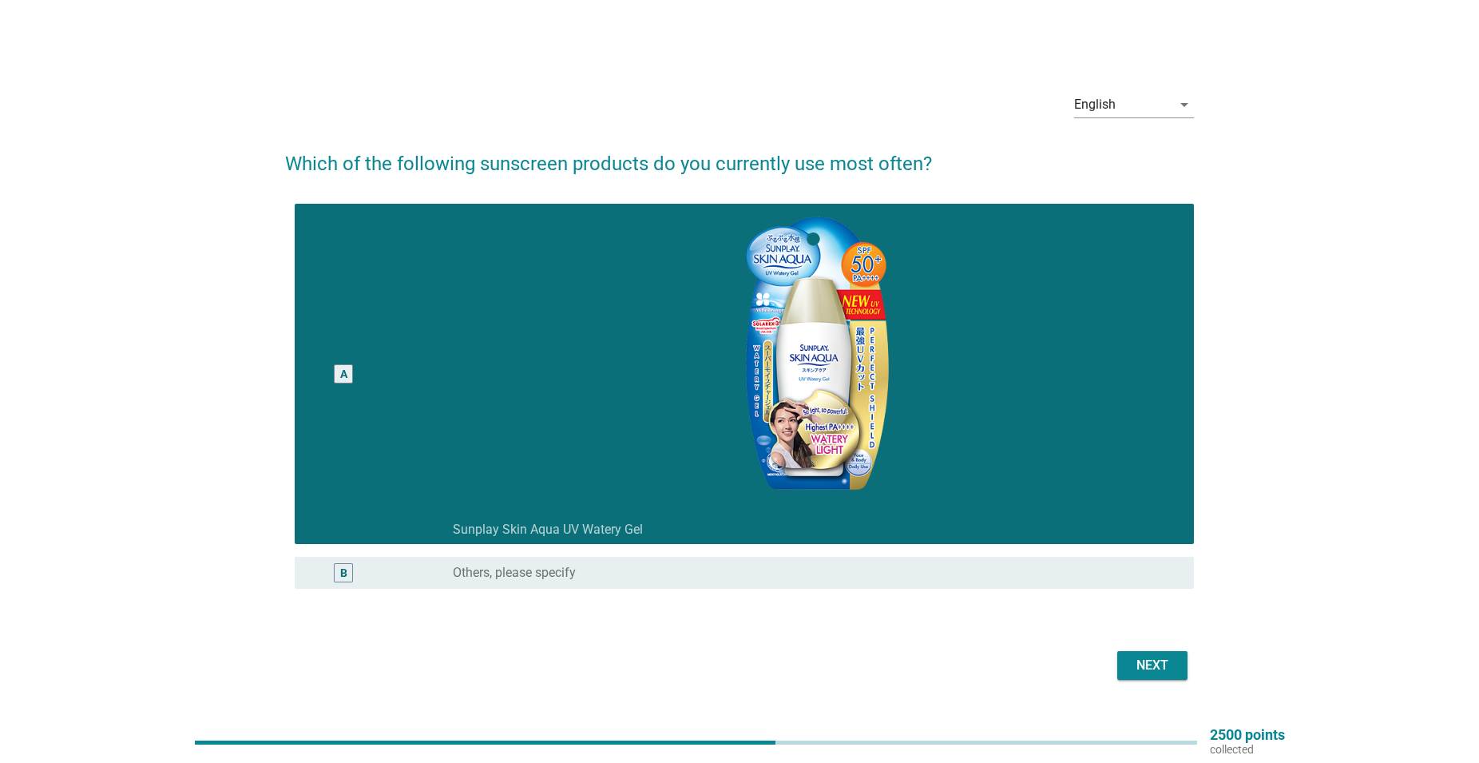
click at [1166, 671] on div "Next" at bounding box center [1152, 665] width 45 height 19
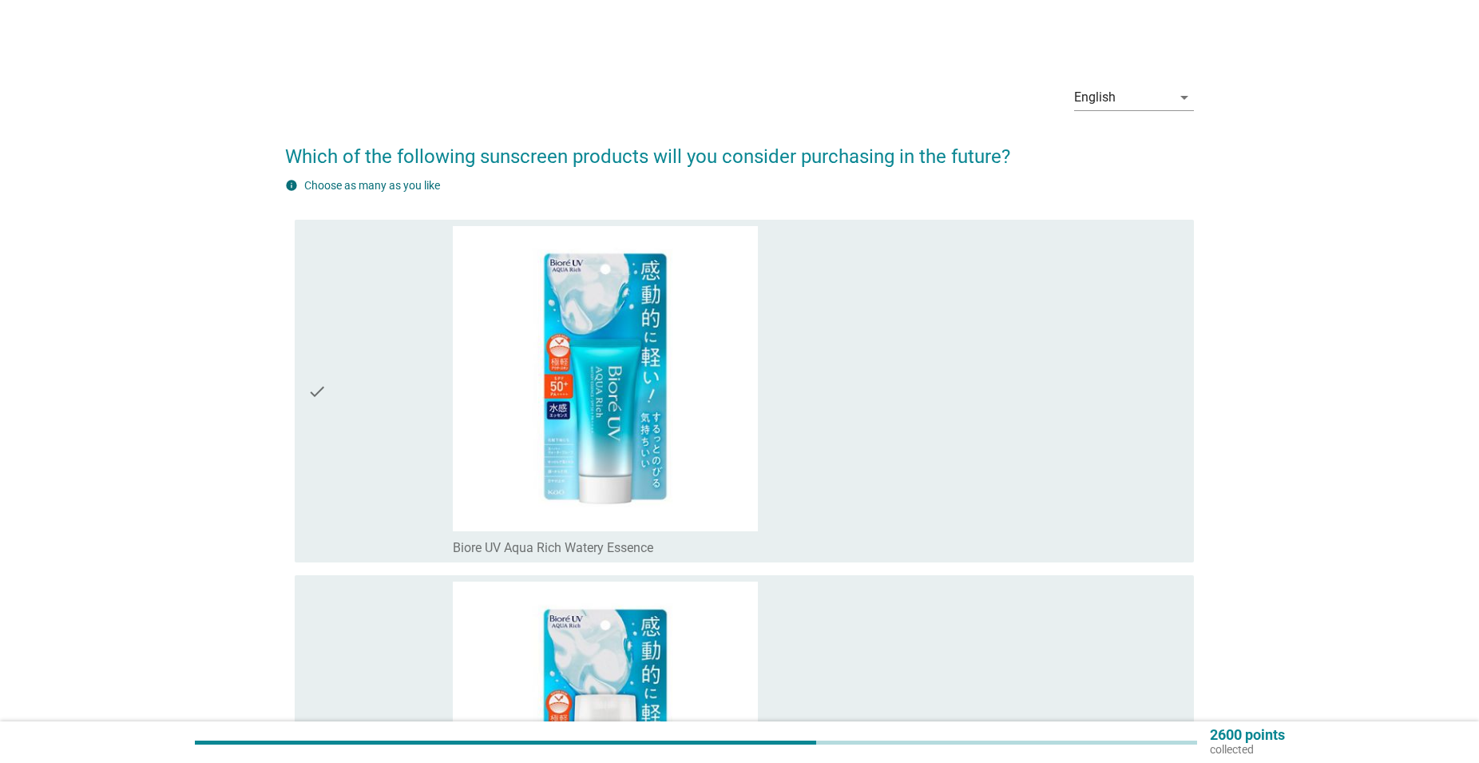
click at [342, 478] on div "check" at bounding box center [380, 391] width 145 height 330
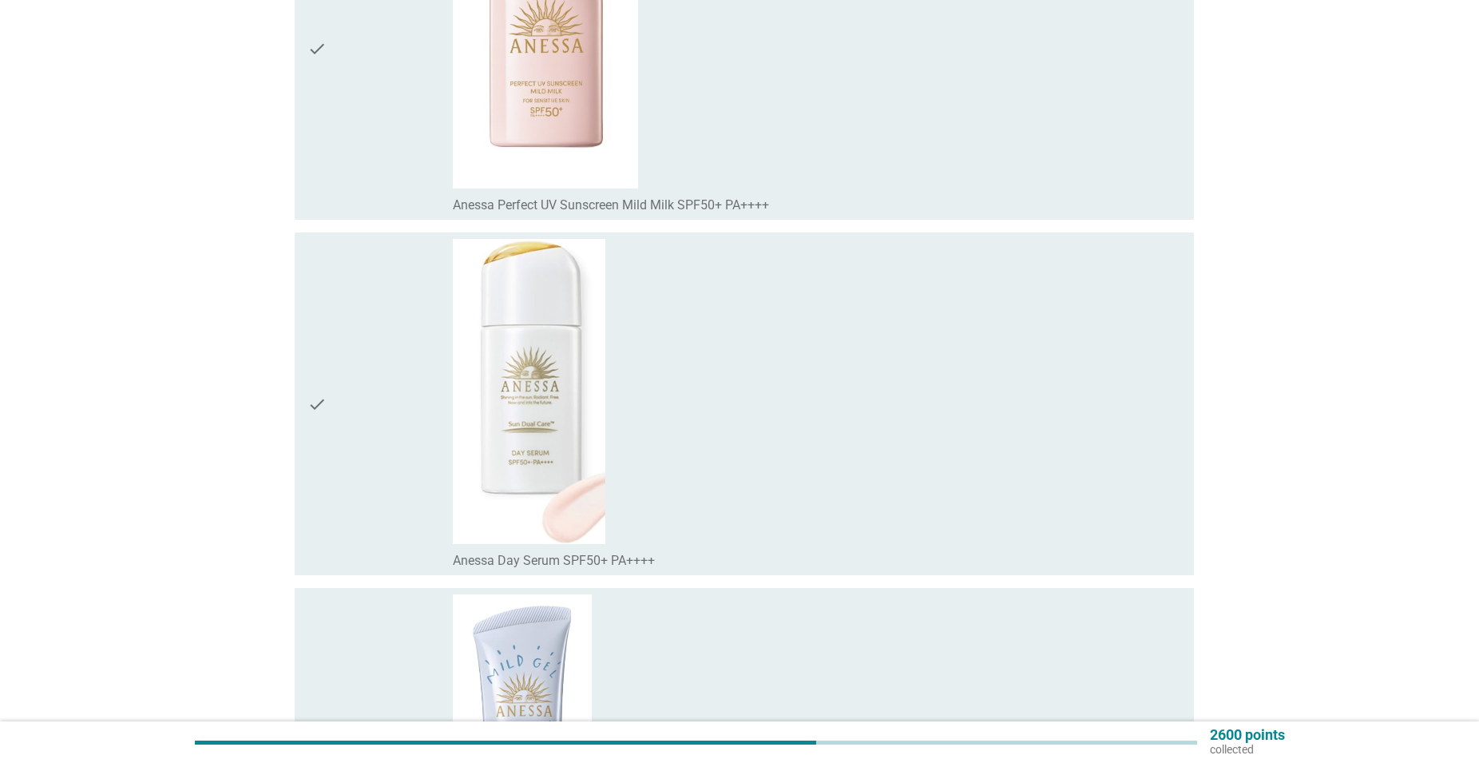
scroll to position [16823, 0]
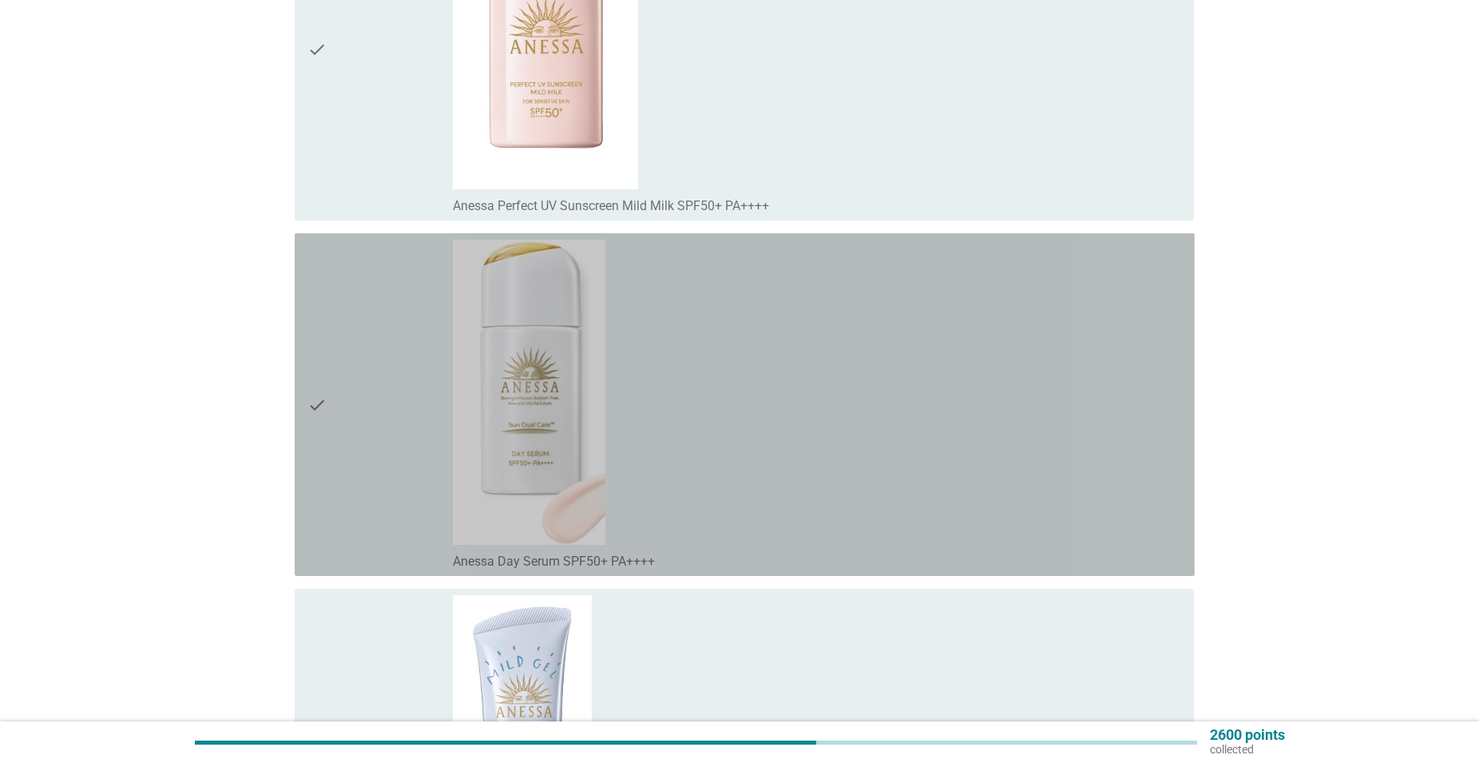
click at [891, 401] on div "check_box_outline_blank [PERSON_NAME] Day Serum SPF50+ PA++++" at bounding box center [817, 405] width 729 height 330
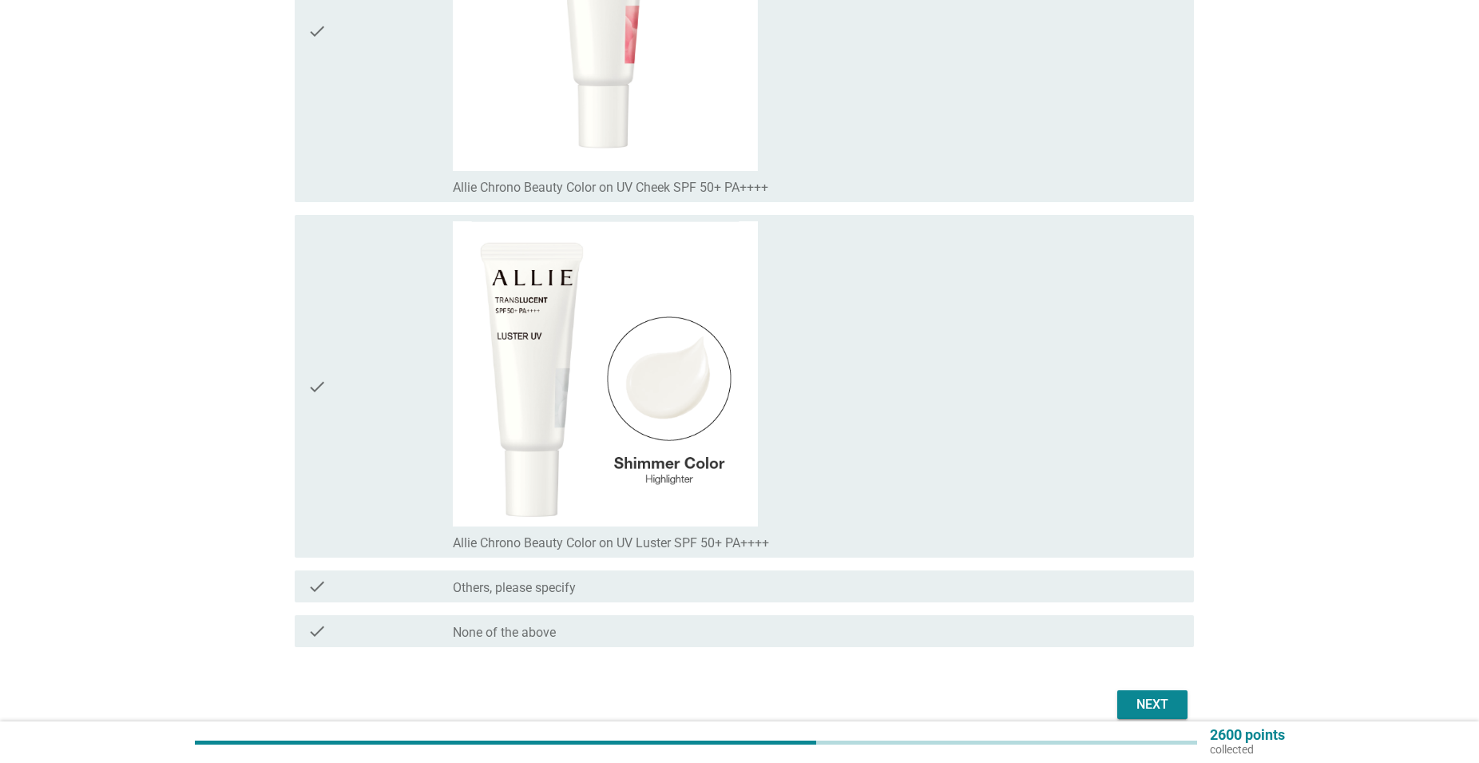
scroll to position [19675, 0]
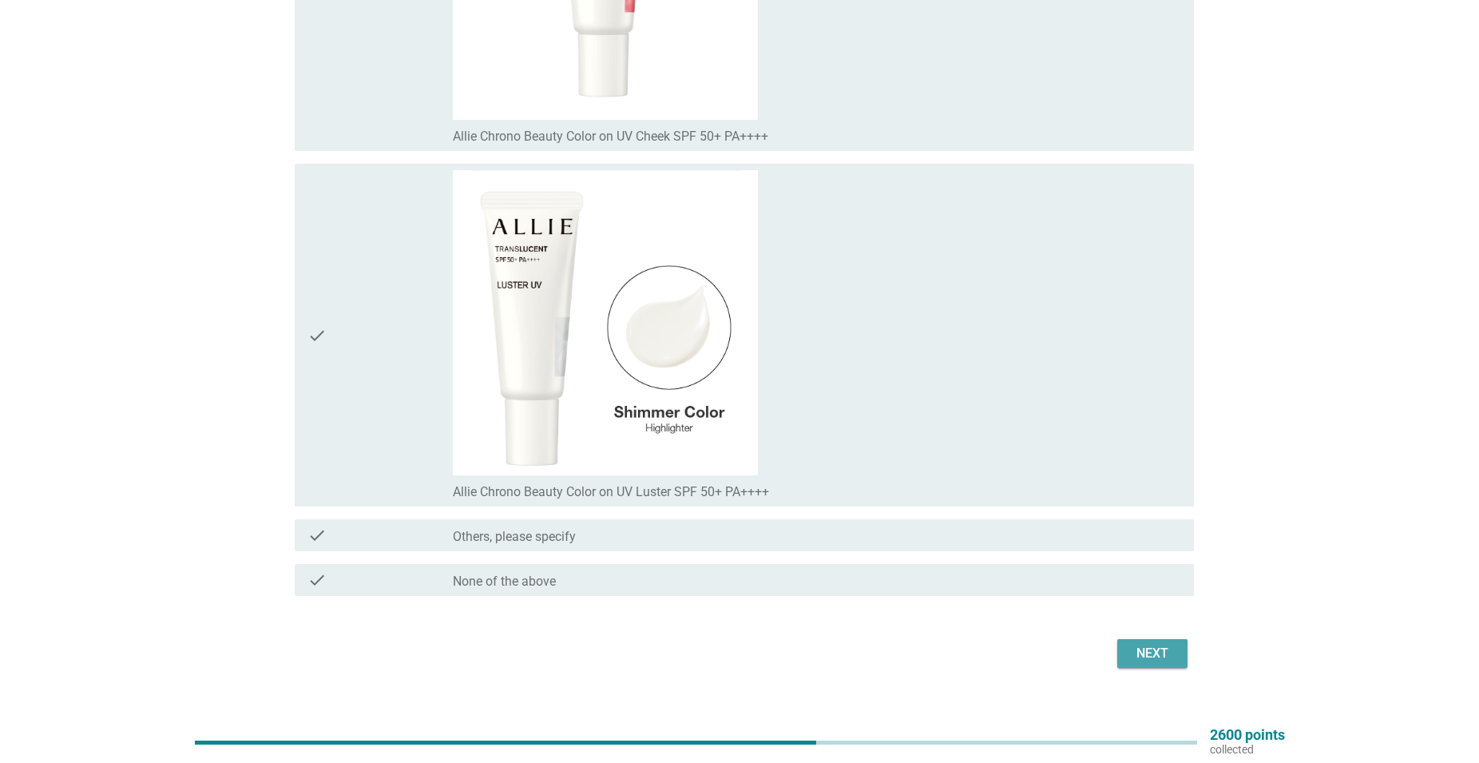
click at [1148, 644] on div "Next" at bounding box center [1152, 653] width 45 height 19
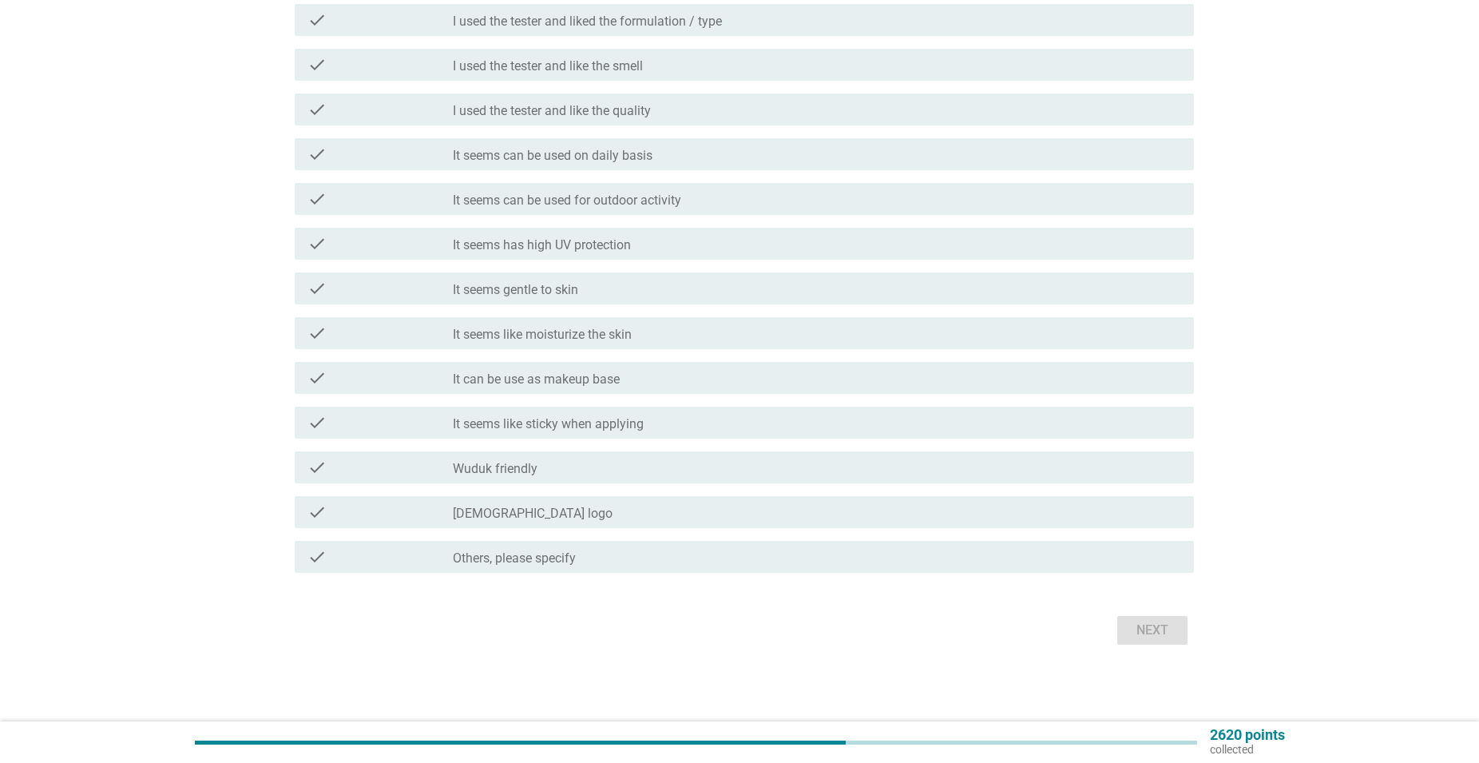
scroll to position [0, 0]
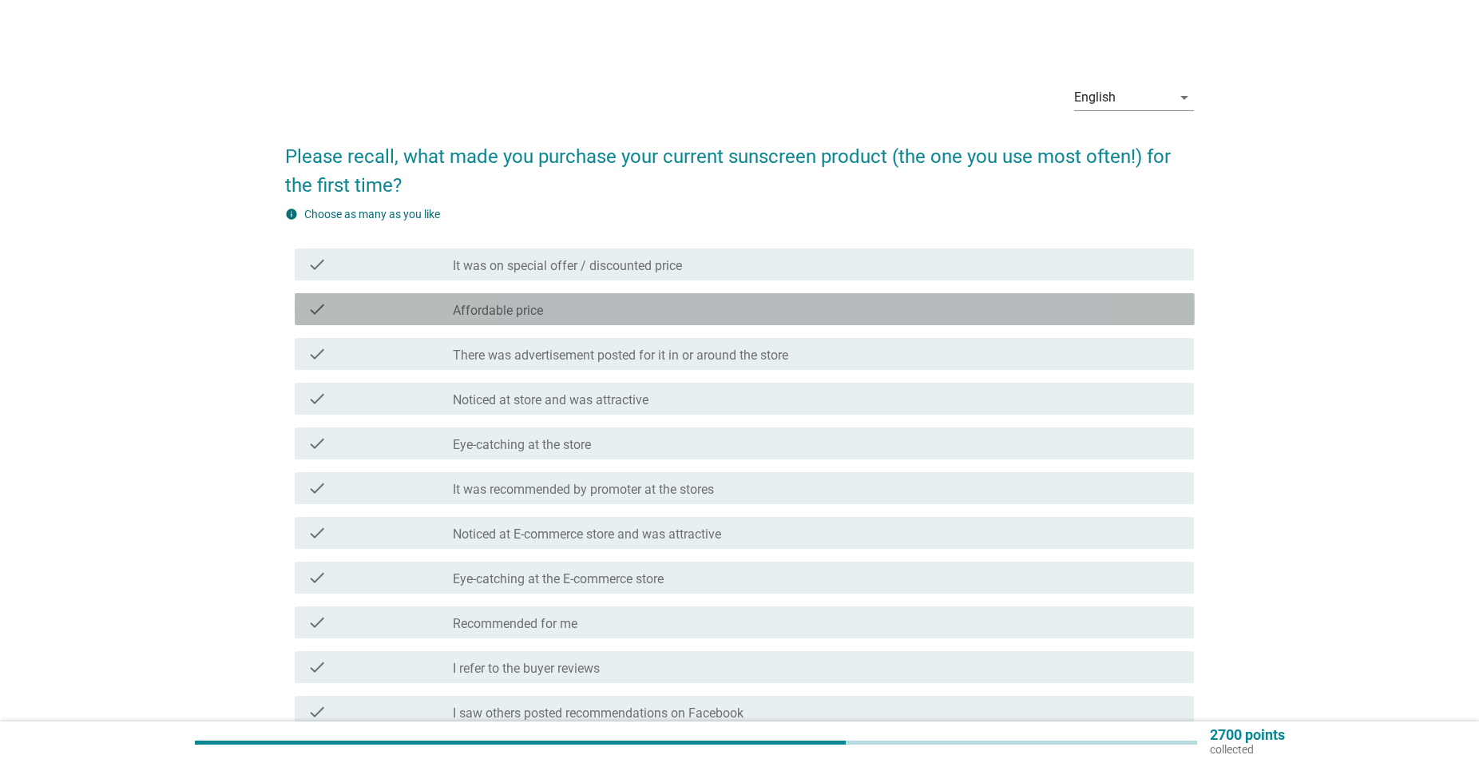
click at [650, 306] on div "check_box_outline_blank Affordable price" at bounding box center [817, 309] width 729 height 19
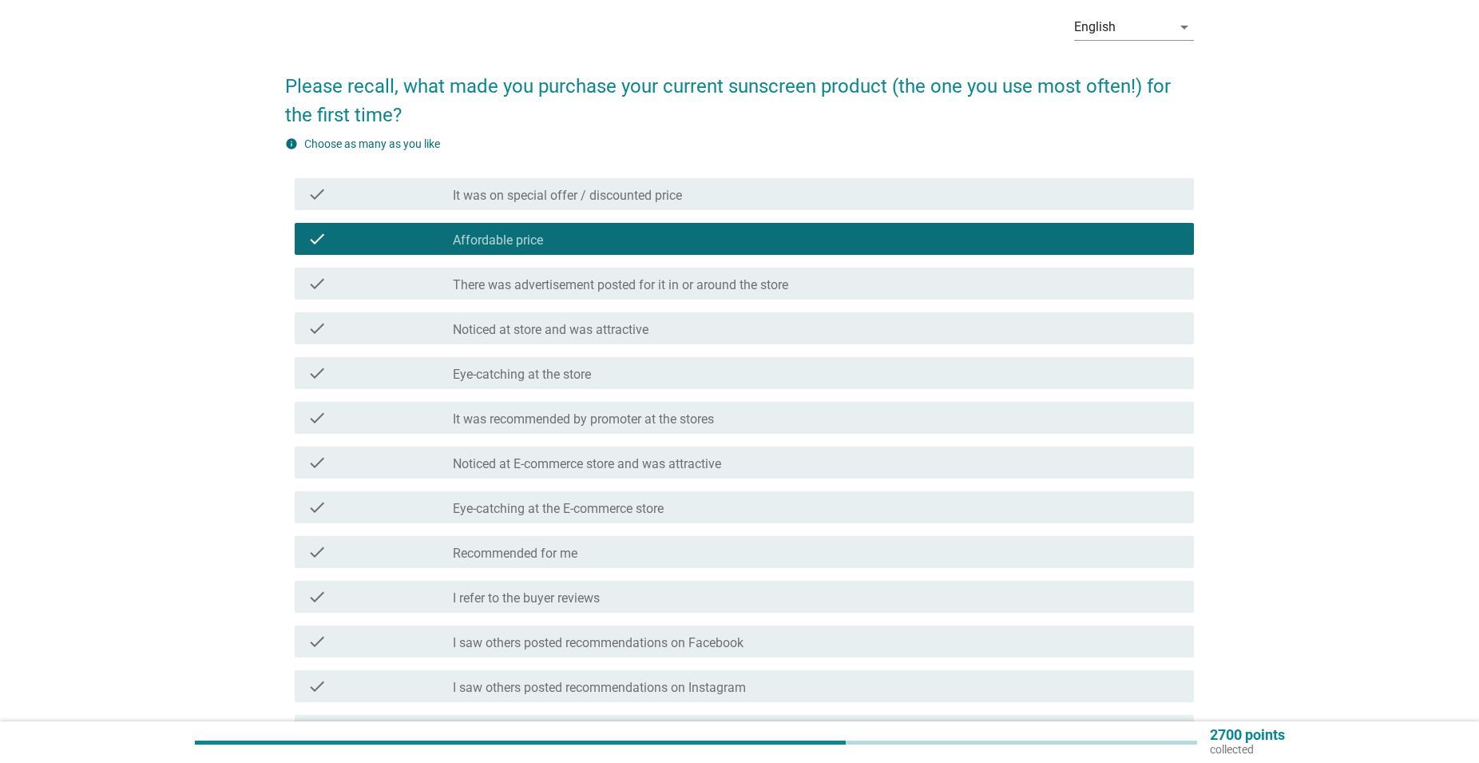
scroll to position [163, 0]
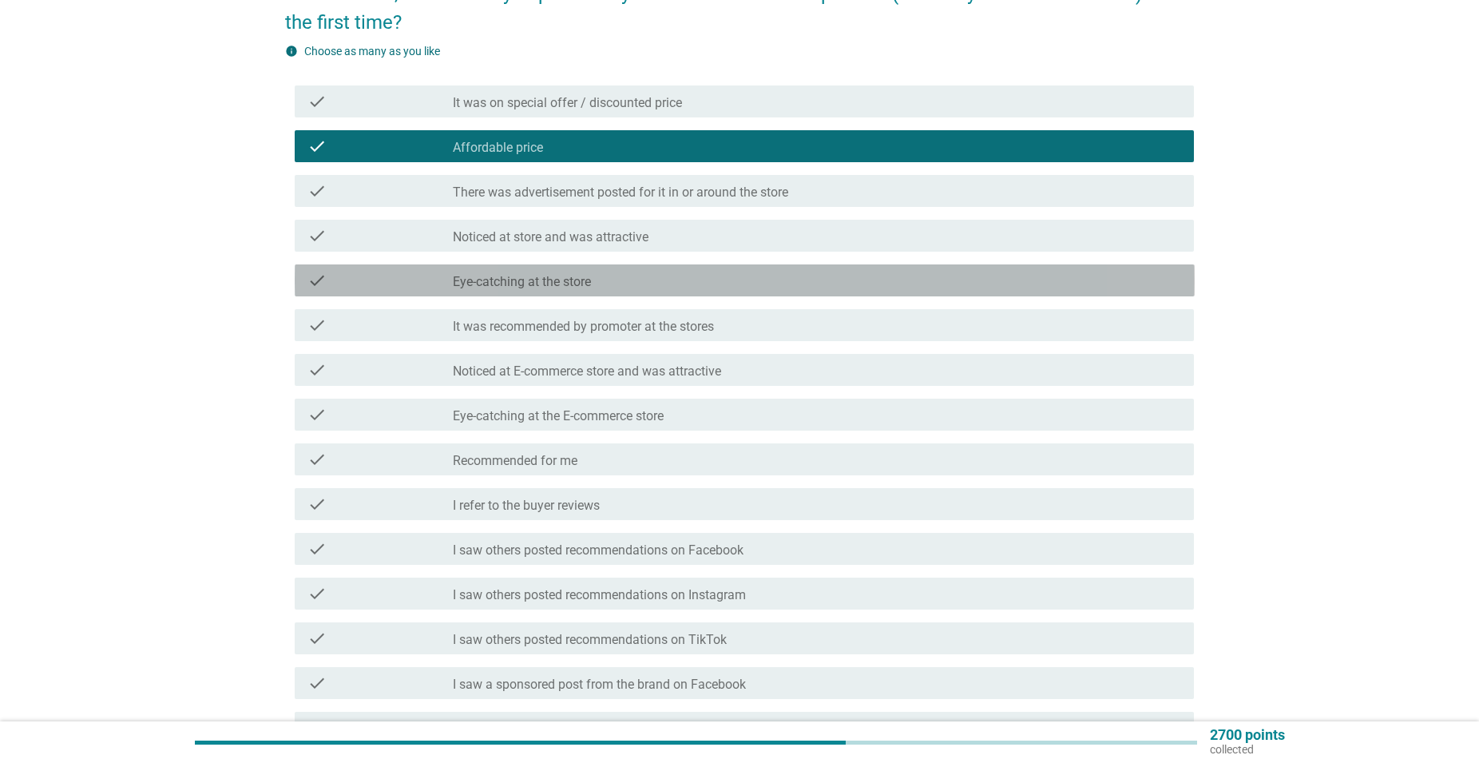
click at [709, 284] on div "check_box_outline_blank Eye-catching at the store" at bounding box center [817, 280] width 729 height 19
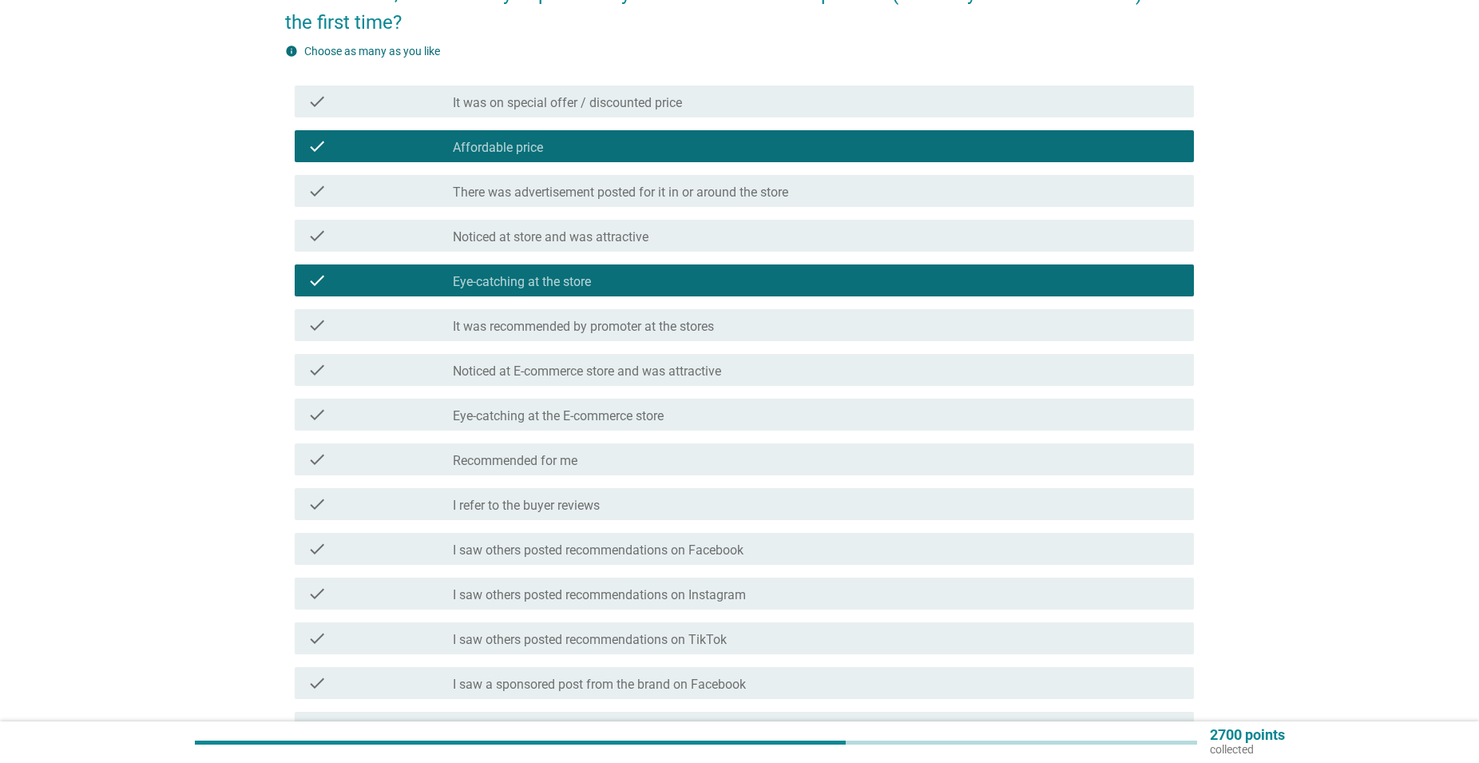
click at [709, 284] on div "check_box_outline_blank Eye-catching at the store" at bounding box center [817, 280] width 729 height 19
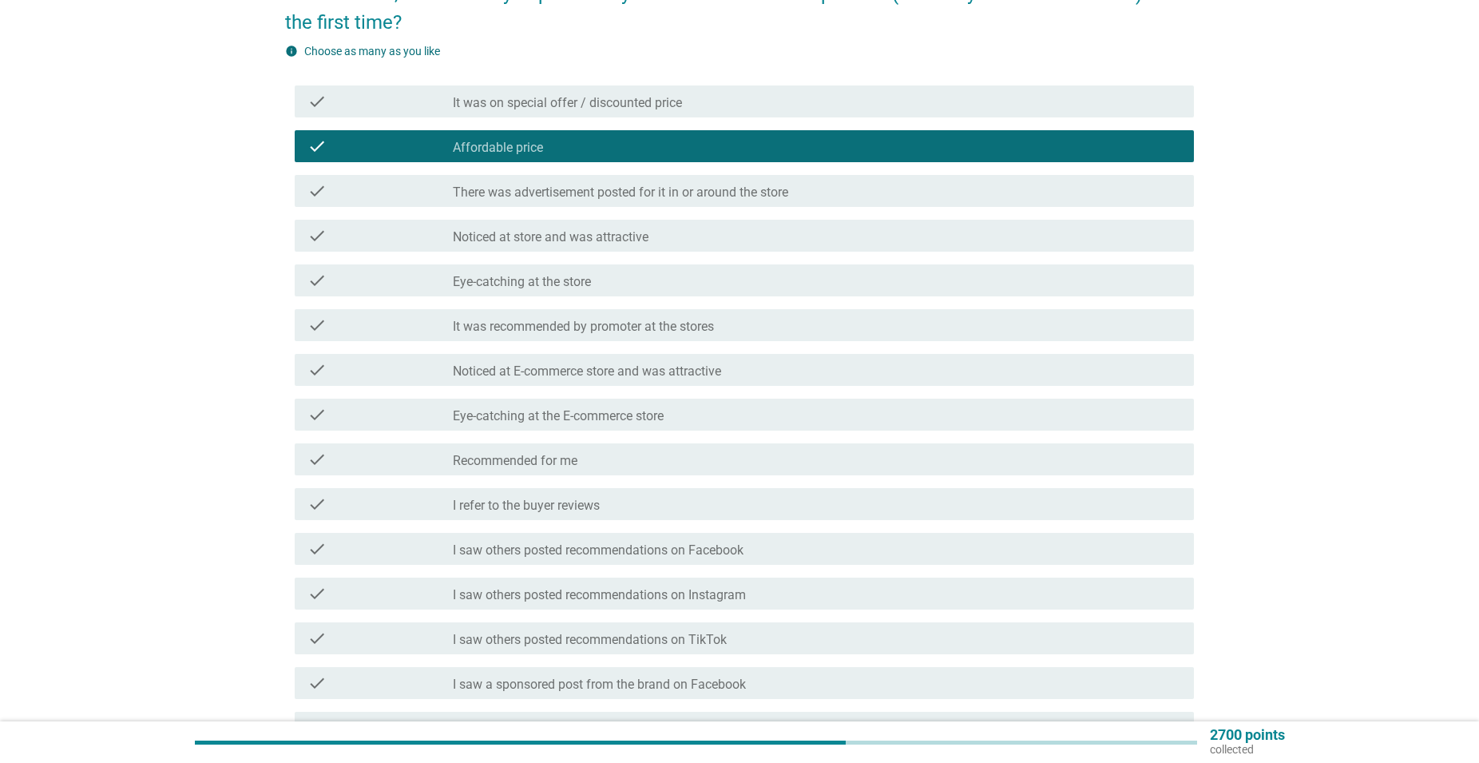
click at [721, 105] on div "check_box_outline_blank It was on special offer / discounted price" at bounding box center [817, 101] width 729 height 19
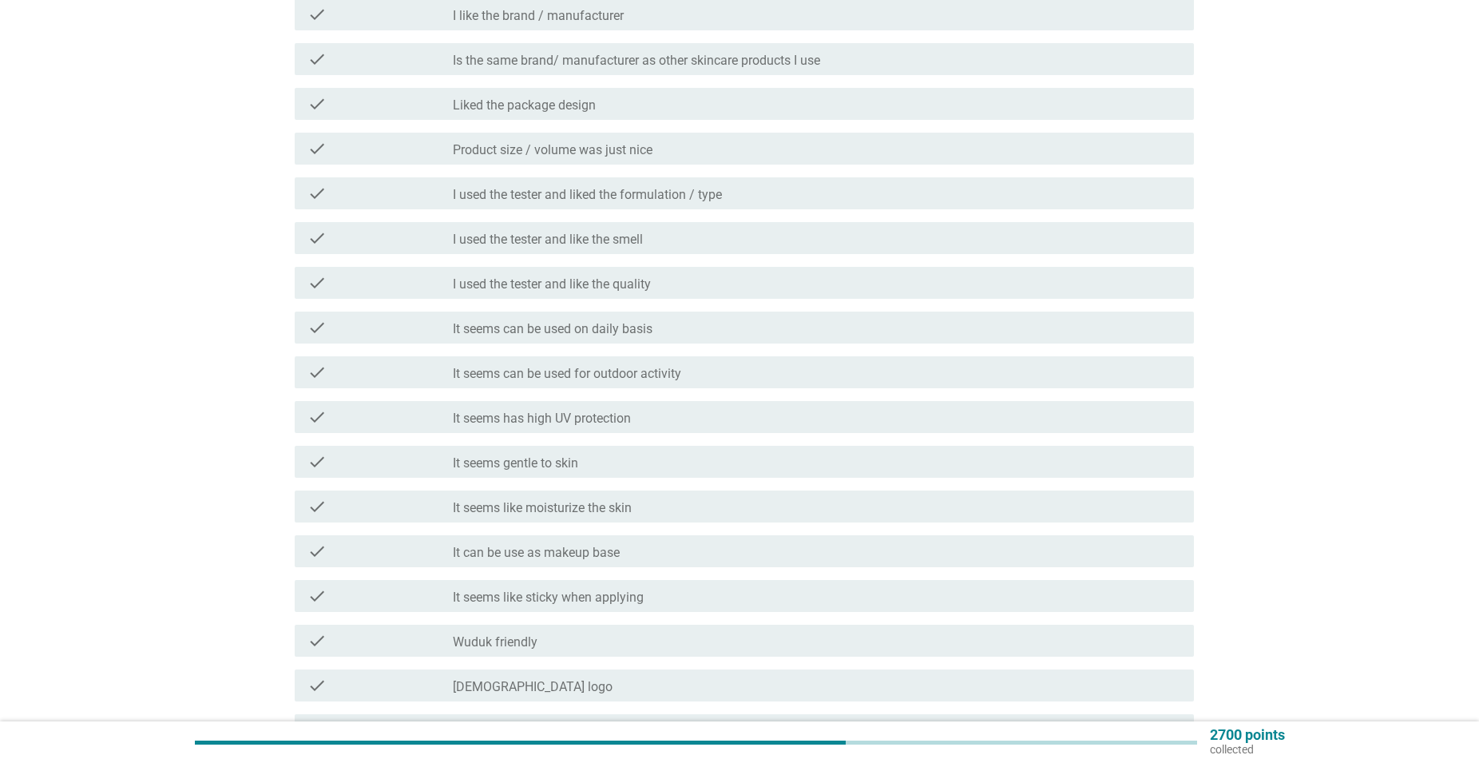
scroll to position [1548, 0]
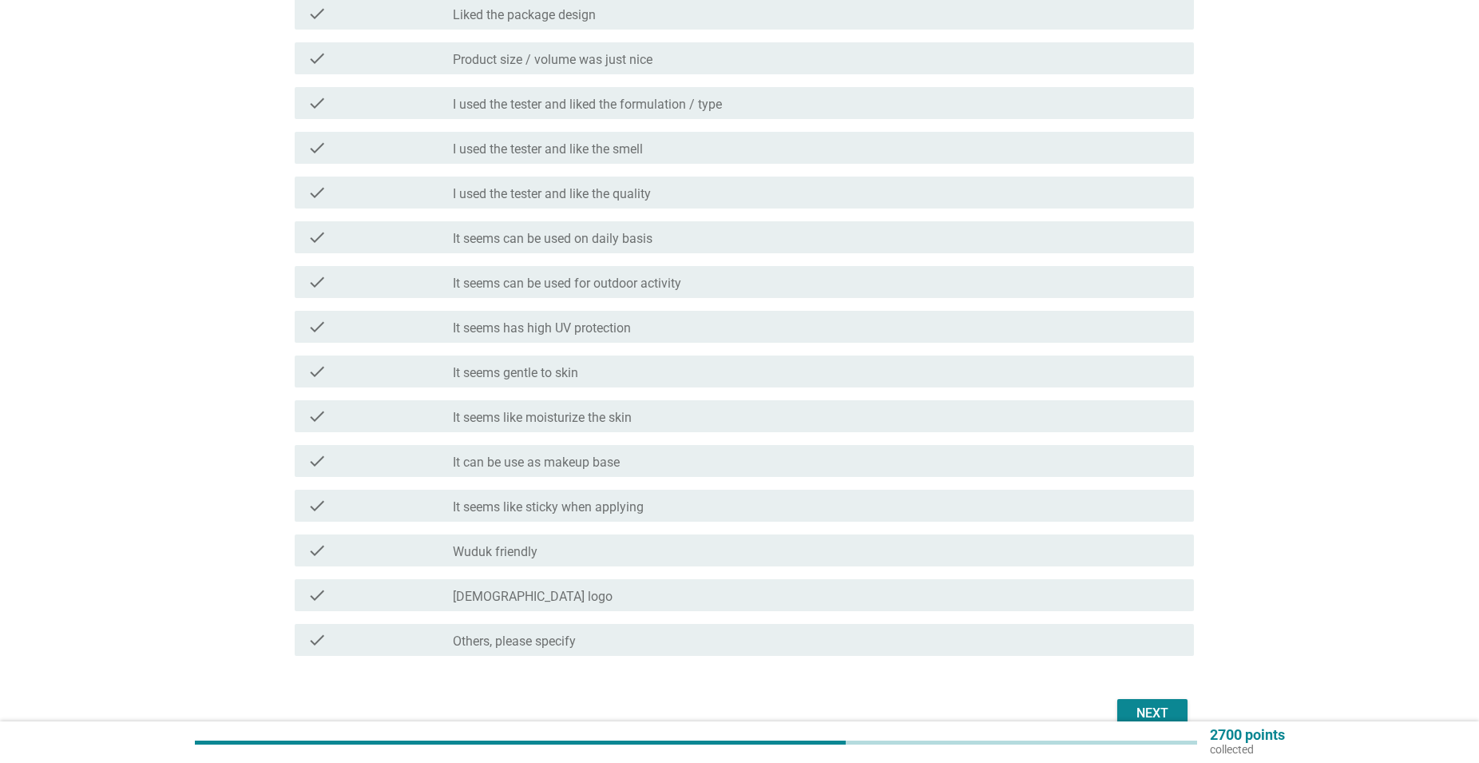
click at [1157, 710] on div "Next" at bounding box center [1152, 713] width 45 height 19
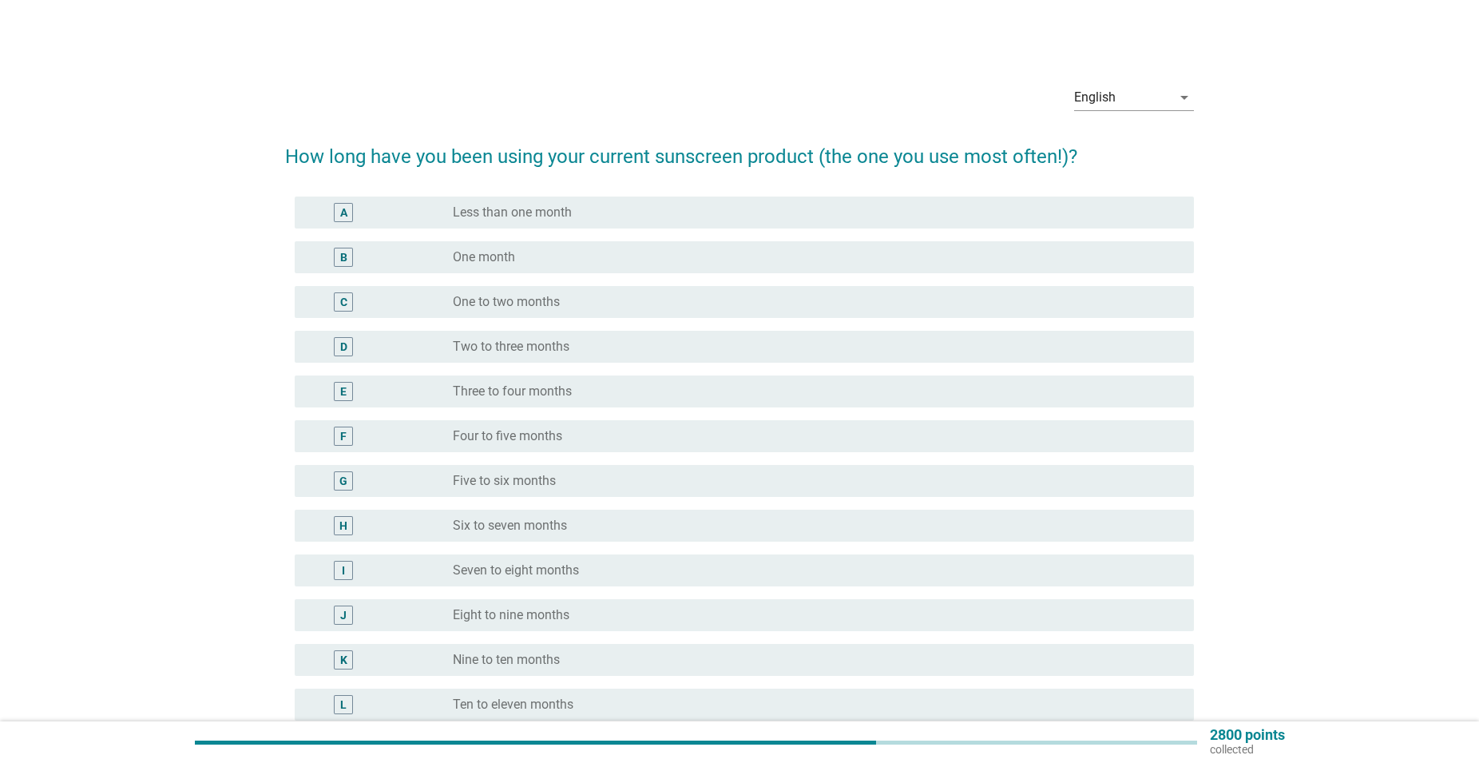
click at [663, 378] on div "E radio_button_unchecked Three to four months" at bounding box center [745, 391] width 900 height 32
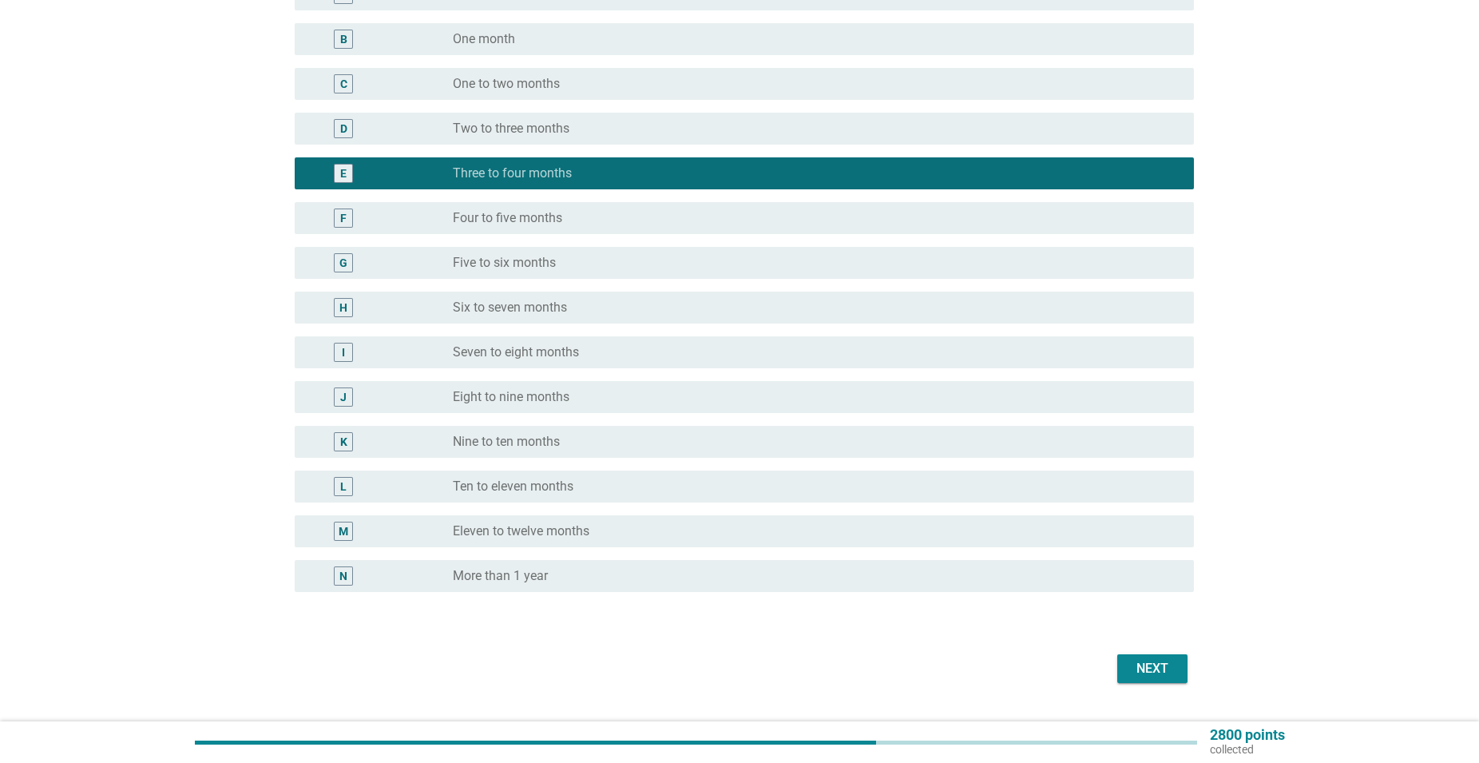
scroll to position [256, 0]
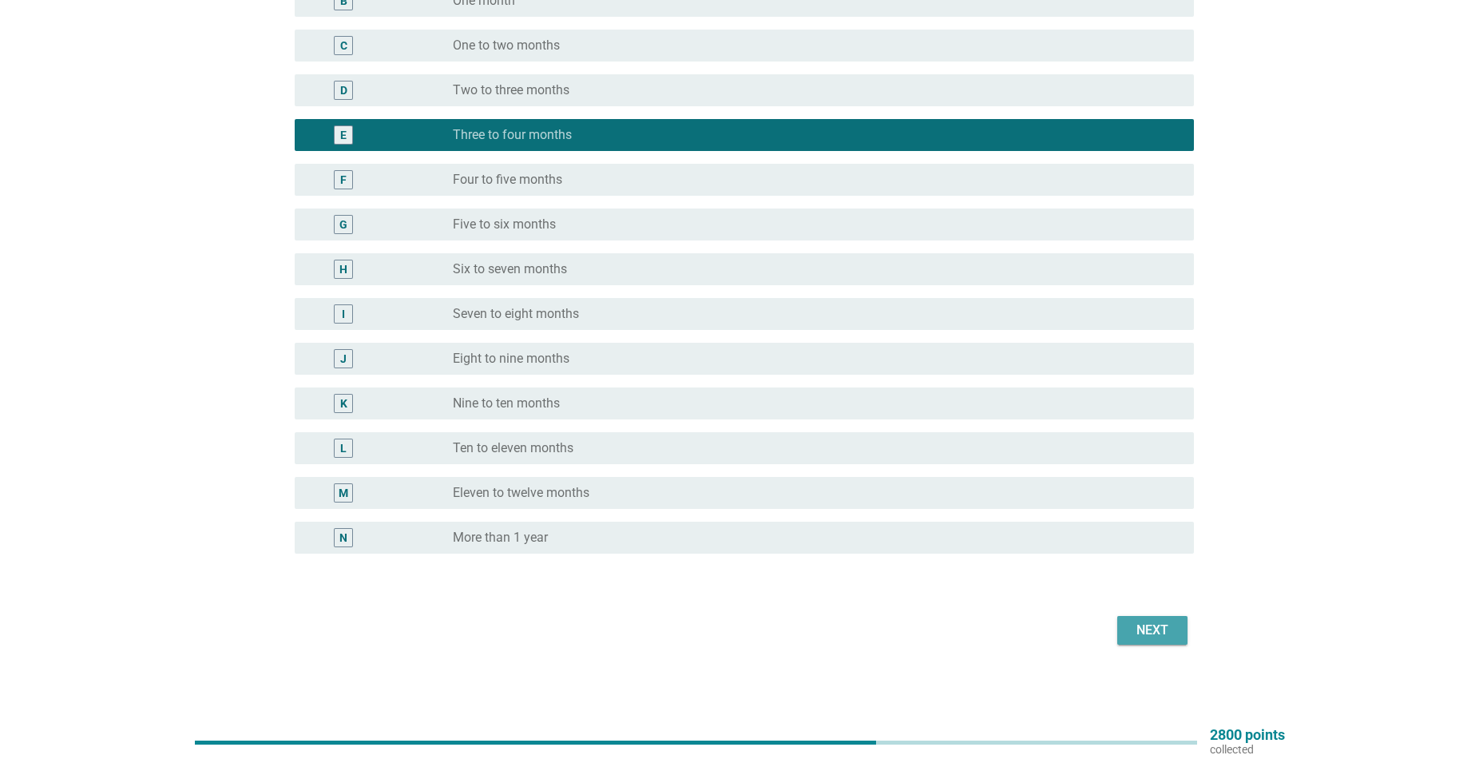
click at [1130, 638] on button "Next" at bounding box center [1153, 630] width 70 height 29
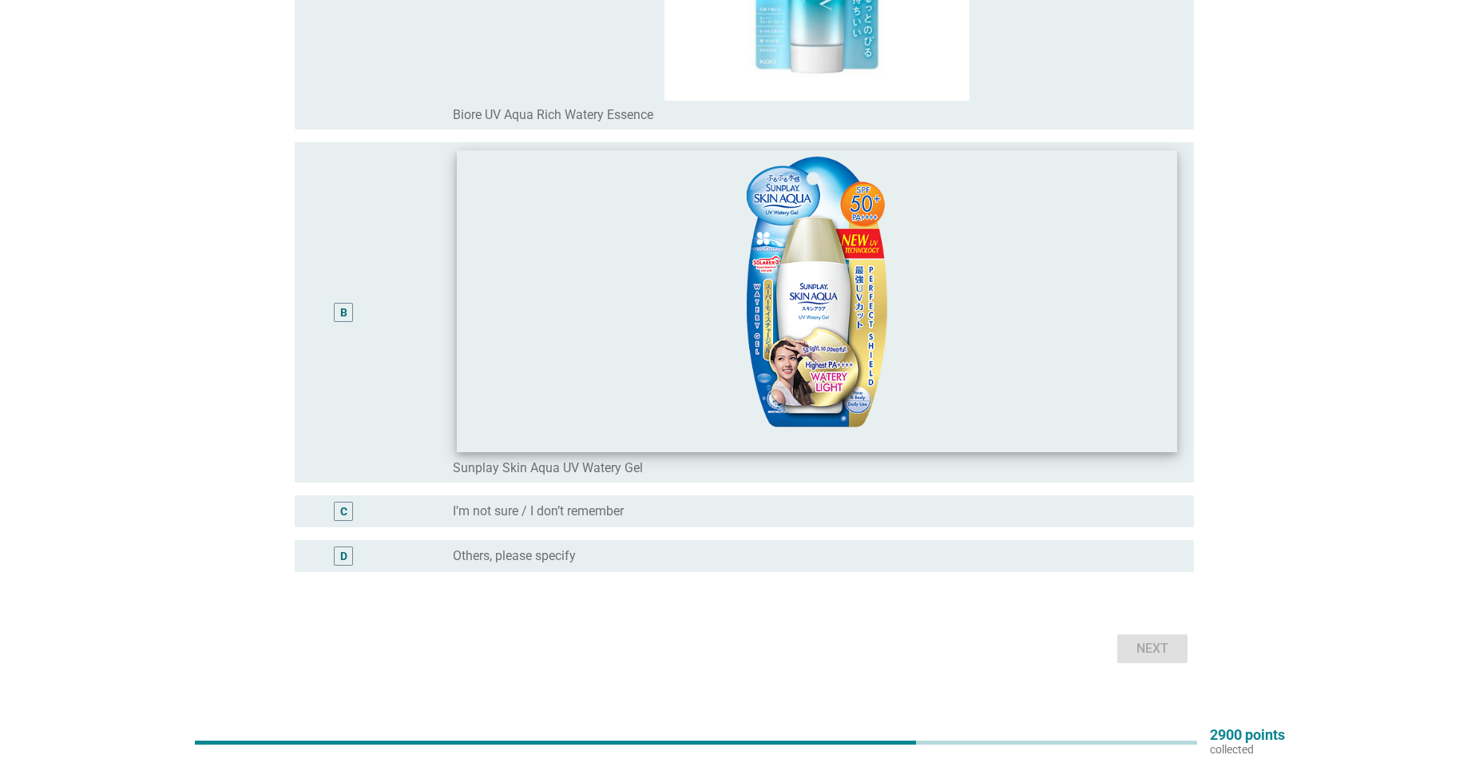
click at [987, 361] on img at bounding box center [817, 301] width 721 height 302
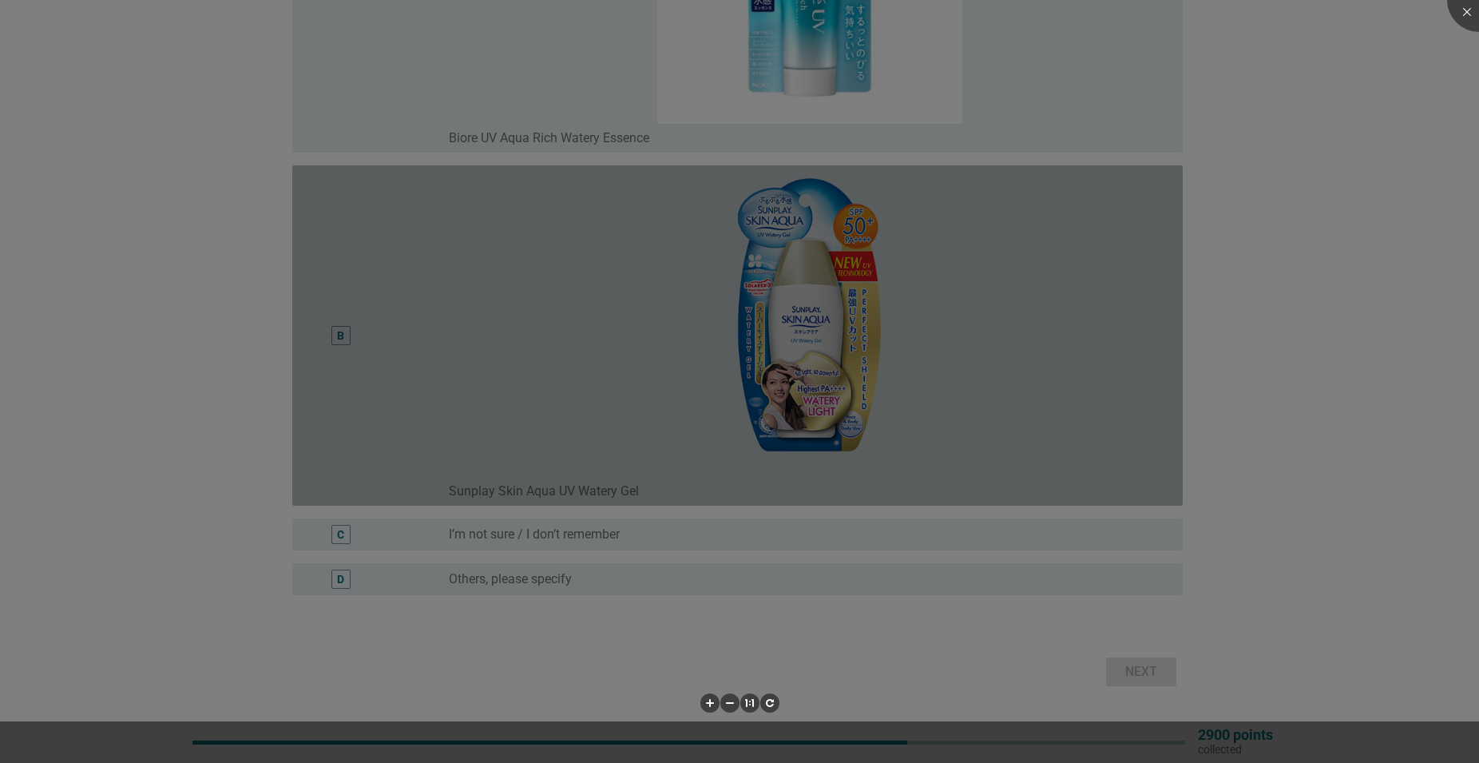
scroll to position [384, 0]
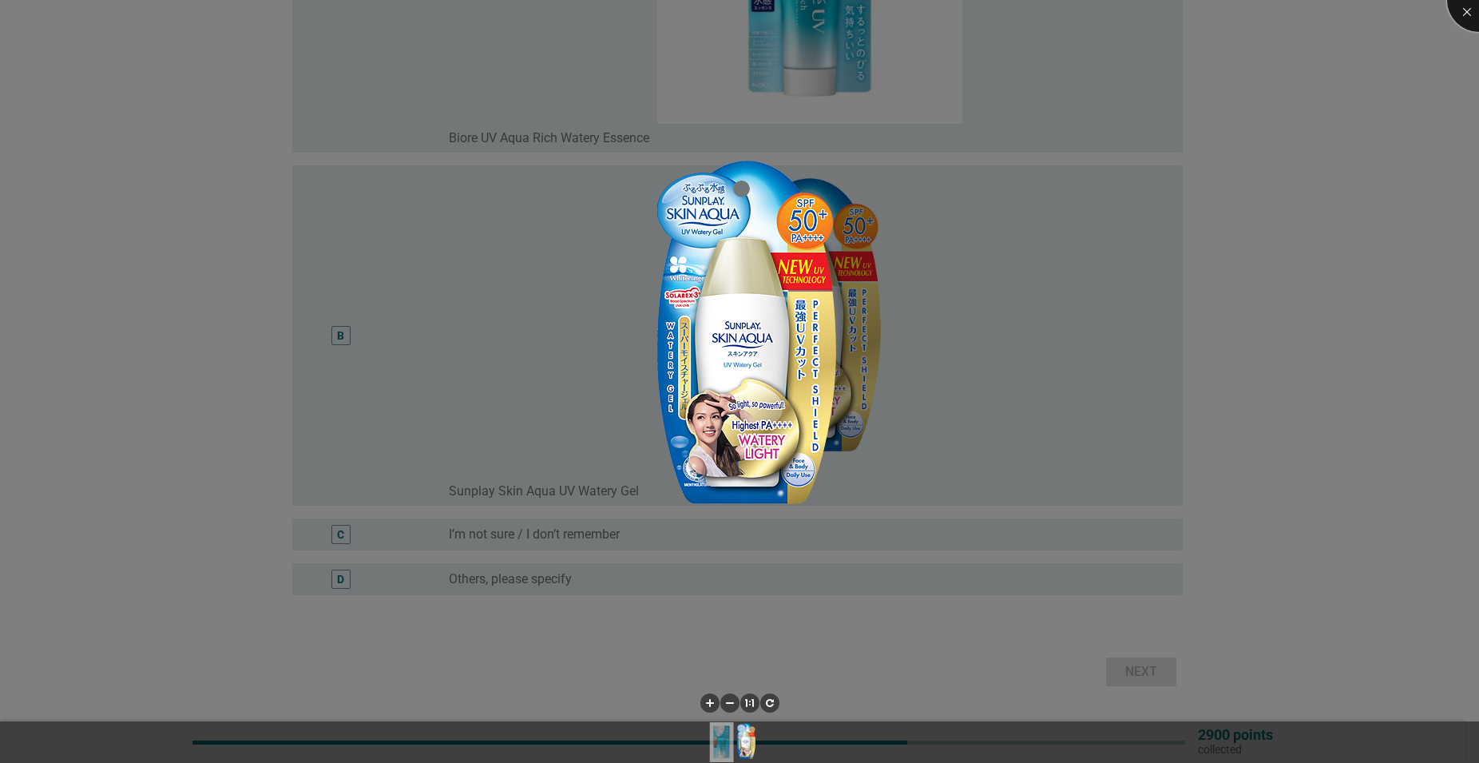
click at [1463, 26] on div at bounding box center [1479, 0] width 64 height 64
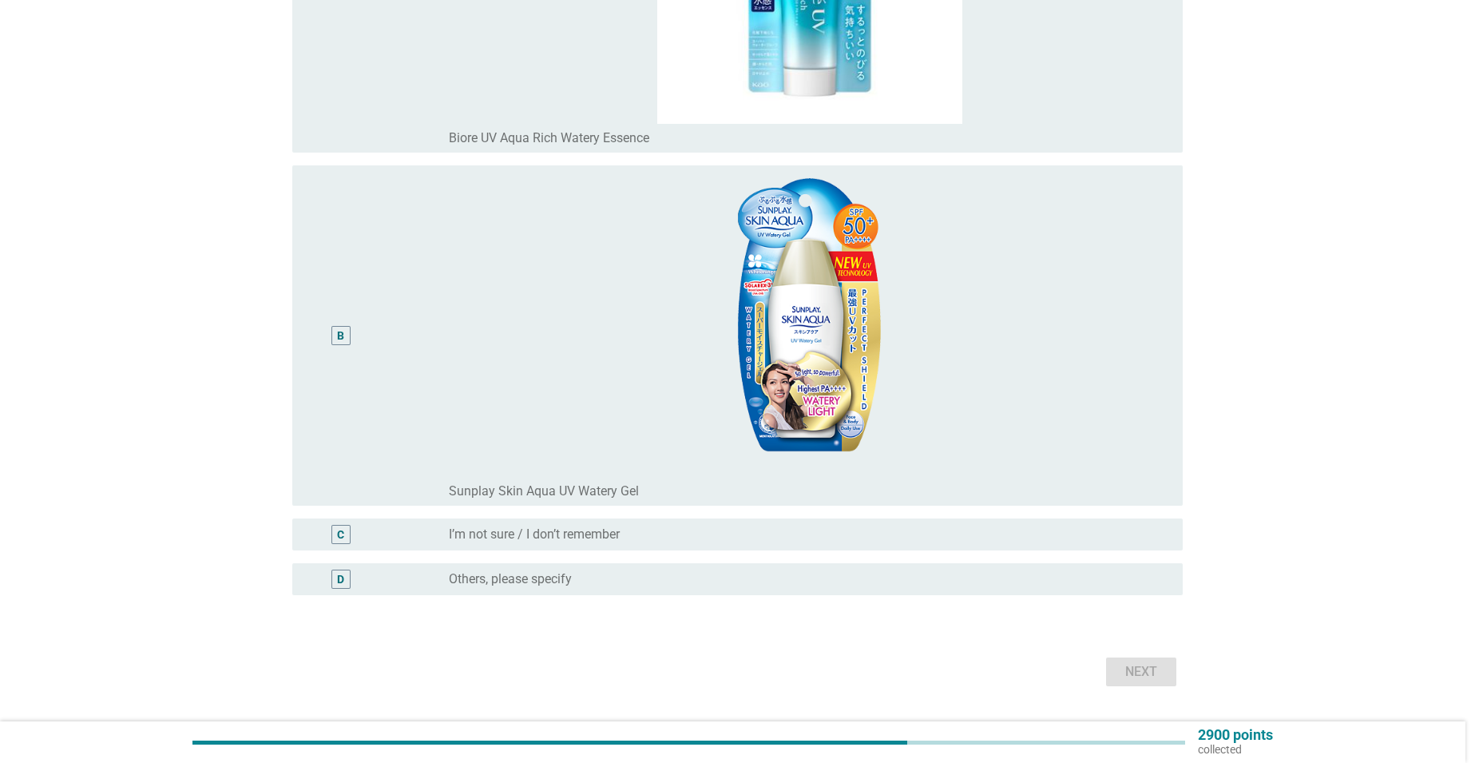
click at [345, 353] on div at bounding box center [739, 381] width 1479 height 763
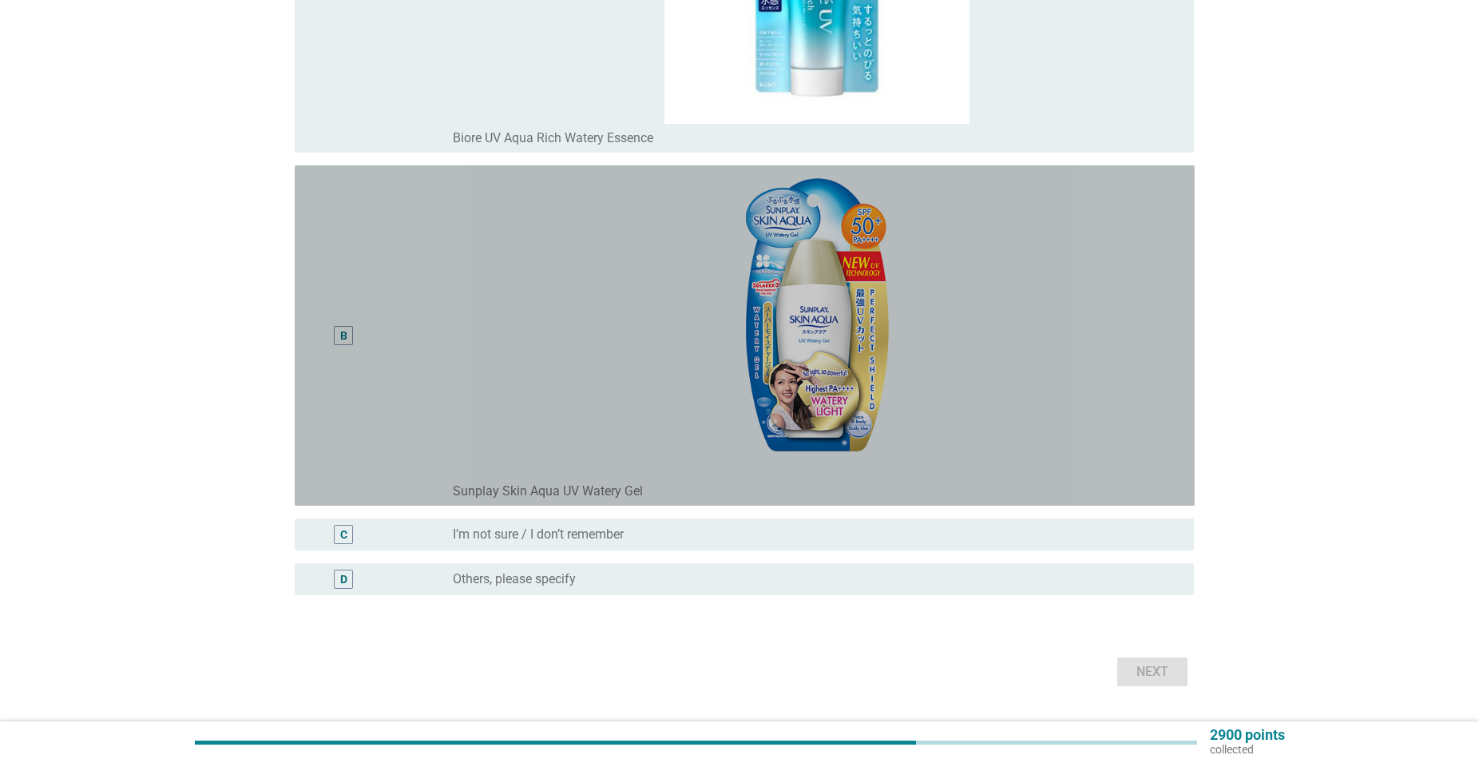
drag, startPoint x: 363, startPoint y: 422, endPoint x: 677, endPoint y: 512, distance: 325.9
click at [366, 422] on div "B" at bounding box center [344, 336] width 73 height 328
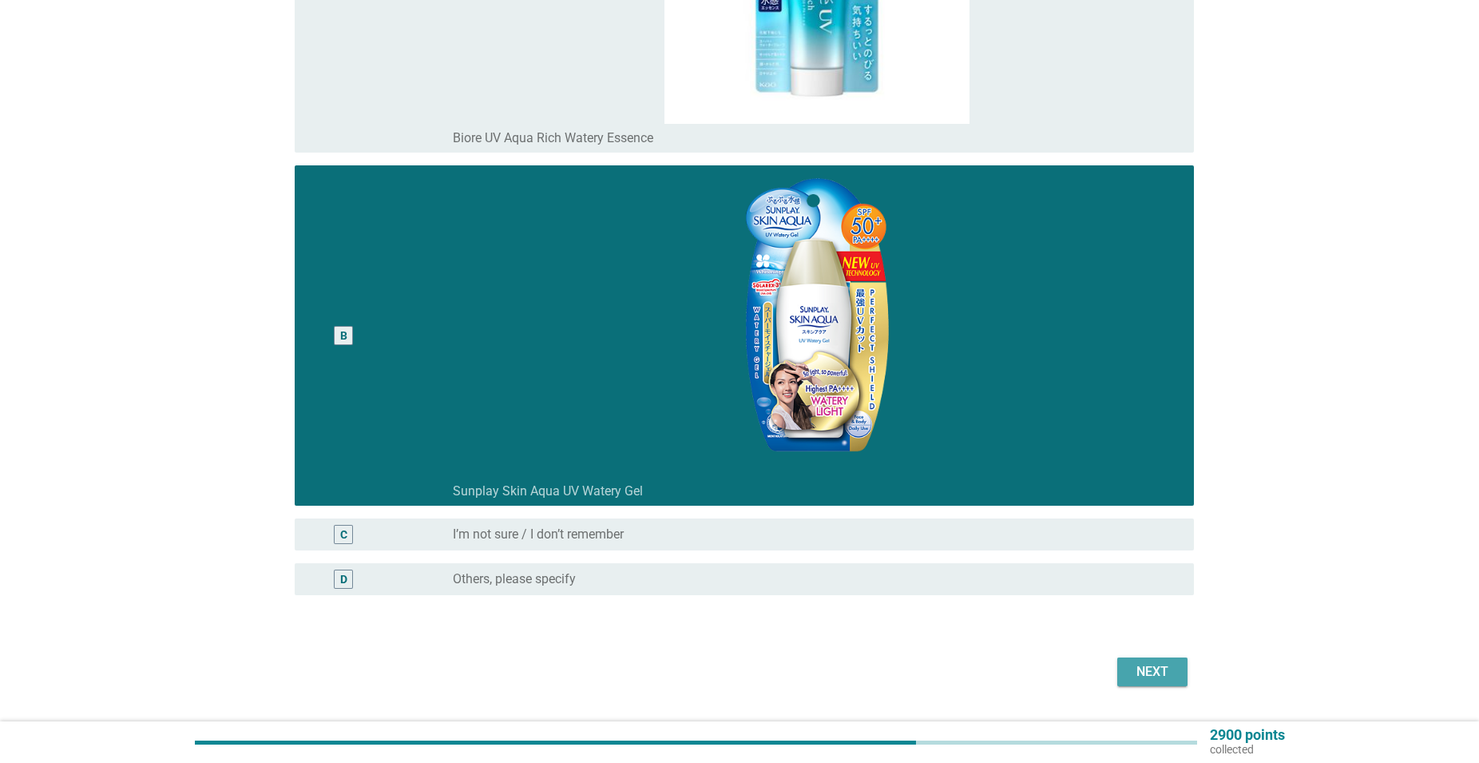
click at [1159, 663] on button "Next" at bounding box center [1153, 671] width 70 height 29
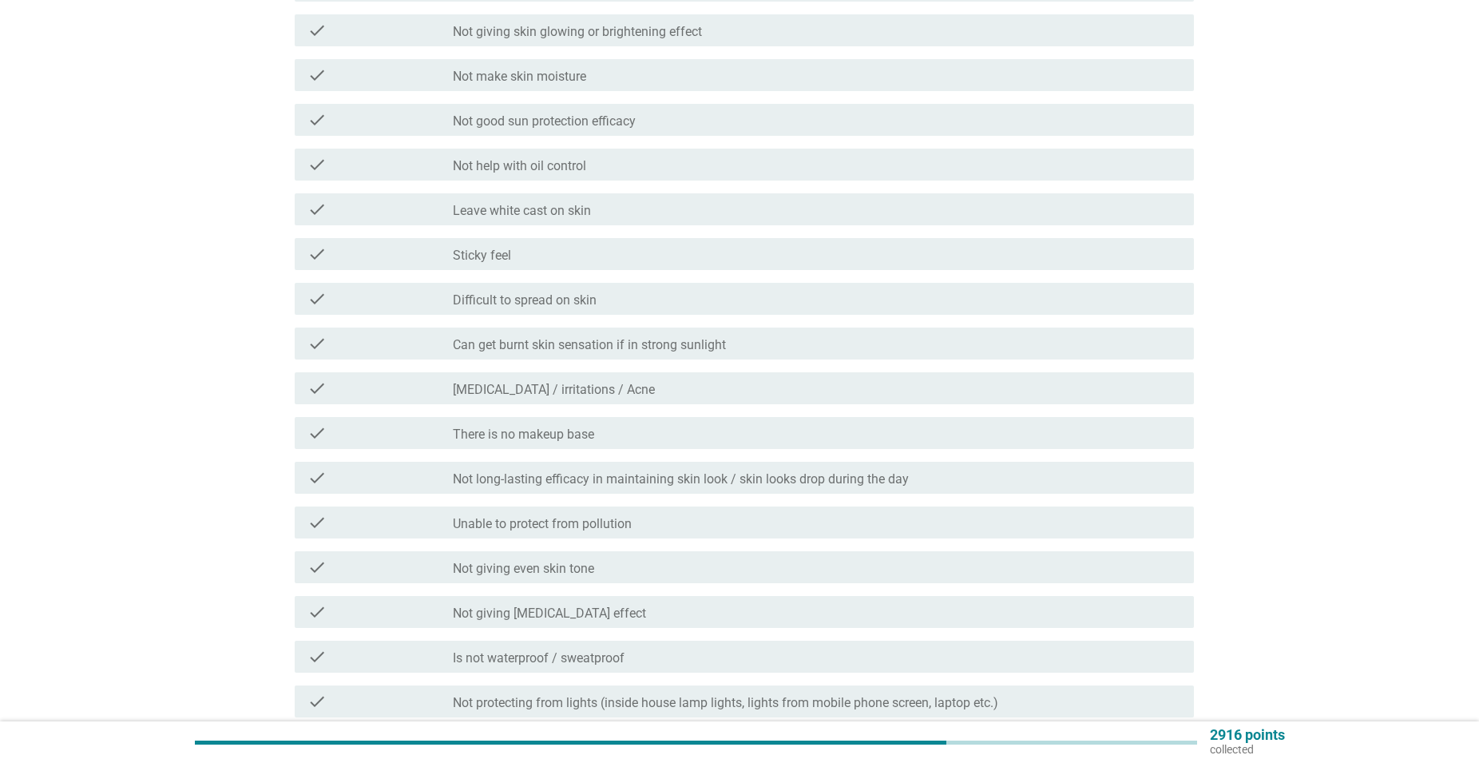
scroll to position [0, 0]
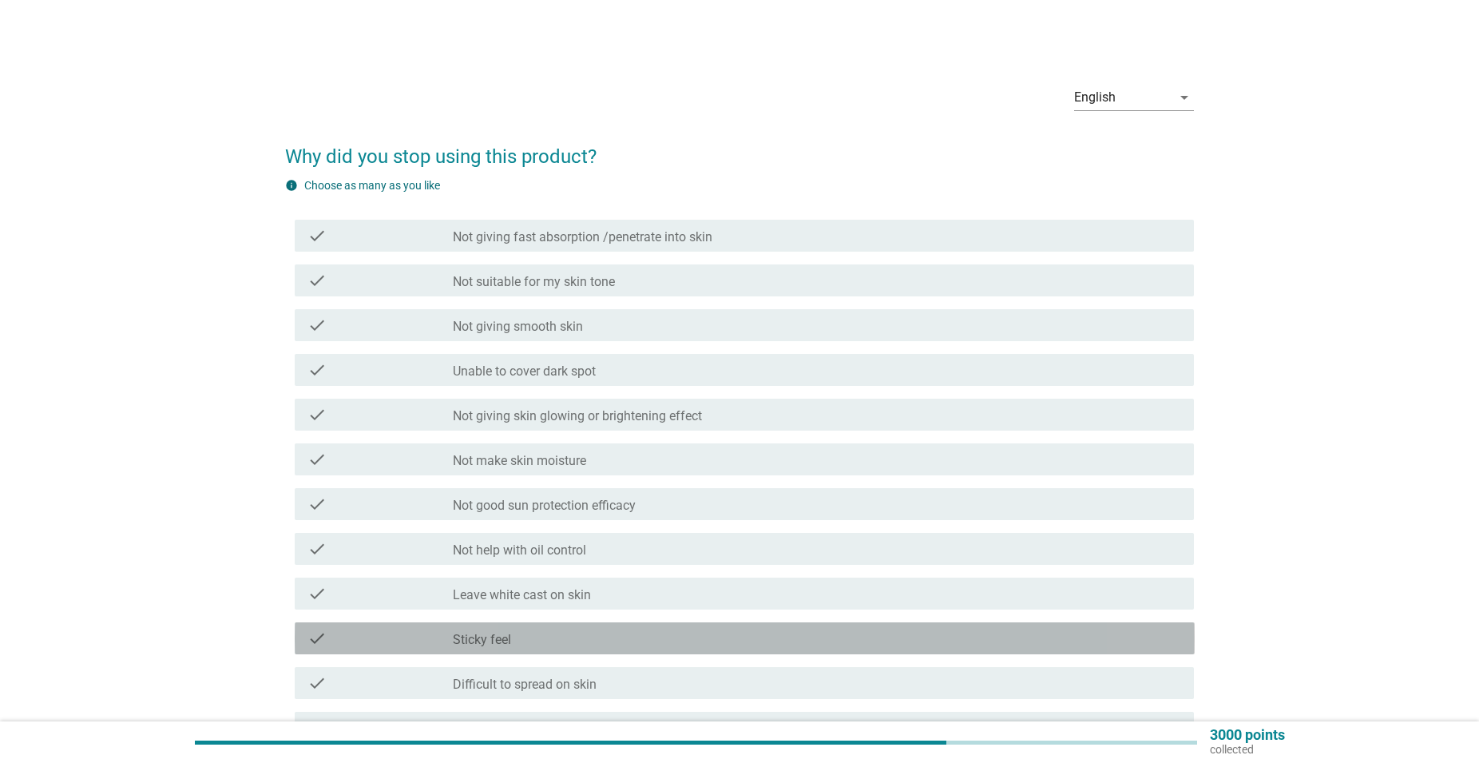
click at [586, 632] on div "check_box_outline_blank Sticky feel" at bounding box center [817, 638] width 729 height 19
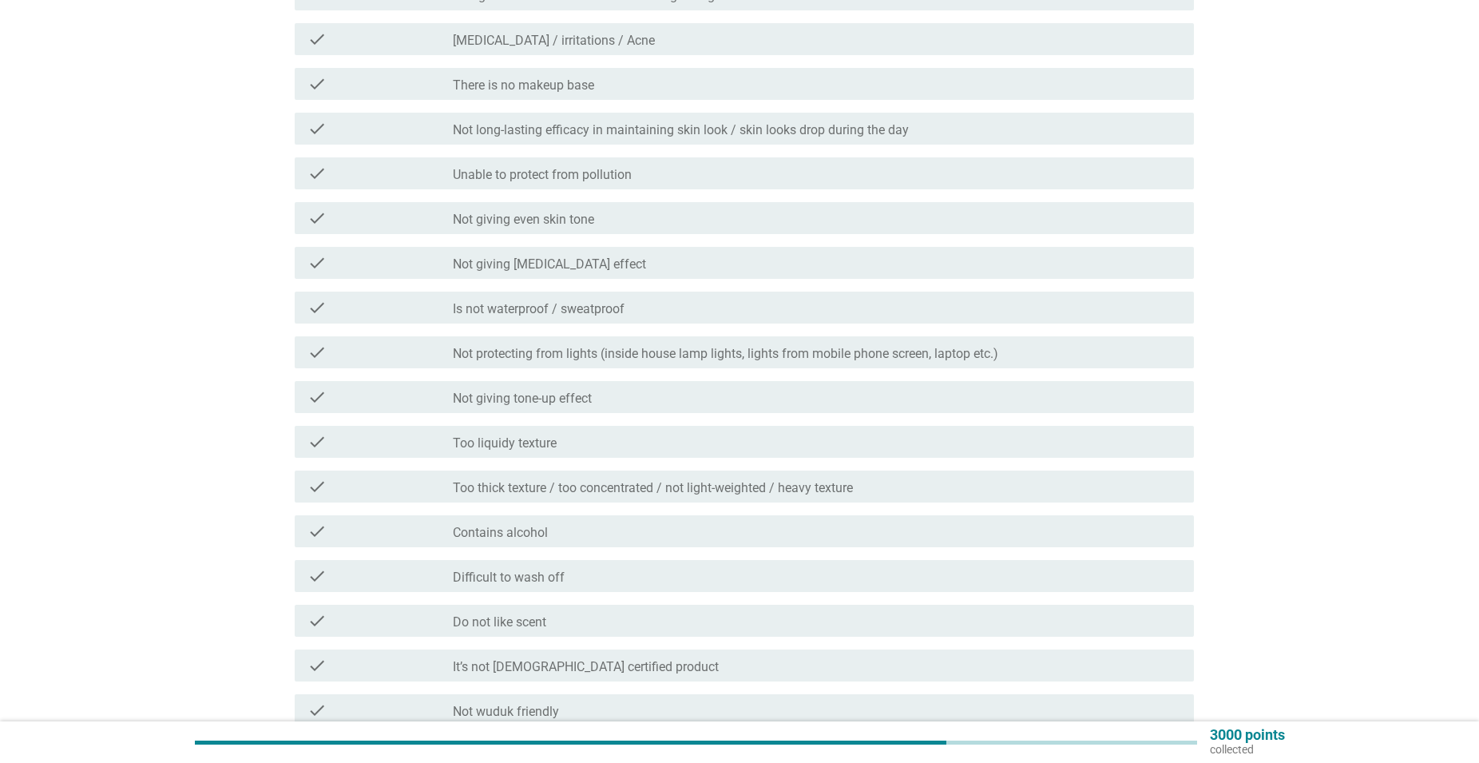
scroll to position [815, 0]
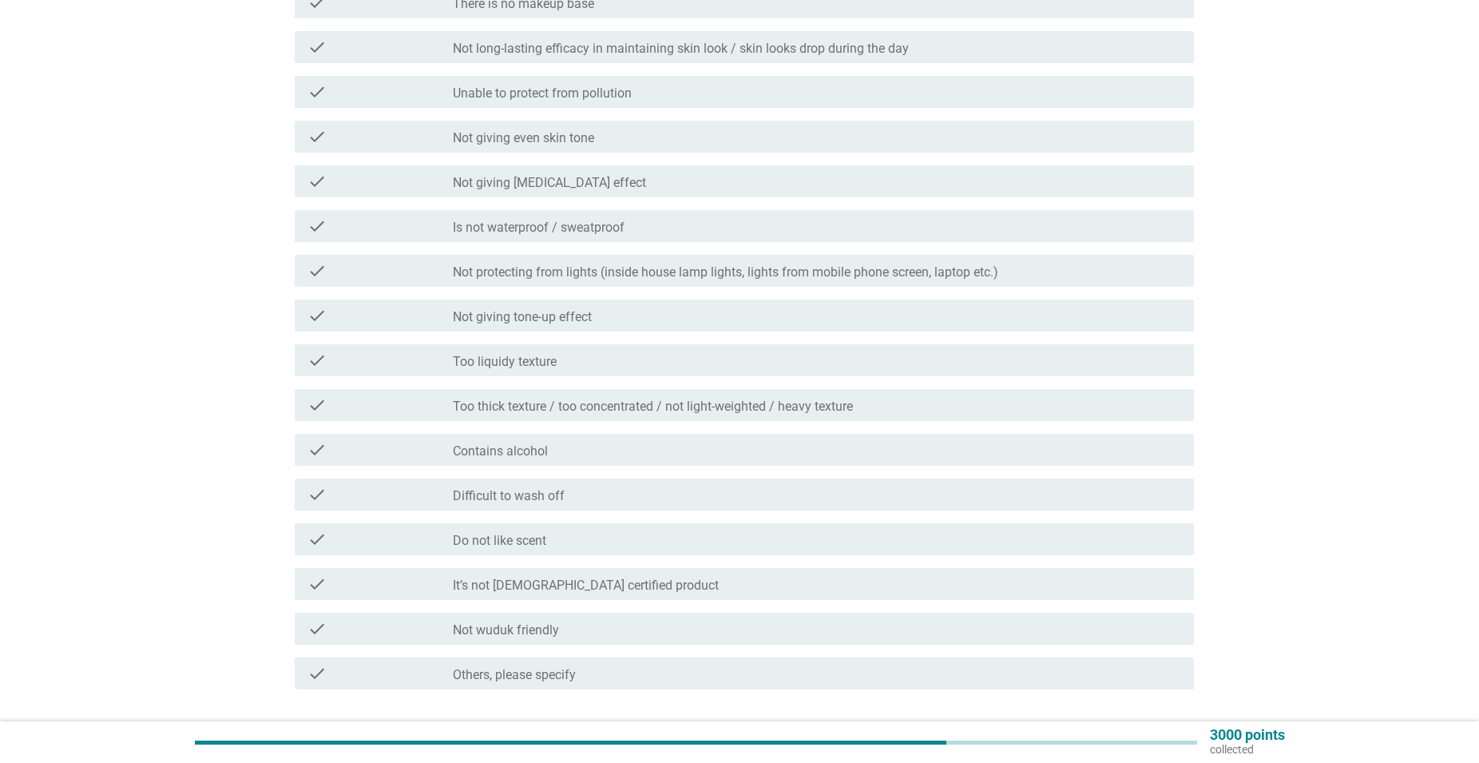
click at [752, 234] on div "check_box_outline_blank Is not waterproof / sweatproof" at bounding box center [817, 225] width 729 height 19
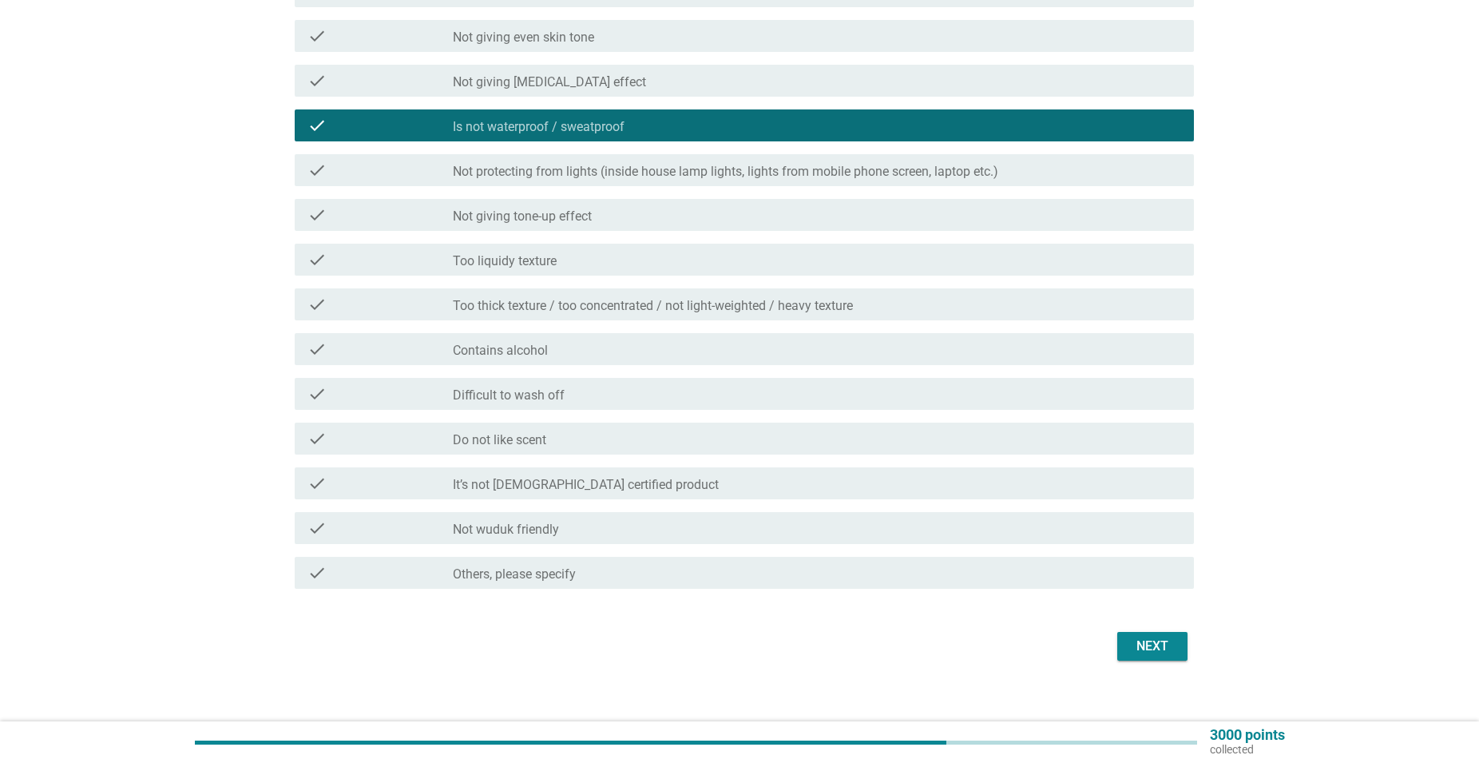
scroll to position [931, 0]
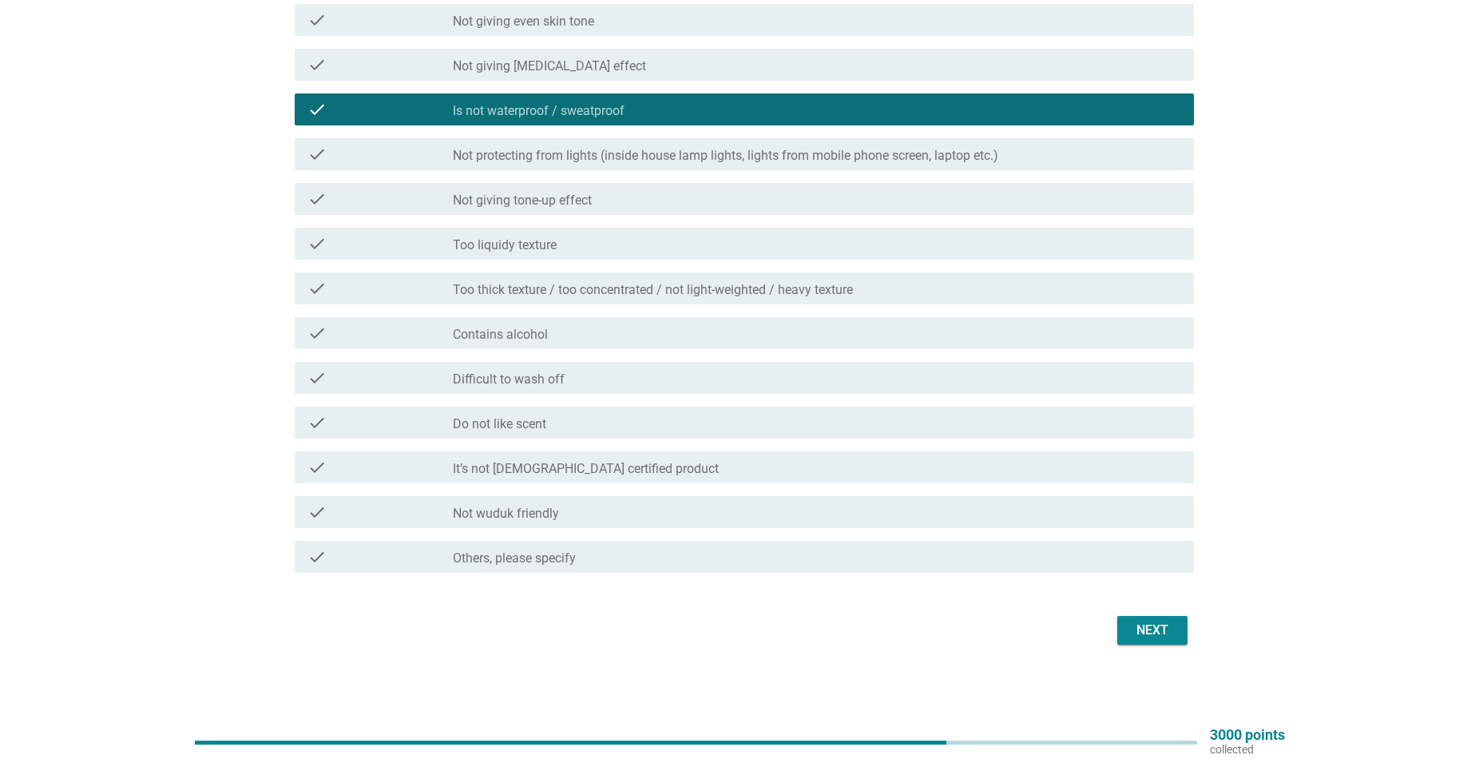
click at [1166, 637] on div "Next" at bounding box center [1152, 630] width 45 height 19
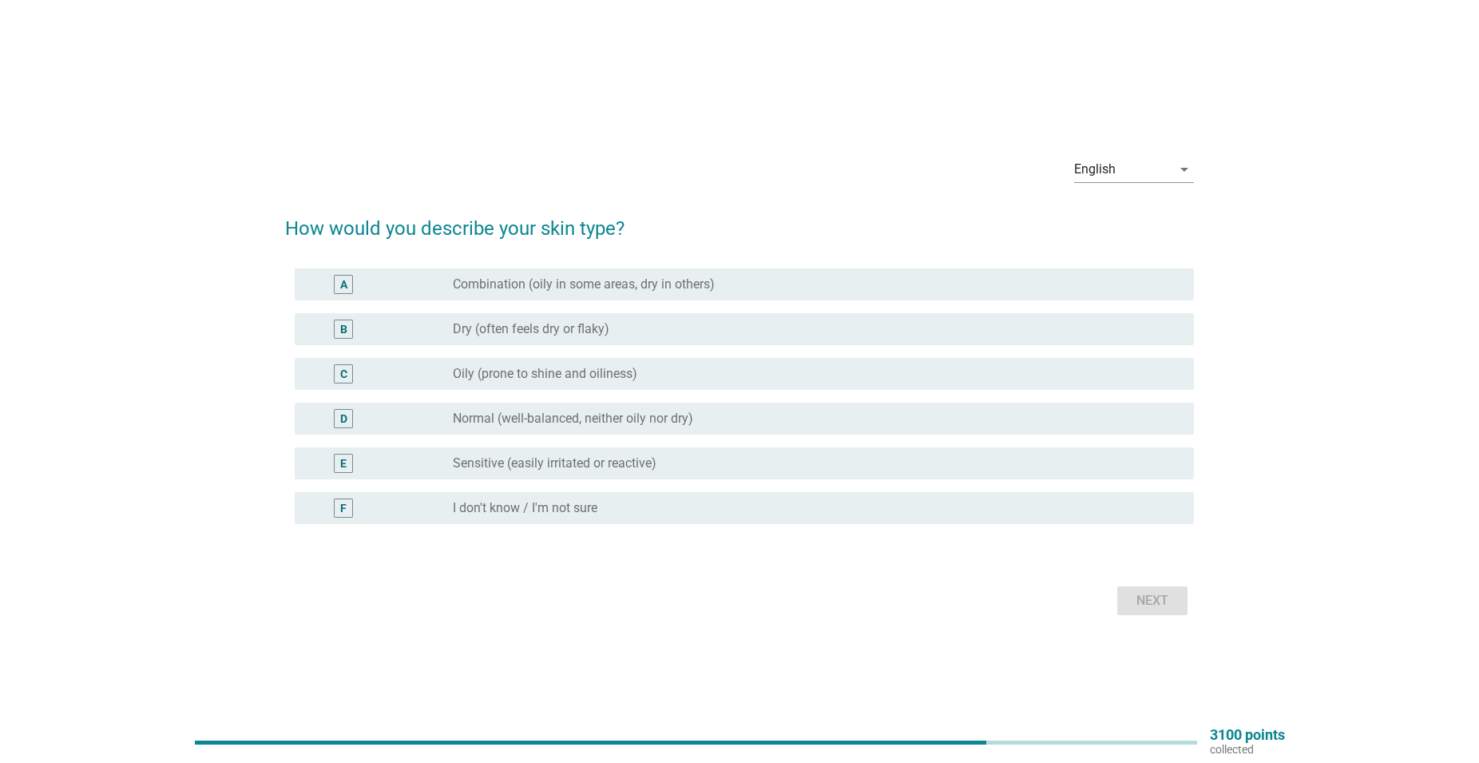
click at [663, 320] on div "radio_button_unchecked Dry (often feels dry or flaky)" at bounding box center [817, 329] width 729 height 19
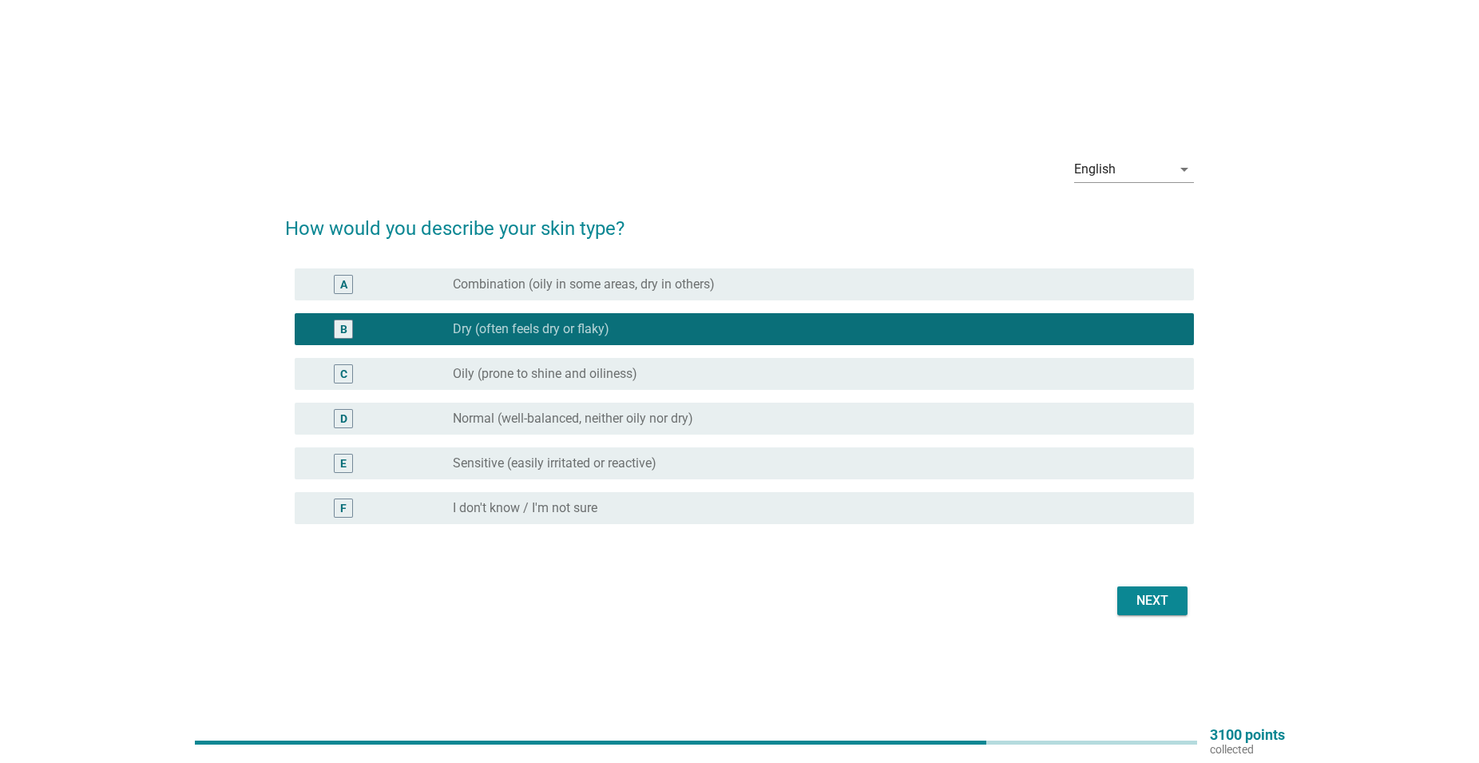
click at [1146, 605] on div "Next" at bounding box center [1152, 600] width 45 height 19
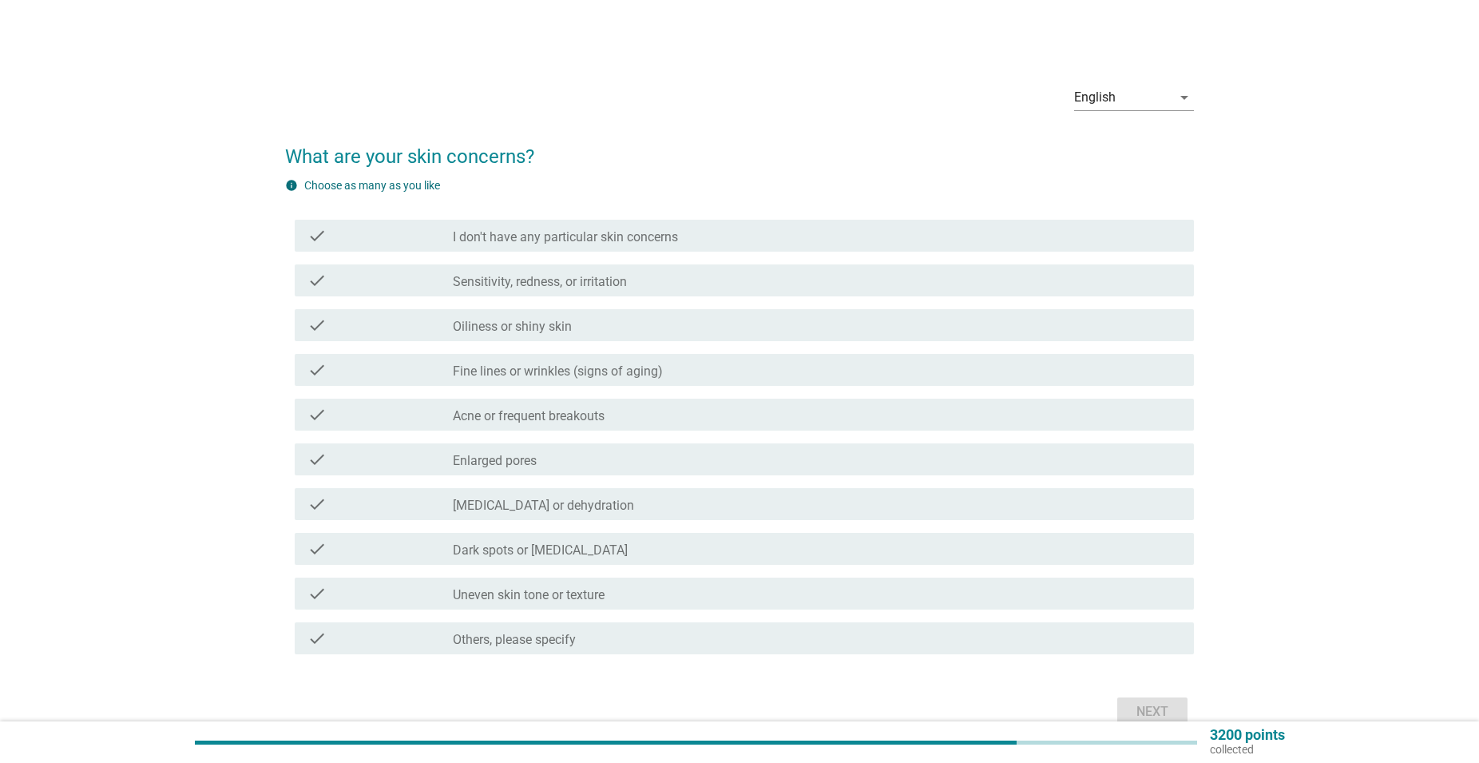
click at [693, 286] on div "check_box_outline_blank Sensitivity, redness, or irritation" at bounding box center [817, 280] width 729 height 19
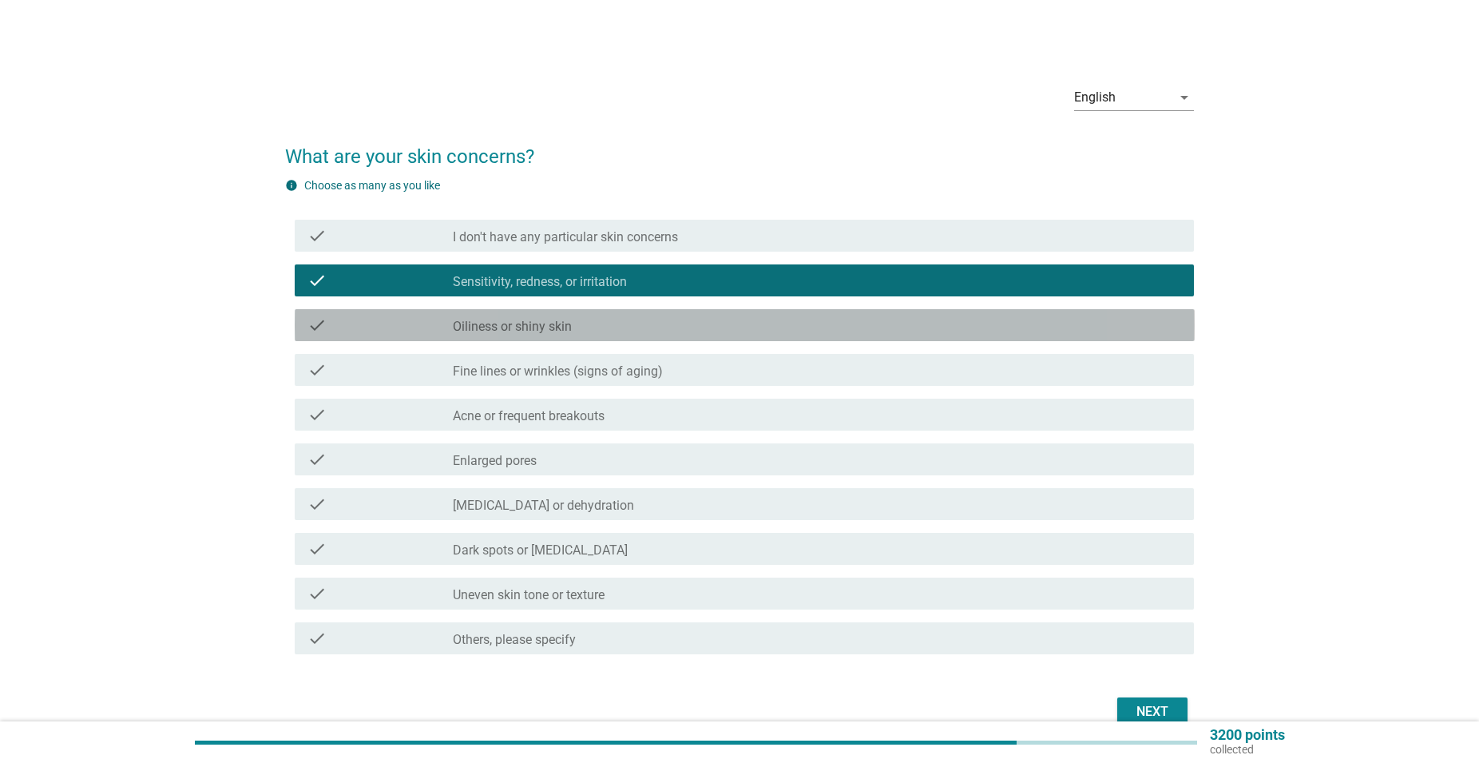
click at [677, 328] on div "check_box_outline_blank Oiliness or shiny skin" at bounding box center [817, 325] width 729 height 19
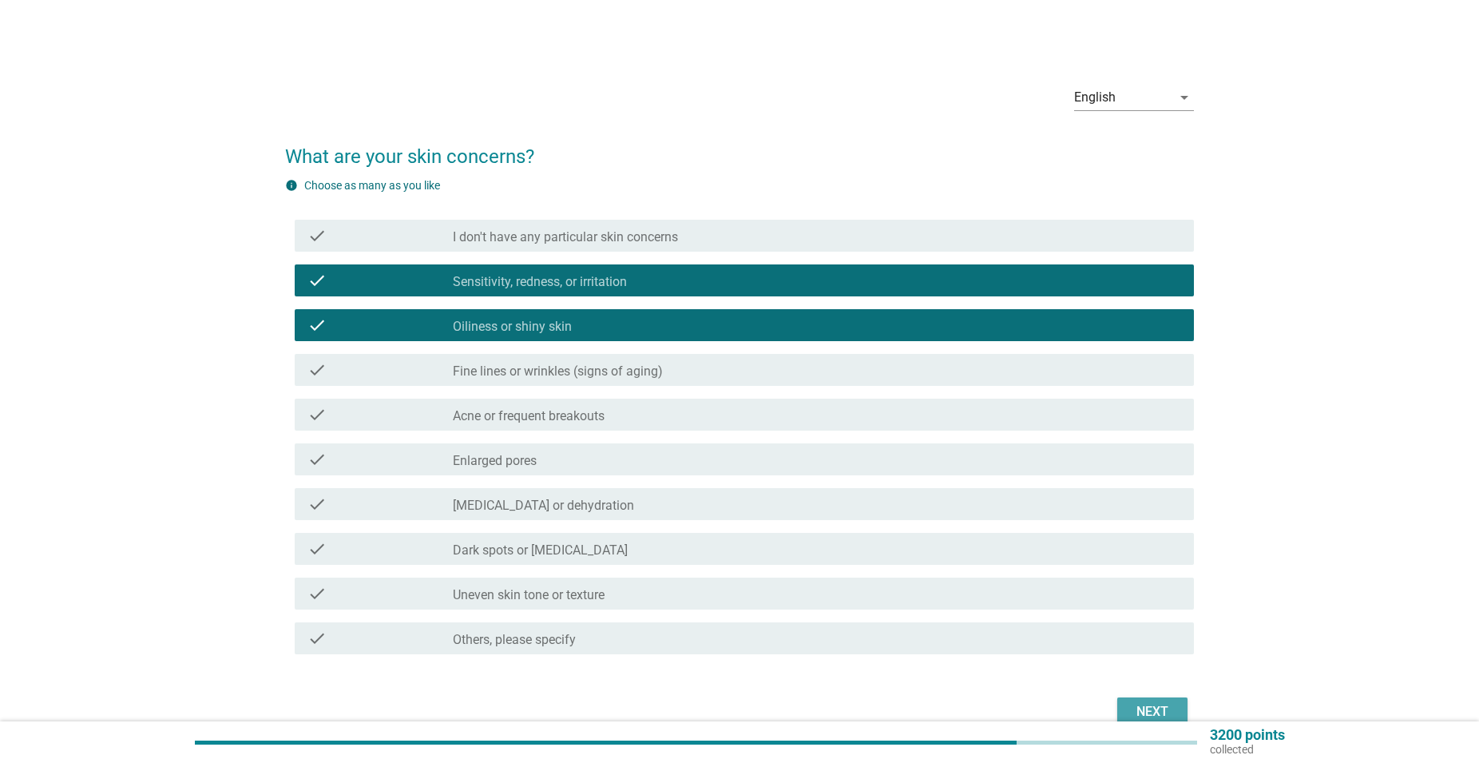
drag, startPoint x: 1132, startPoint y: 707, endPoint x: 1129, endPoint y: 692, distance: 15.5
click at [1130, 703] on button "Next" at bounding box center [1153, 711] width 70 height 29
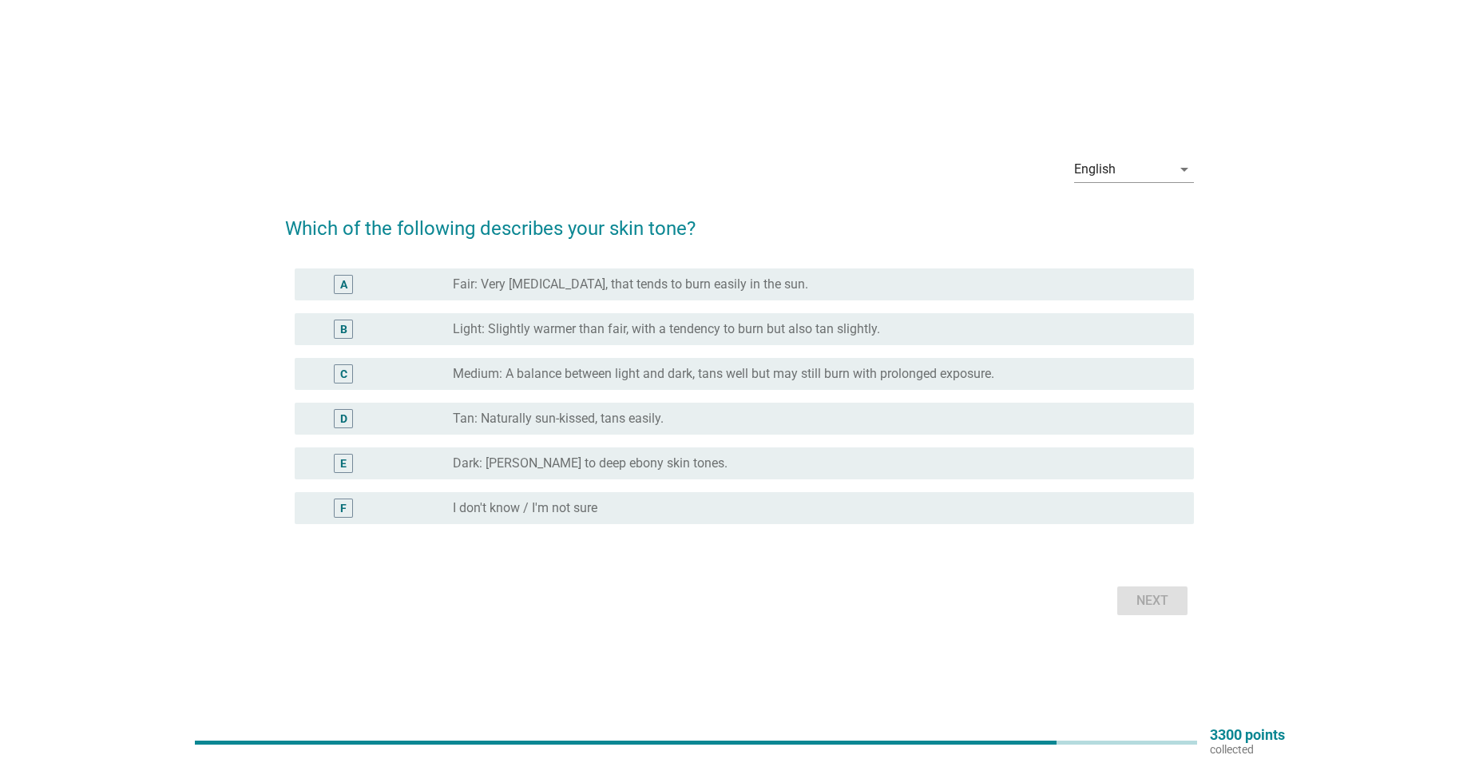
click at [646, 332] on label "Light: Slightly warmer than fair, with a tendency to burn but also tan slightly." at bounding box center [666, 329] width 427 height 16
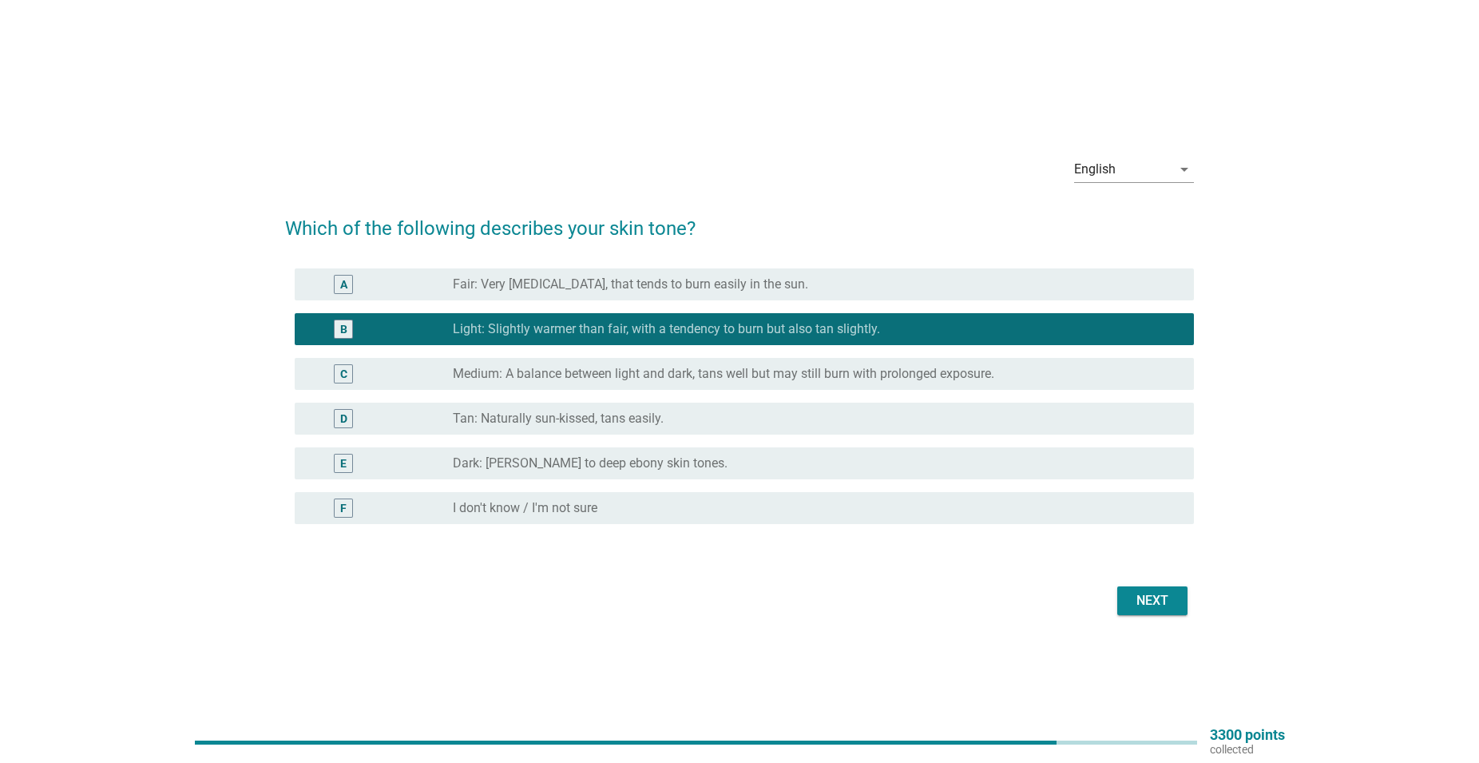
click at [1156, 598] on div "Next" at bounding box center [1152, 600] width 45 height 19
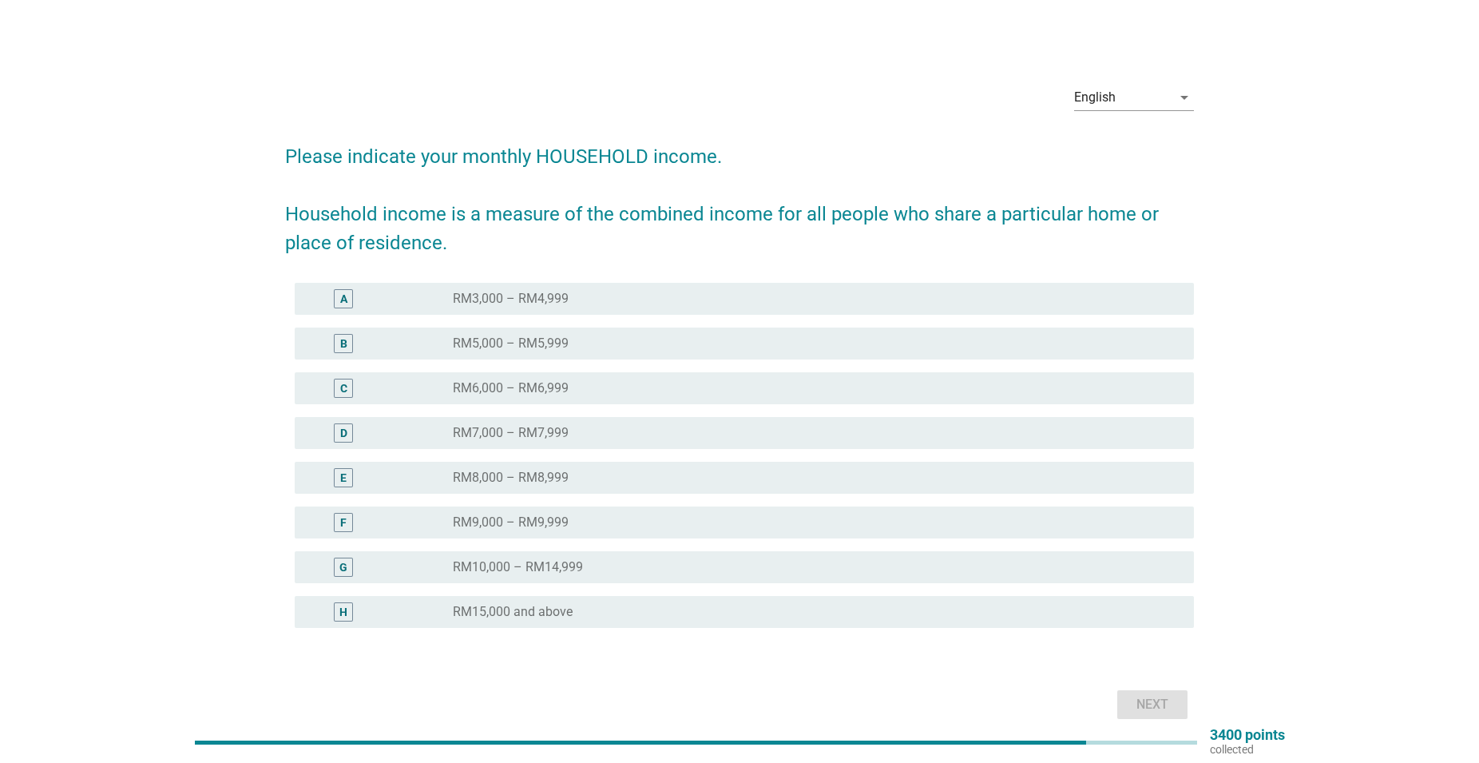
click at [708, 296] on div "radio_button_unchecked RM3,000 – RM4,999" at bounding box center [811, 299] width 716 height 16
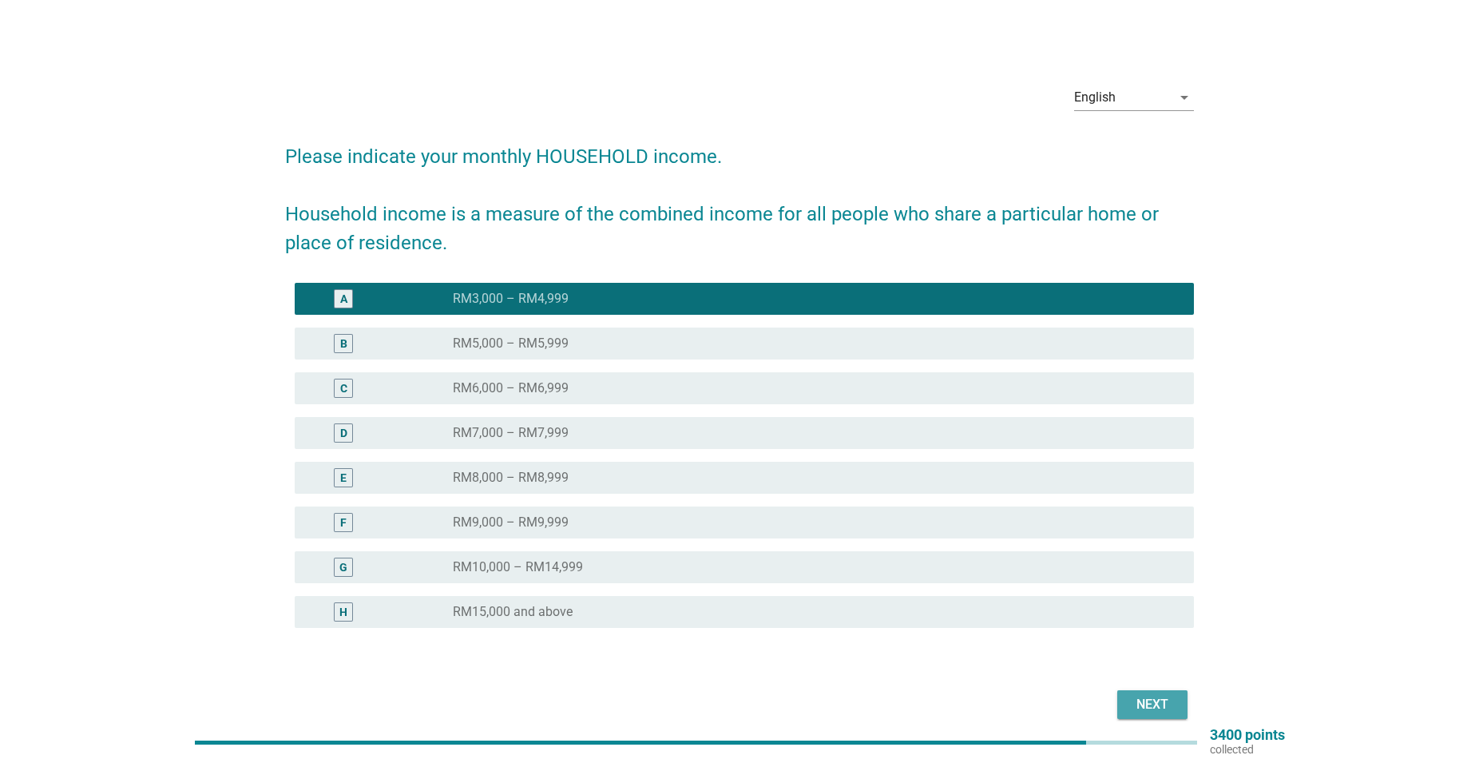
click at [1136, 703] on div "Next" at bounding box center [1152, 704] width 45 height 19
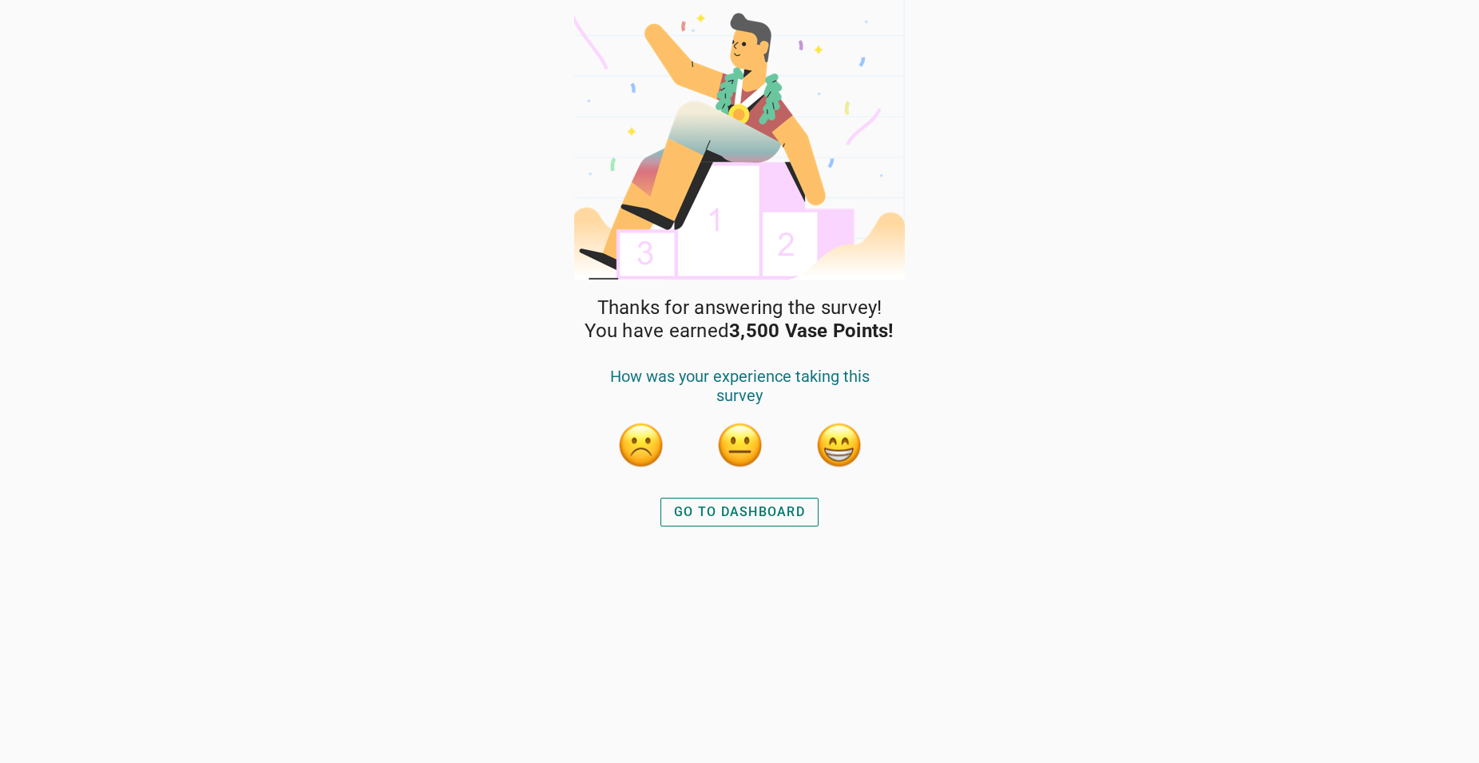
click at [777, 513] on div "GO TO DASHBOARD" at bounding box center [739, 511] width 131 height 19
